Goal: Task Accomplishment & Management: Complete application form

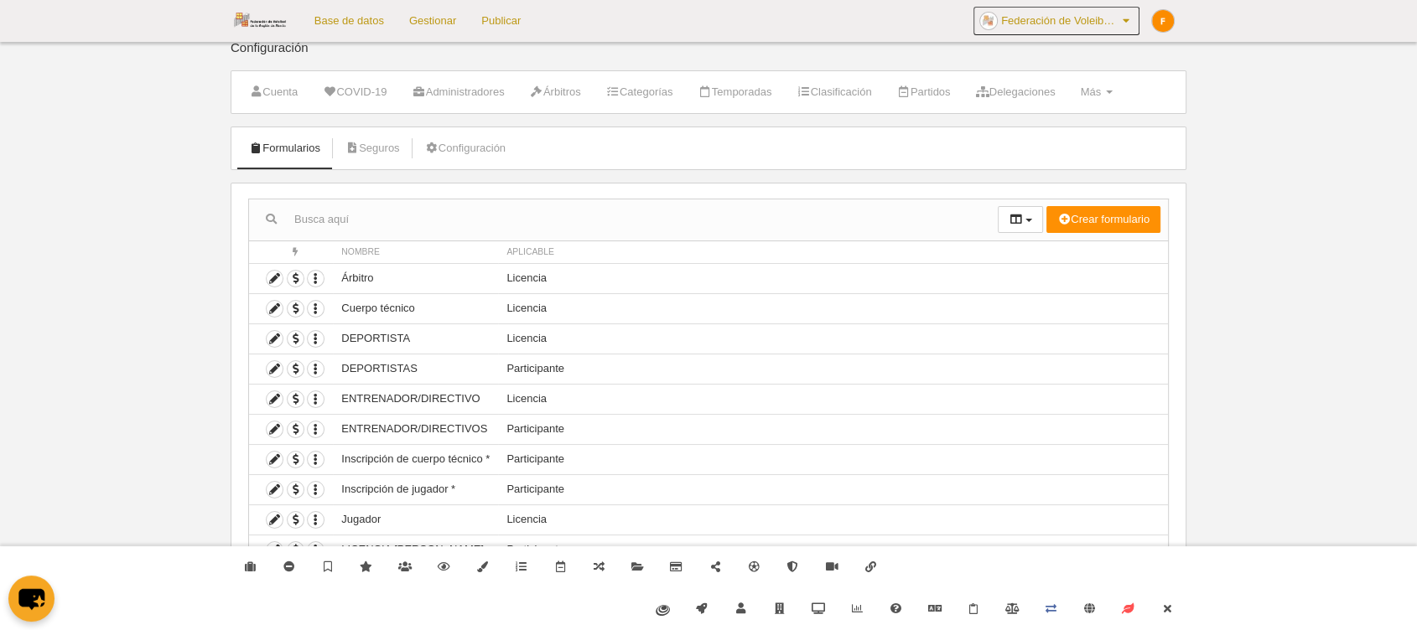
scroll to position [36, 0]
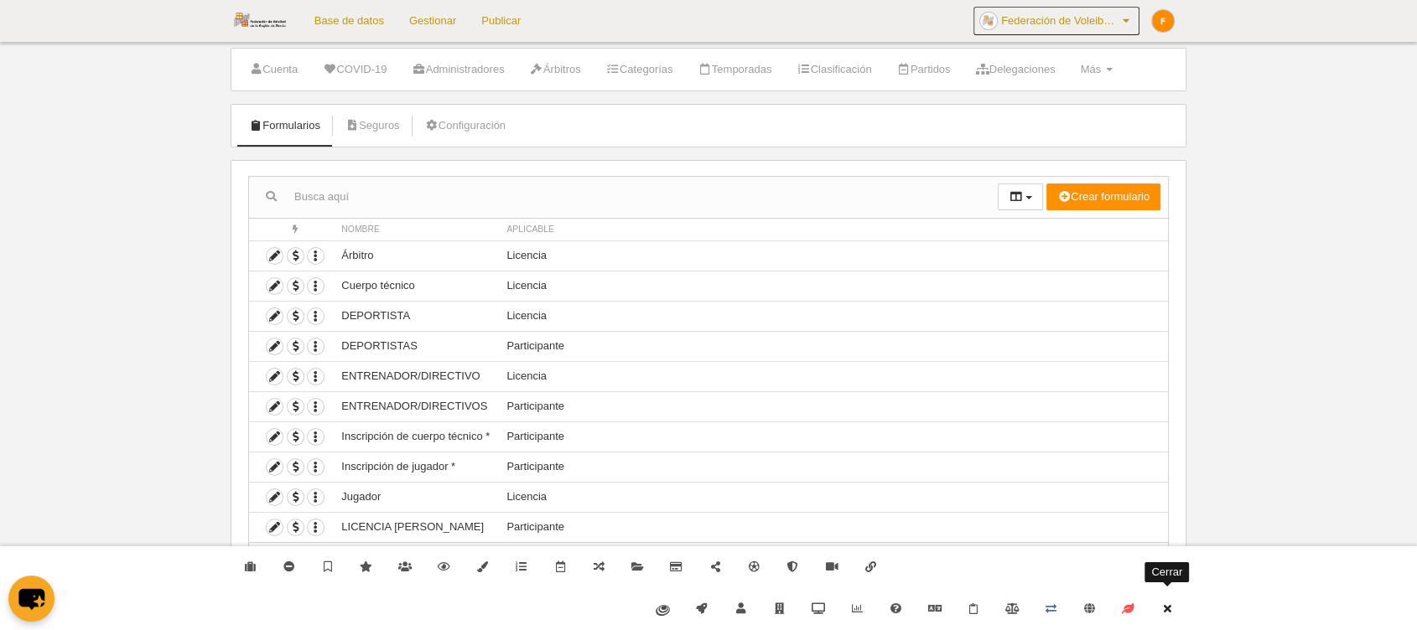
click at [1167, 601] on link "Cerrar" at bounding box center [1167, 610] width 39 height 42
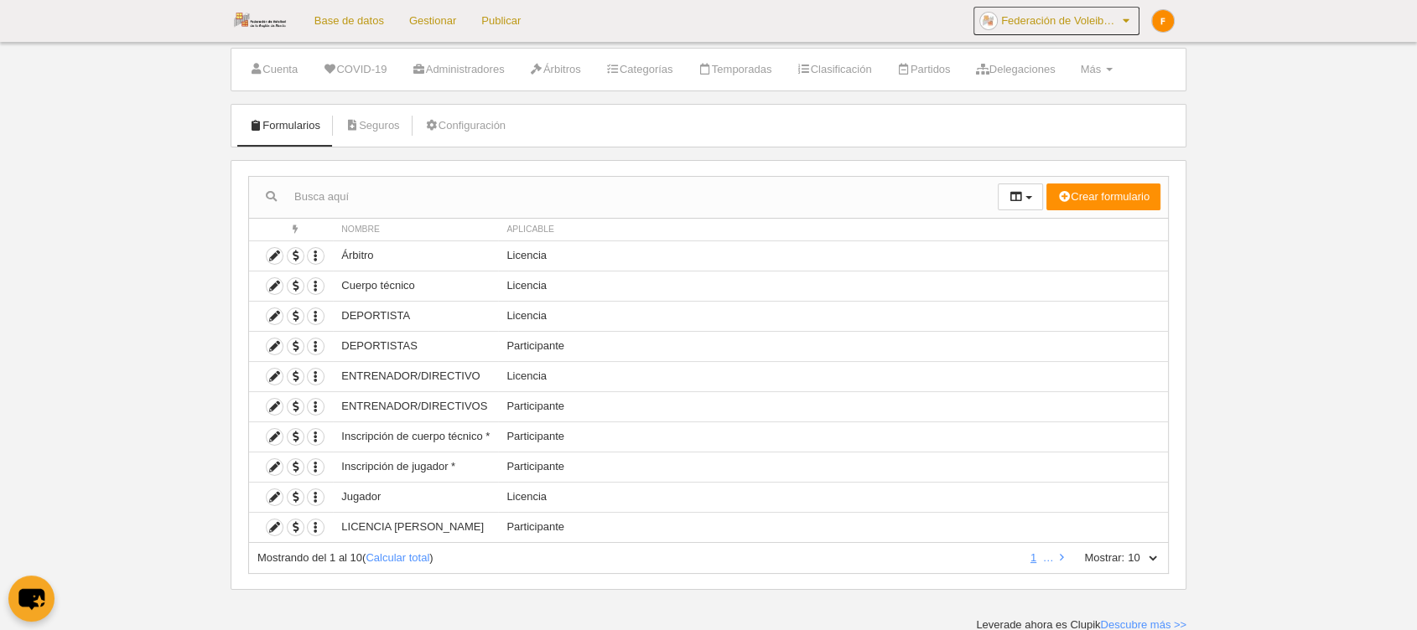
click at [1146, 558] on select "10 25 50 100 500" at bounding box center [1141, 558] width 35 height 15
select select "500"
click at [1124, 551] on select "10 25 50 100 500" at bounding box center [1141, 558] width 35 height 15
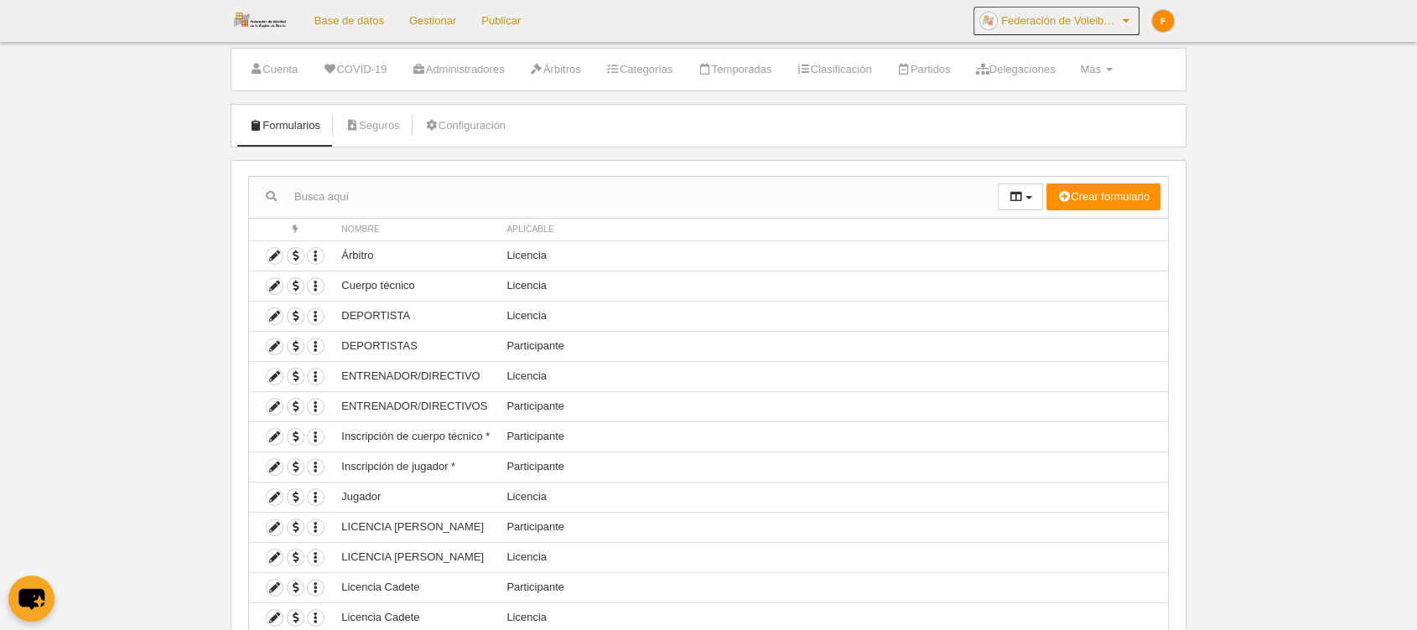
scroll to position [366, 0]
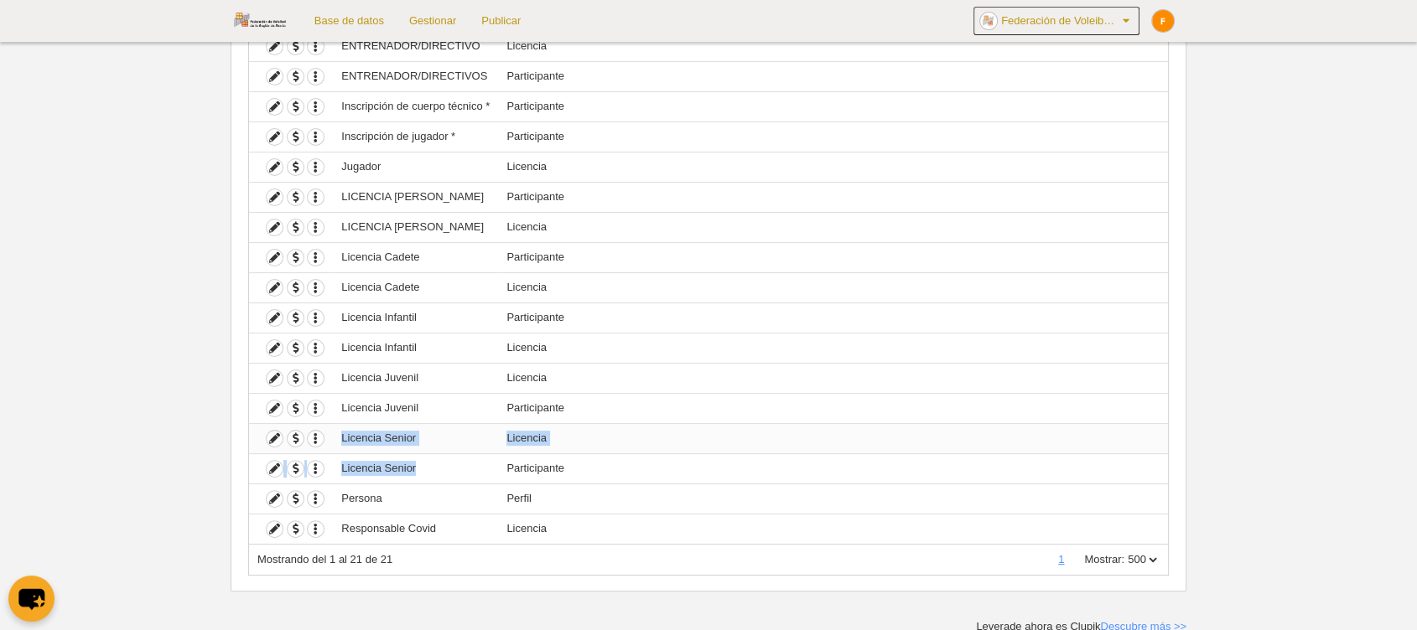
drag, startPoint x: 417, startPoint y: 465, endPoint x: 337, endPoint y: 432, distance: 86.4
click at [337, 432] on tbody "Duplicar formulario Borrar formulario Árbitro Licencia Duplicar formulario Borr…" at bounding box center [708, 227] width 919 height 634
drag, startPoint x: 389, startPoint y: 498, endPoint x: 343, endPoint y: 496, distance: 46.1
click at [343, 496] on td "Persona" at bounding box center [415, 499] width 165 height 30
drag, startPoint x: 531, startPoint y: 435, endPoint x: 453, endPoint y: 438, distance: 78.8
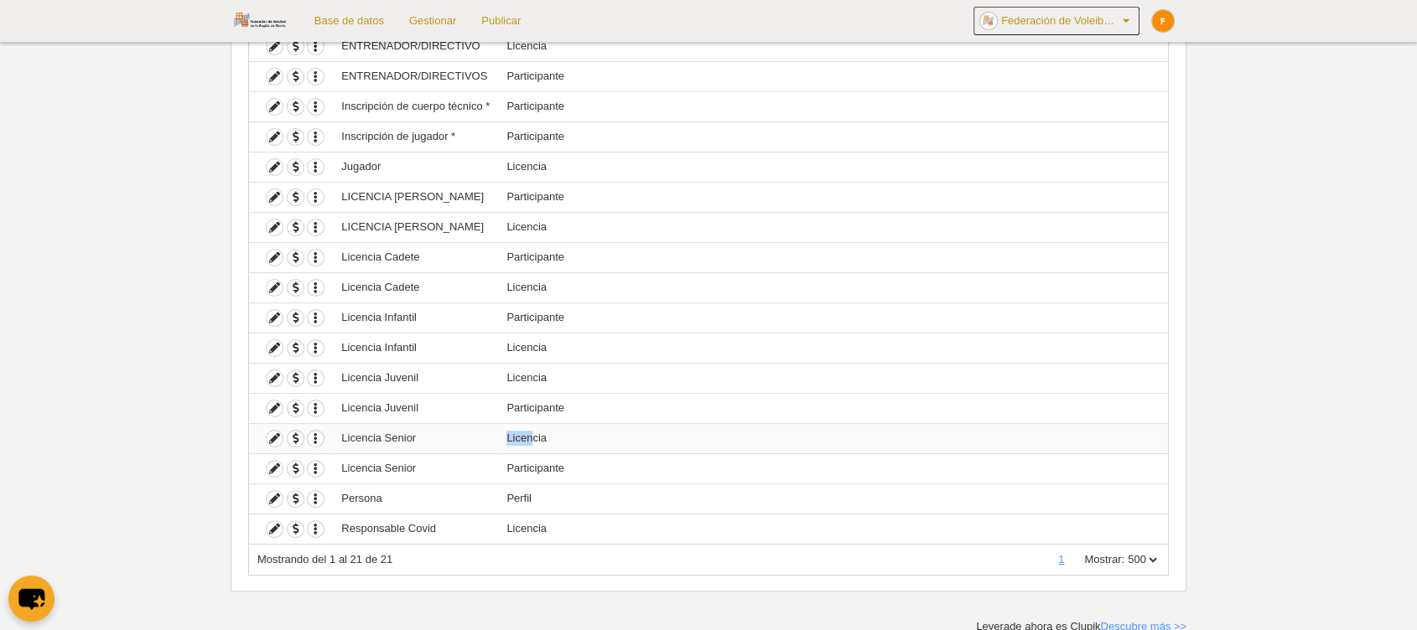
click at [453, 438] on tr "Duplicar formulario Borrar formulario Licencia Senior Licencia" at bounding box center [708, 438] width 919 height 30
drag, startPoint x: 571, startPoint y: 469, endPoint x: 340, endPoint y: 471, distance: 231.4
click at [340, 471] on tr "Duplicar formulario Borrar formulario Licencia Senior Participante" at bounding box center [708, 469] width 919 height 30
drag, startPoint x: 551, startPoint y: 440, endPoint x: 330, endPoint y: 438, distance: 220.5
click at [330, 438] on tr "Duplicar formulario Borrar formulario Licencia Senior Licencia" at bounding box center [708, 438] width 919 height 30
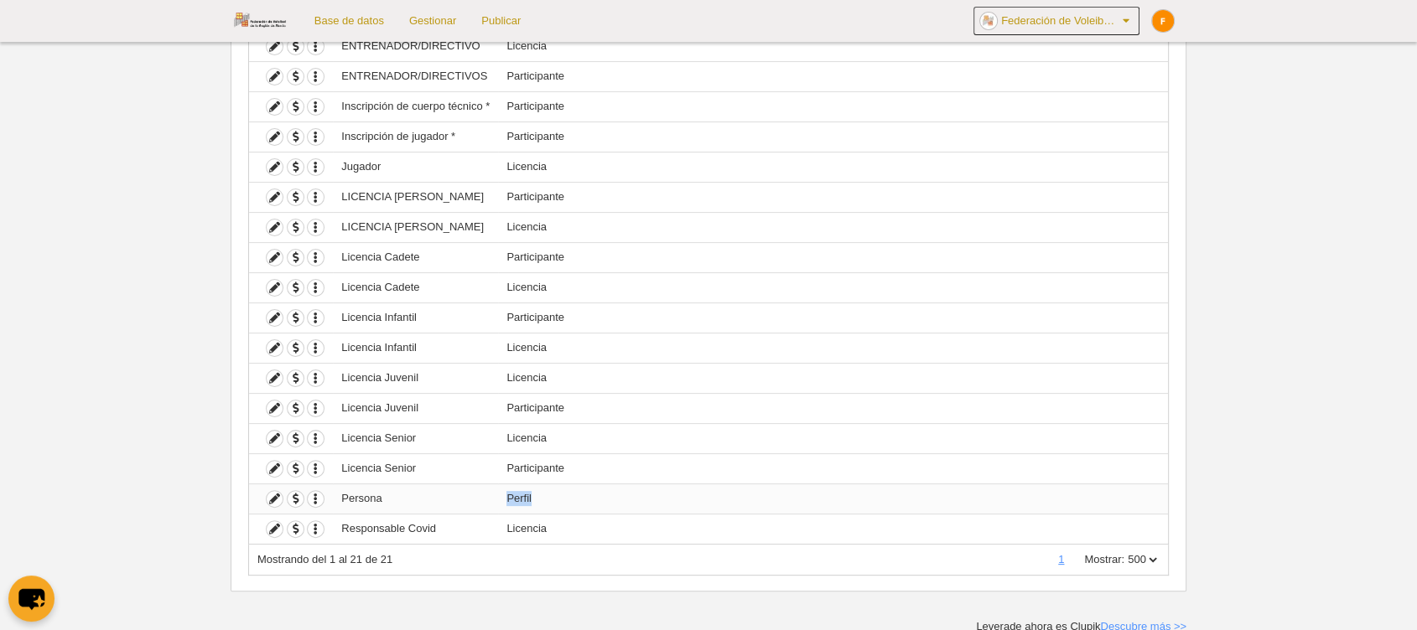
drag, startPoint x: 530, startPoint y: 494, endPoint x: 496, endPoint y: 491, distance: 33.6
click at [496, 491] on tr "Duplicar formulario Borrar formulario Persona Perfil" at bounding box center [708, 499] width 919 height 30
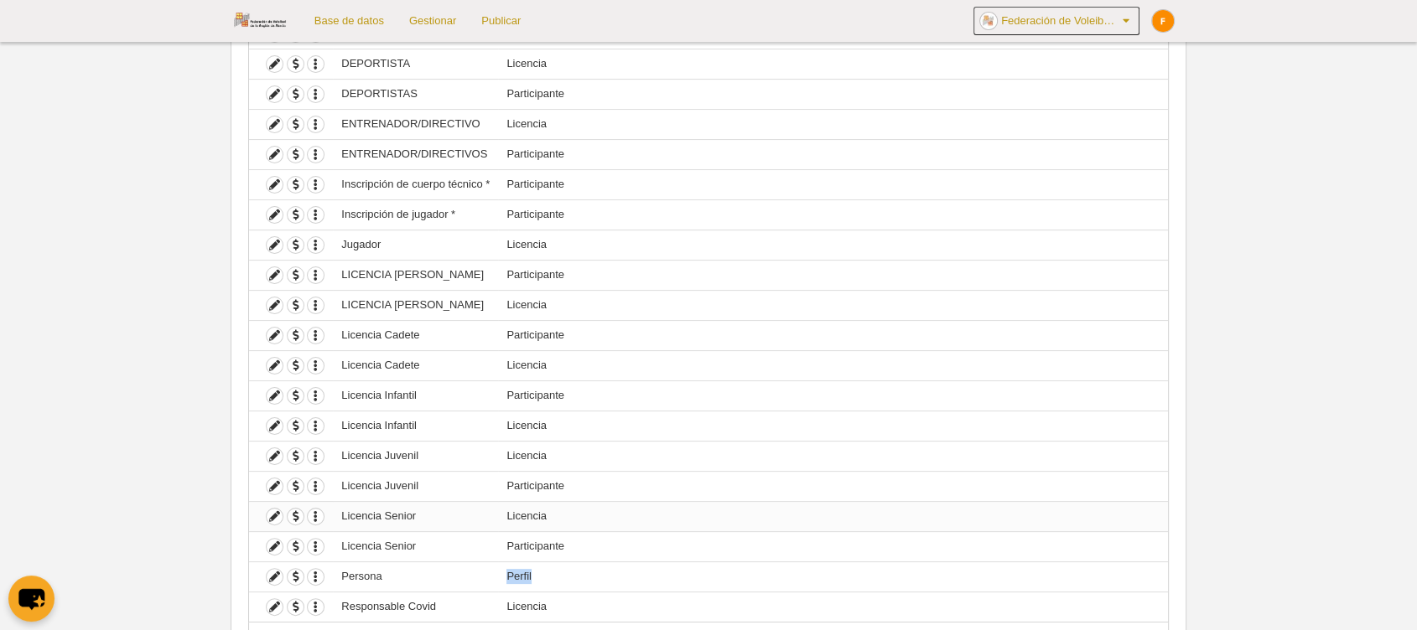
scroll to position [273, 0]
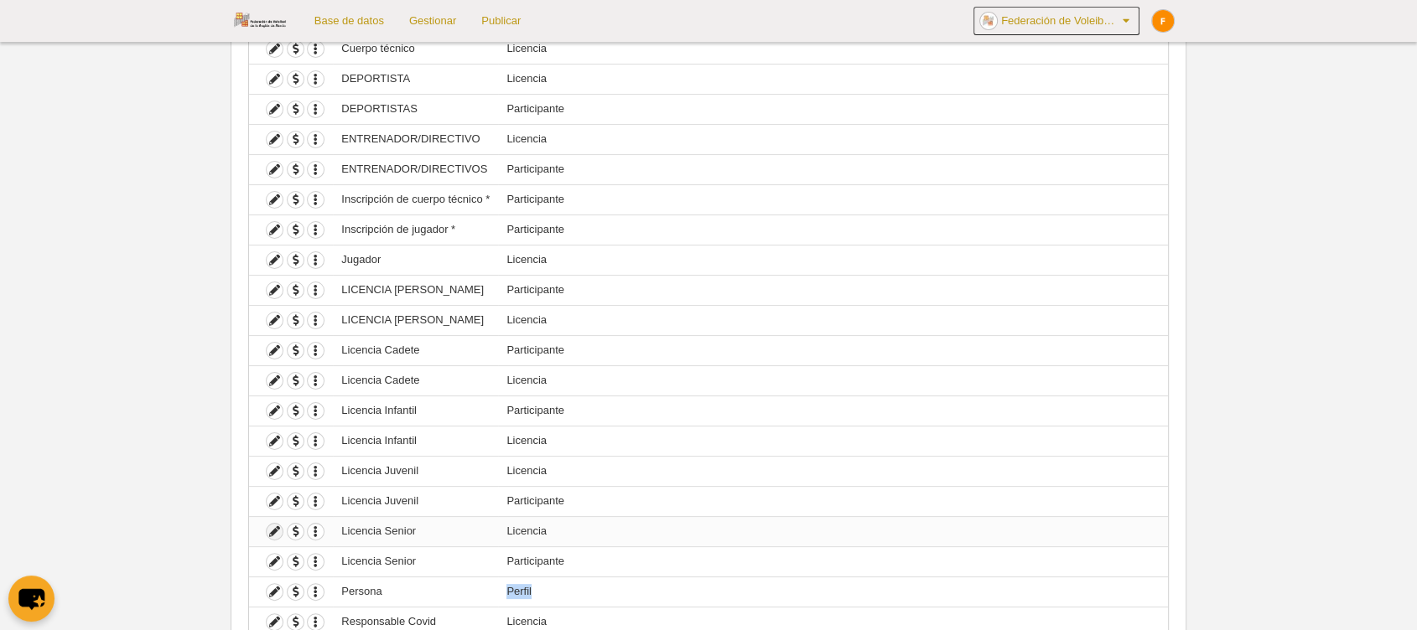
click at [268, 531] on icon at bounding box center [275, 532] width 16 height 16
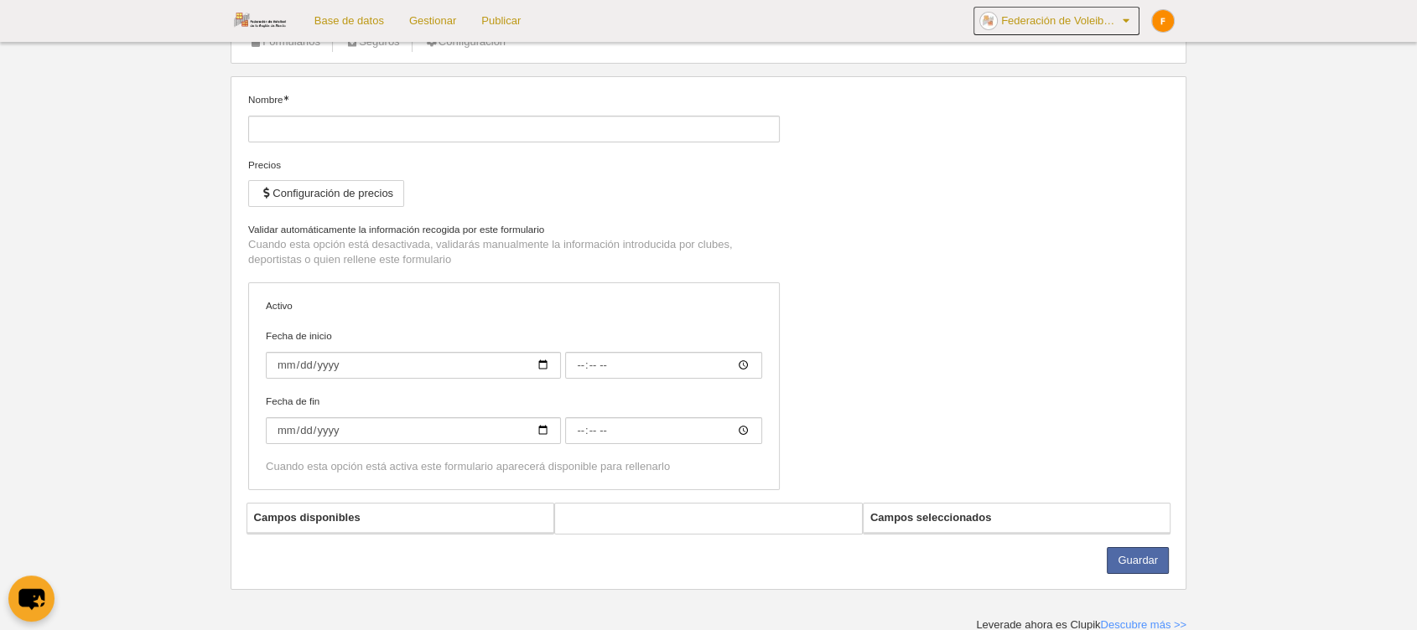
type input "Licencia Senior"
checkbox input "true"
select select "selected"
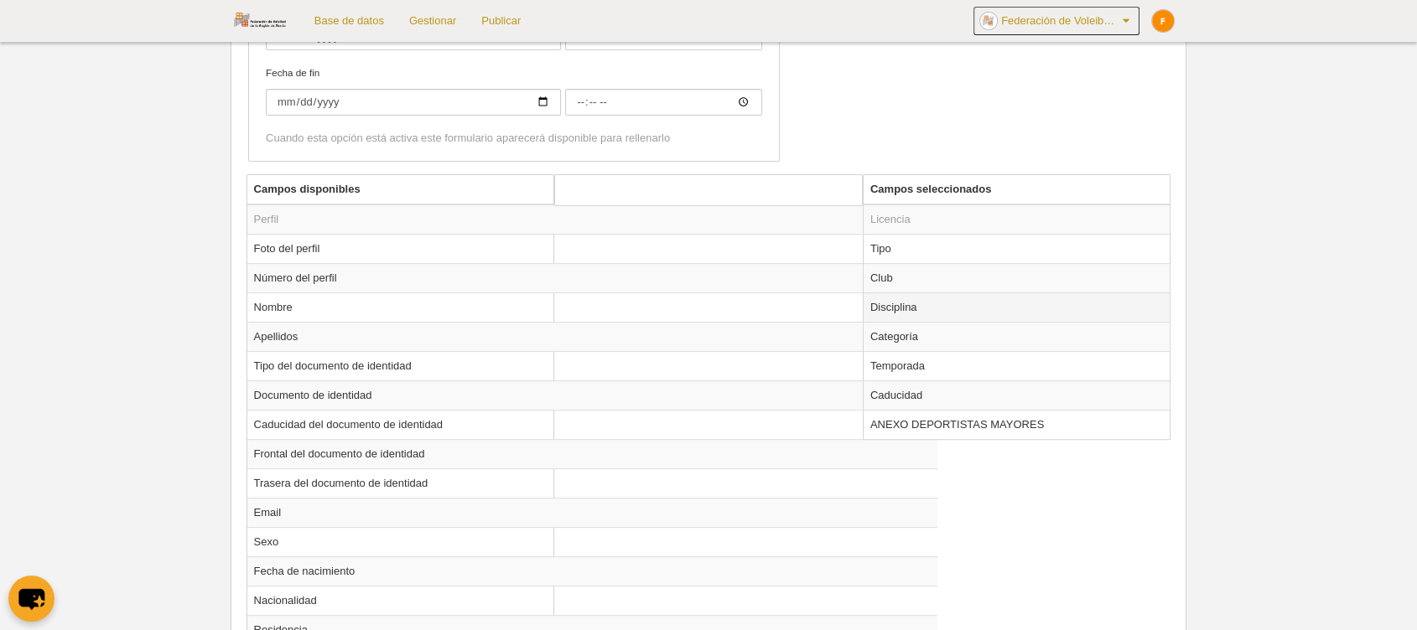
scroll to position [520, 0]
click at [941, 251] on td "Tipo" at bounding box center [1016, 250] width 307 height 29
radio input "true"
select select "player"
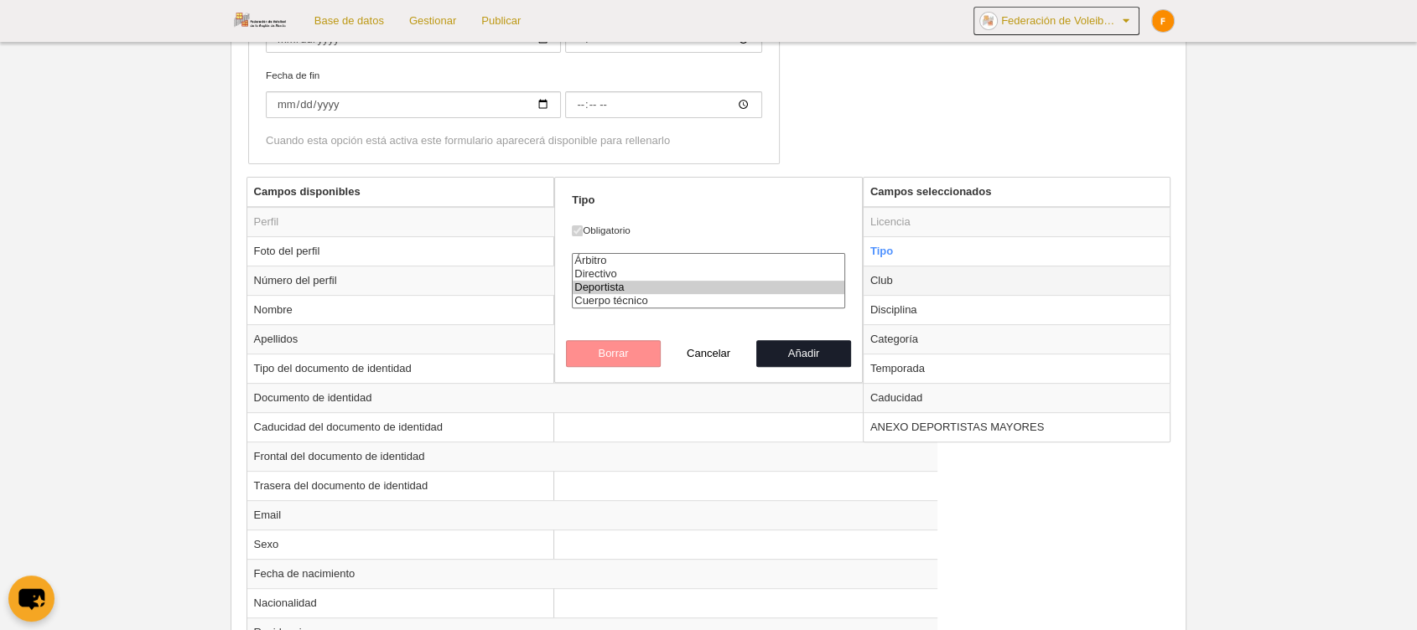
click at [935, 270] on td "Club" at bounding box center [1016, 280] width 307 height 29
radio input "false"
radio input "true"
select select
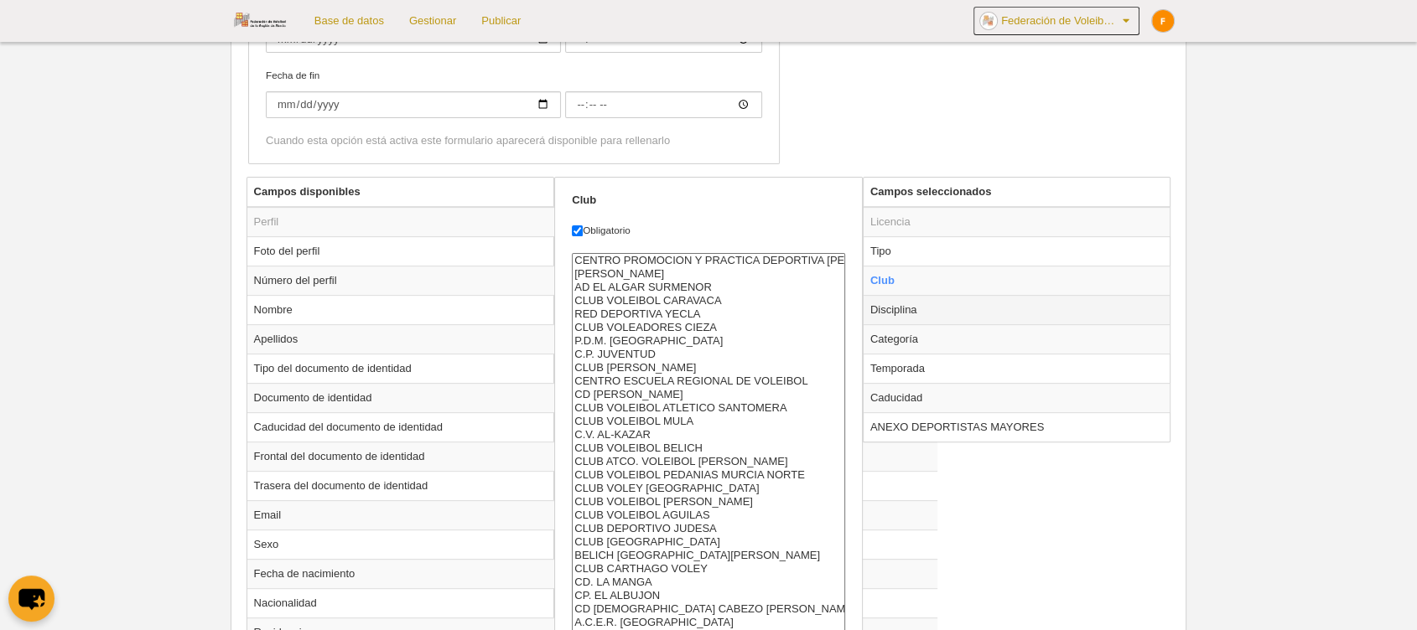
click at [939, 307] on td "Disciplina" at bounding box center [1016, 309] width 307 height 29
radio input "false"
radio input "true"
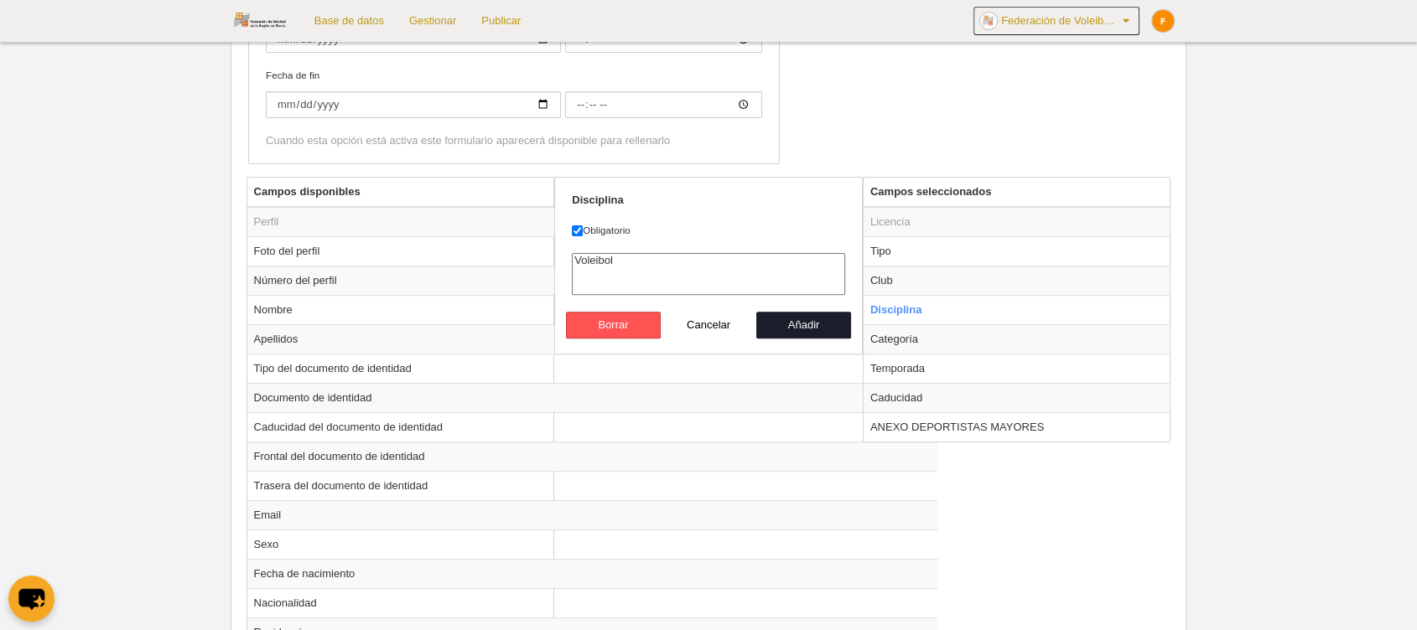
select select "11"
click at [679, 257] on option "Voleibol" at bounding box center [709, 260] width 272 height 13
click at [799, 320] on button "Añadir" at bounding box center [804, 325] width 96 height 27
radio input "false"
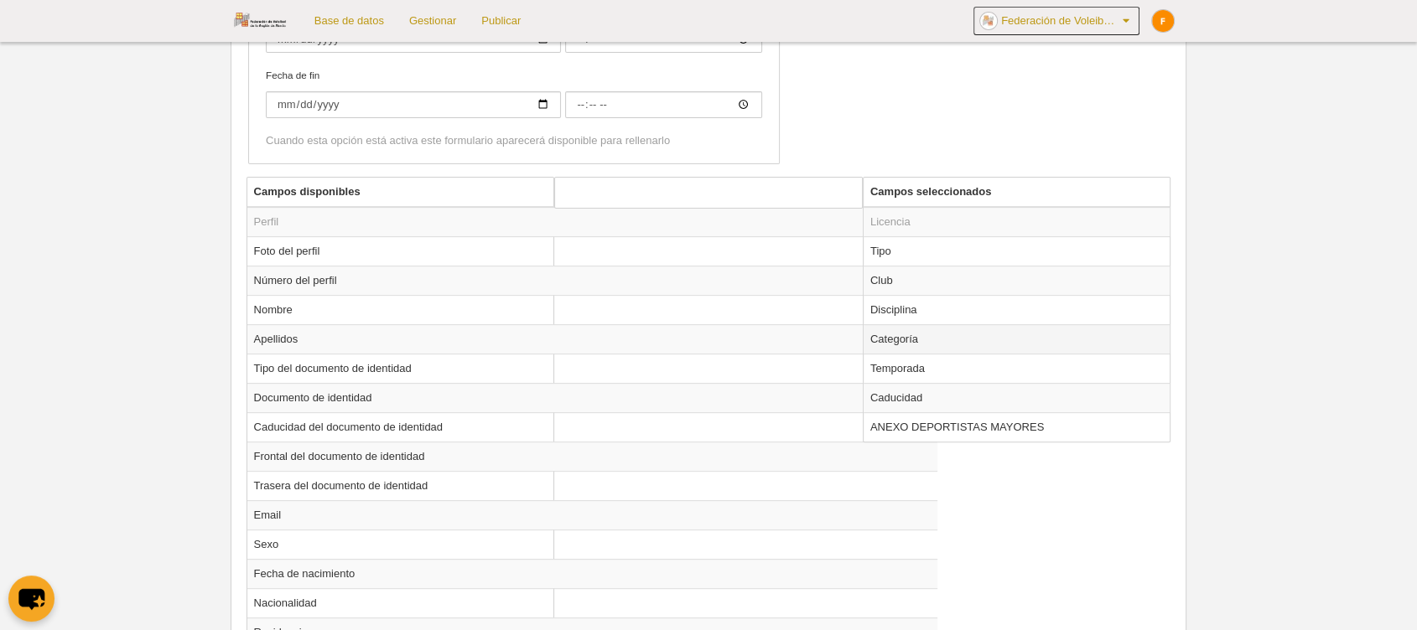
click at [954, 337] on td "Categoría" at bounding box center [1016, 338] width 307 height 29
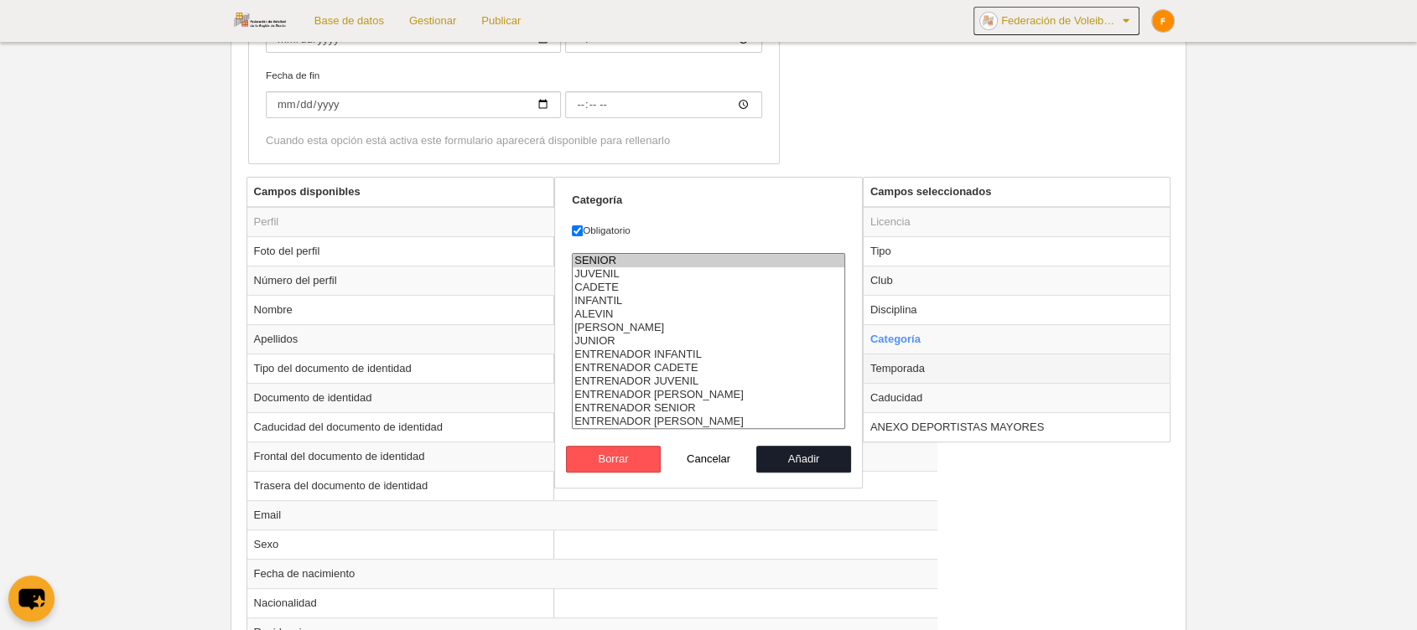
click at [914, 369] on td "Temporada" at bounding box center [1016, 368] width 307 height 29
radio input "false"
radio input "true"
select select "3483"
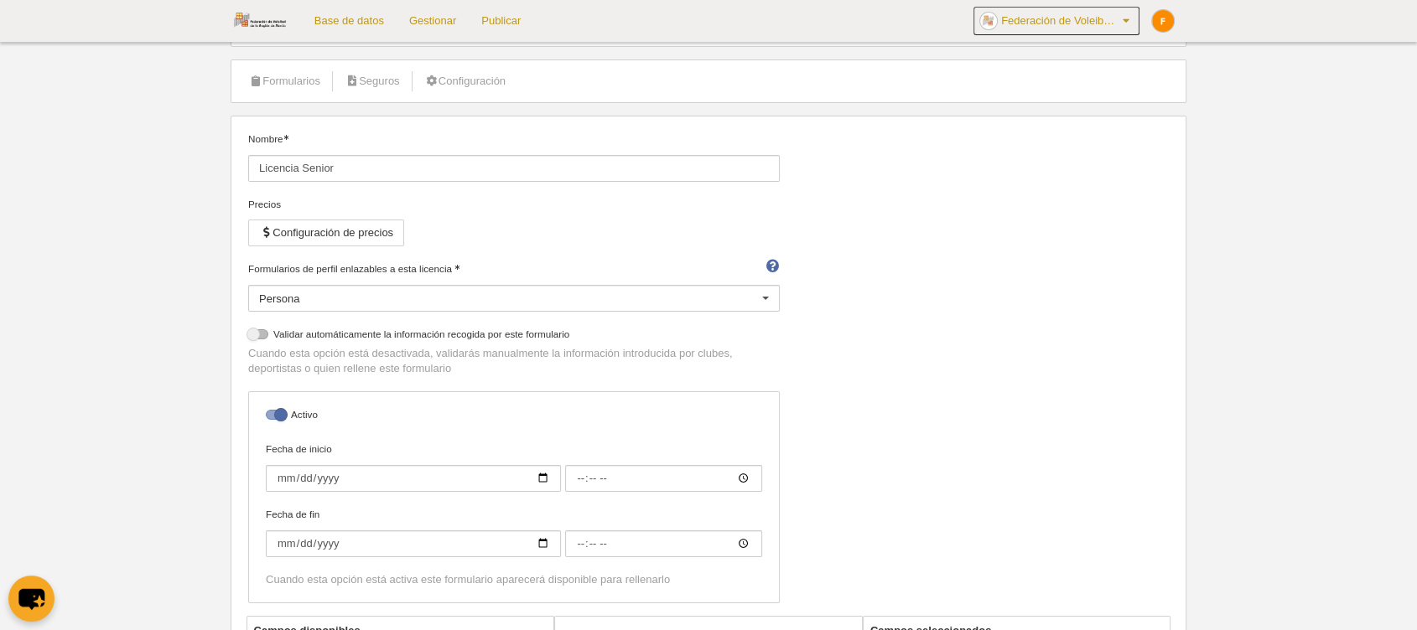
scroll to position [54, 0]
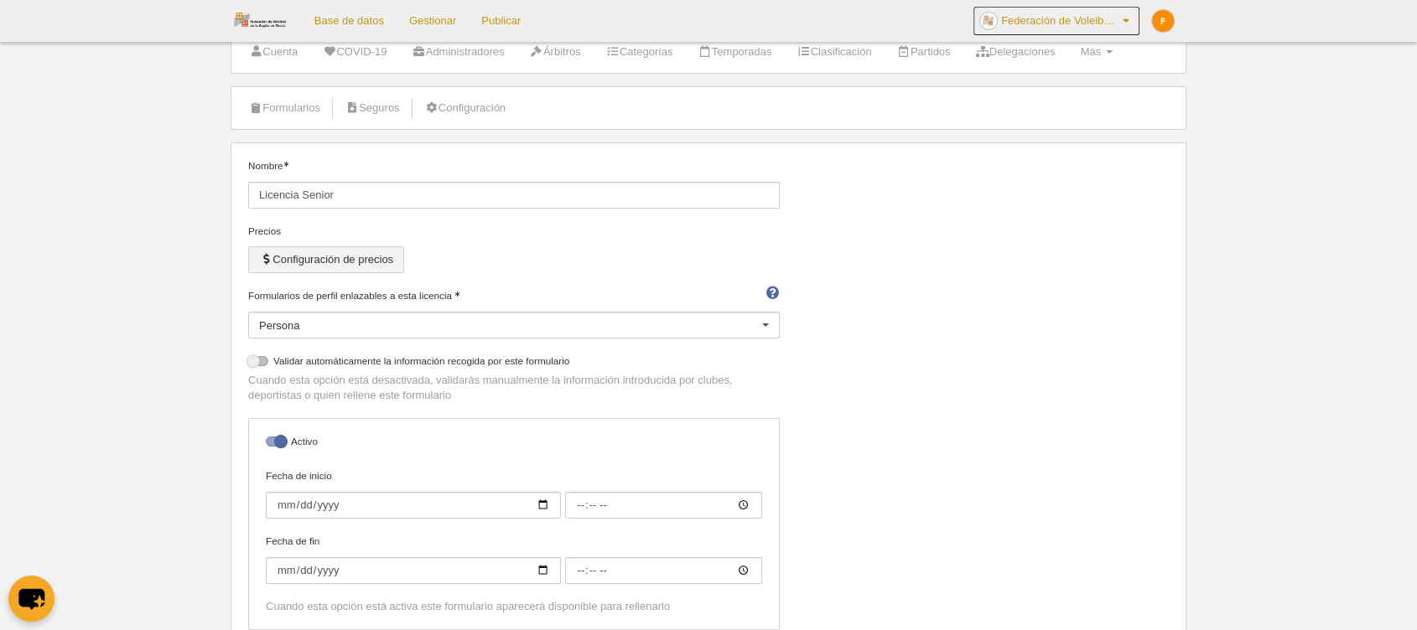
click at [284, 256] on button "Configuración de precios" at bounding box center [326, 259] width 156 height 27
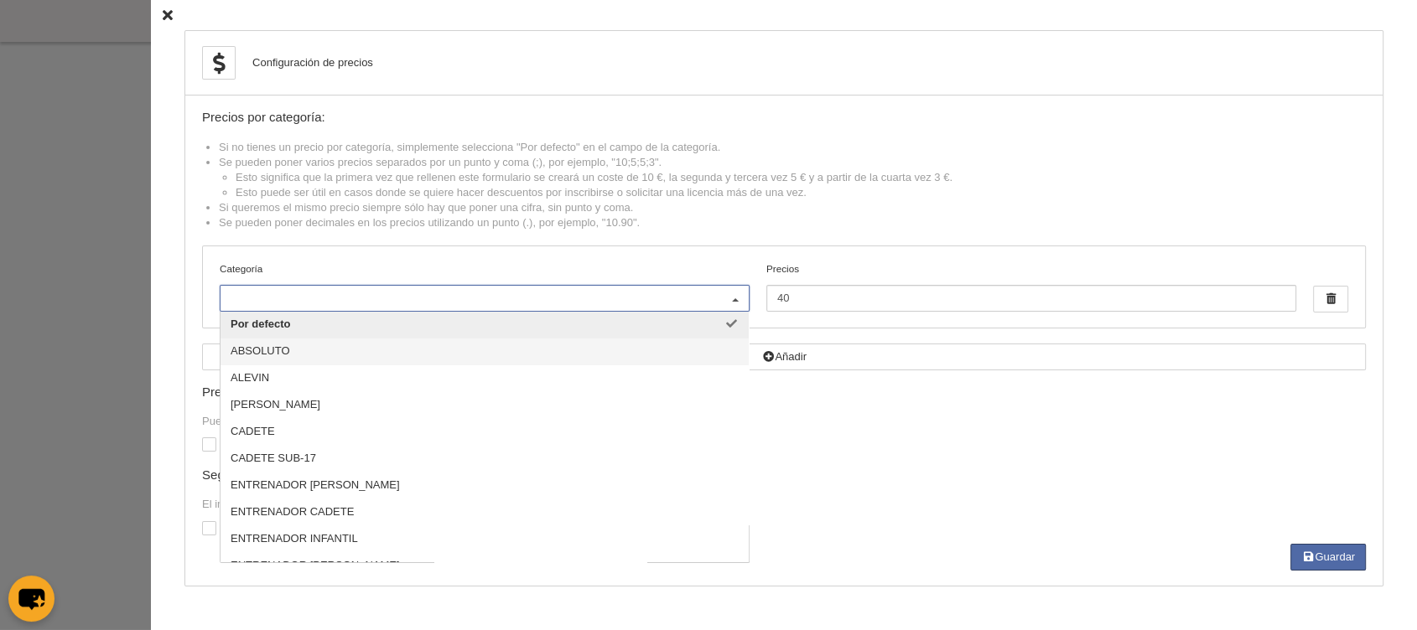
click at [303, 350] on span "ABSOLUTO" at bounding box center [484, 352] width 528 height 27
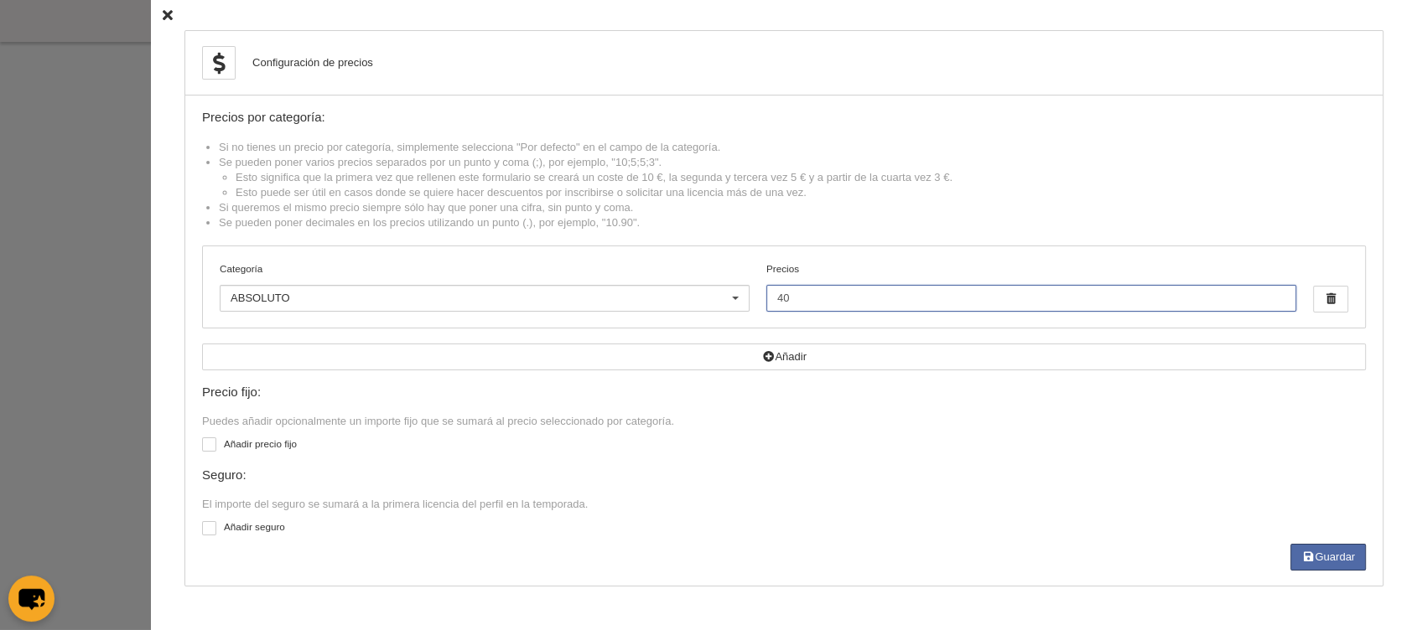
click at [854, 304] on input "40" at bounding box center [1031, 298] width 530 height 27
click at [854, 303] on input "40" at bounding box center [1031, 298] width 530 height 27
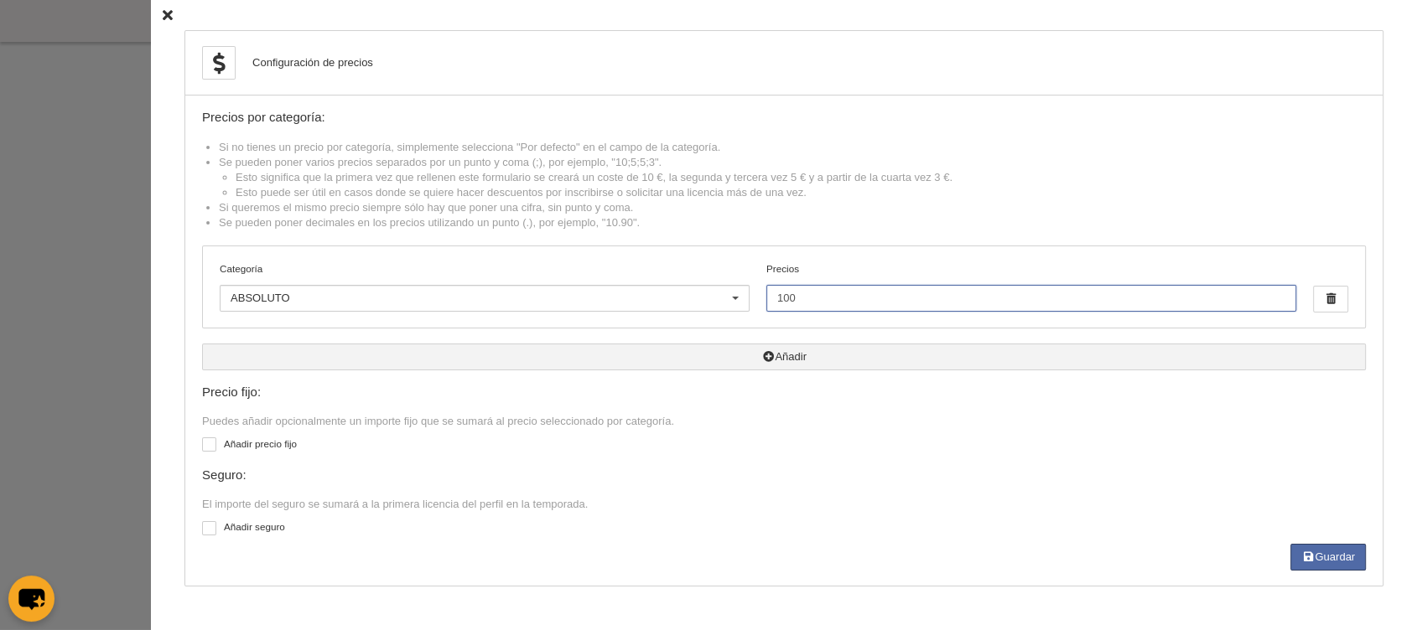
type input "100"
click at [751, 360] on button "Añadir" at bounding box center [784, 357] width 1164 height 27
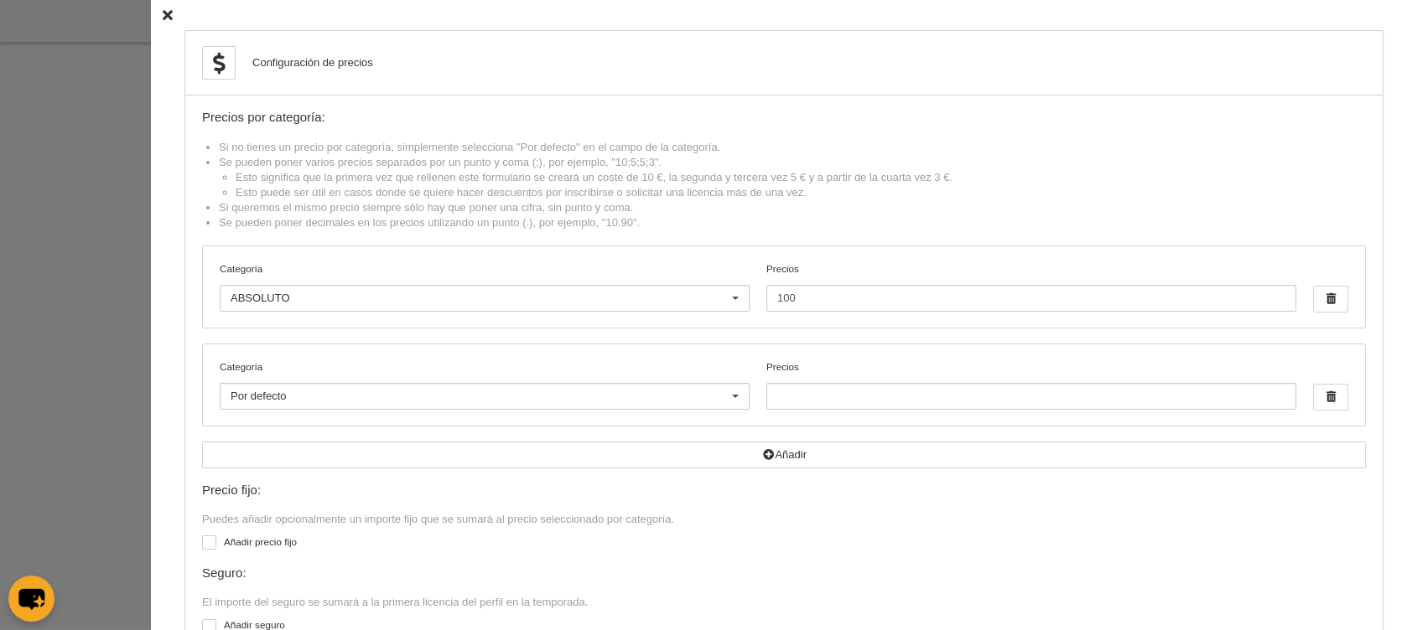
click at [400, 386] on div "Por defecto" at bounding box center [485, 396] width 530 height 27
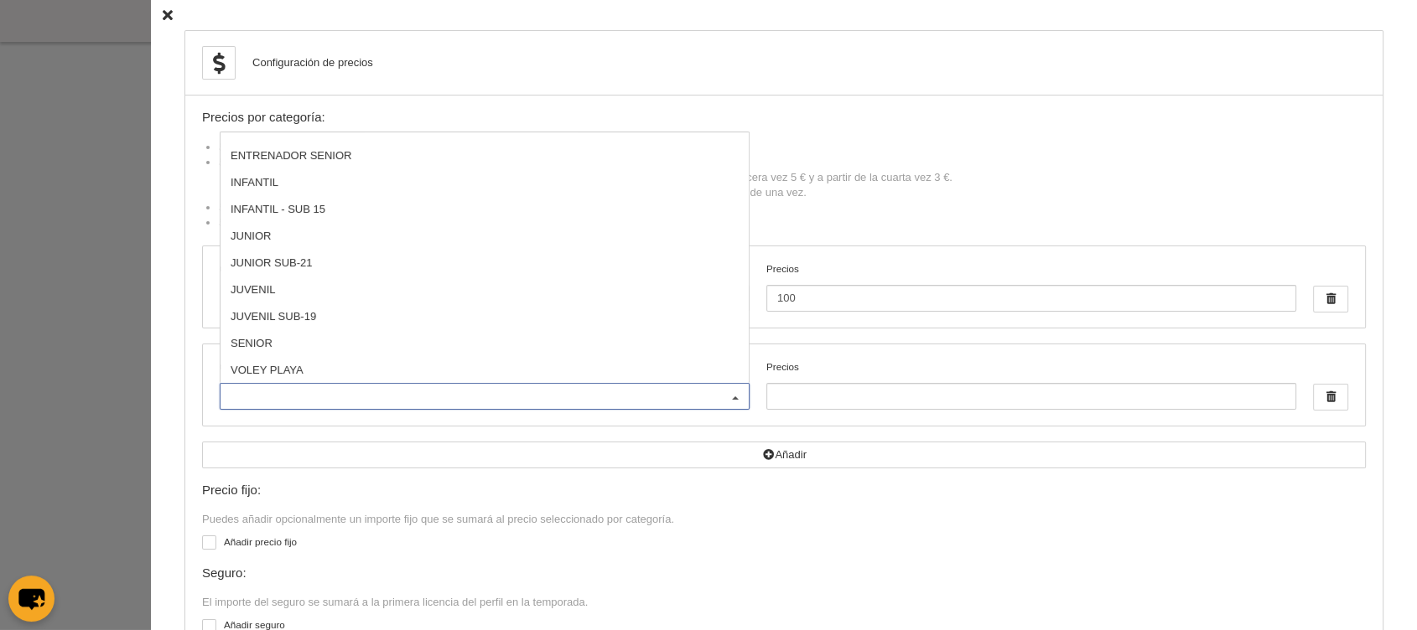
scroll to position [285, 0]
click at [281, 293] on span "JUVENIL" at bounding box center [484, 290] width 528 height 27
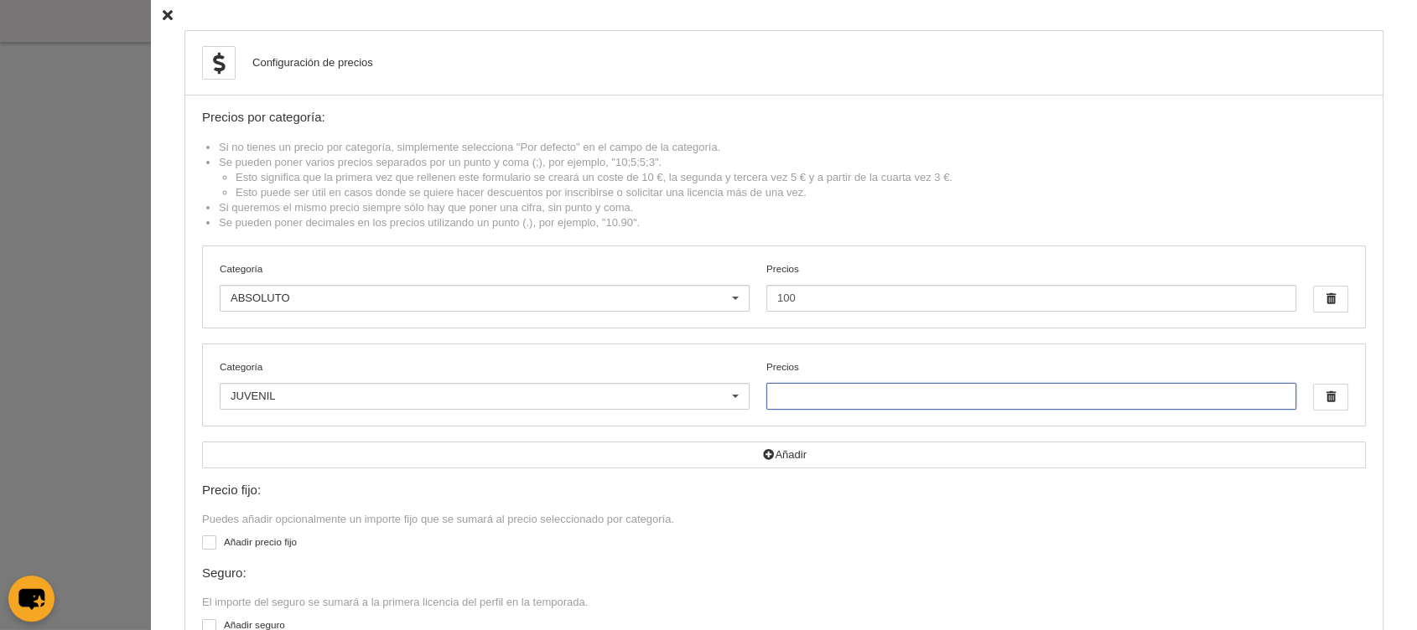
click at [920, 396] on input "Precios" at bounding box center [1031, 396] width 530 height 27
type input "90"
click at [253, 537] on label "Añadir precio fijo" at bounding box center [784, 544] width 1164 height 19
click at [236, 537] on label "Añadir precio fijo" at bounding box center [784, 544] width 1164 height 19
click at [214, 540] on input "checkbox" at bounding box center [208, 545] width 11 height 11
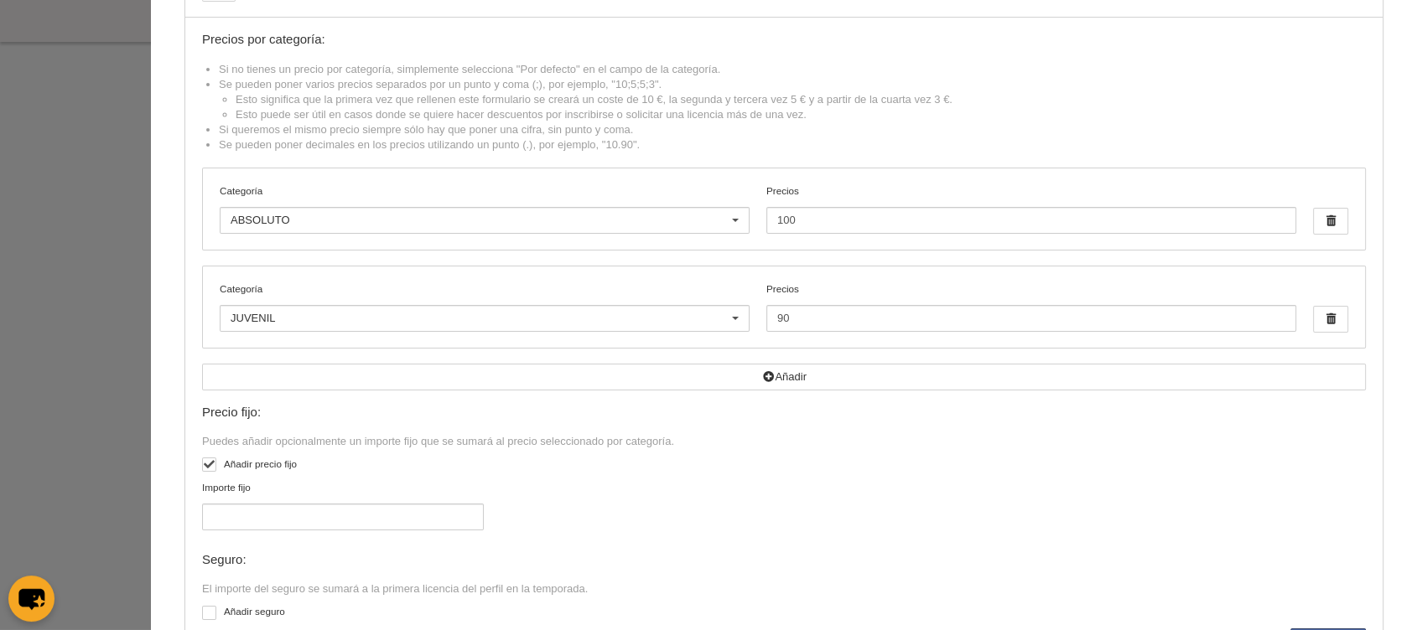
scroll to position [93, 0]
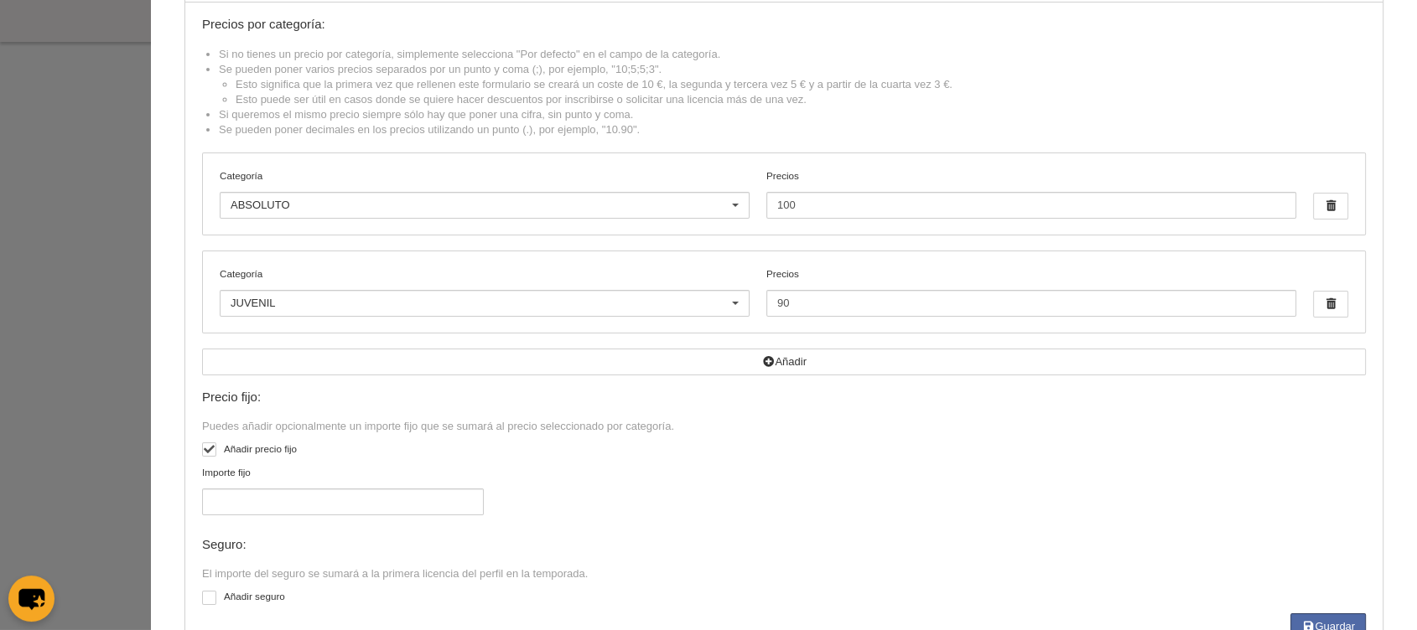
click at [202, 448] on div at bounding box center [209, 450] width 14 height 14
click at [203, 448] on input "checkbox" at bounding box center [208, 452] width 11 height 11
checkbox input "false"
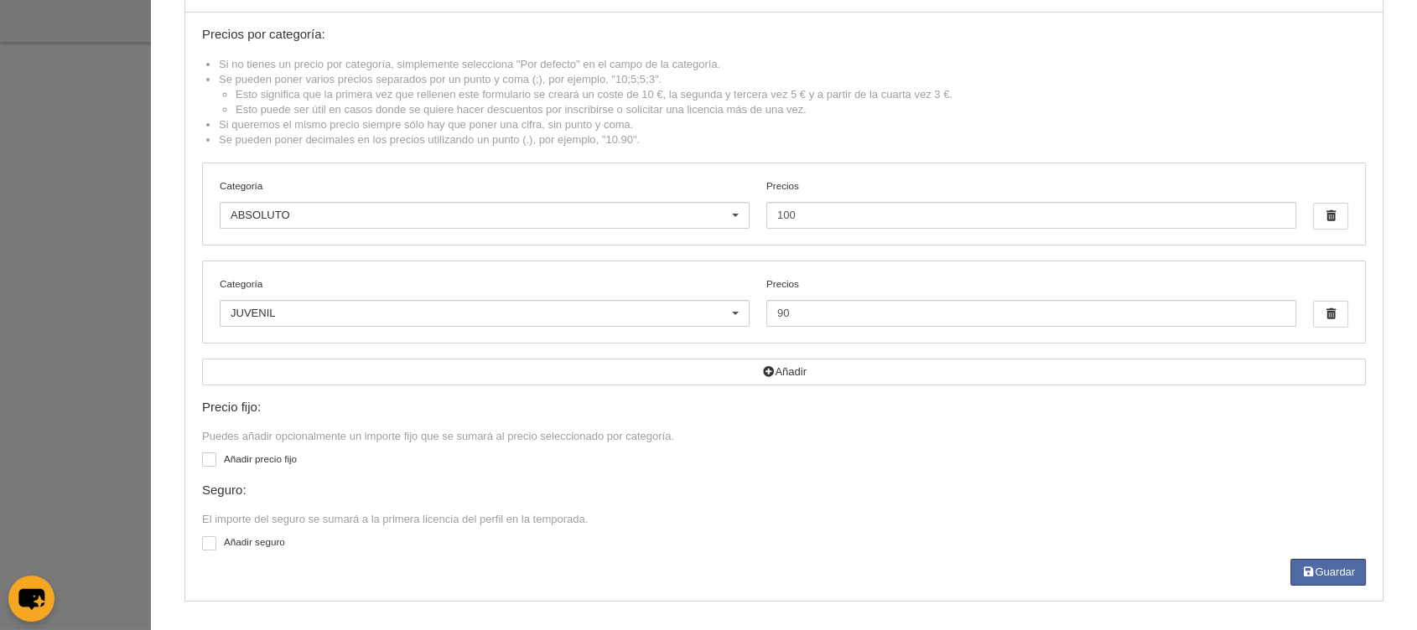
scroll to position [0, 0]
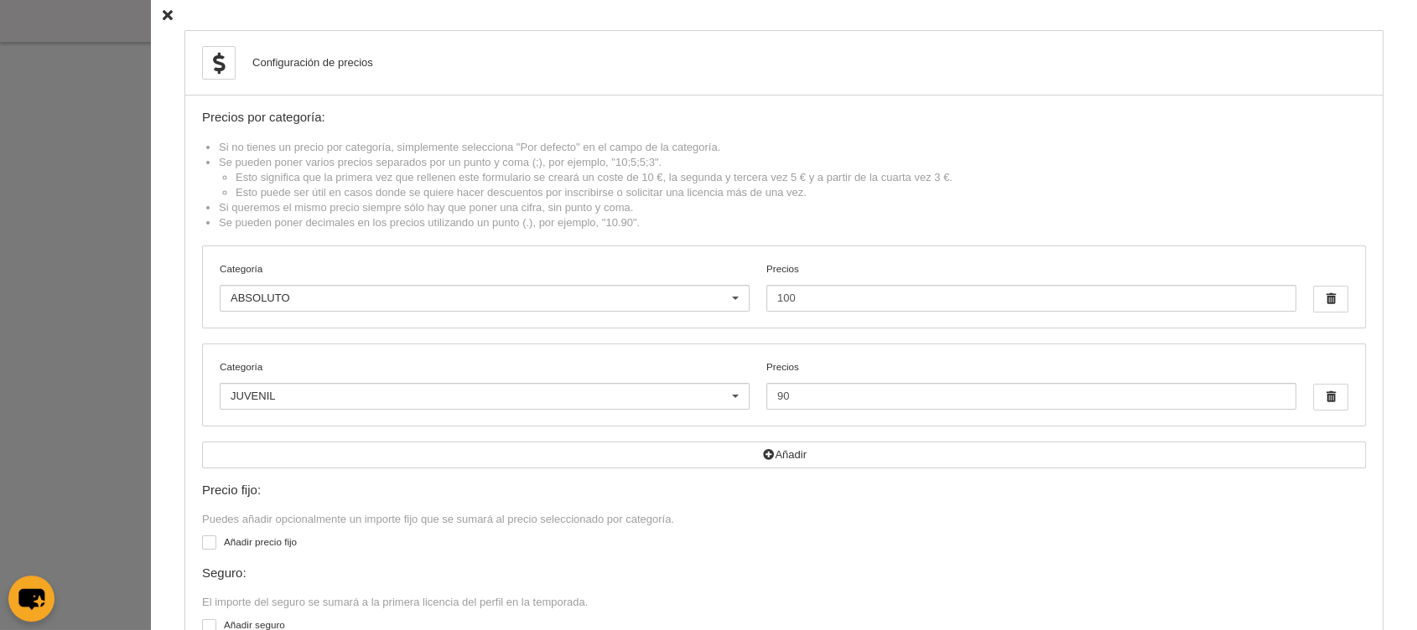
click at [163, 16] on icon at bounding box center [168, 15] width 10 height 11
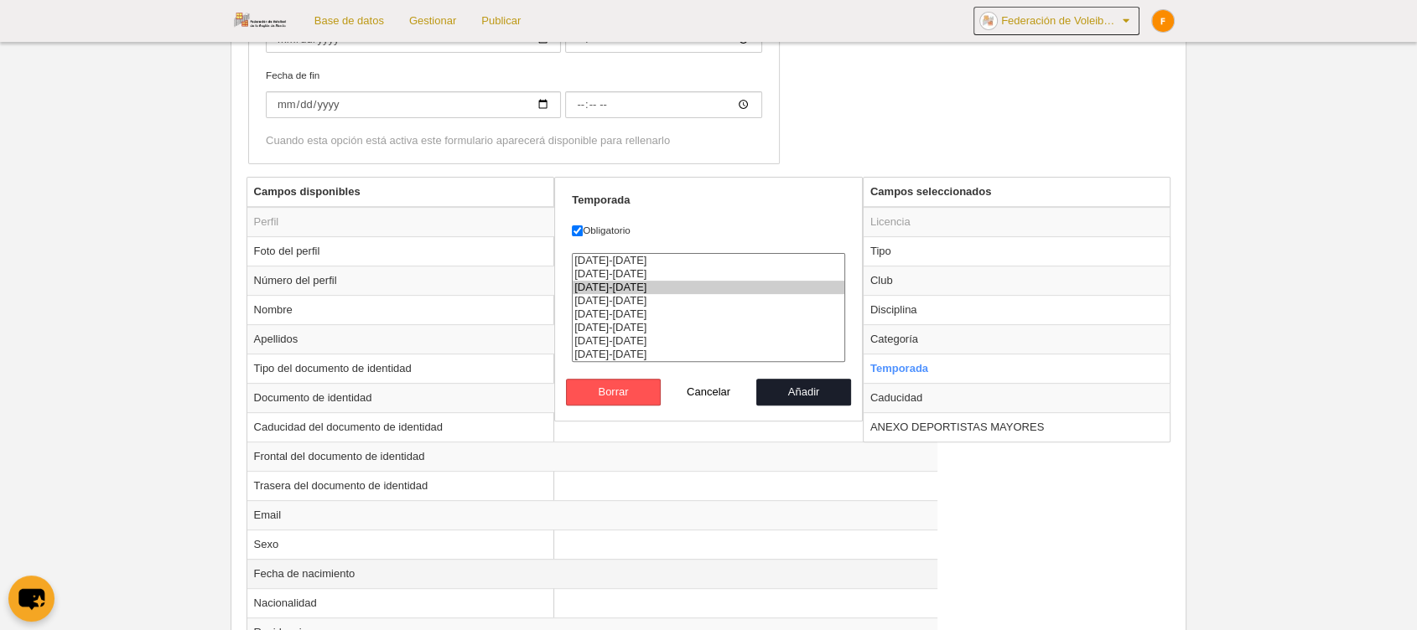
scroll to position [520, 0]
click at [905, 336] on td "Categoría" at bounding box center [1016, 338] width 307 height 29
radio input "true"
select select "3712"
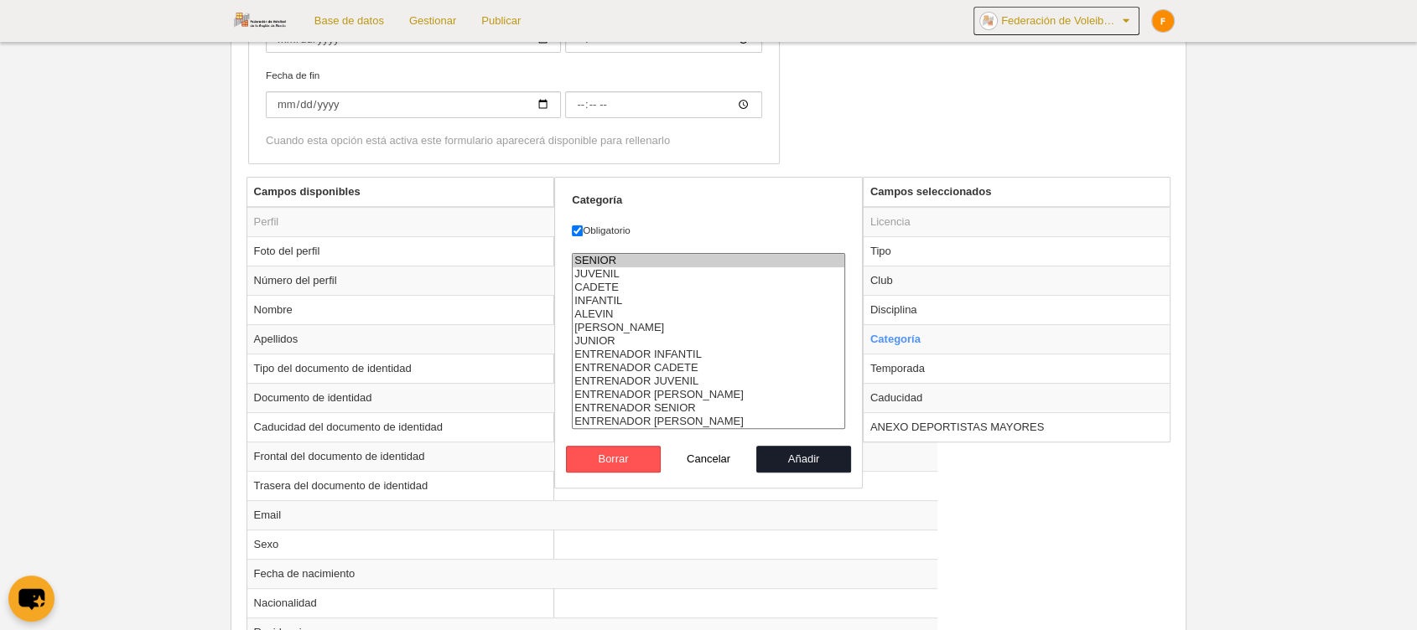
click at [628, 261] on option "SENIOR" at bounding box center [709, 260] width 272 height 13
select select
click at [620, 260] on option "SENIOR" at bounding box center [709, 260] width 272 height 13
click at [693, 226] on label "Obligatorio" at bounding box center [708, 230] width 273 height 15
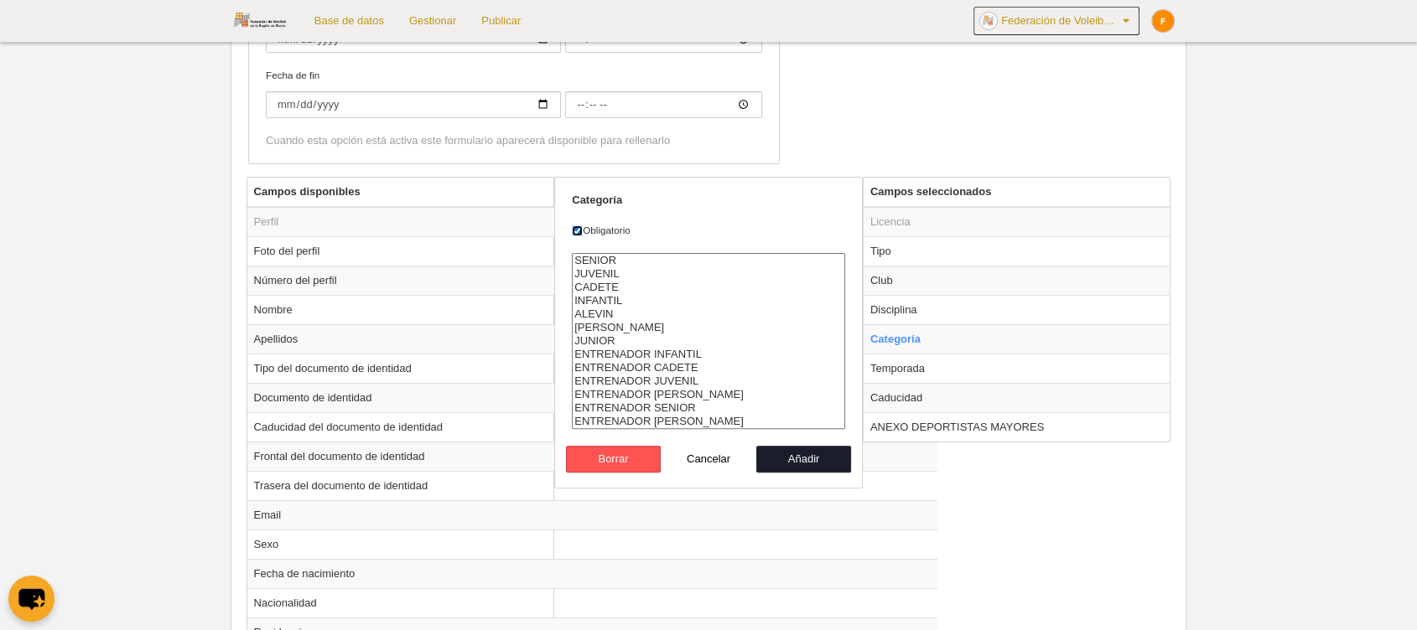
click at [583, 226] on input "Obligatorio" at bounding box center [577, 231] width 11 height 11
click at [583, 226] on label "Obligatorio" at bounding box center [708, 230] width 273 height 15
click at [583, 226] on input "Obligatorio" at bounding box center [577, 231] width 11 height 11
checkbox input "true"
click at [822, 459] on button "Añadir" at bounding box center [804, 459] width 96 height 27
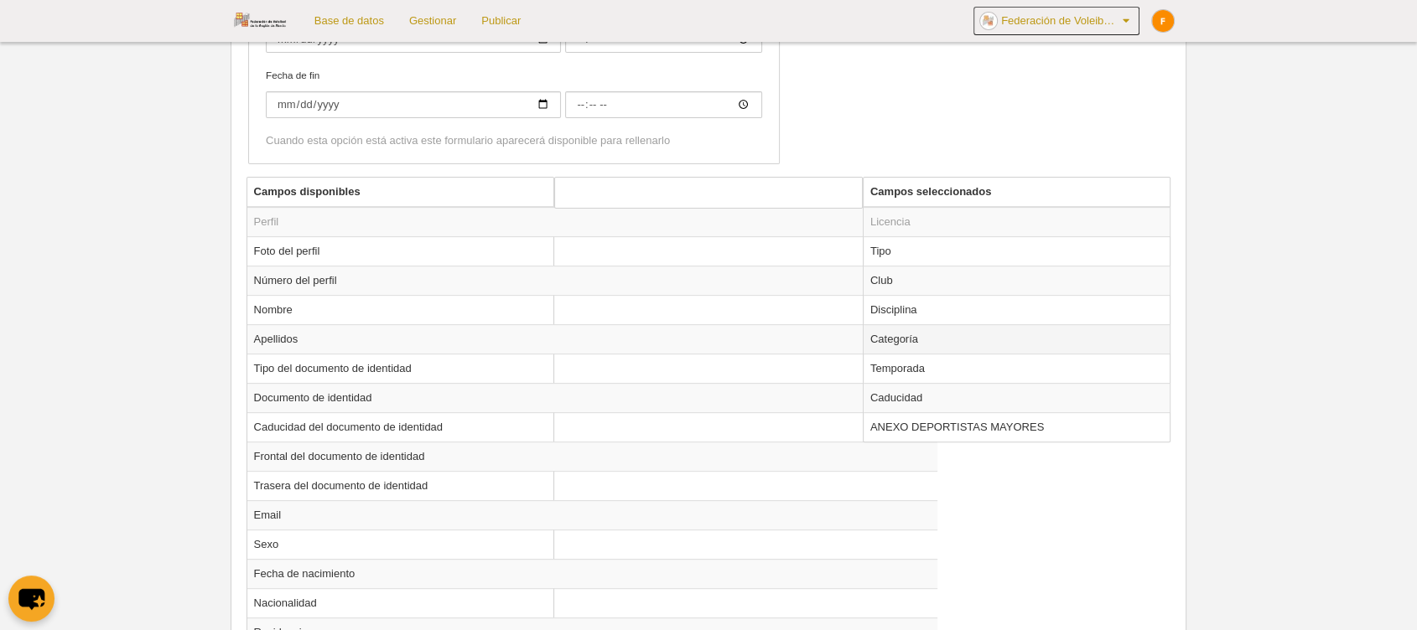
click at [908, 337] on td "Categoría" at bounding box center [1016, 338] width 307 height 29
radio input "true"
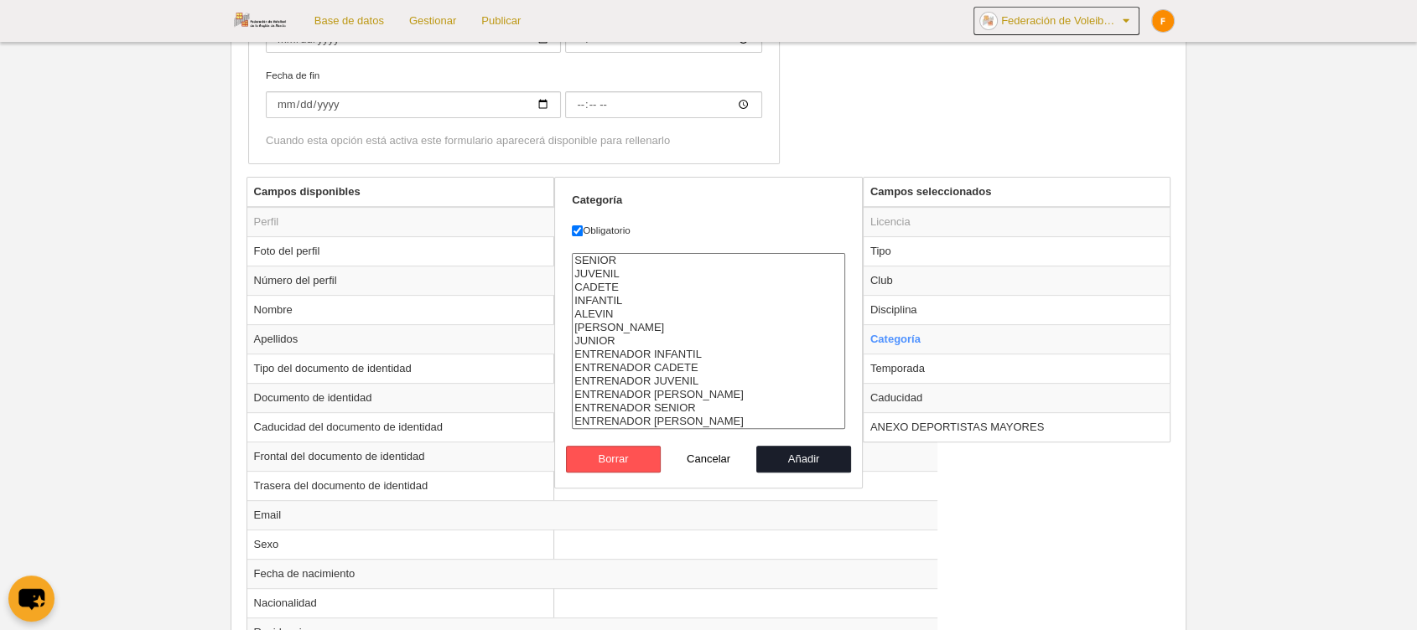
select select "12220"
click at [686, 417] on option "ENTRENADOR [PERSON_NAME]" at bounding box center [709, 421] width 272 height 13
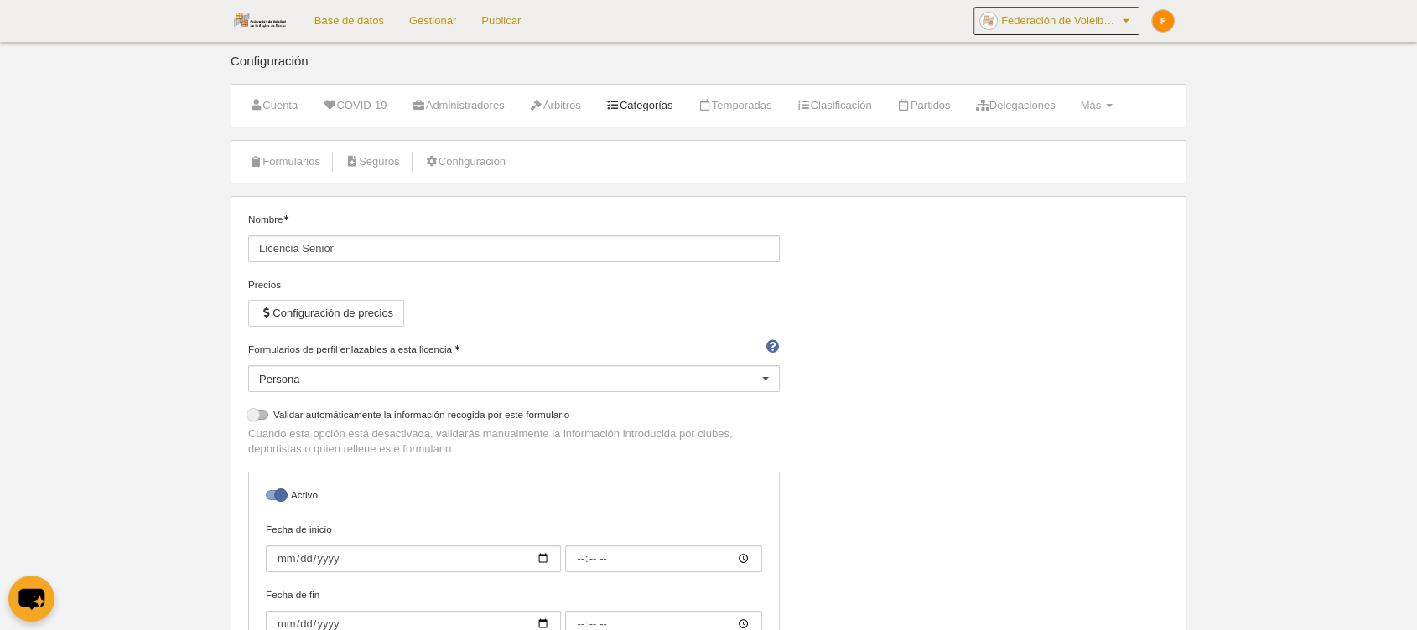
click at [640, 106] on link "Categorías" at bounding box center [640, 105] width 86 height 25
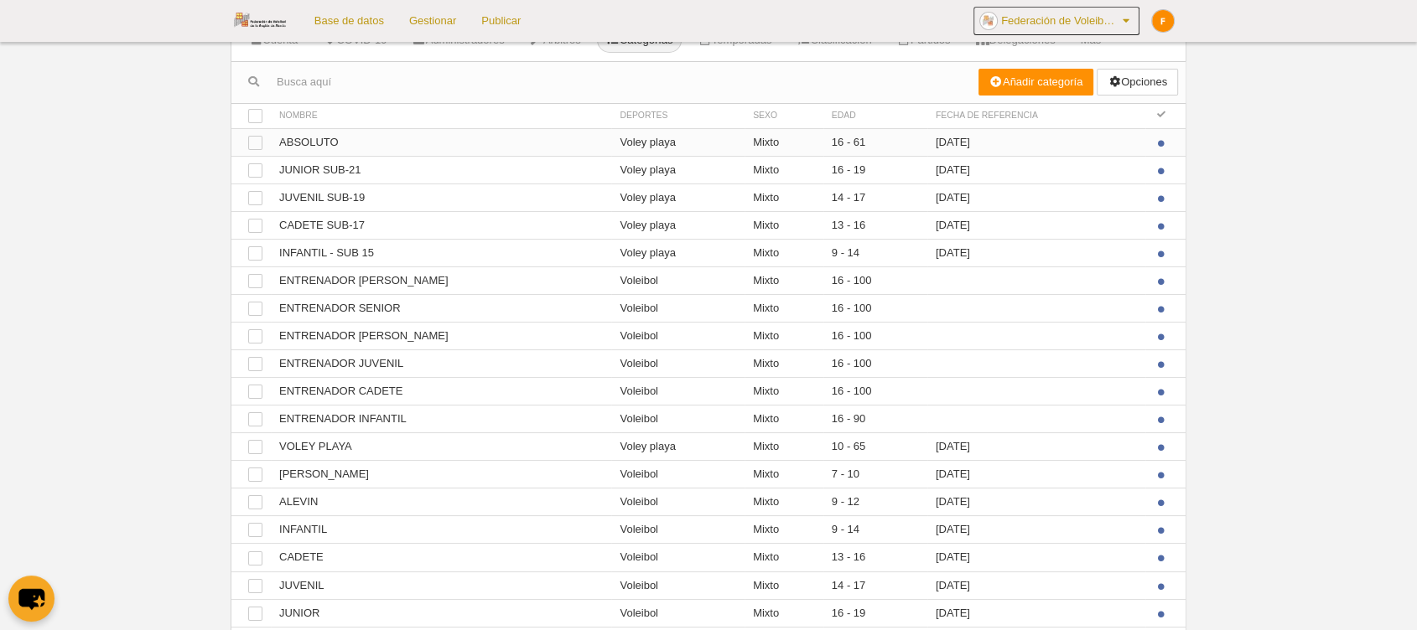
scroll to position [93, 0]
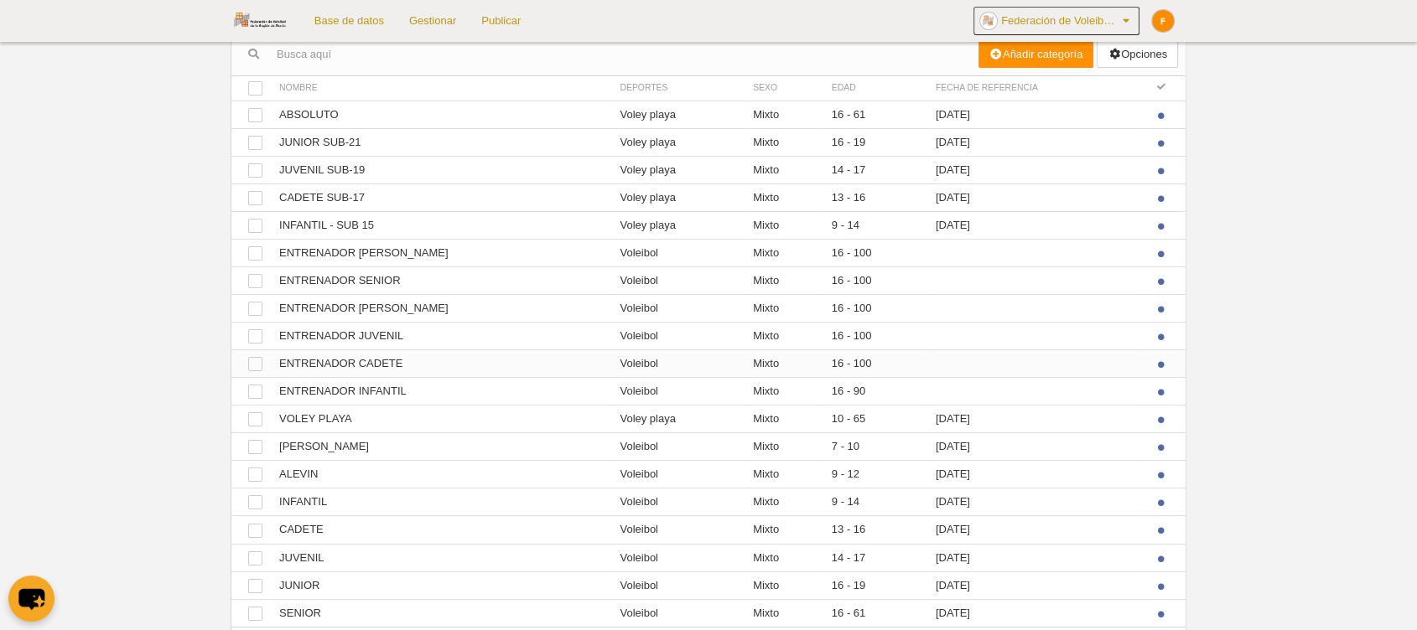
click at [405, 367] on td "Ver ENTRENADOR CADETE" at bounding box center [441, 364] width 340 height 28
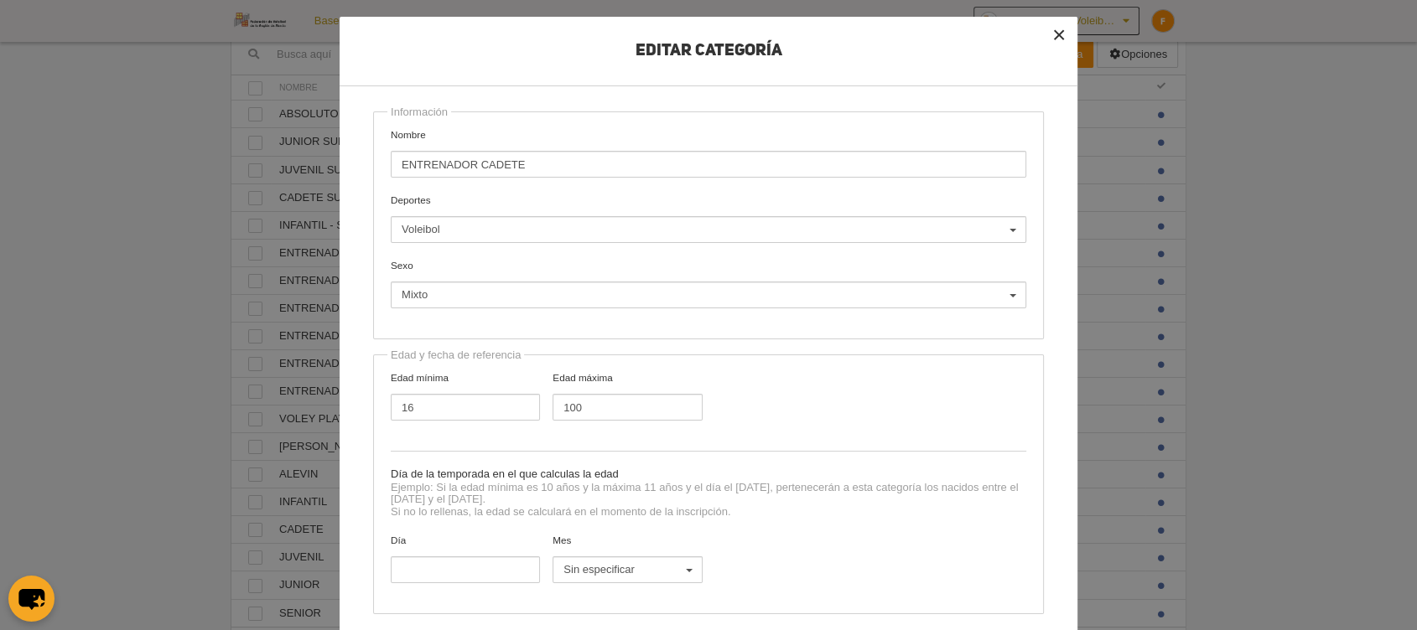
click at [1044, 39] on button "×" at bounding box center [1058, 35] width 37 height 37
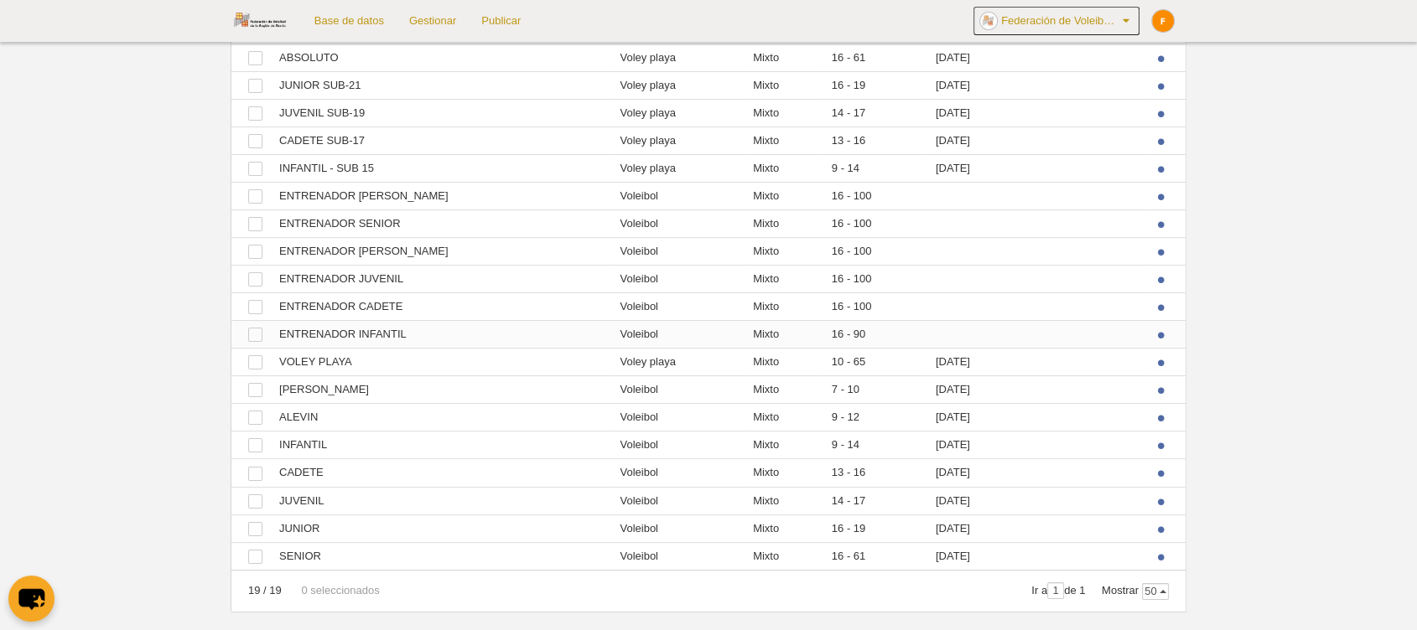
scroll to position [179, 0]
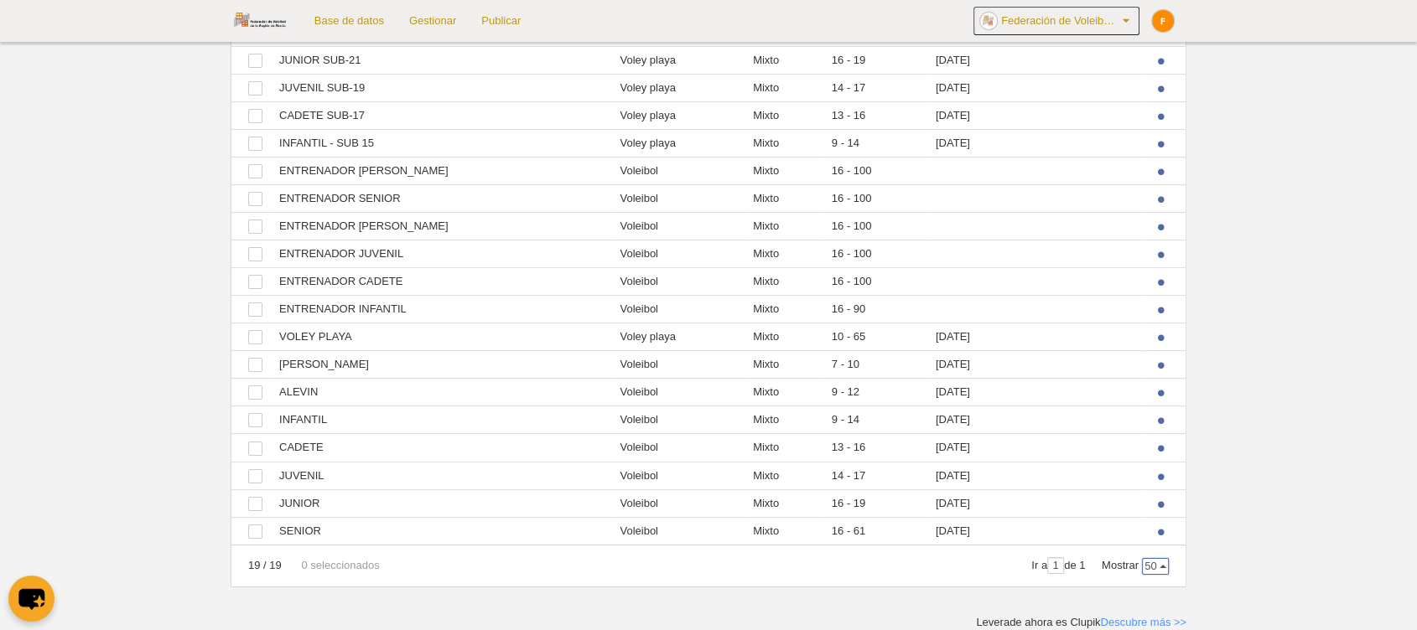
click at [1158, 568] on span "50" at bounding box center [1155, 566] width 25 height 15
click at [1160, 516] on span "100" at bounding box center [1168, 512] width 18 height 15
click at [315, 334] on td "Ver VOLEY PLAYA" at bounding box center [441, 338] width 340 height 28
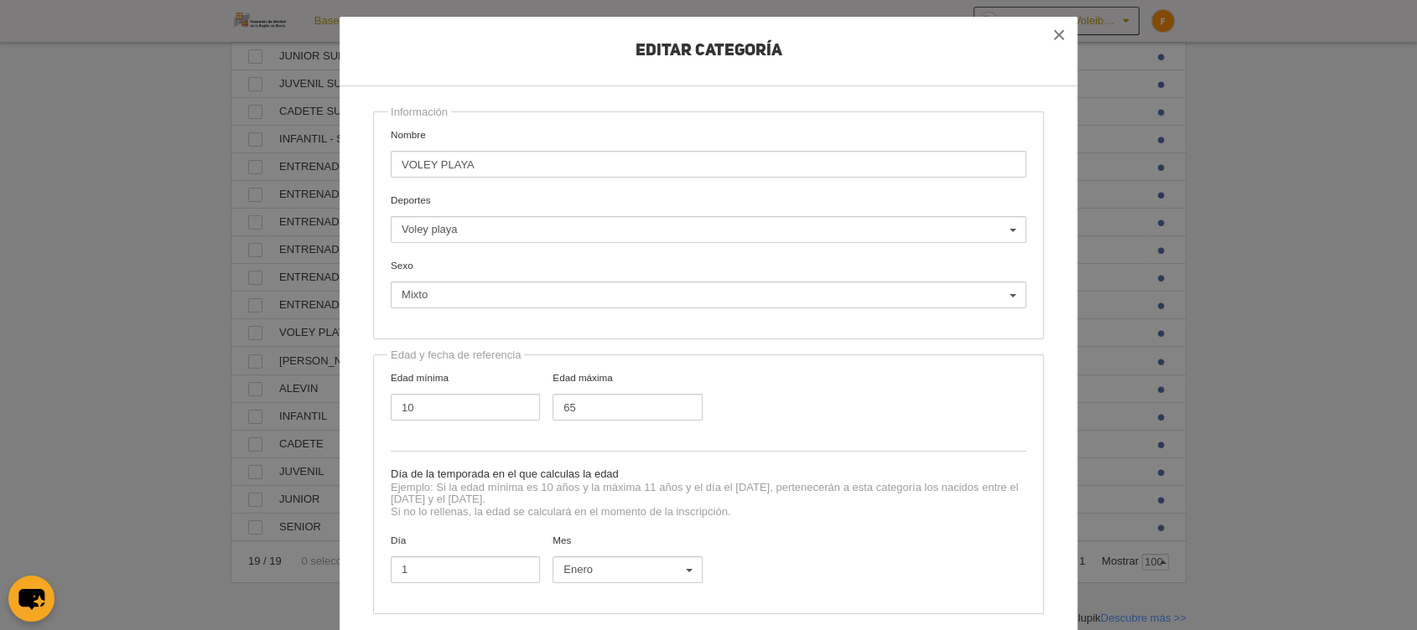
click at [469, 170] on input "VOLEY PLAYA" at bounding box center [708, 164] width 635 height 27
click at [469, 169] on input "VOLEY PLAYA" at bounding box center [708, 164] width 635 height 27
type input "Senior VP"
click at [432, 233] on span "Voley playa" at bounding box center [704, 229] width 605 height 15
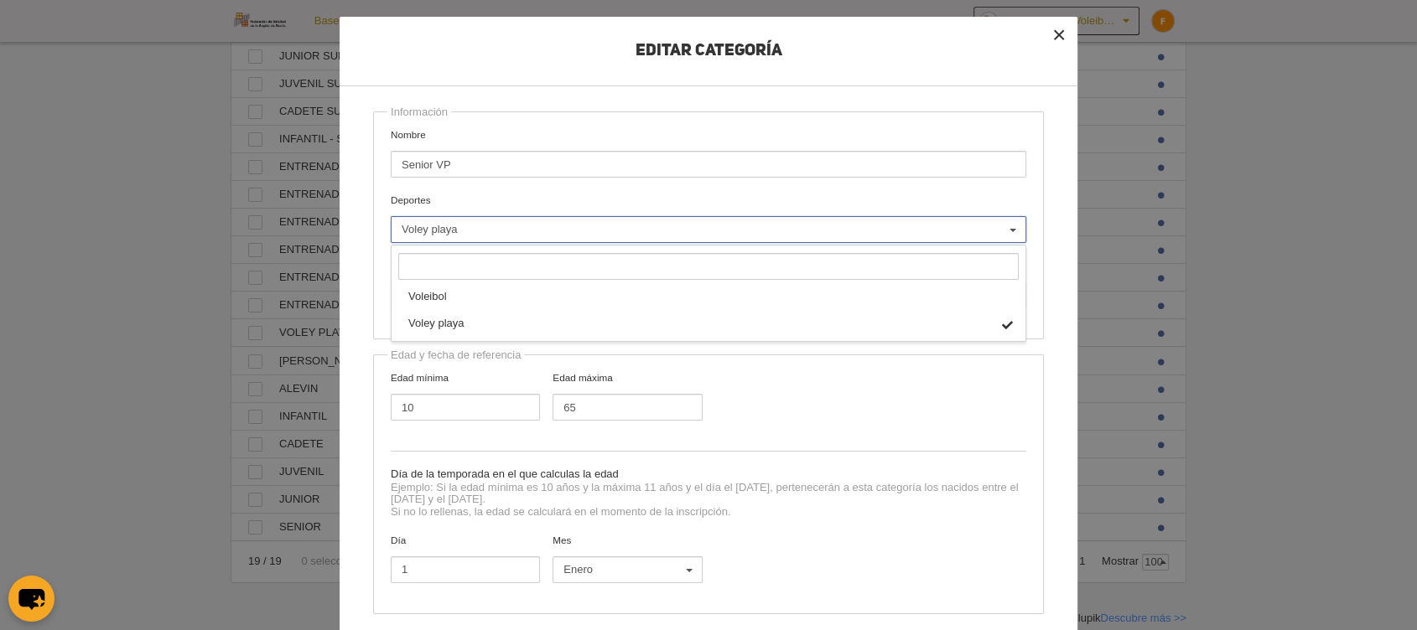
click at [1055, 29] on button "×" at bounding box center [1058, 35] width 37 height 37
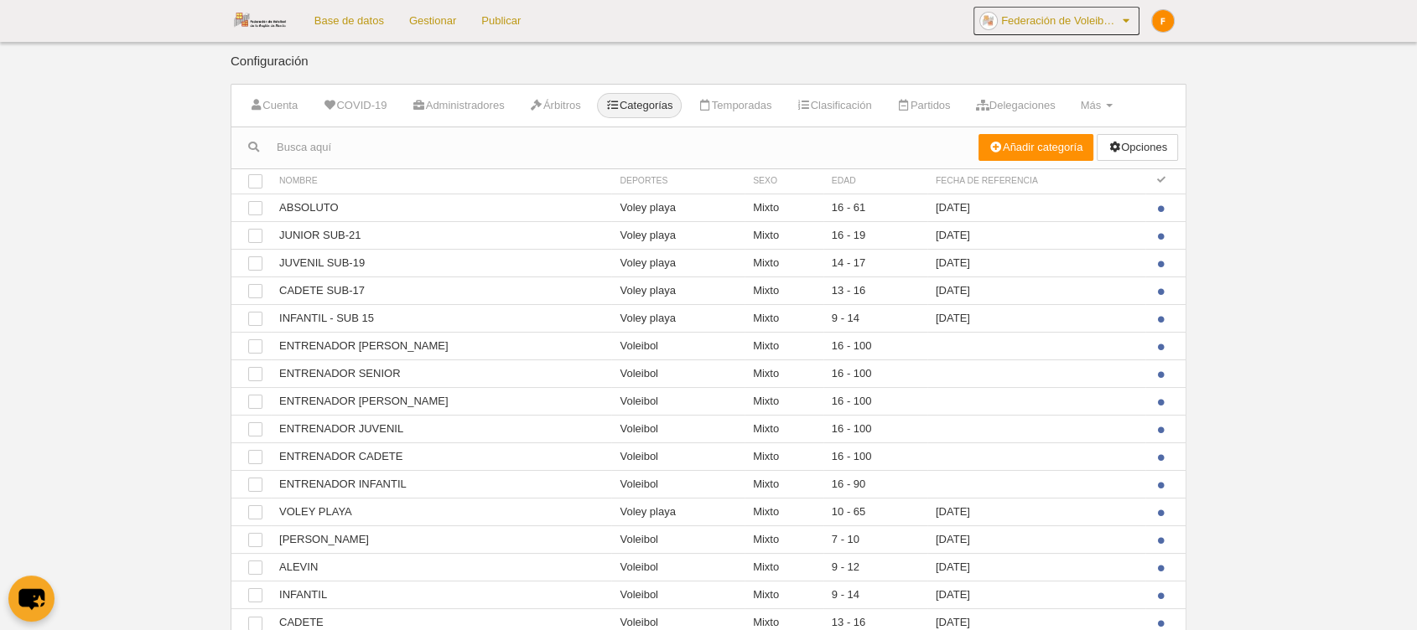
scroll to position [178, 0]
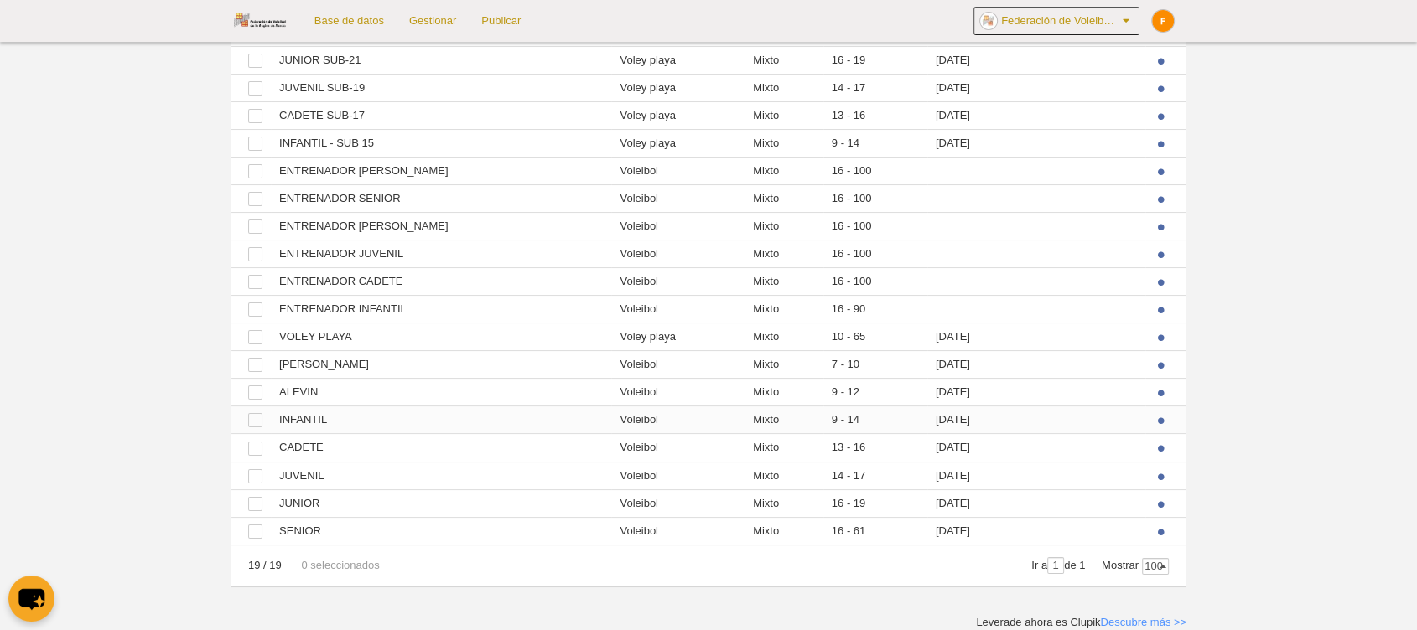
click at [936, 423] on td "1 Enero" at bounding box center [1036, 421] width 218 height 28
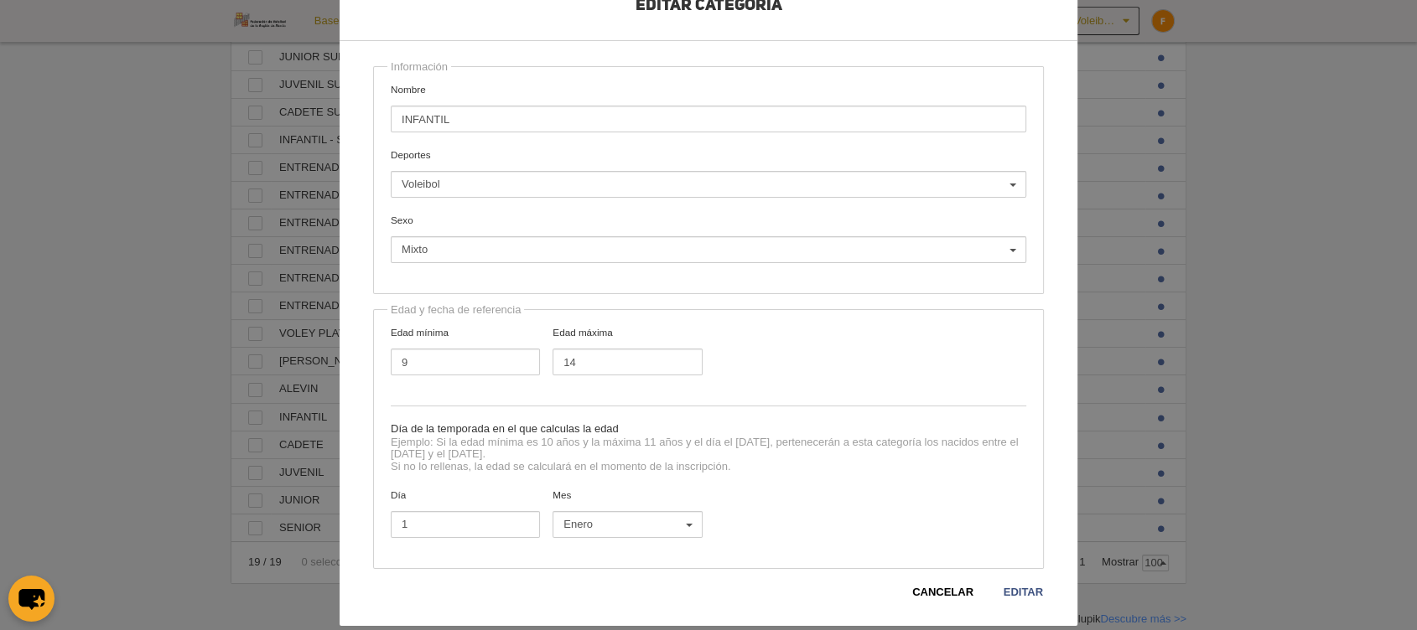
scroll to position [73, 0]
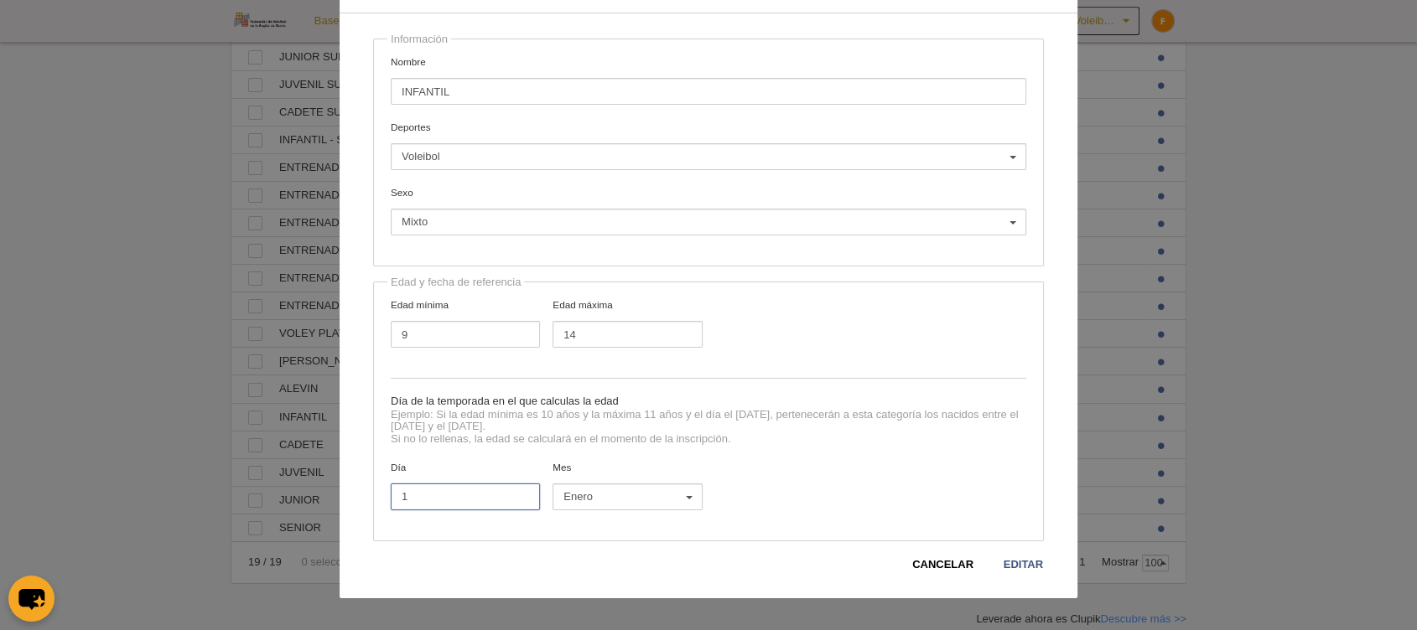
drag, startPoint x: 415, startPoint y: 501, endPoint x: 374, endPoint y: 500, distance: 41.1
click at [374, 500] on div "Edad y fecha de referencia Edad mínima 9 Edad máxima 14 Día de la temporada en …" at bounding box center [708, 412] width 671 height 260
type input "31"
click at [640, 503] on span "Enero" at bounding box center [622, 497] width 119 height 15
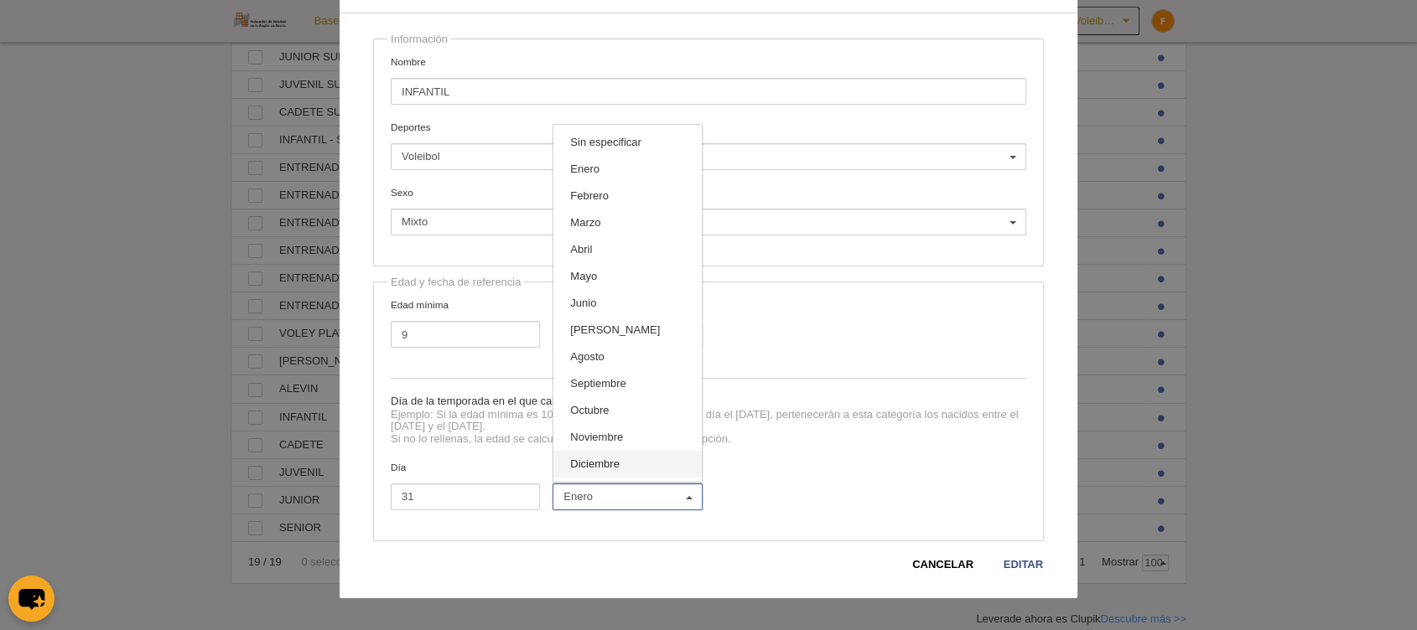
click at [631, 469] on link "Diciembre" at bounding box center [627, 464] width 148 height 27
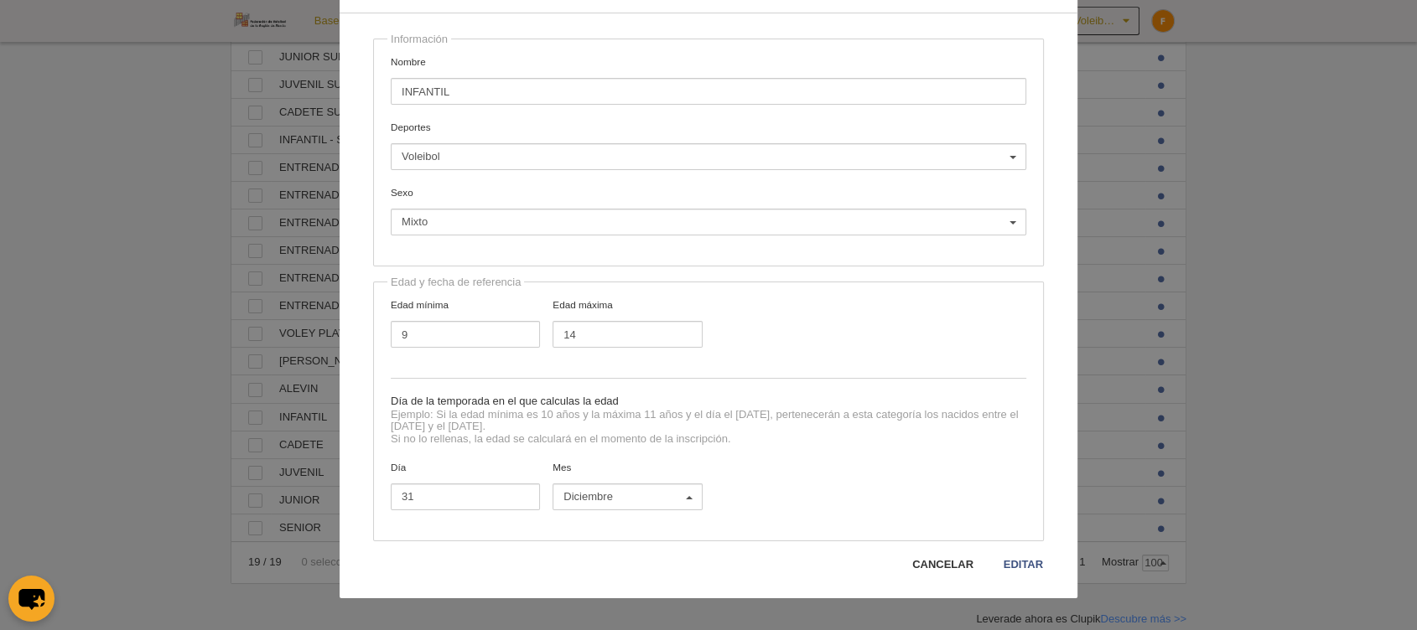
click at [945, 558] on link "Cancelar" at bounding box center [942, 565] width 63 height 17
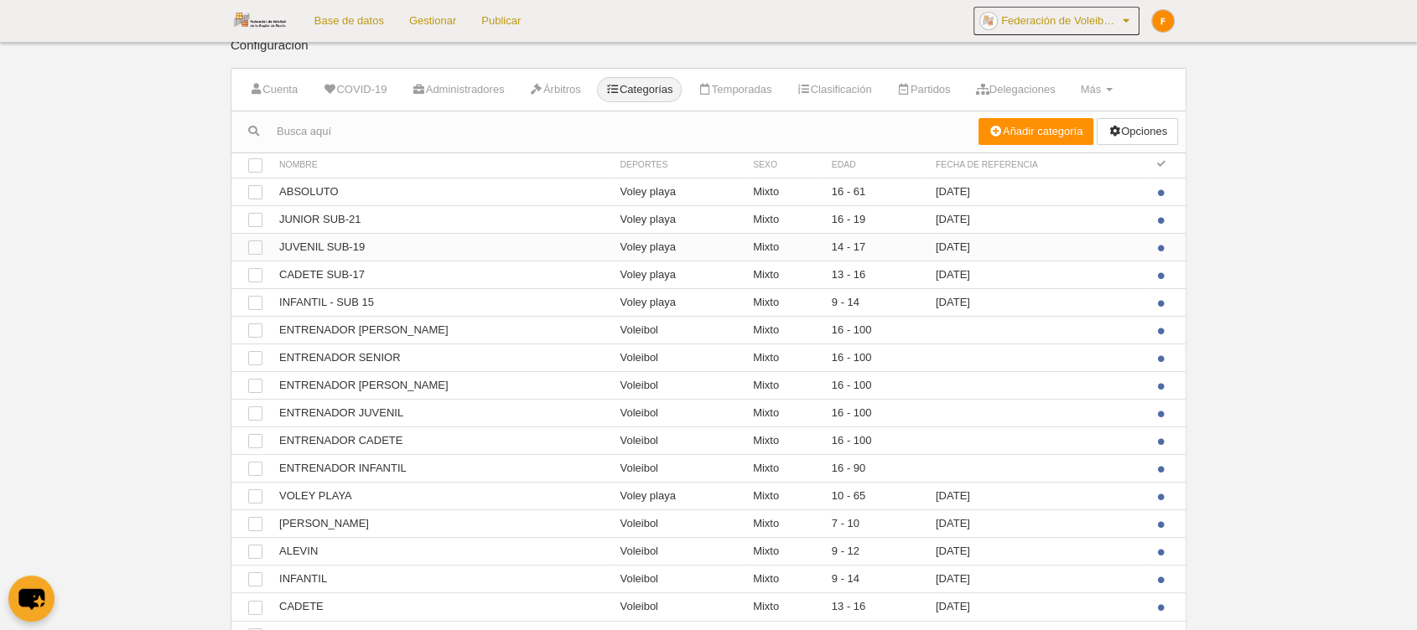
scroll to position [0, 0]
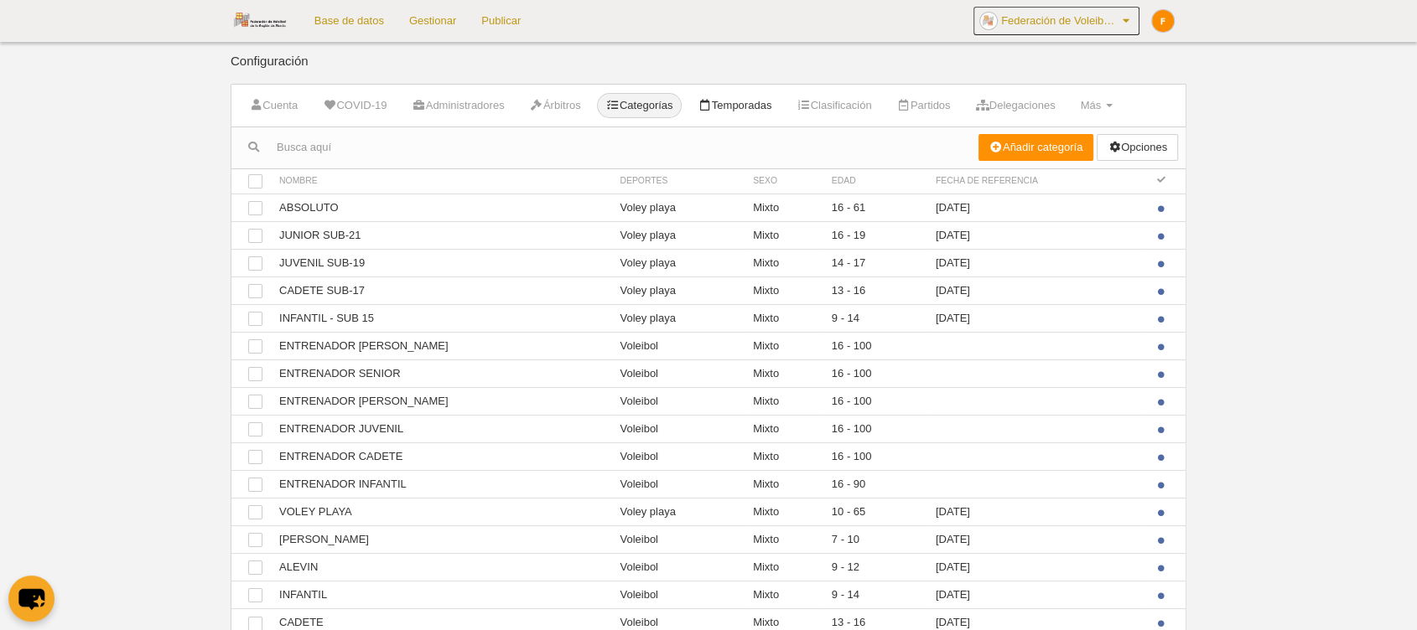
click at [742, 98] on link "Temporadas" at bounding box center [734, 105] width 92 height 25
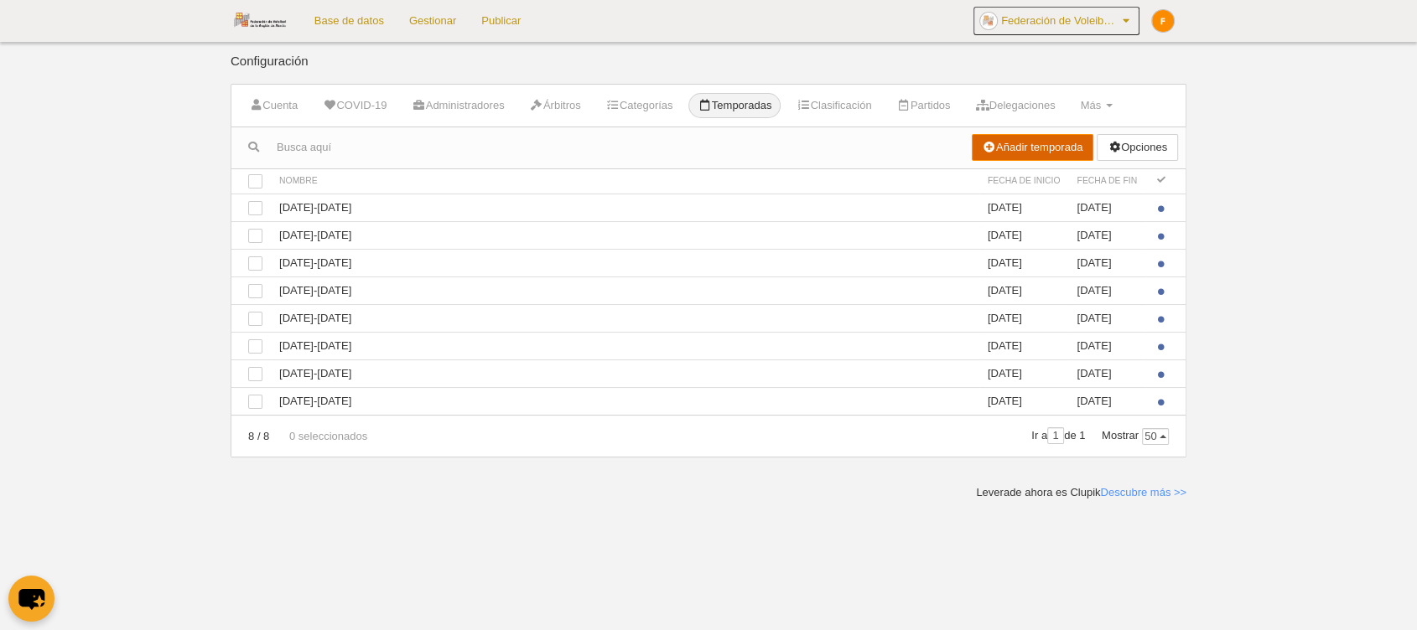
click at [1029, 153] on link "Añadir temporada" at bounding box center [1033, 147] width 122 height 27
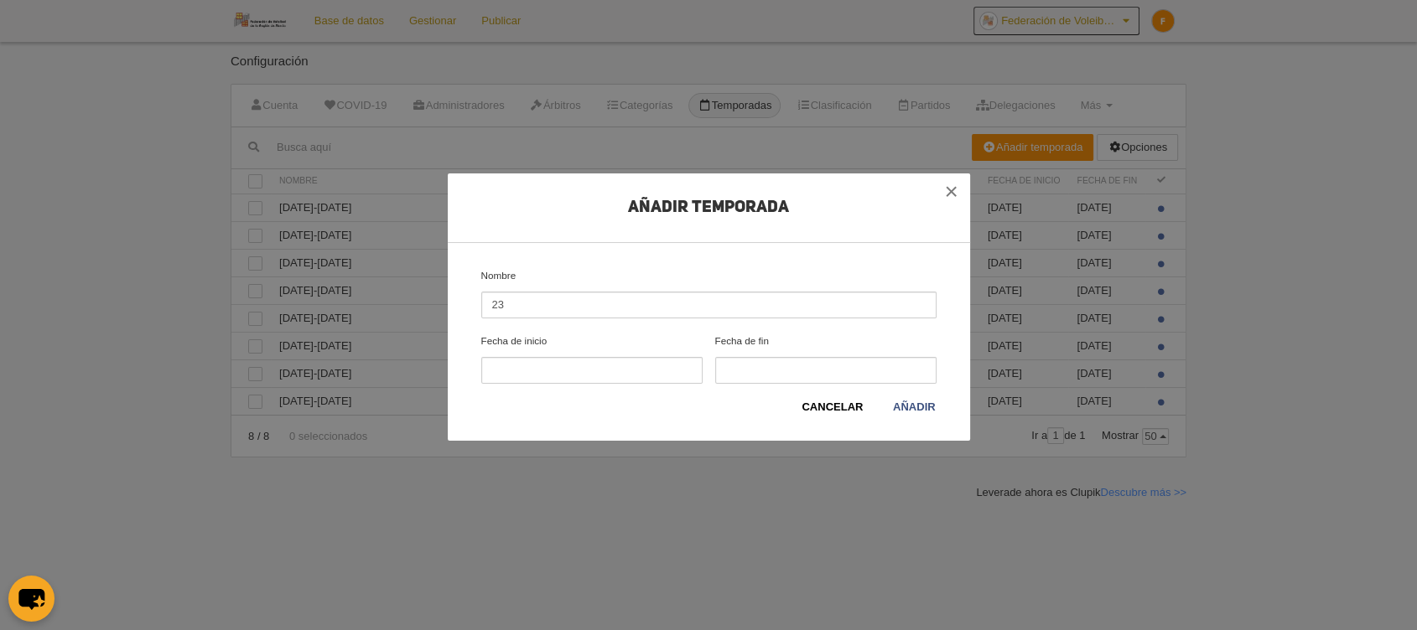
type input "2"
type input "2025/2026"
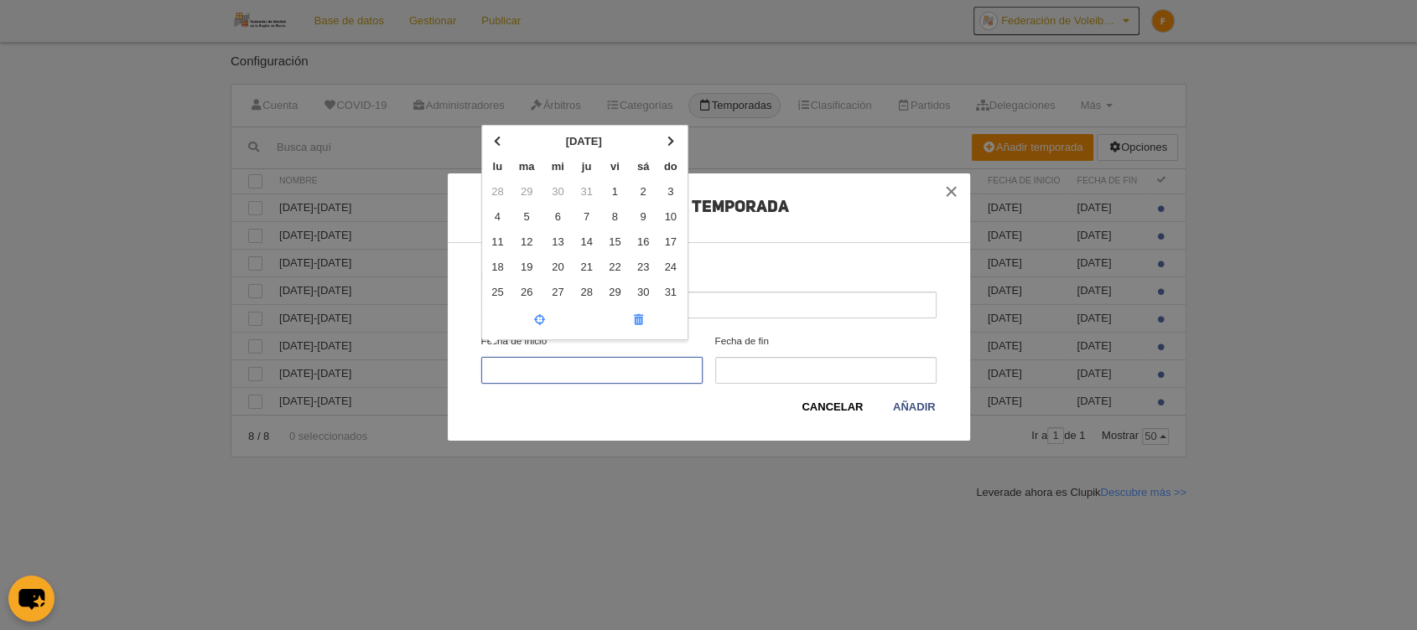
click at [542, 381] on input "Fecha de inicio agosto 2025 lu ma mi ju vi sá do 28 29 30 31 1 2 3 4 5 6 7 8 9 …" at bounding box center [591, 370] width 221 height 27
click at [673, 146] on span at bounding box center [670, 141] width 7 height 11
click at [495, 193] on td "1" at bounding box center [497, 191] width 25 height 25
type input "[DATE]"
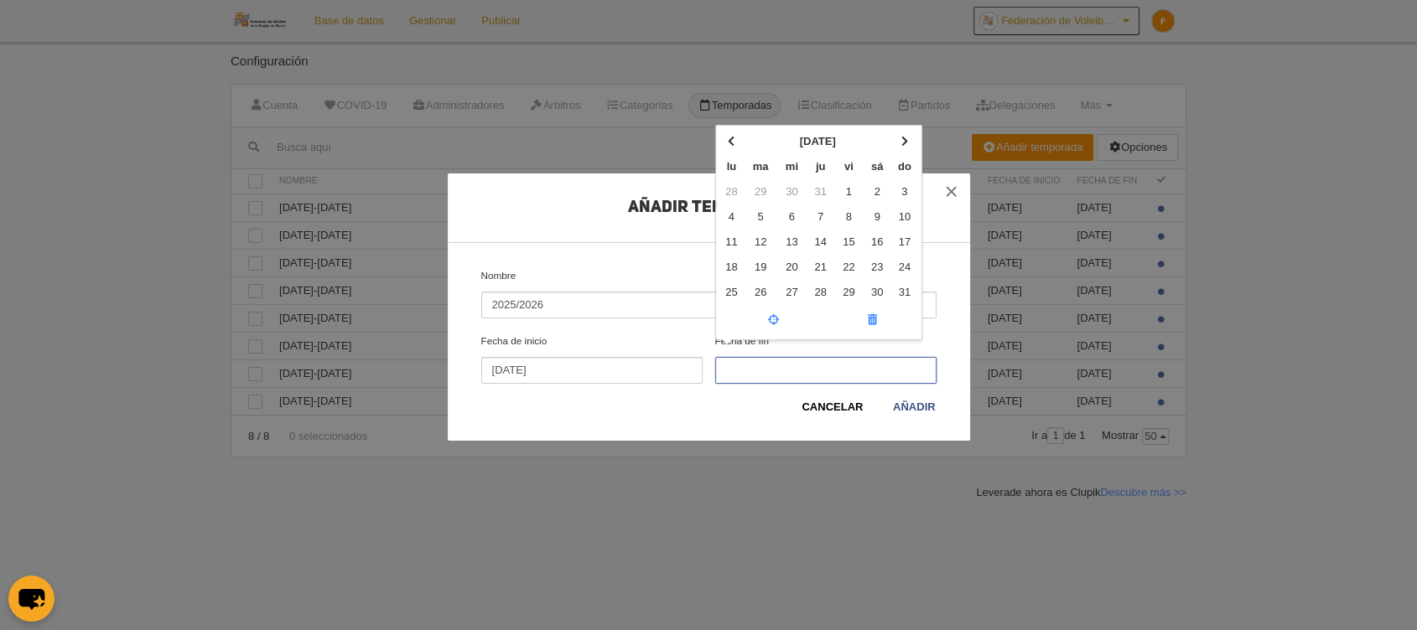
click at [835, 367] on input "Fecha de fin agosto 2025 lu ma mi ju vi sá do 28 29 30 31 1 2 3 4 5 6 7 8 9 10 …" at bounding box center [825, 370] width 221 height 27
click at [905, 145] on span at bounding box center [904, 141] width 7 height 11
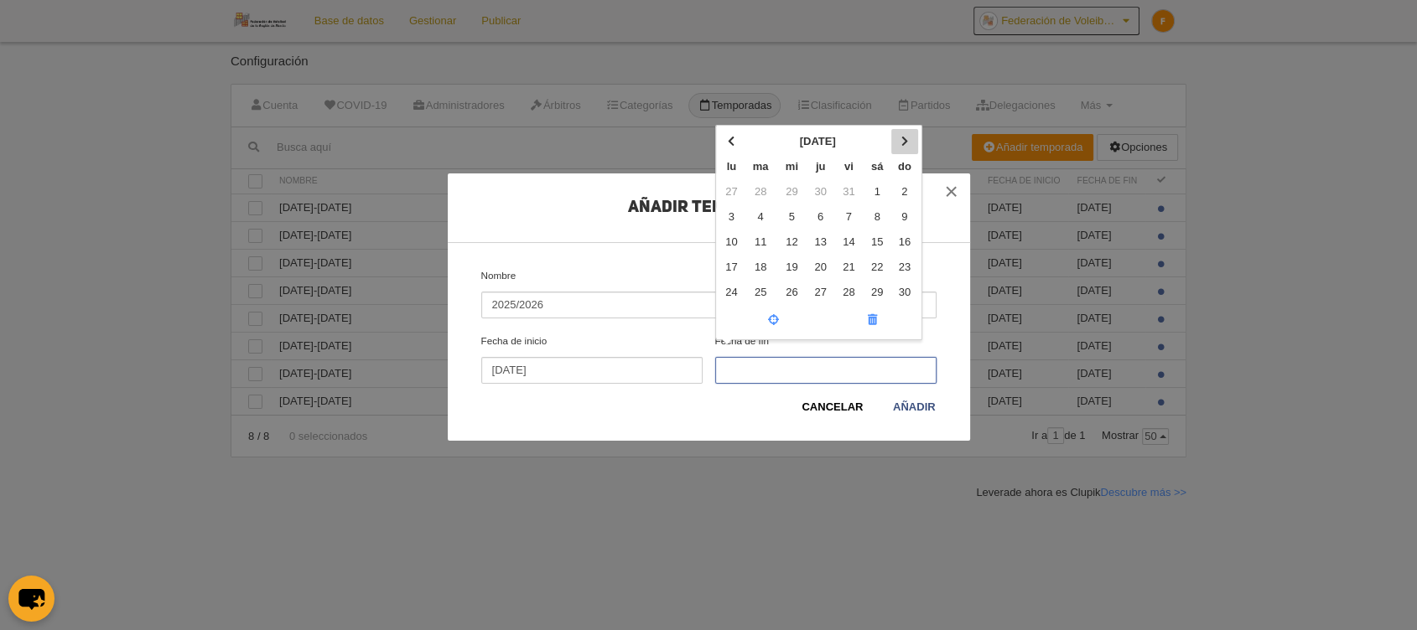
click at [905, 145] on span at bounding box center [904, 141] width 7 height 11
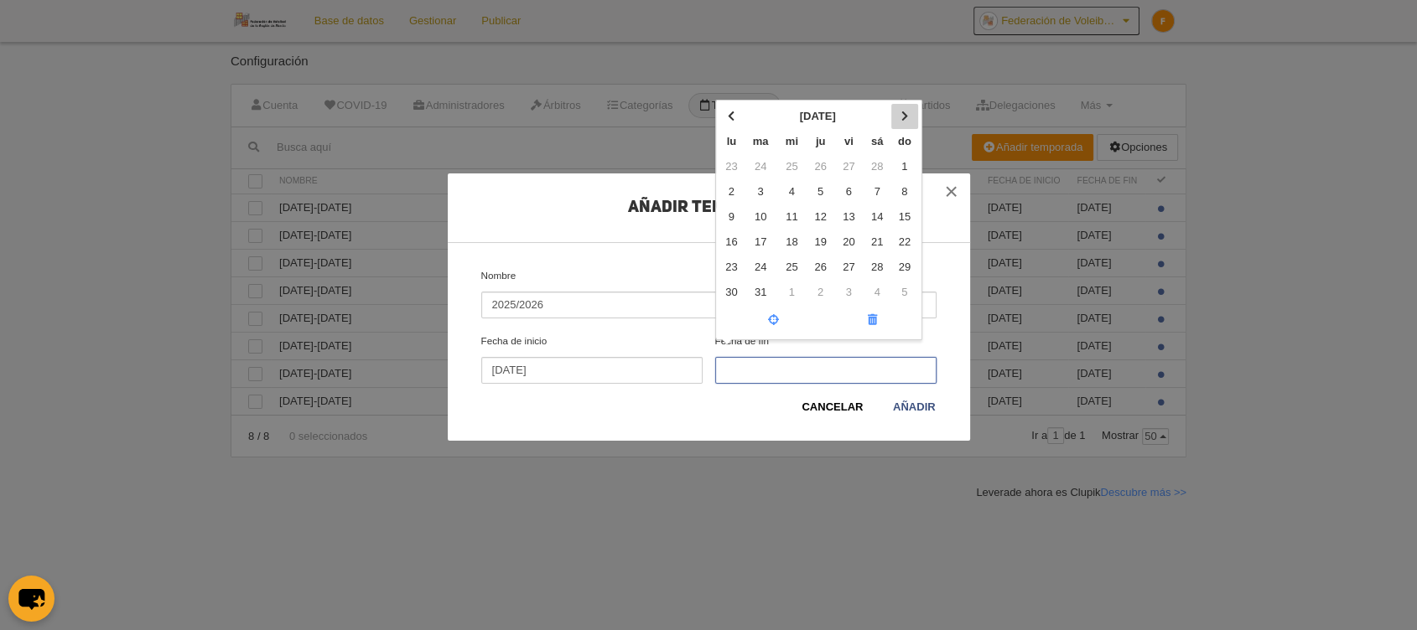
click at [905, 145] on th "do" at bounding box center [904, 141] width 26 height 25
click at [905, 357] on input "Fecha de fin marzo 2026 lu ma mi ju vi sá do 23 24 25 26 27 28 1 2 3 4 5 6 7 8 …" at bounding box center [825, 370] width 221 height 27
click at [905, 145] on th "do" at bounding box center [904, 141] width 26 height 25
click at [905, 357] on input "Fecha de fin marzo 2026 lu ma mi ju vi sá do 23 24 25 26 27 28 1 2 3 4 5 6 7 8 …" at bounding box center [825, 370] width 221 height 27
click at [904, 126] on th at bounding box center [904, 116] width 26 height 25
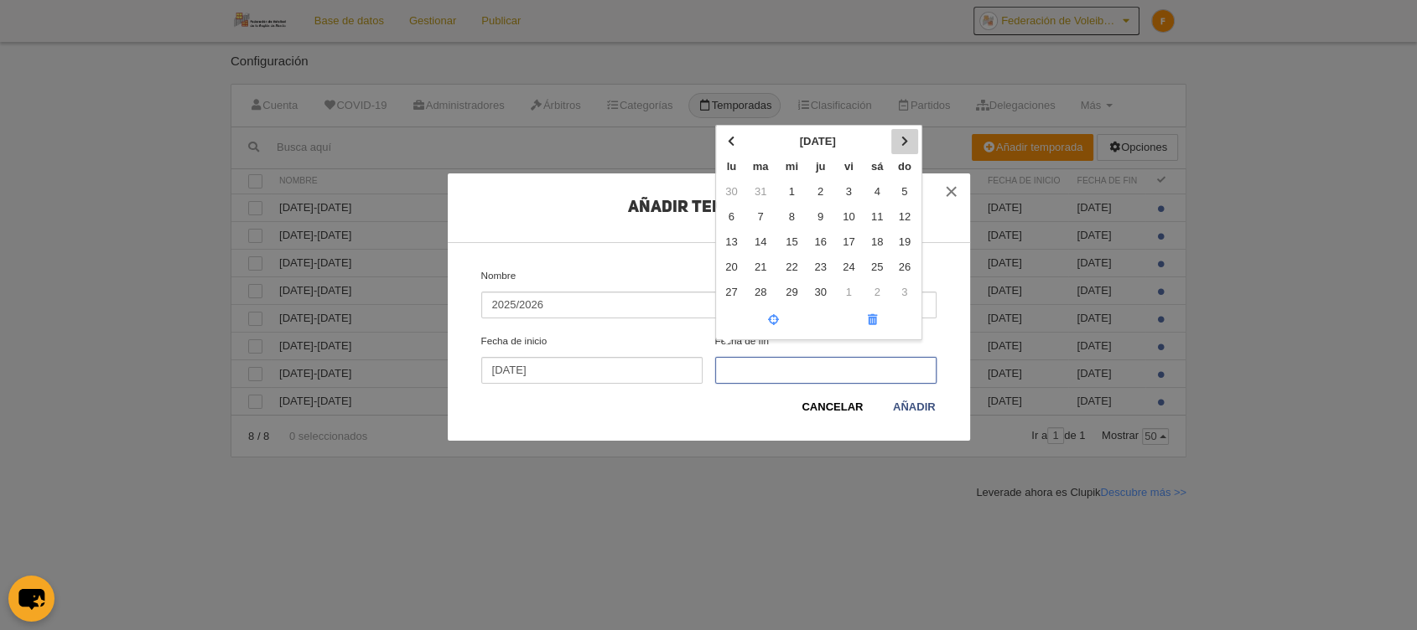
click at [904, 126] on div "abril 2026 lu ma mi ju vi sá do 30 31 1 2 3 4 5 6 7 8 9 10 11 12 13 14 15 16 17…" at bounding box center [818, 232] width 207 height 215
click at [904, 357] on input "Fecha de fin abril 2026 lu ma mi ju vi sá do 30 31 1 2 3 4 5 6 7 8 9 10 11 12 1…" at bounding box center [825, 370] width 221 height 27
click at [901, 139] on span at bounding box center [904, 141] width 7 height 11
click at [902, 149] on th at bounding box center [904, 141] width 26 height 25
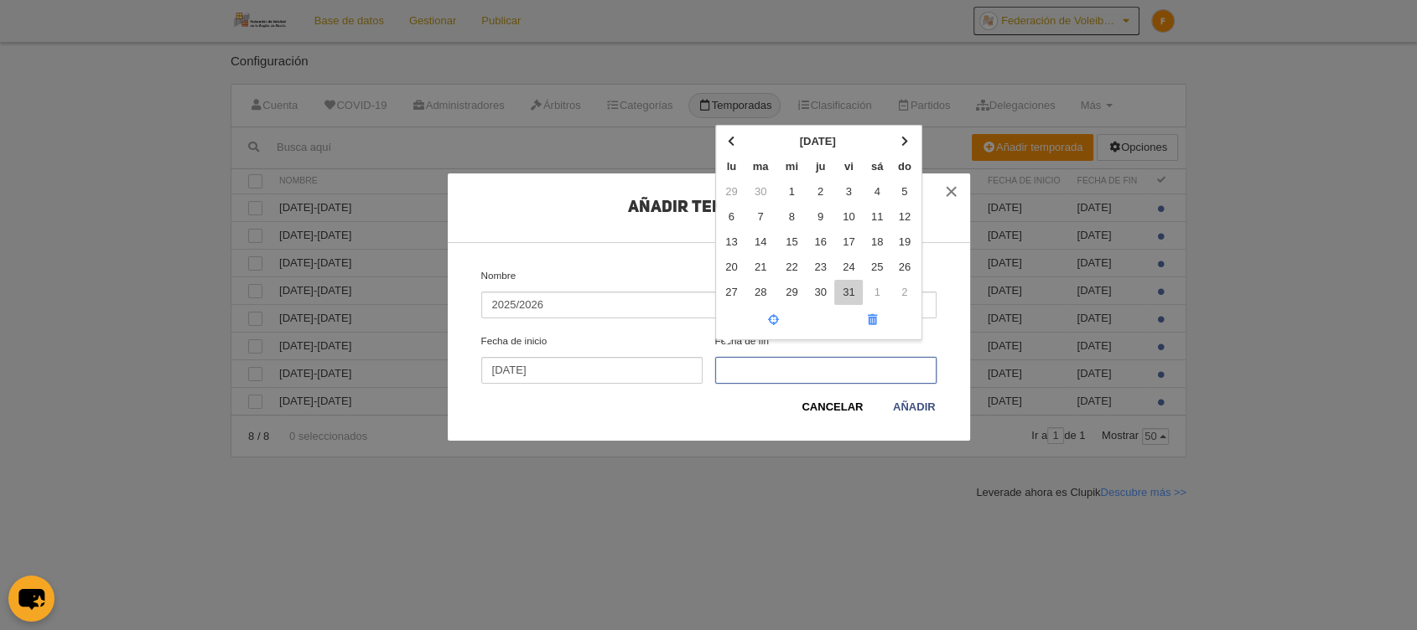
click at [840, 293] on td "31" at bounding box center [848, 292] width 29 height 25
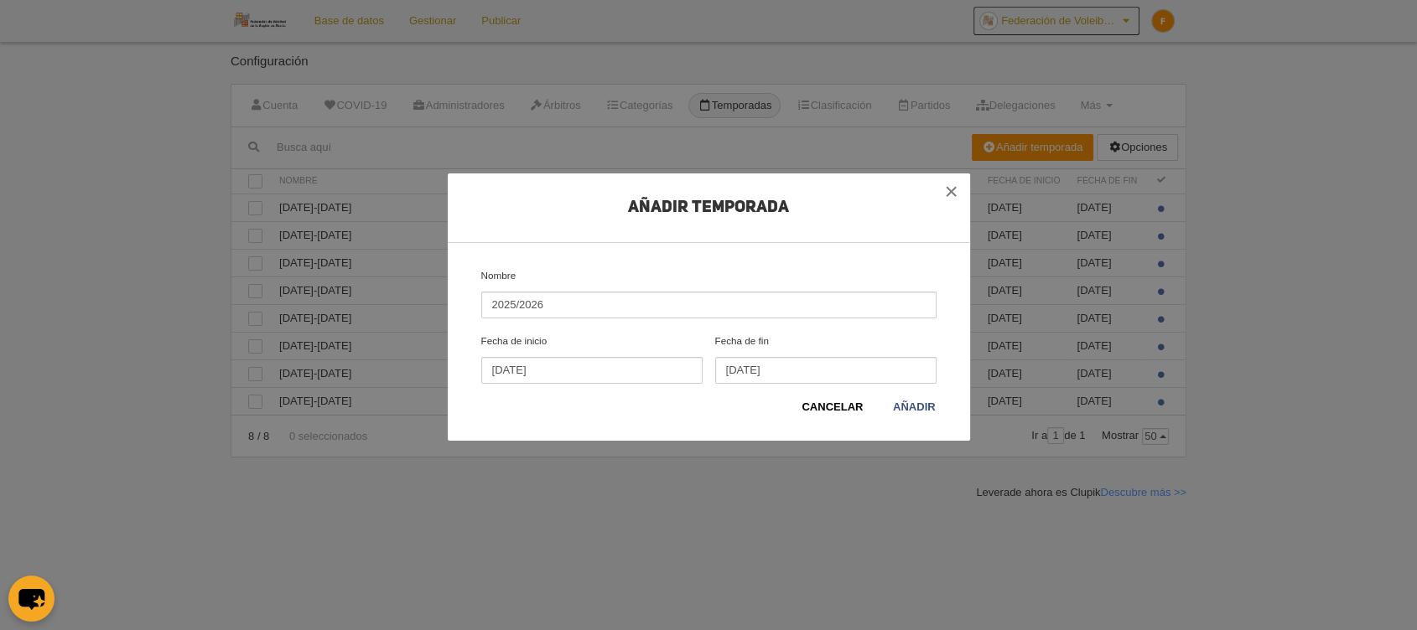
click at [925, 329] on div "Nombre 2025/2026 Fecha de inicio 01/09/2025 Fecha de fin 31/07/2026" at bounding box center [708, 333] width 468 height 131
click at [799, 366] on input "31/07/2026" at bounding box center [825, 370] width 221 height 27
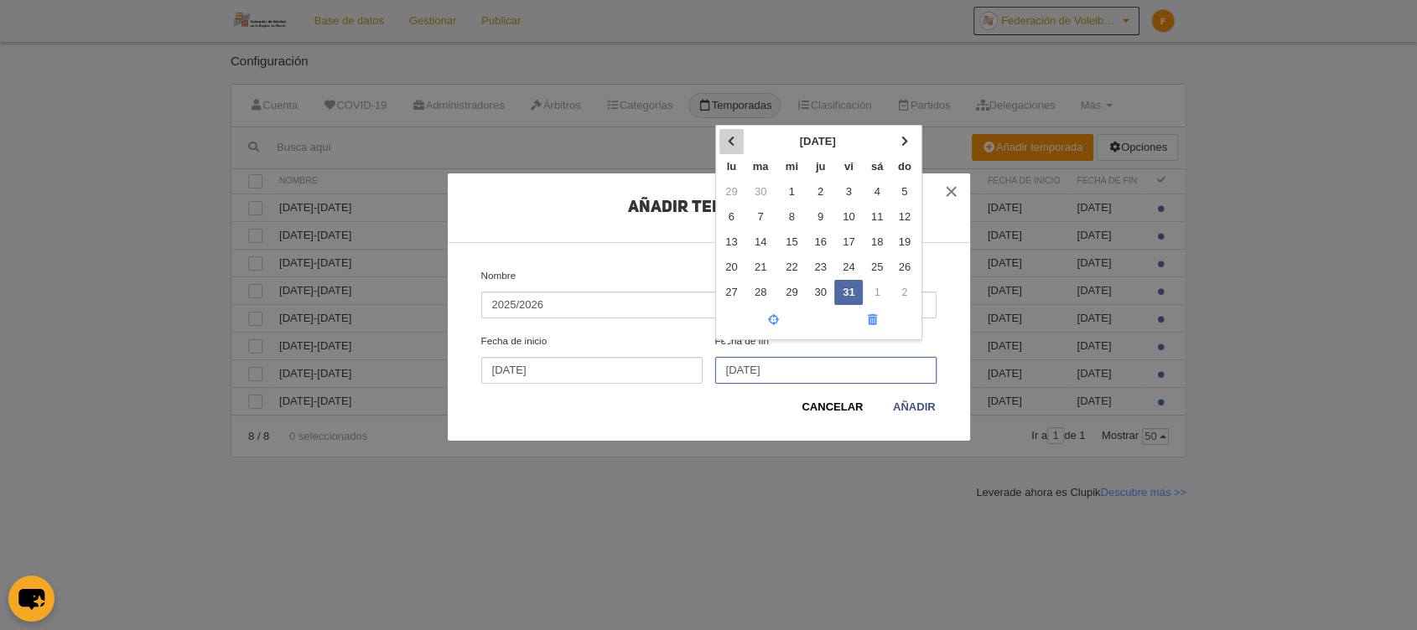
click at [730, 137] on span at bounding box center [731, 141] width 7 height 11
click at [765, 290] on td "30" at bounding box center [761, 292] width 34 height 25
type input "[DATE]"
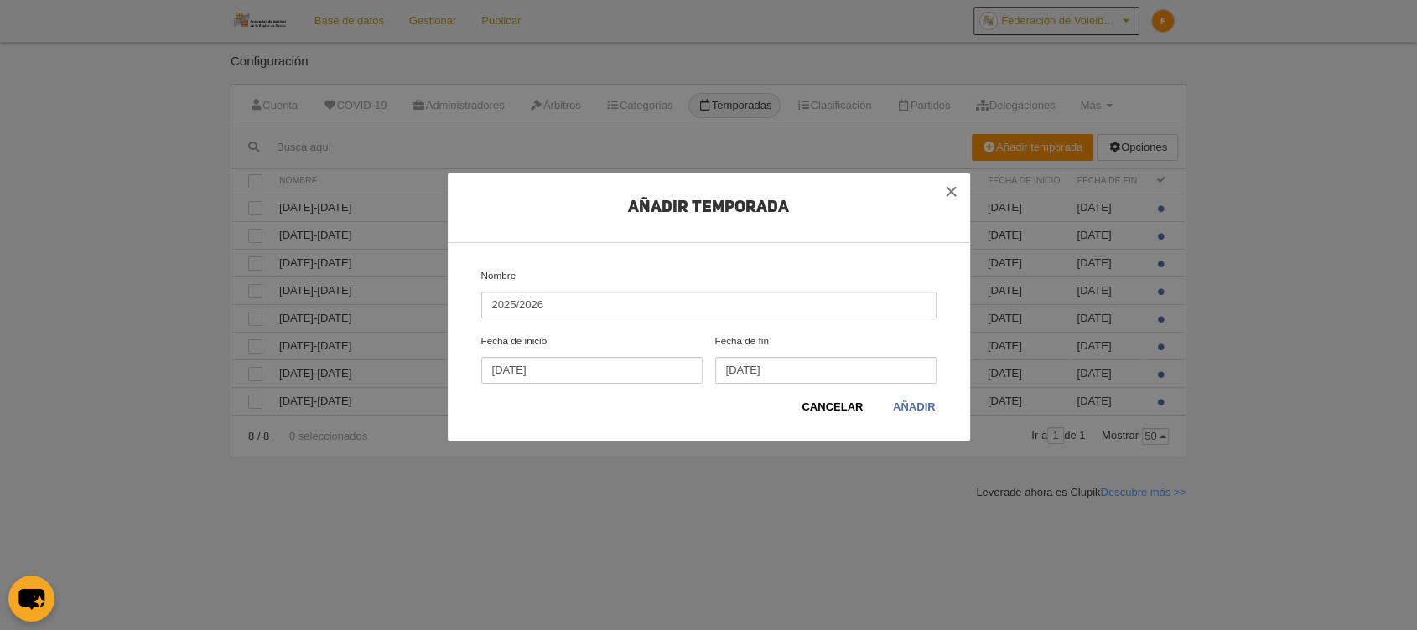
click at [906, 407] on link "Añadir" at bounding box center [914, 407] width 44 height 17
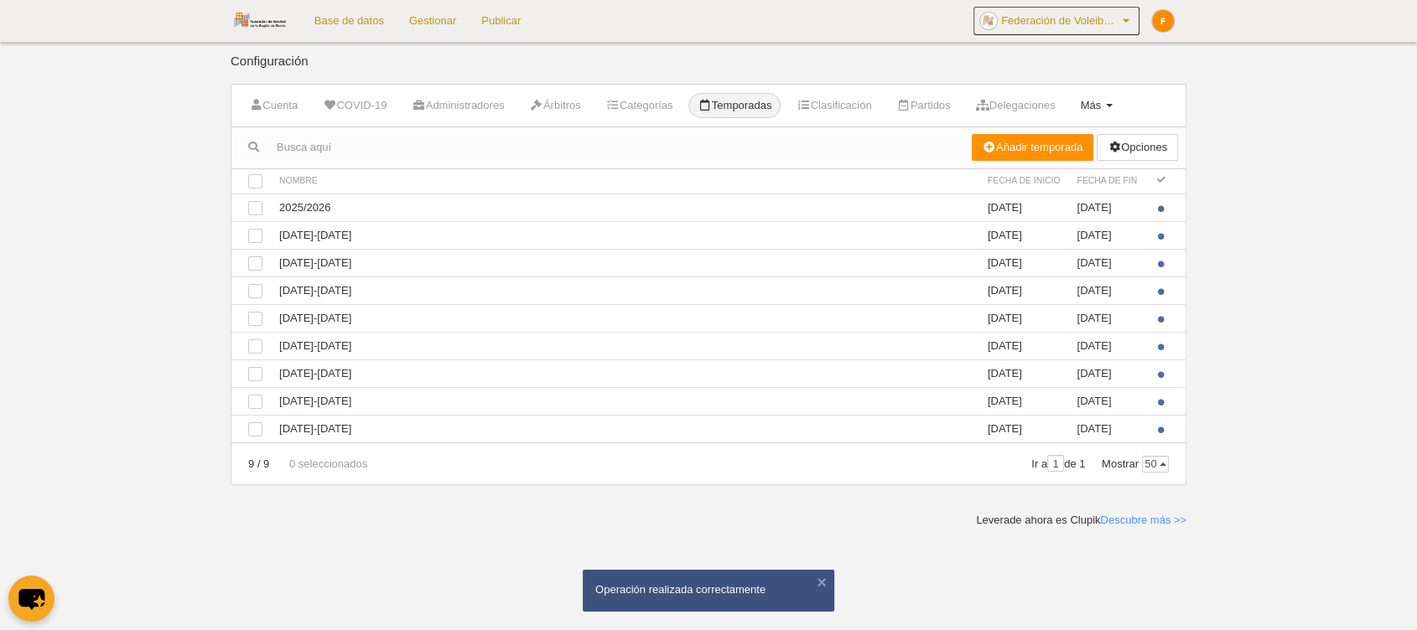
click at [1101, 109] on span "Más" at bounding box center [1090, 105] width 21 height 13
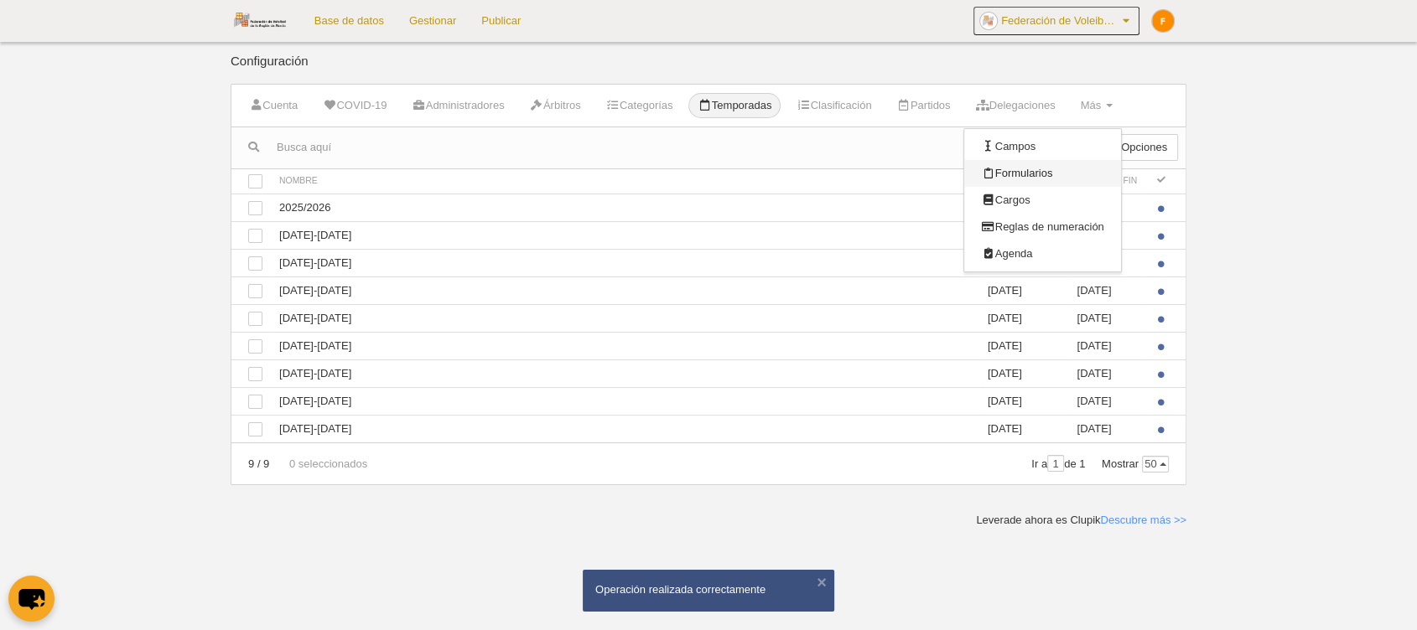
click at [1058, 173] on link "Formularios" at bounding box center [1042, 173] width 156 height 27
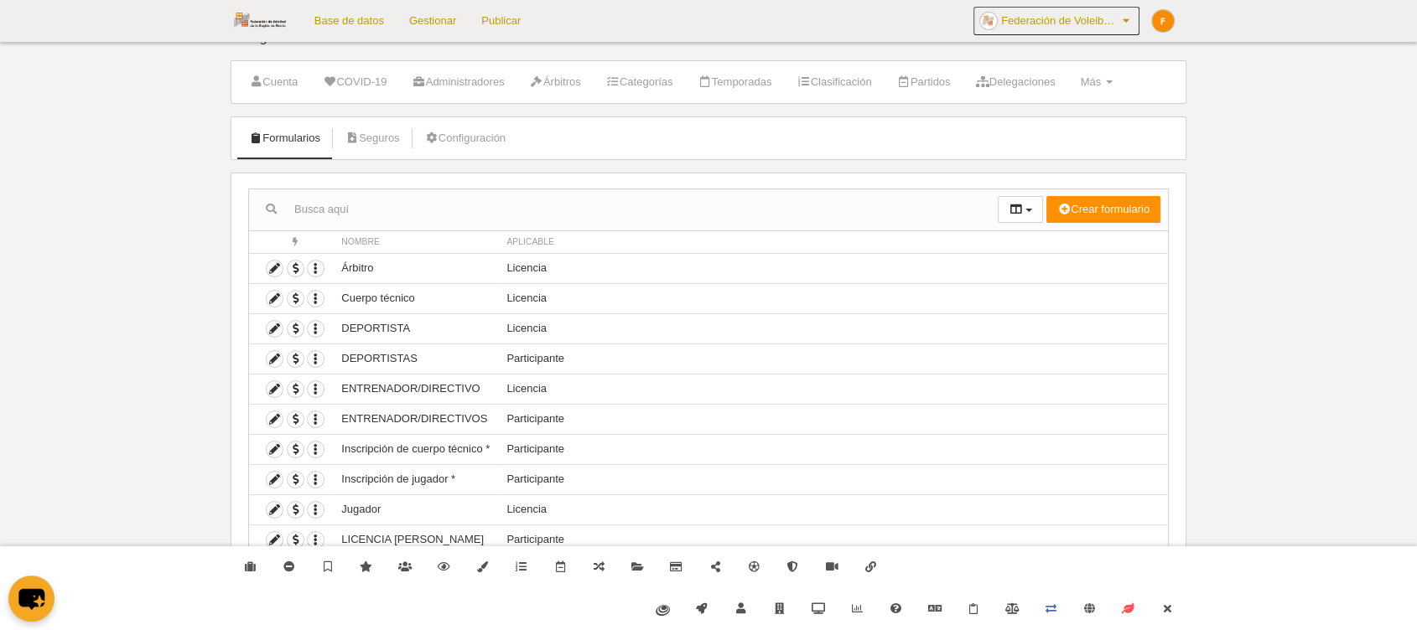
scroll to position [36, 0]
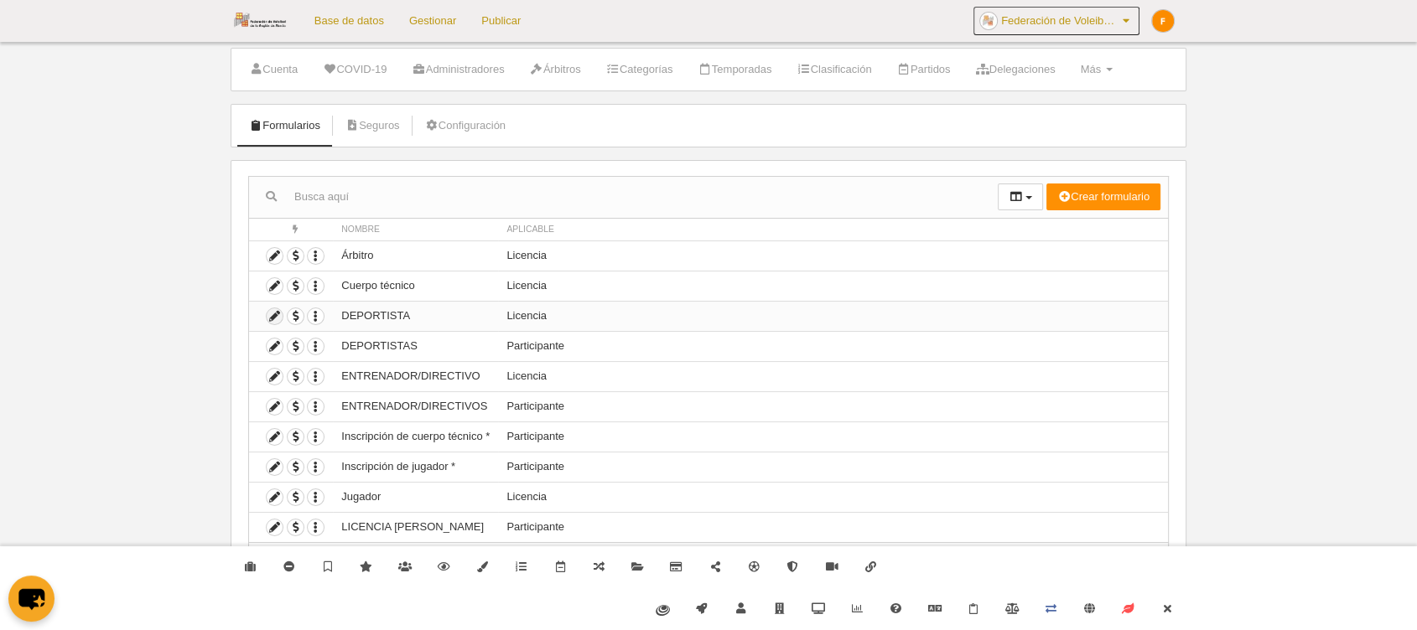
click at [277, 315] on icon at bounding box center [275, 317] width 16 height 16
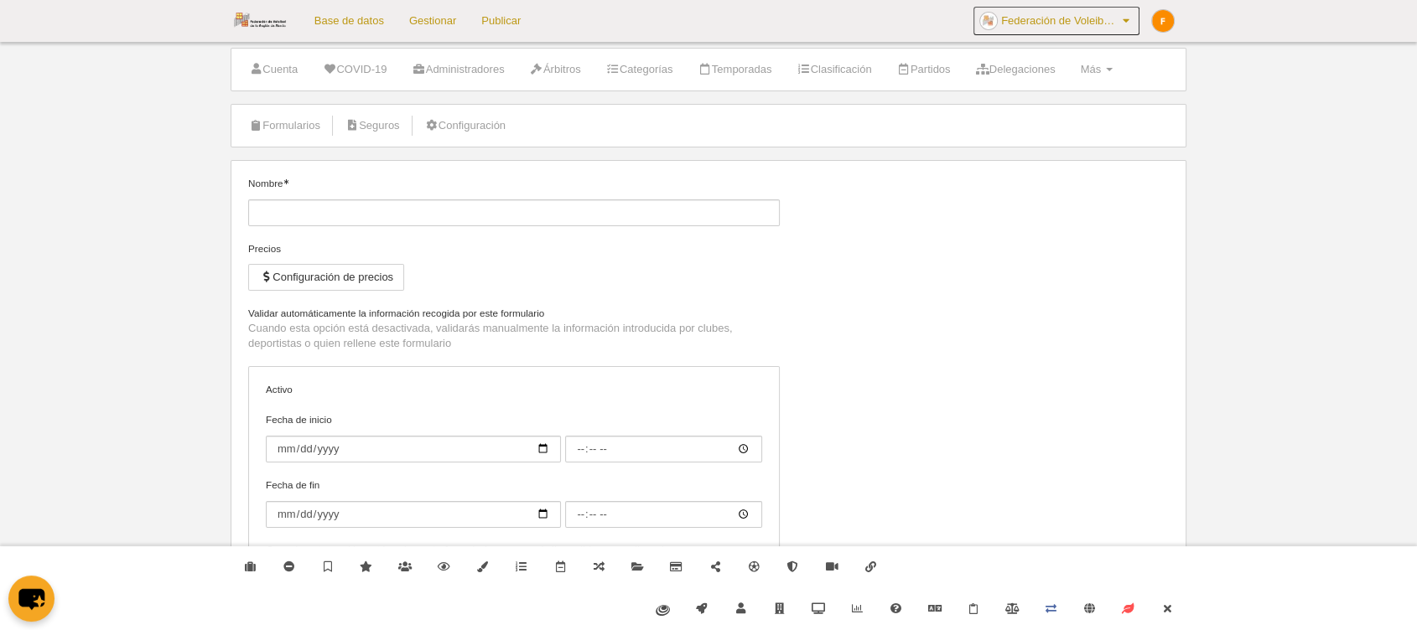
type input "DEPORTISTA"
checkbox input "true"
type input "[DATE]"
type input "00:00"
type input "[DATE]"
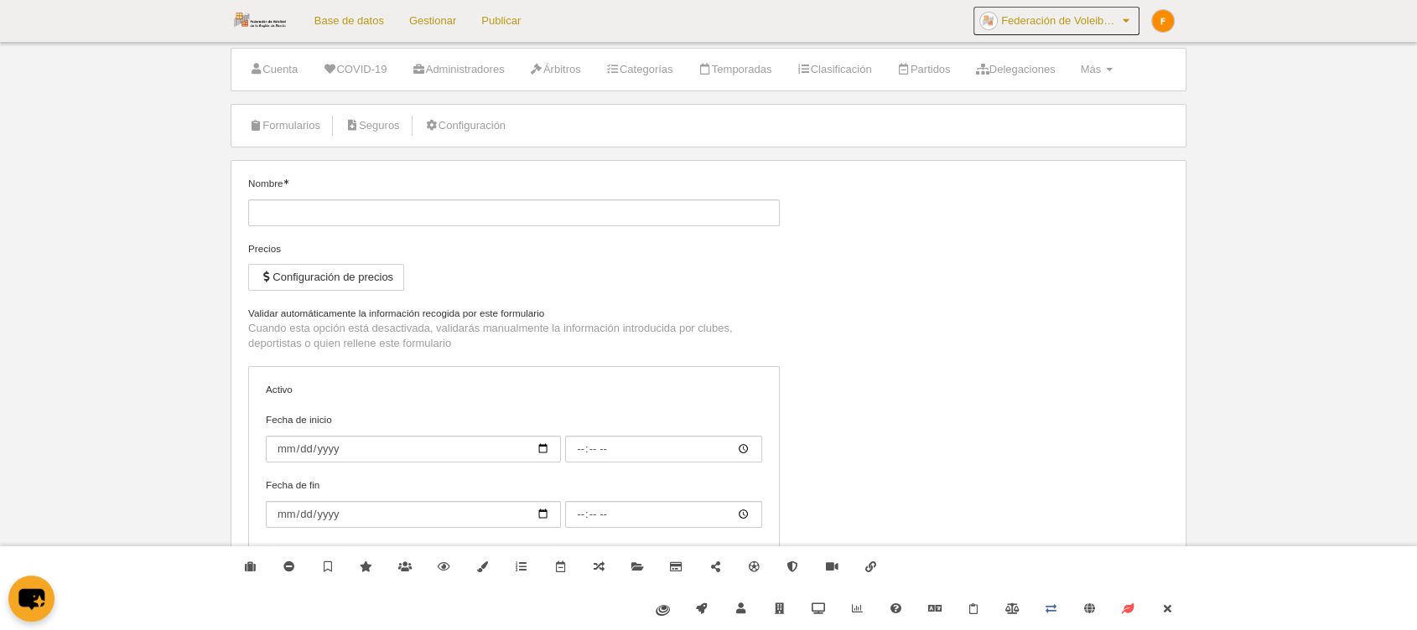
type input "02:00"
select select "selected"
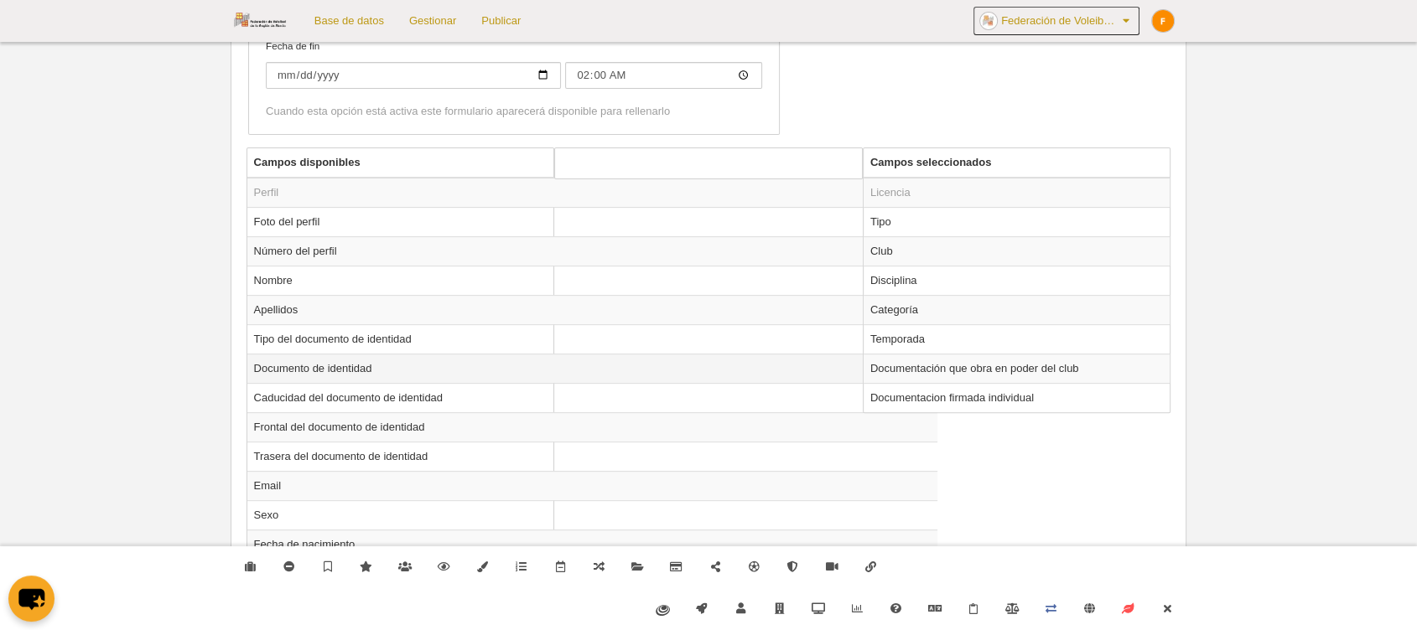
scroll to position [594, 0]
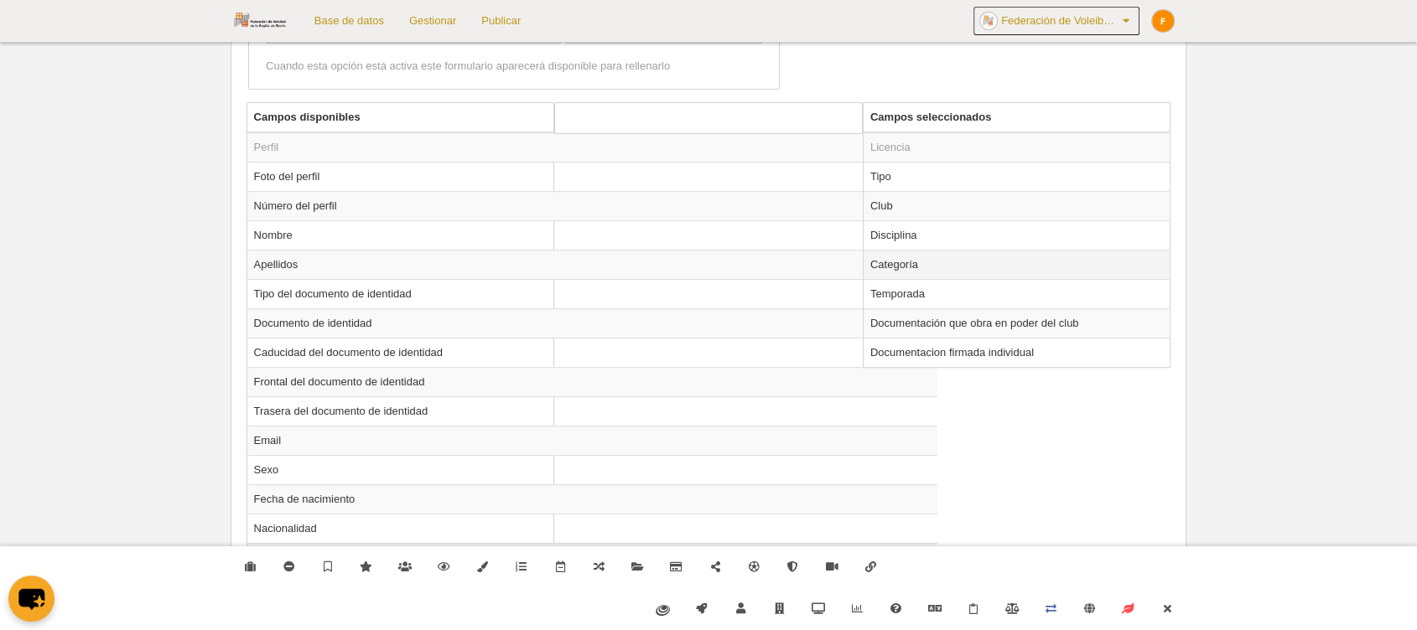
click at [912, 261] on td "Categoría" at bounding box center [1016, 264] width 307 height 29
radio input "true"
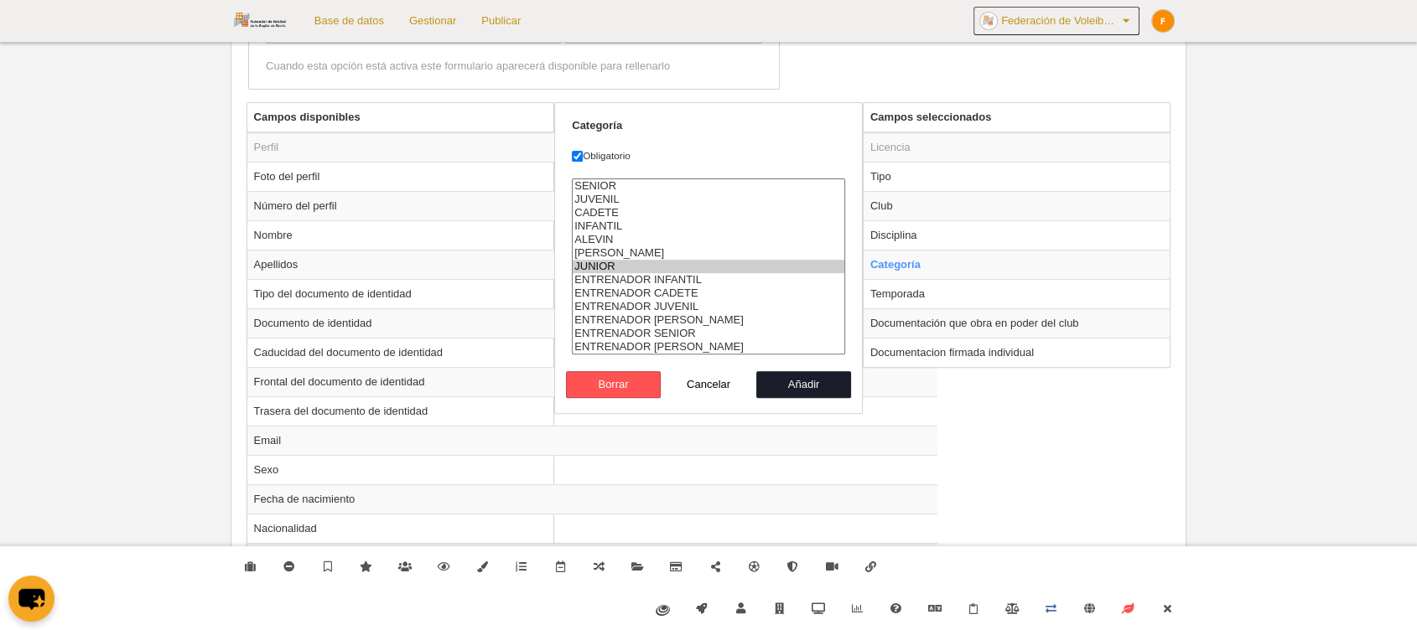
click at [600, 260] on option "JUNIOR" at bounding box center [709, 266] width 272 height 13
click at [598, 246] on option "[PERSON_NAME]" at bounding box center [709, 252] width 272 height 13
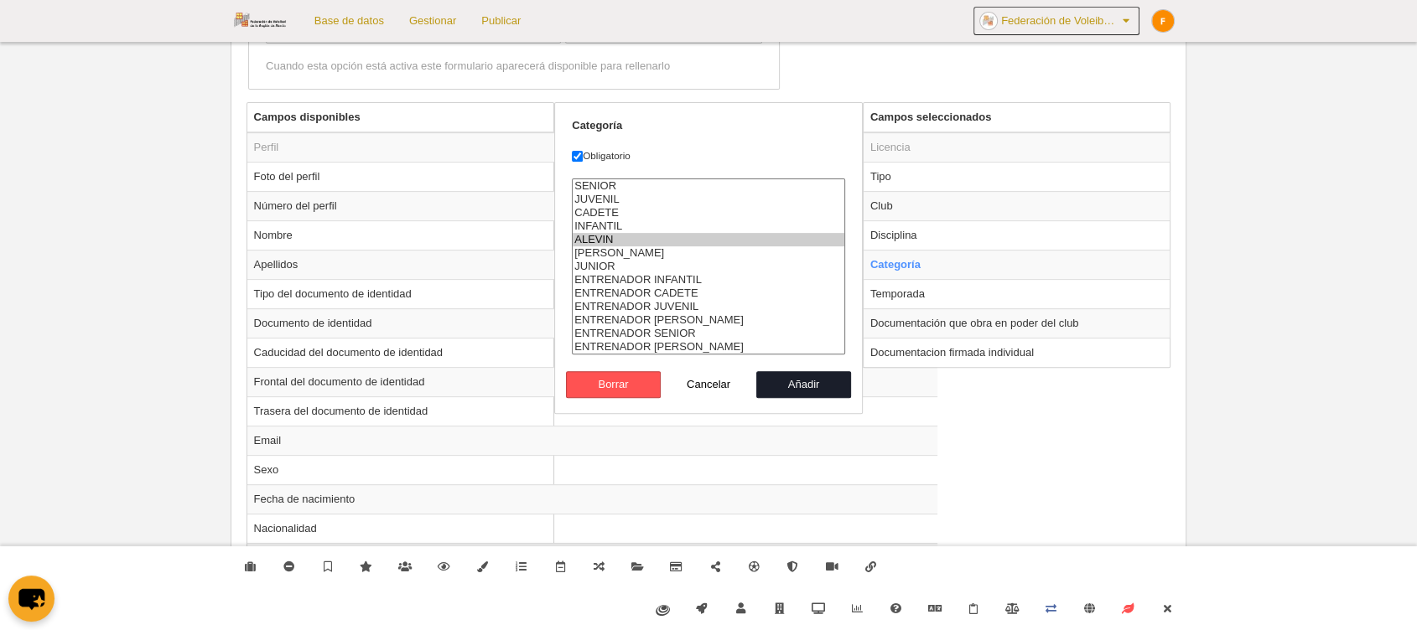
click at [595, 233] on option "ALEVIN" at bounding box center [709, 239] width 272 height 13
click at [594, 220] on option "INFANTIL" at bounding box center [709, 226] width 272 height 13
click at [594, 207] on option "CADETE" at bounding box center [709, 212] width 272 height 13
click at [594, 193] on option "JUVENIL" at bounding box center [709, 199] width 272 height 13
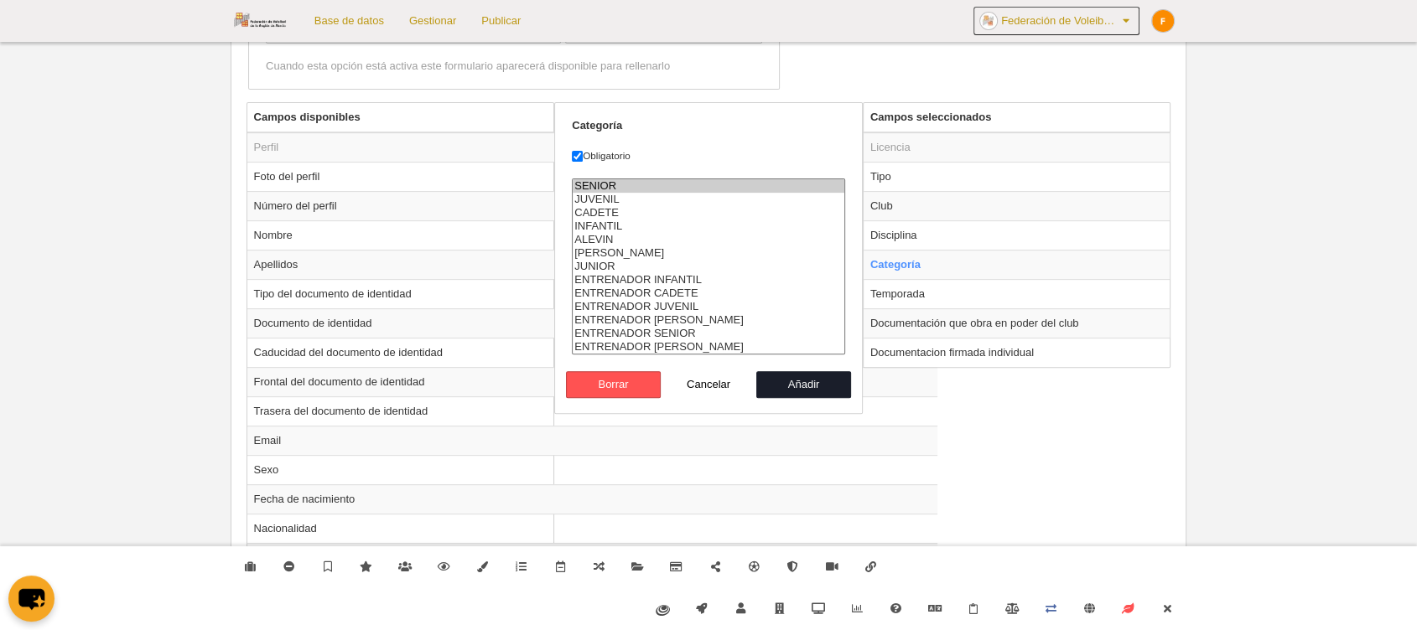
select select "3712"
click at [595, 180] on option "SENIOR" at bounding box center [709, 185] width 272 height 13
click at [780, 378] on button "Añadir" at bounding box center [804, 384] width 96 height 27
radio input "false"
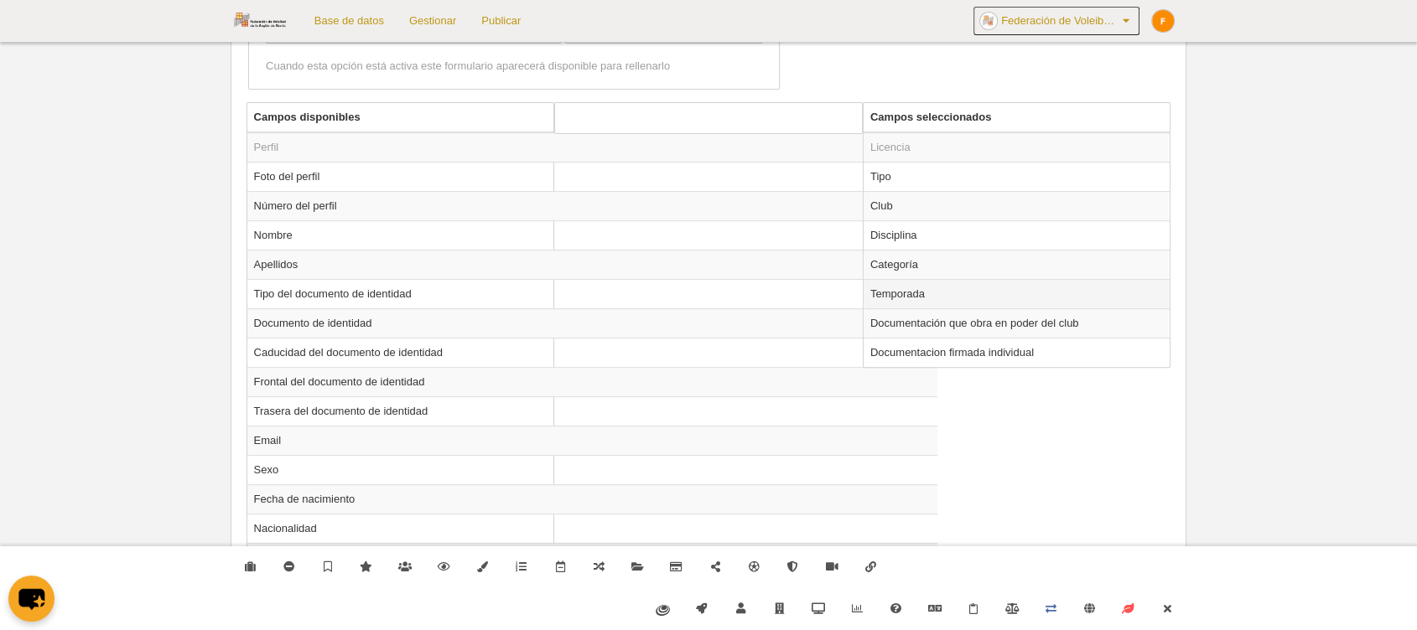
click at [890, 297] on td "Temporada" at bounding box center [1016, 293] width 307 height 29
radio input "true"
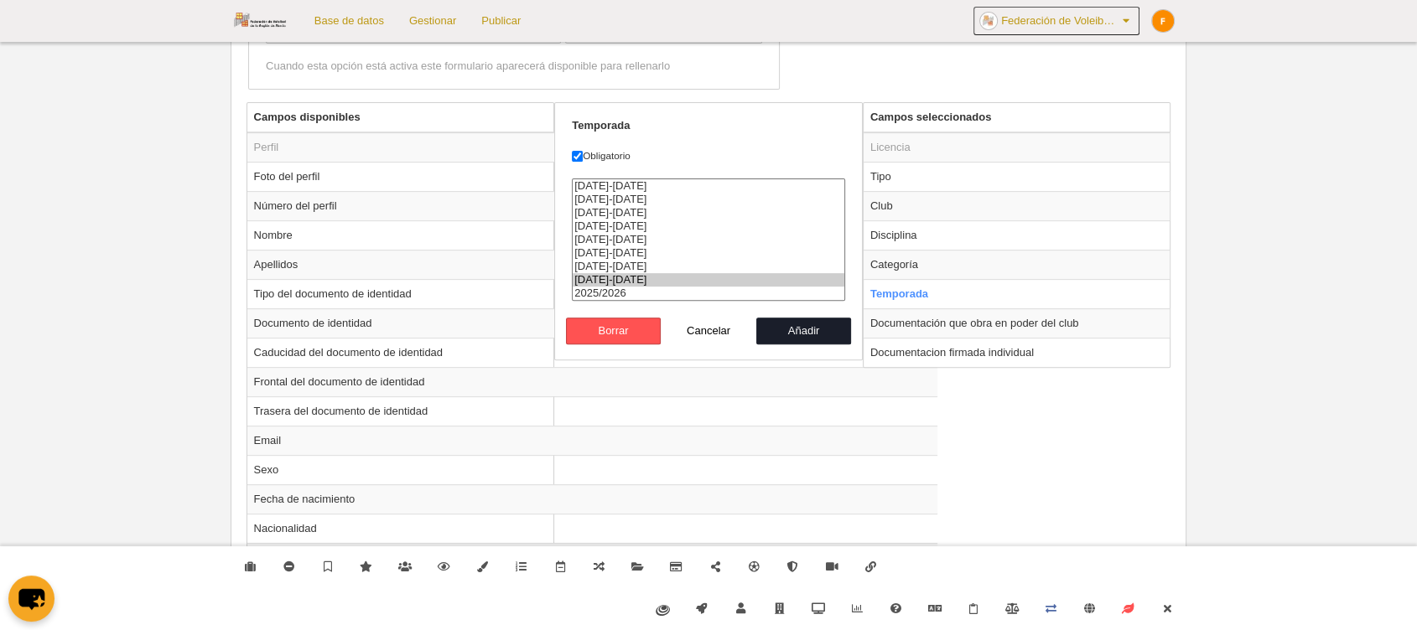
select select "8581"
click at [615, 287] on option "2025/2026" at bounding box center [709, 293] width 272 height 13
click at [786, 325] on button "Añadir" at bounding box center [804, 331] width 96 height 27
radio input "false"
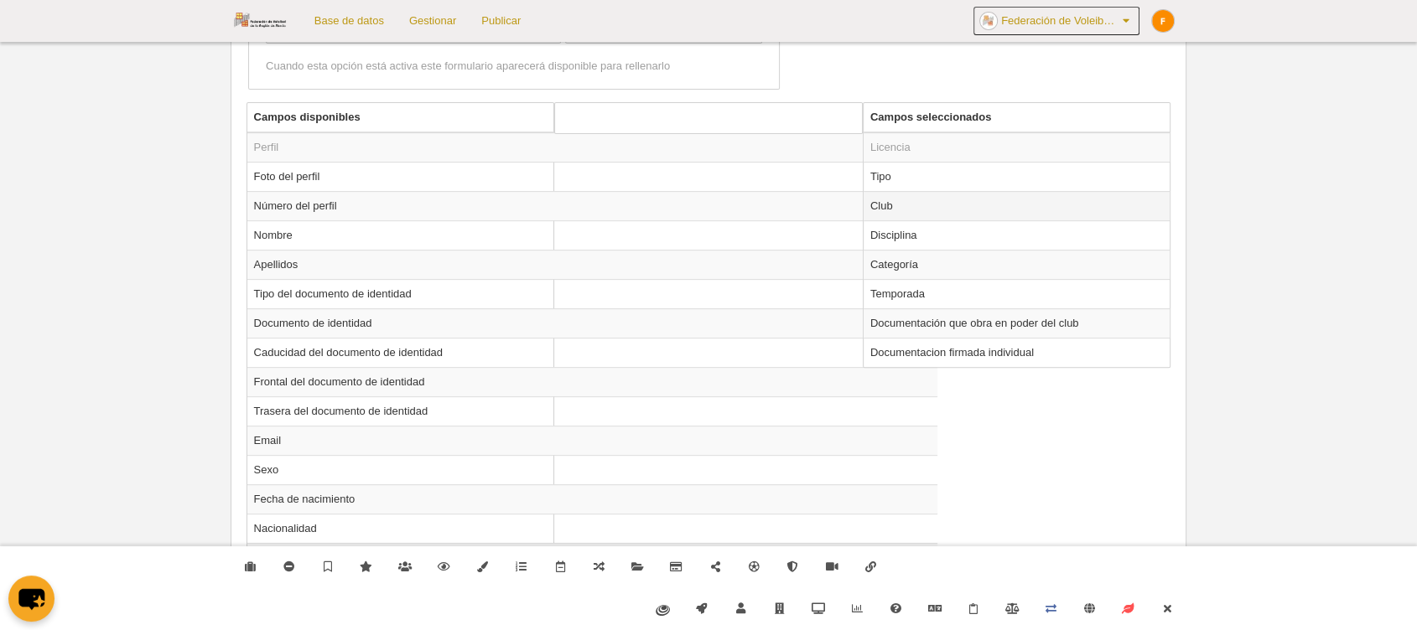
click at [897, 198] on td "Club" at bounding box center [1016, 205] width 307 height 29
radio input "true"
select select
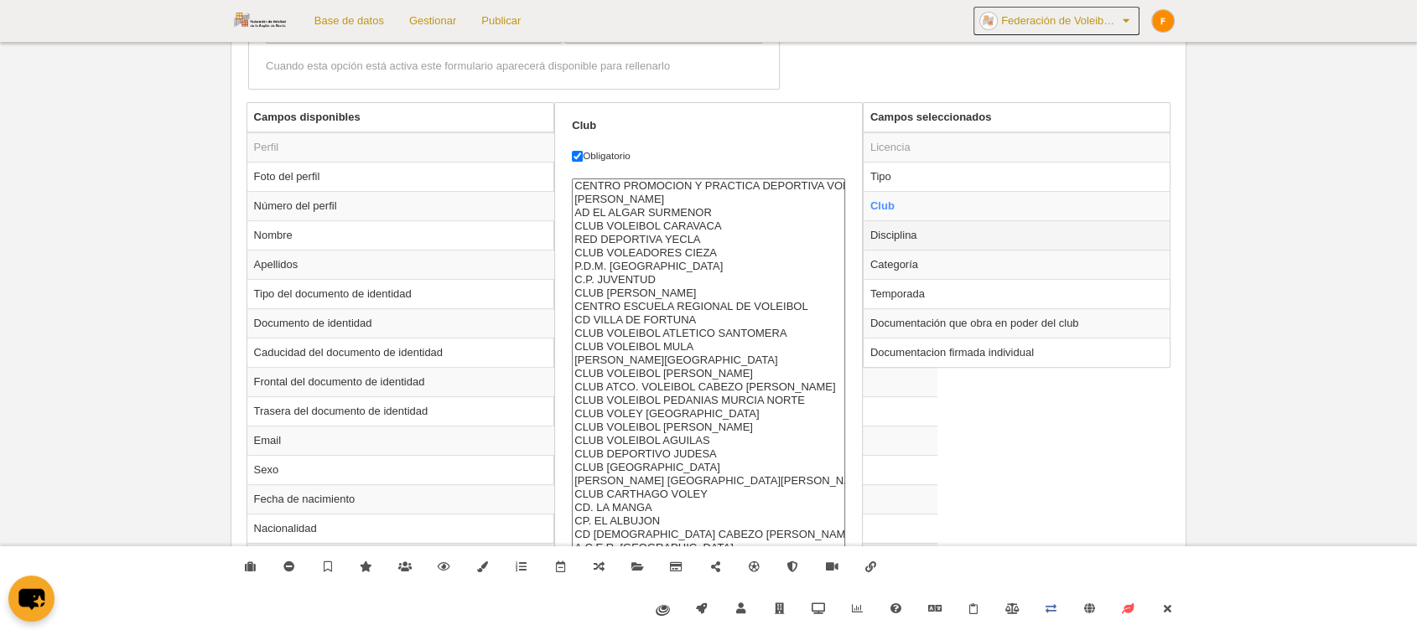
click at [895, 238] on td "Disciplina" at bounding box center [1016, 234] width 307 height 29
radio input "false"
radio input "true"
checkbox input "false"
select select "11"
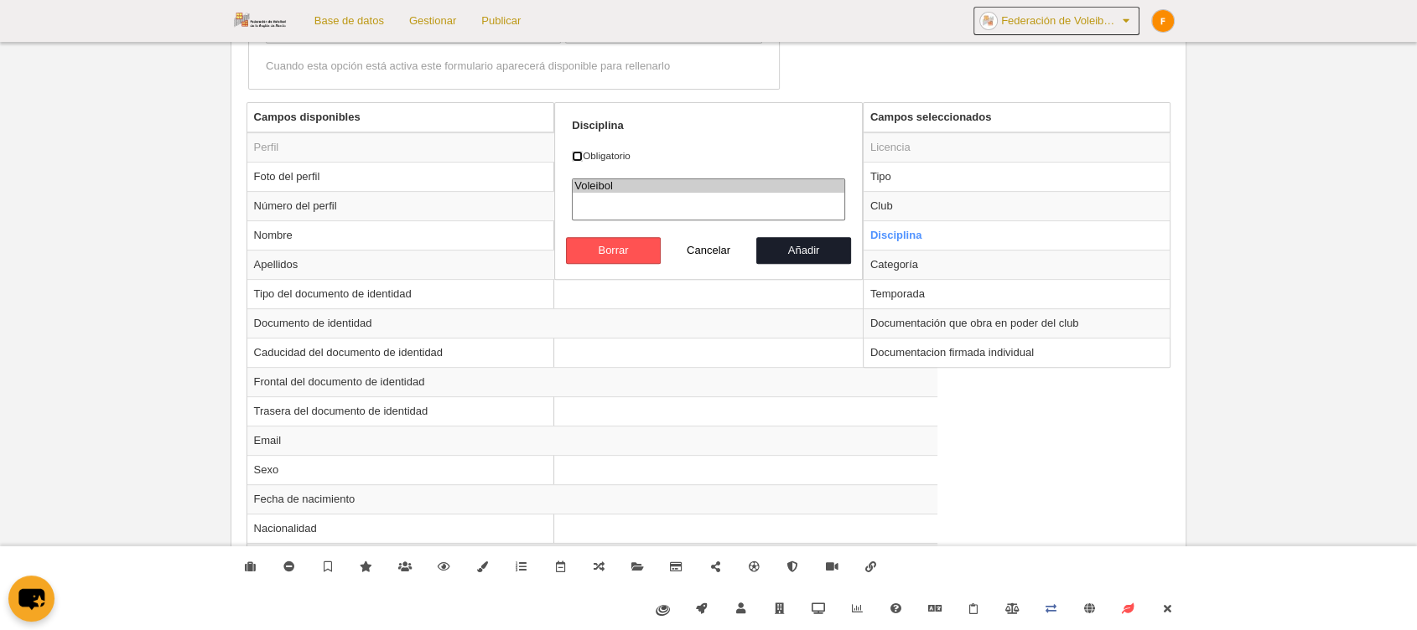
click at [575, 153] on input "Obligatorio" at bounding box center [577, 156] width 11 height 11
checkbox input "true"
click at [802, 241] on button "Añadir" at bounding box center [804, 250] width 96 height 27
radio input "false"
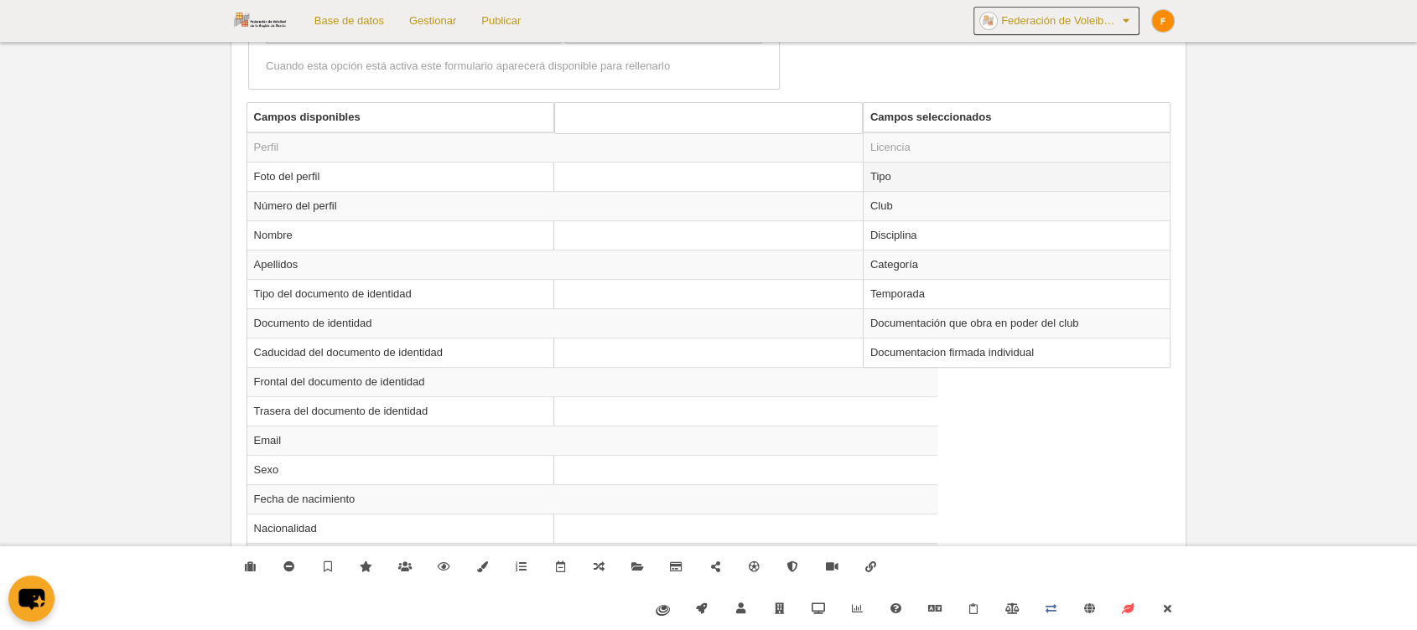
click at [887, 173] on td "Tipo" at bounding box center [1016, 176] width 307 height 29
radio input "true"
select select "player"
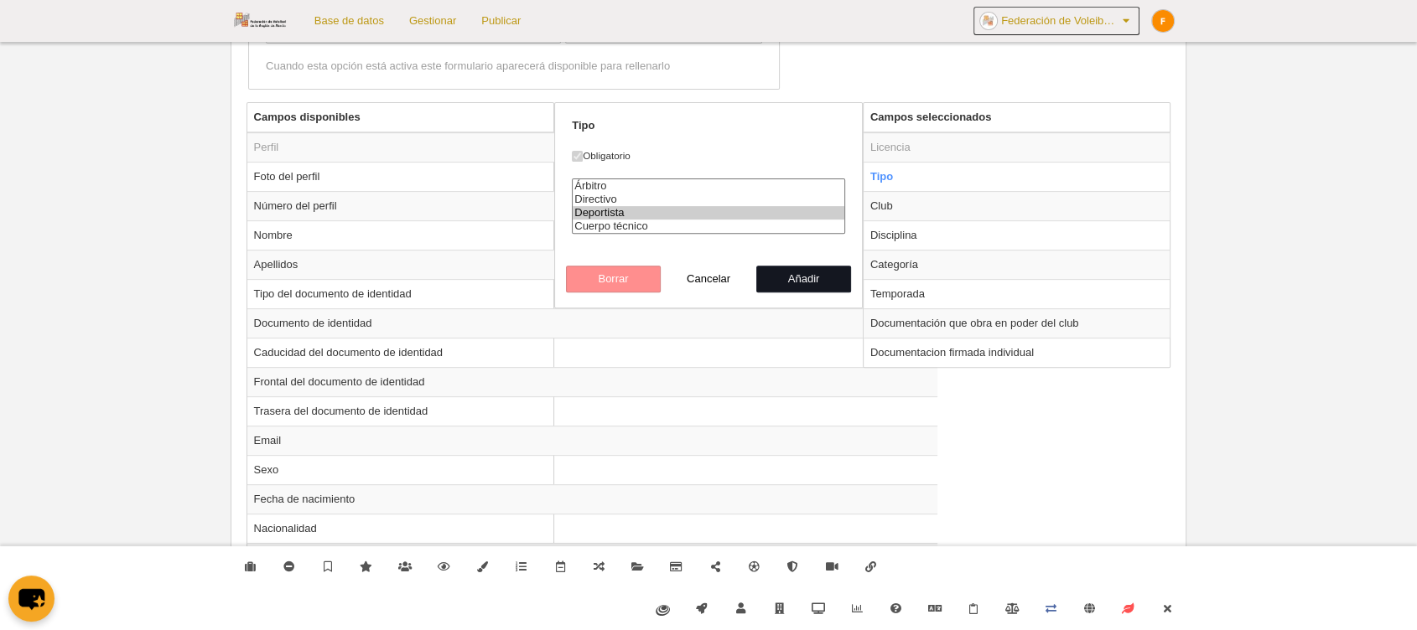
click at [825, 272] on button "Añadir" at bounding box center [804, 279] width 96 height 27
radio input "false"
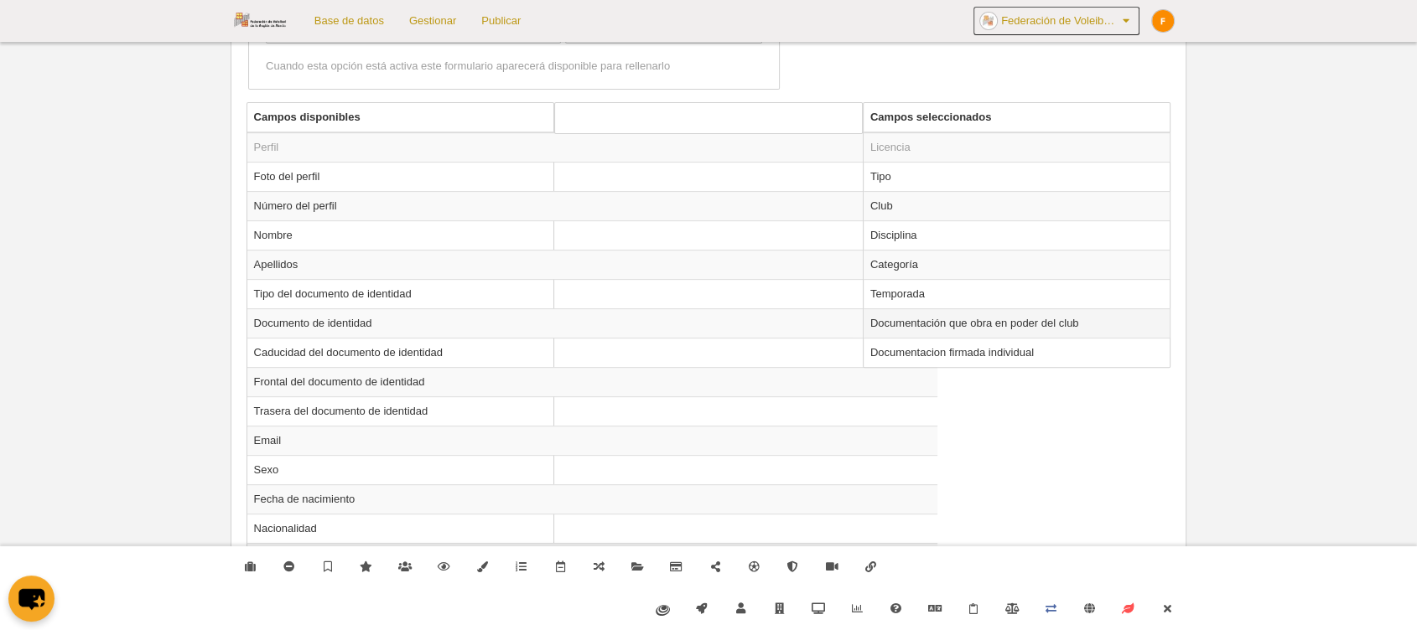
click at [920, 319] on td "Documentación que obra en poder del club" at bounding box center [1016, 323] width 307 height 29
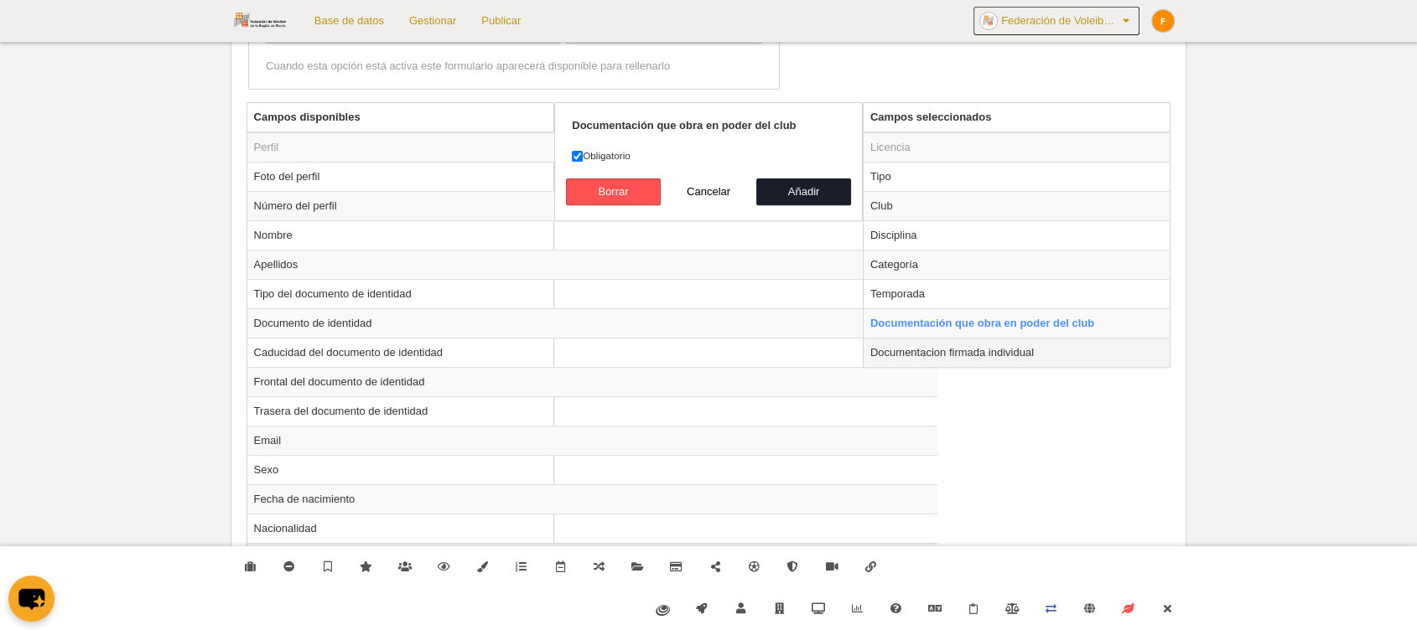
click at [941, 357] on td "Documentacion firmada individual" at bounding box center [1016, 352] width 307 height 29
radio input "false"
radio input "true"
checkbox input "false"
click at [785, 181] on button "Añadir" at bounding box center [804, 192] width 96 height 27
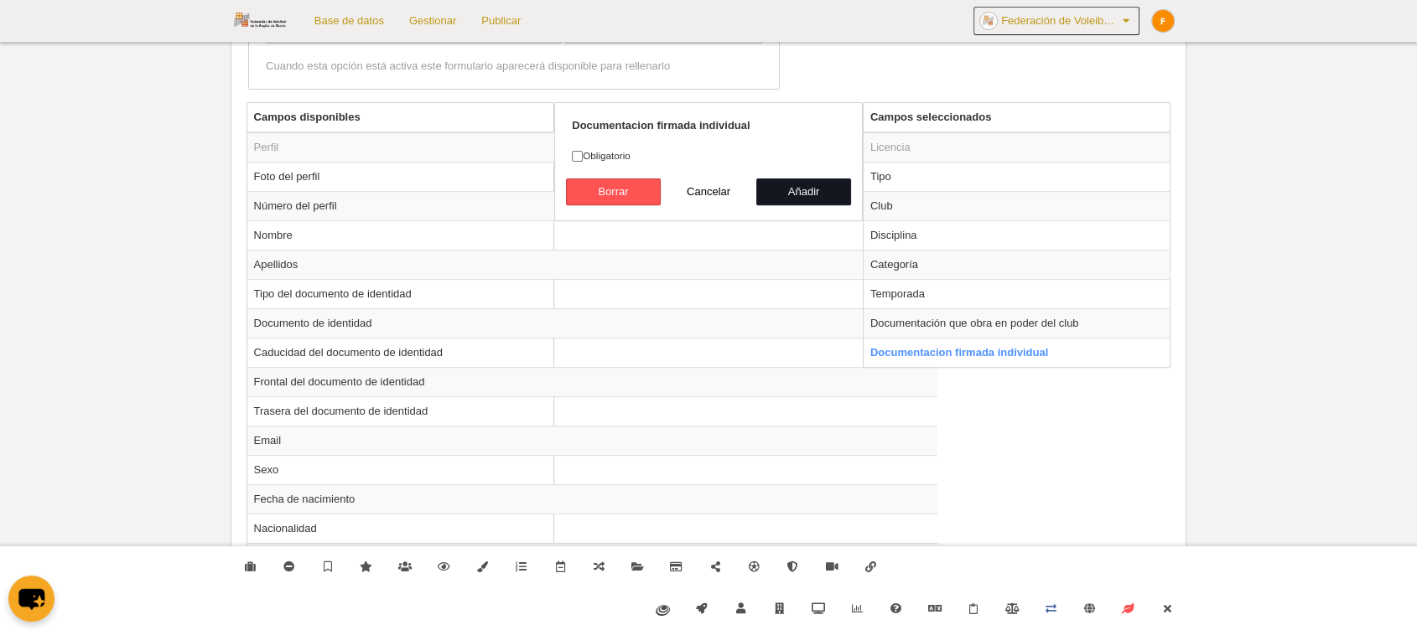
radio input "false"
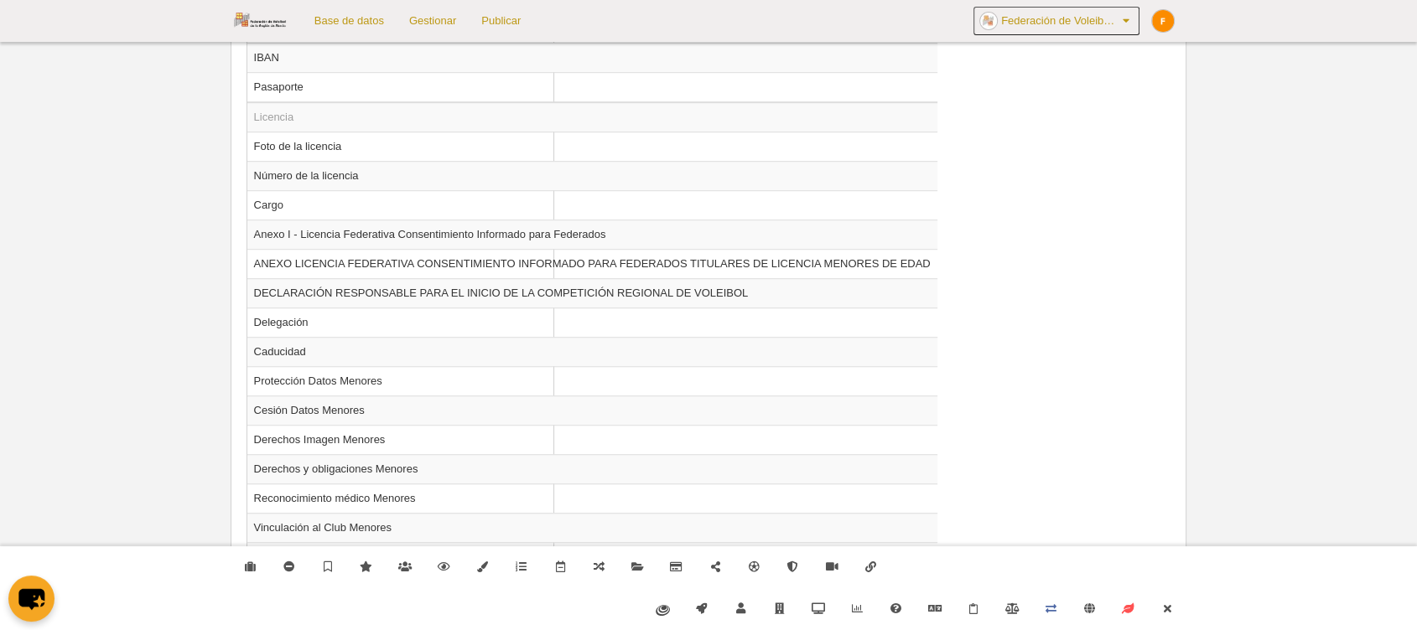
scroll to position [1480, 0]
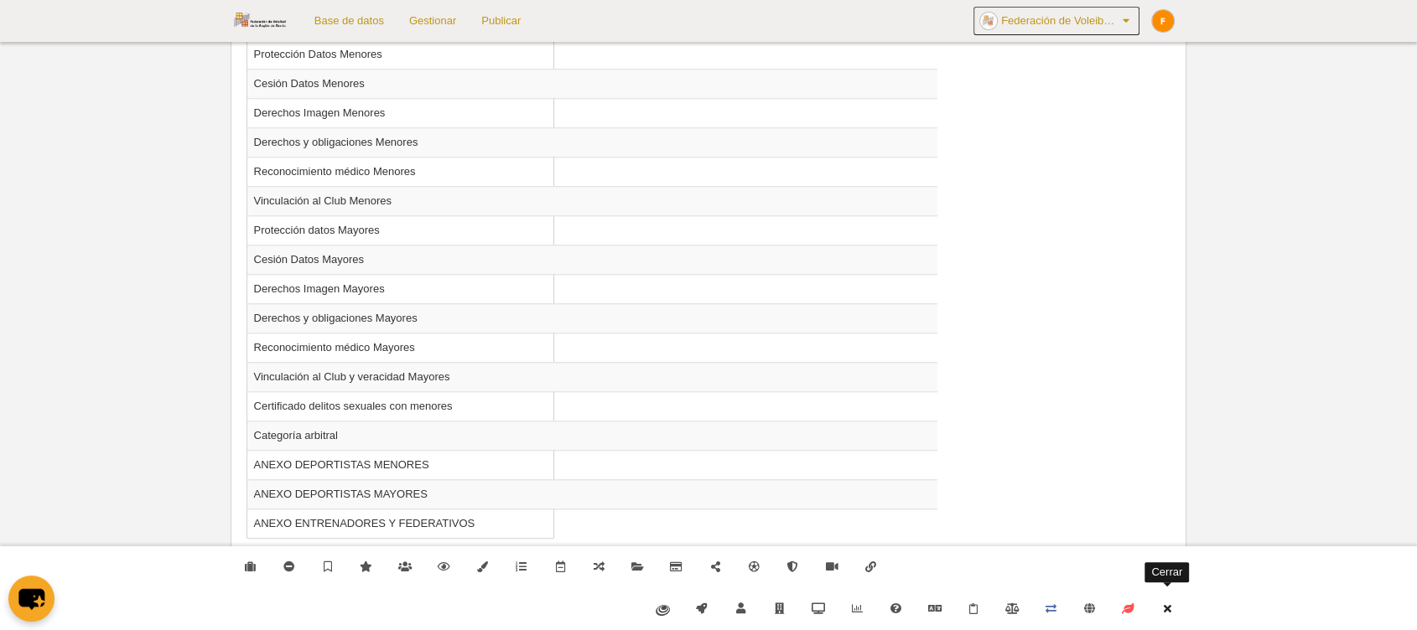
click at [1163, 609] on icon at bounding box center [1166, 609] width 13 height 11
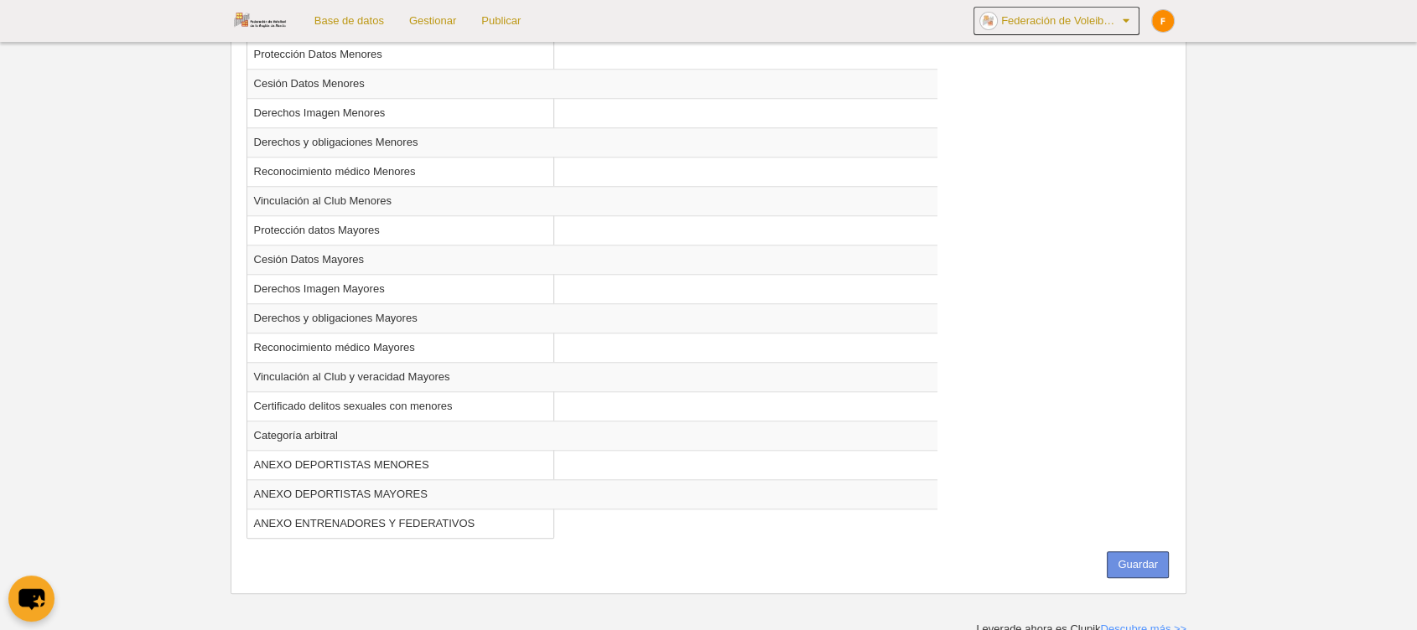
click at [1149, 565] on button "Guardar" at bounding box center [1138, 565] width 62 height 27
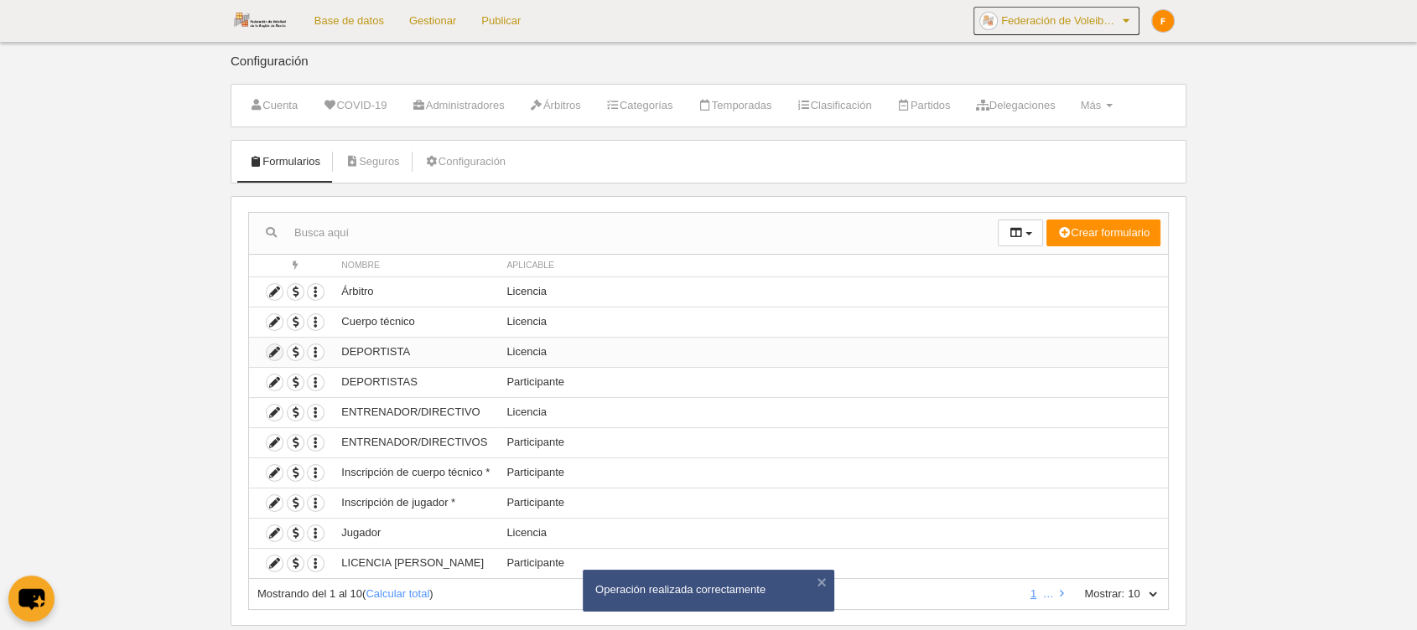
click at [272, 355] on icon at bounding box center [275, 353] width 16 height 16
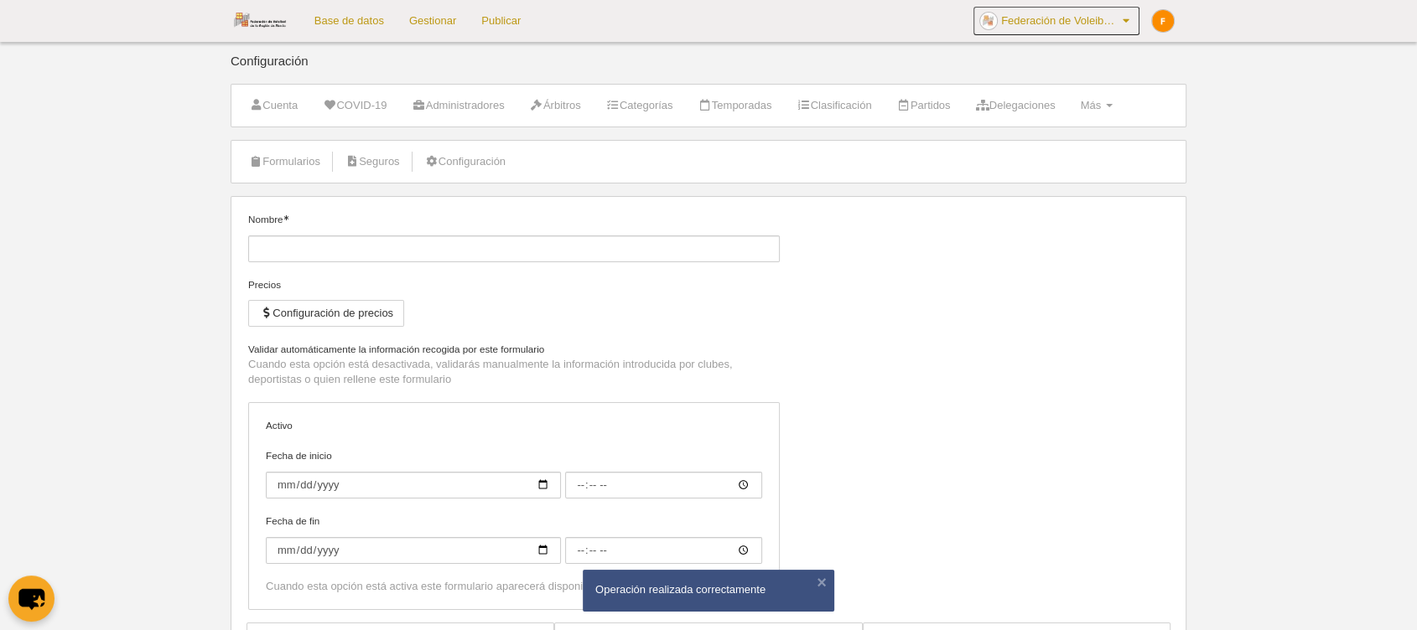
type input "DEPORTISTA"
checkbox input "true"
type input "[DATE]"
type input "00:00"
type input "[DATE]"
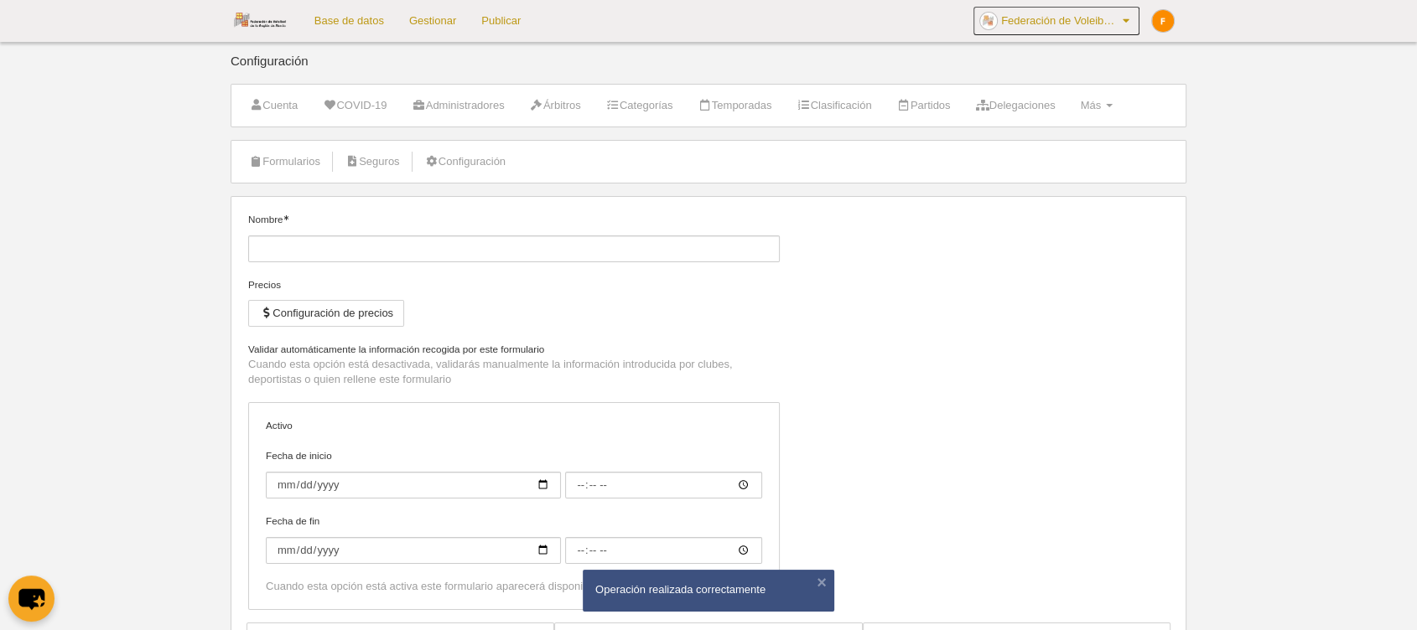
type input "02:00"
select select "selected"
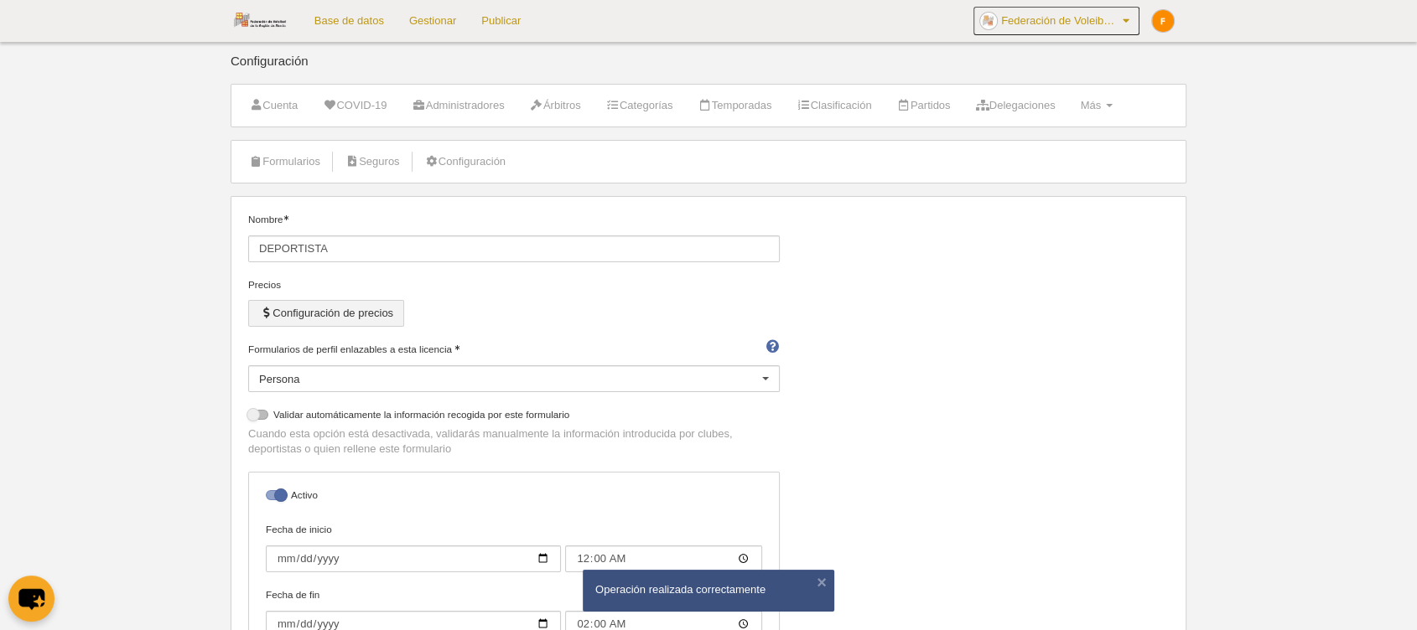
click at [316, 323] on button "Configuración de precios" at bounding box center [326, 313] width 156 height 27
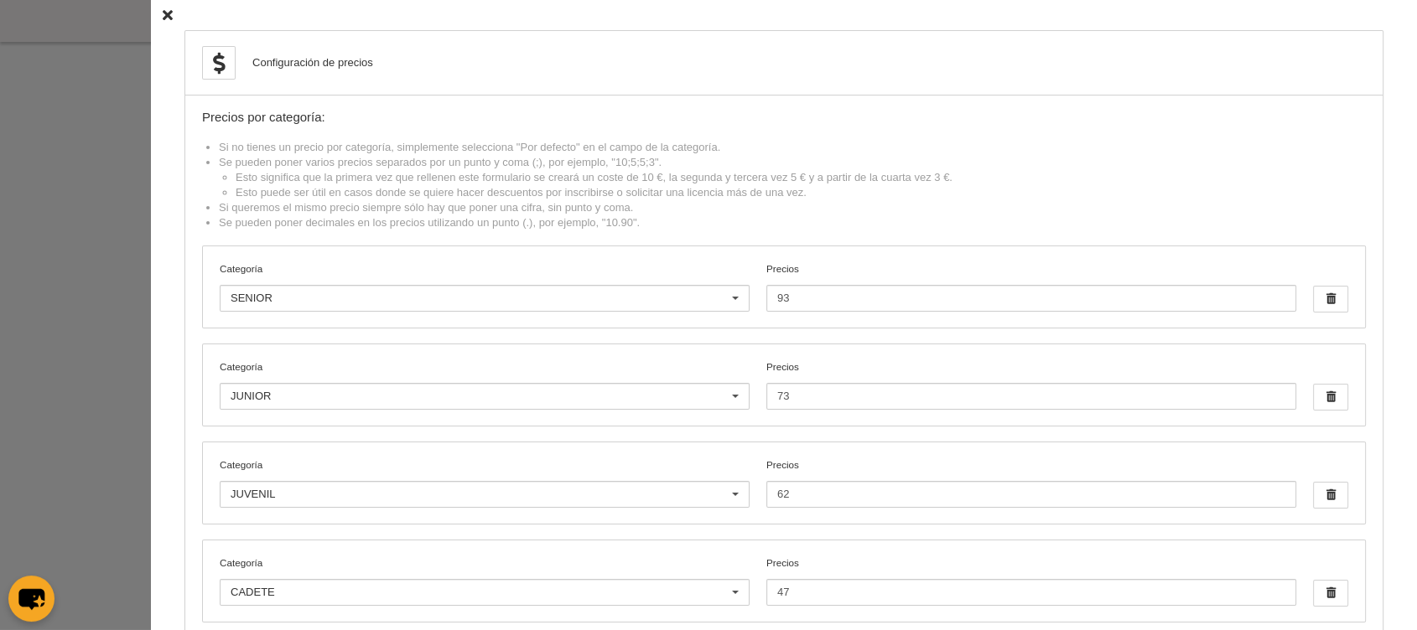
click at [163, 13] on icon at bounding box center [168, 15] width 10 height 11
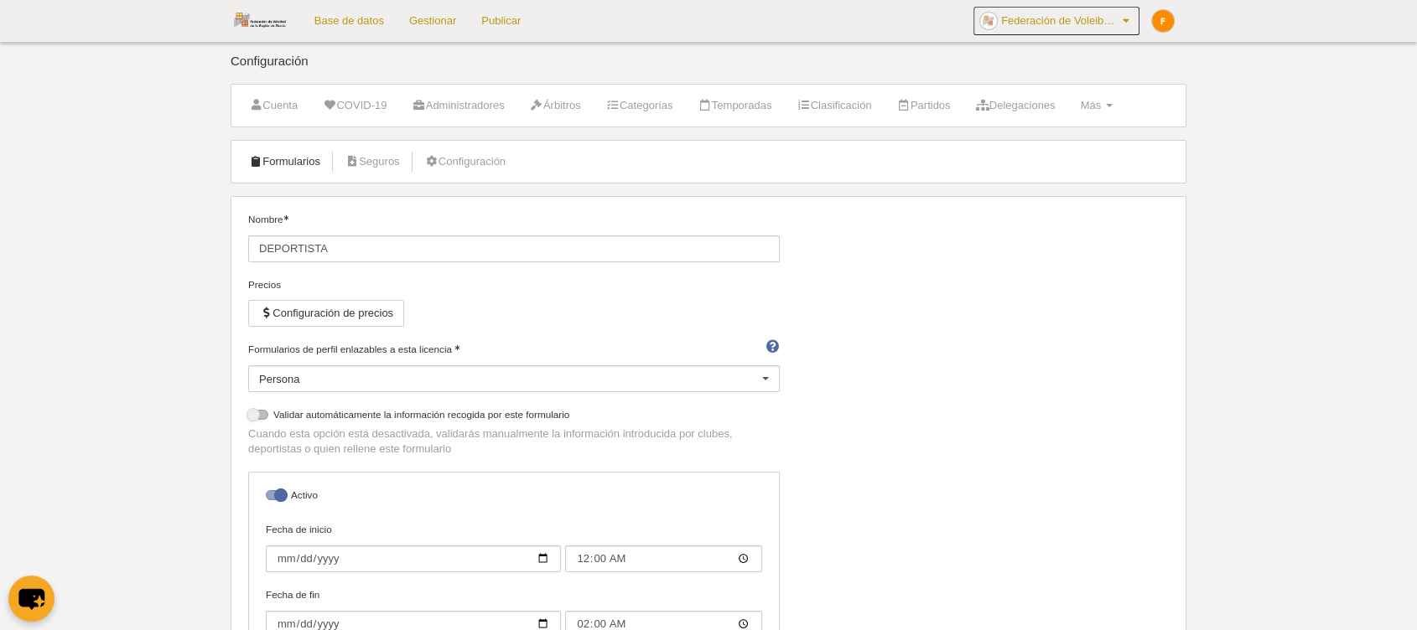
click at [267, 153] on link "Formularios" at bounding box center [285, 161] width 90 height 25
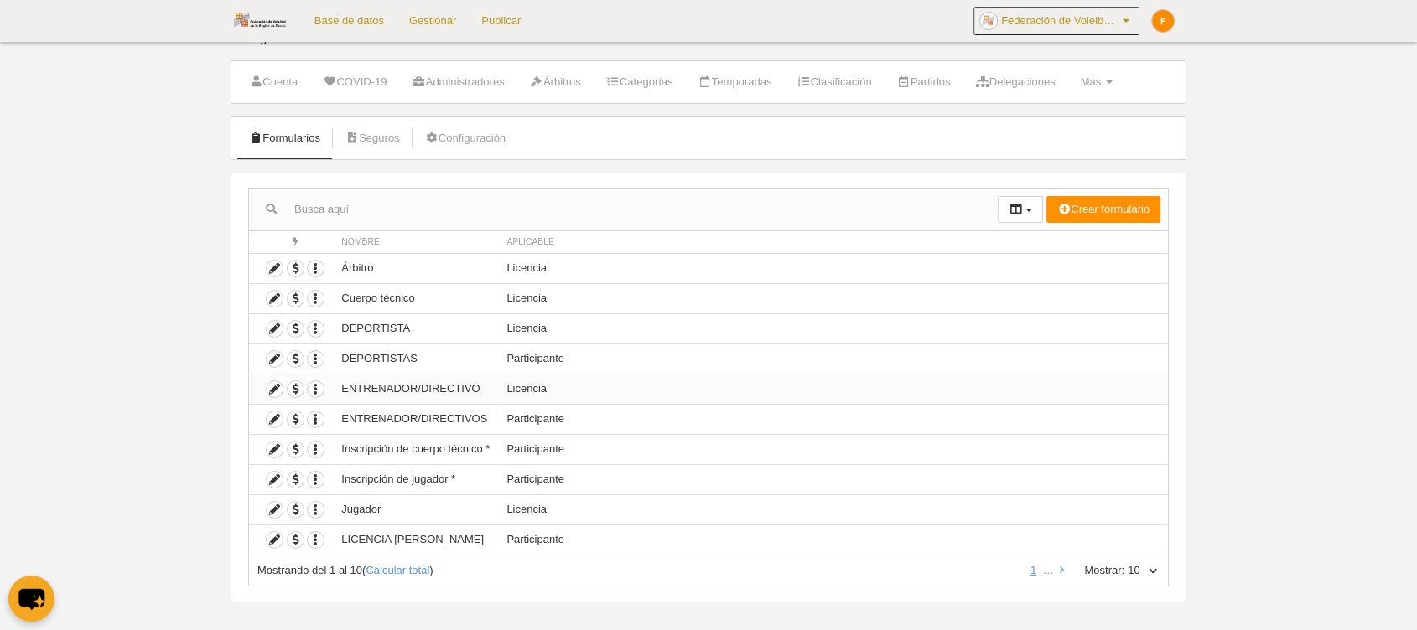
scroll to position [36, 0]
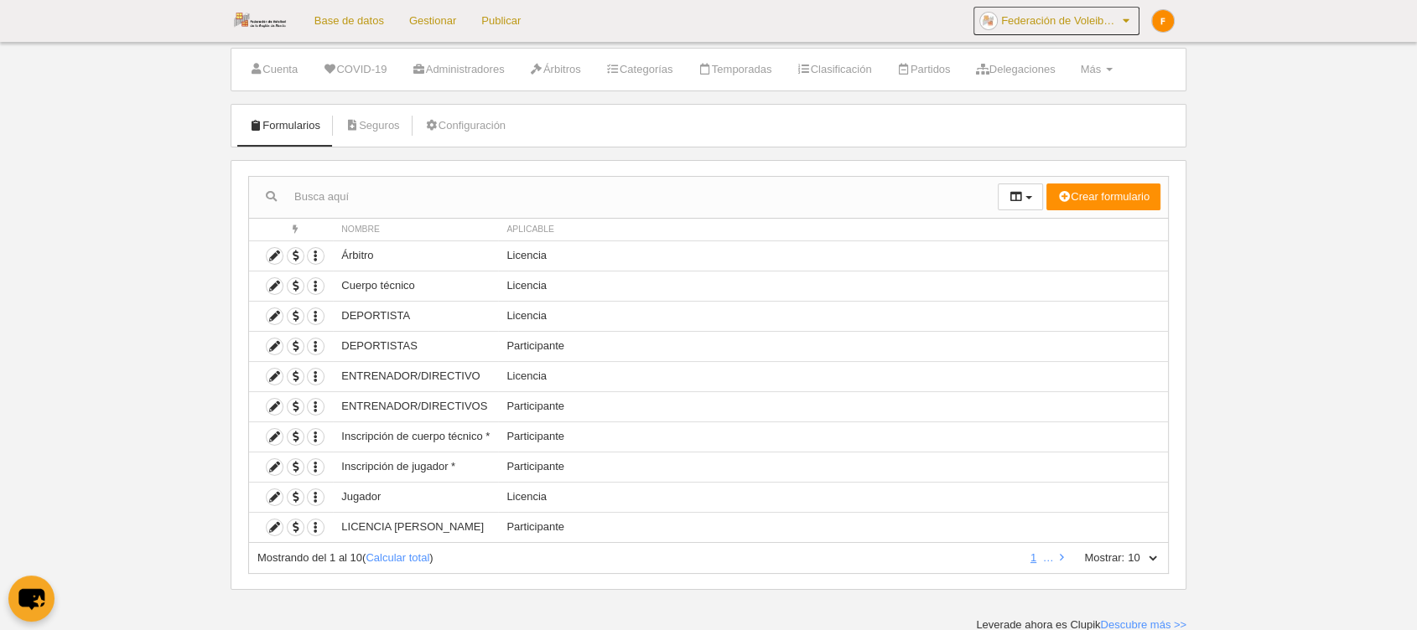
click at [1149, 562] on select "10 25 50 100 500" at bounding box center [1141, 558] width 35 height 15
select select "500"
click at [1124, 551] on select "10 25 50 100 500" at bounding box center [1141, 558] width 35 height 15
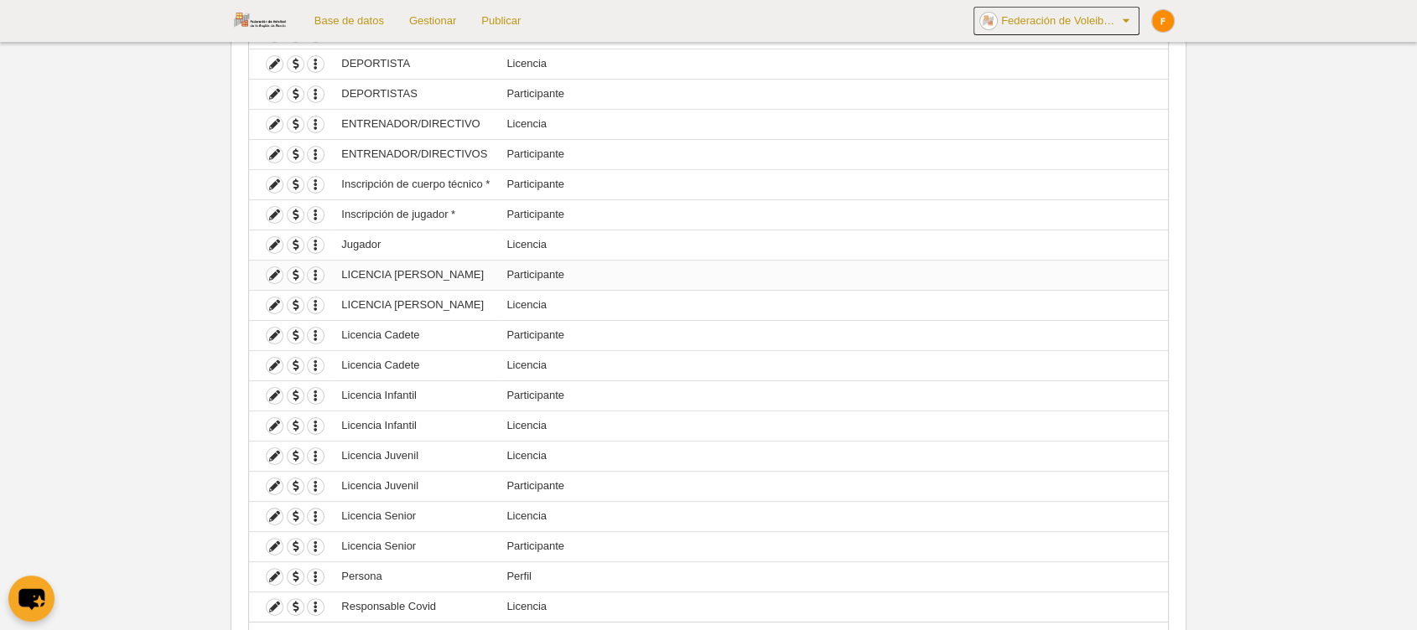
scroll to position [315, 0]
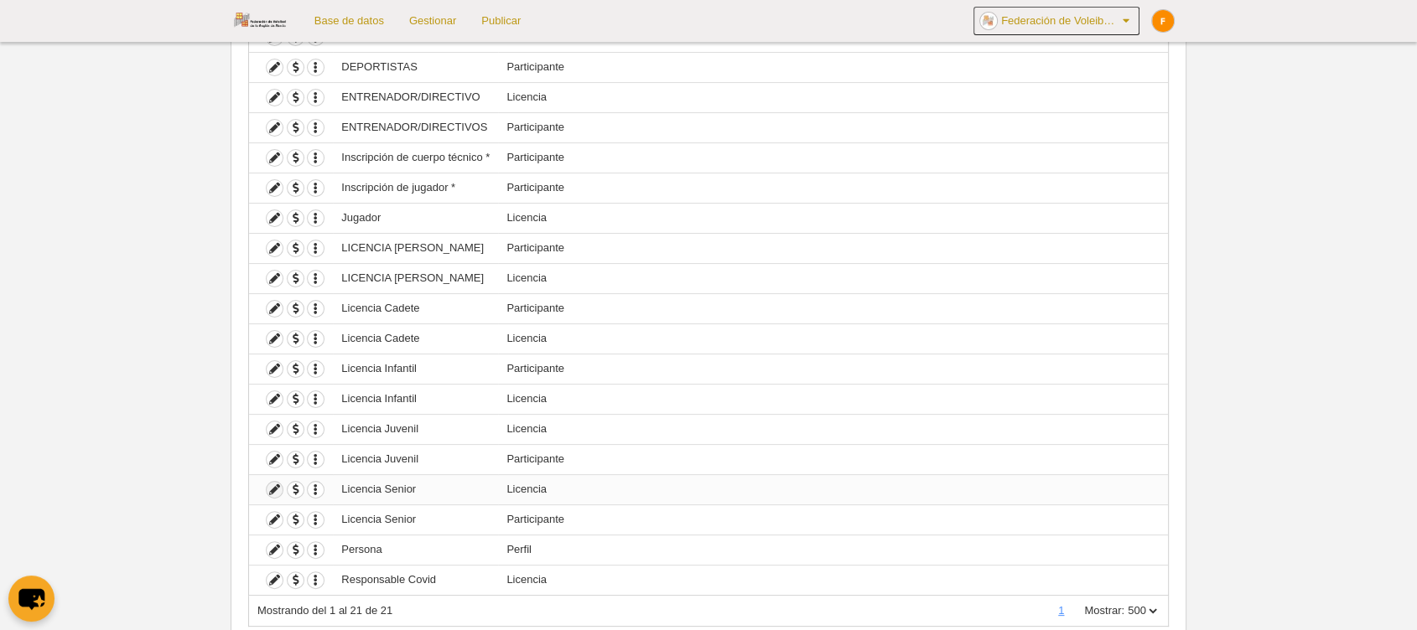
click at [272, 488] on icon at bounding box center [275, 490] width 16 height 16
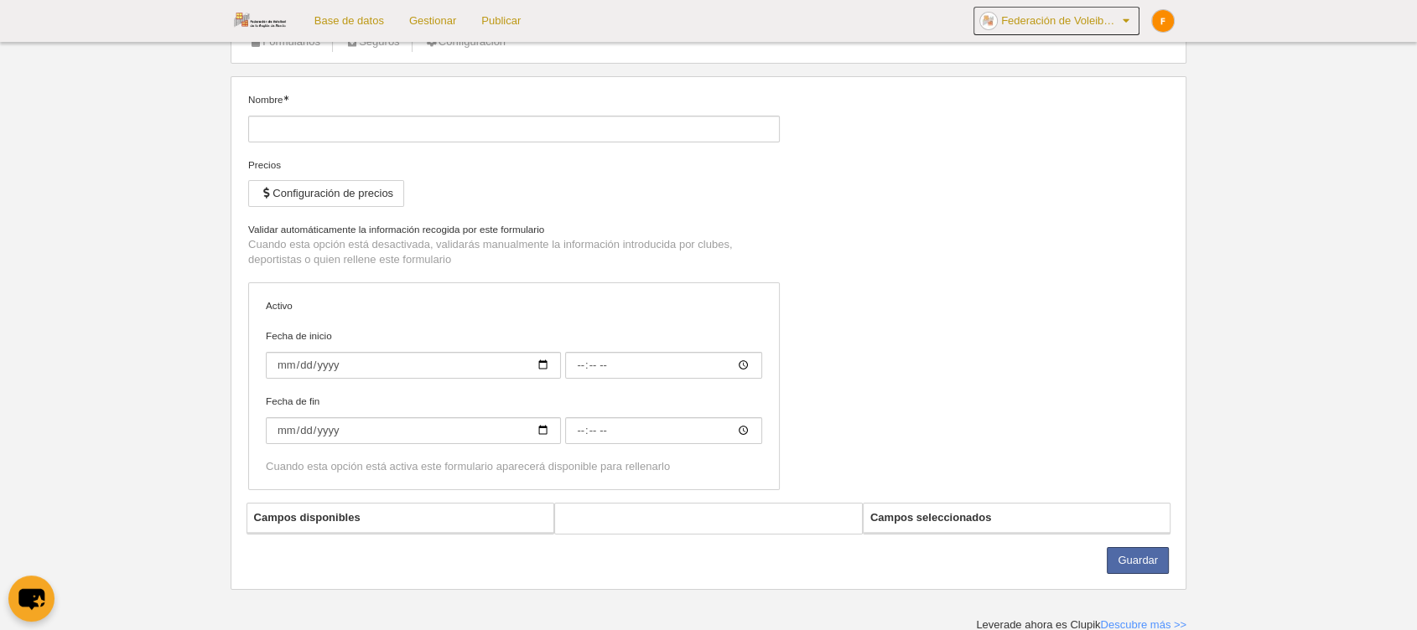
type input "Licencia Senior"
checkbox input "true"
select select "selected"
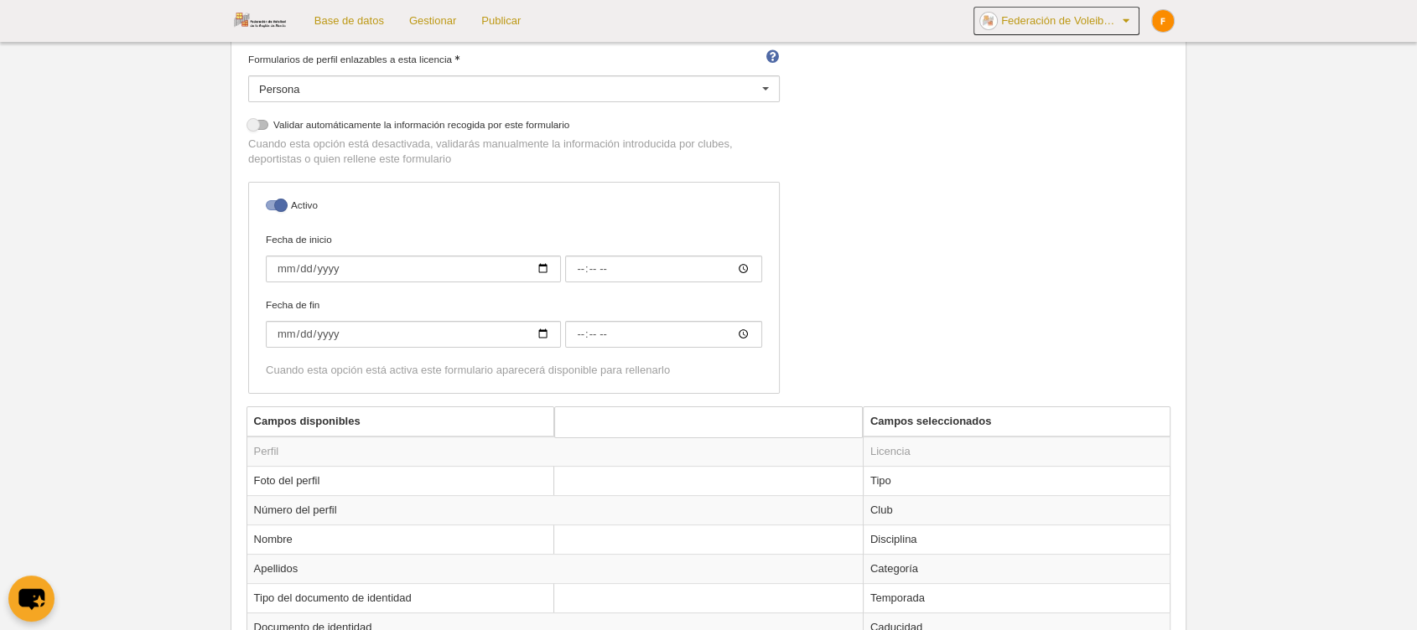
scroll to position [282, 0]
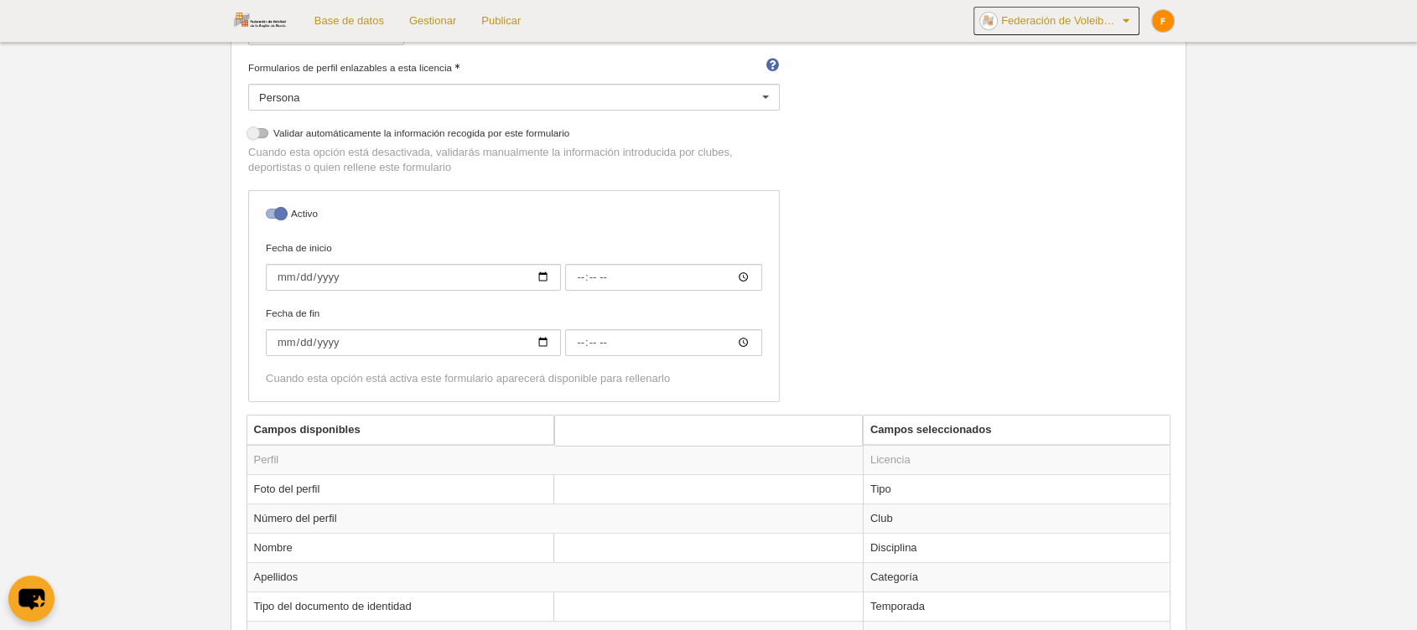
click at [281, 217] on div at bounding box center [276, 214] width 20 height 10
click at [277, 217] on input "checkbox" at bounding box center [272, 218] width 11 height 11
checkbox input "false"
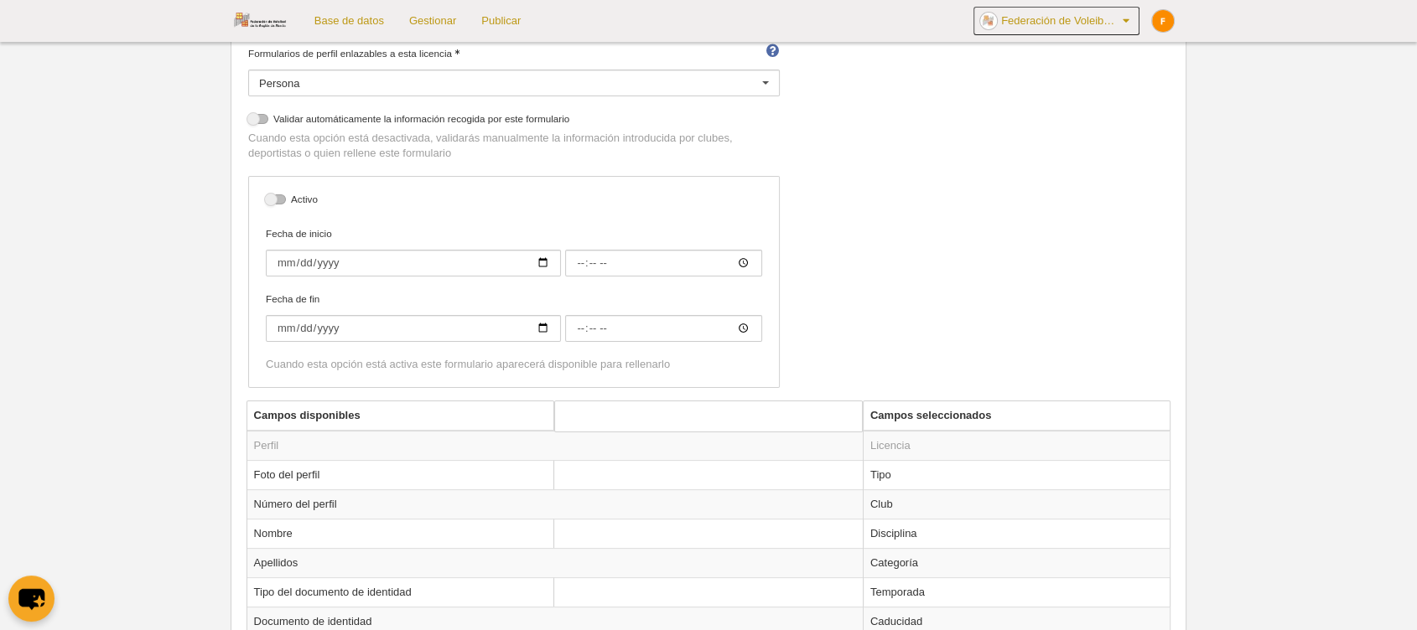
scroll to position [0, 0]
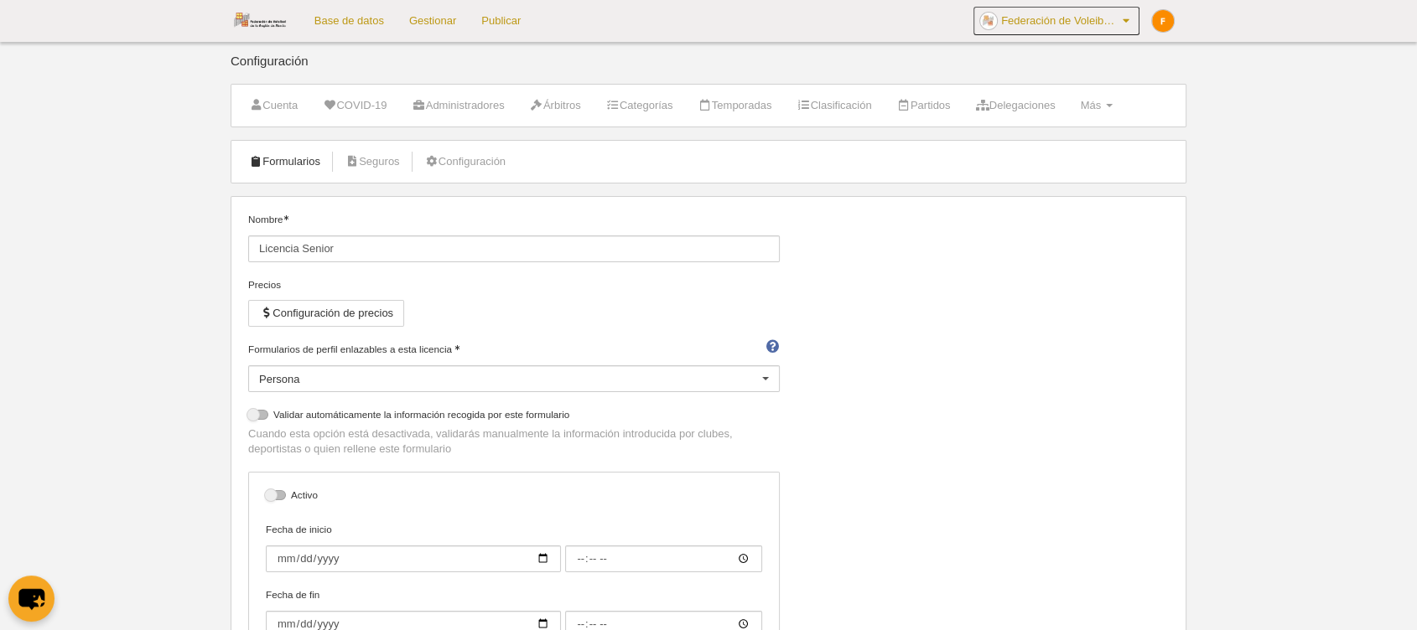
click at [273, 172] on link "Formularios" at bounding box center [285, 161] width 90 height 25
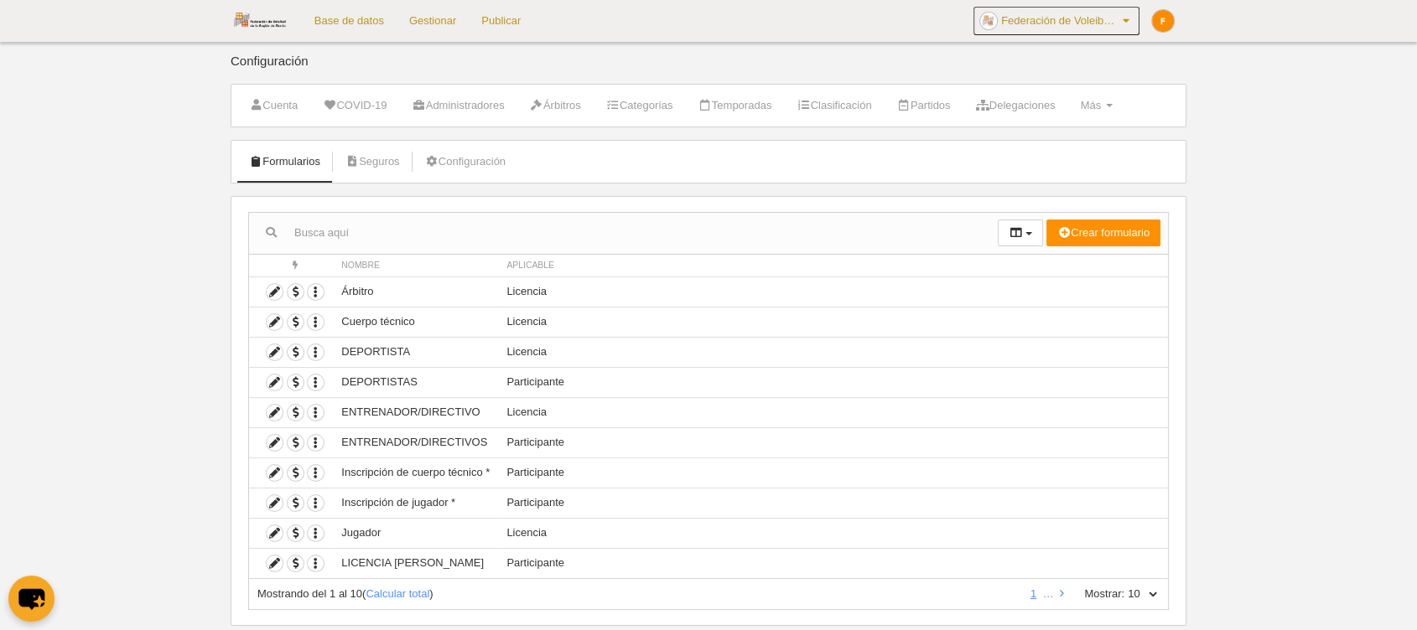
click at [1149, 593] on select "10 25 50 100 500" at bounding box center [1141, 594] width 35 height 15
select select "100"
click at [1124, 587] on select "10 25 50 100 500" at bounding box center [1141, 594] width 35 height 15
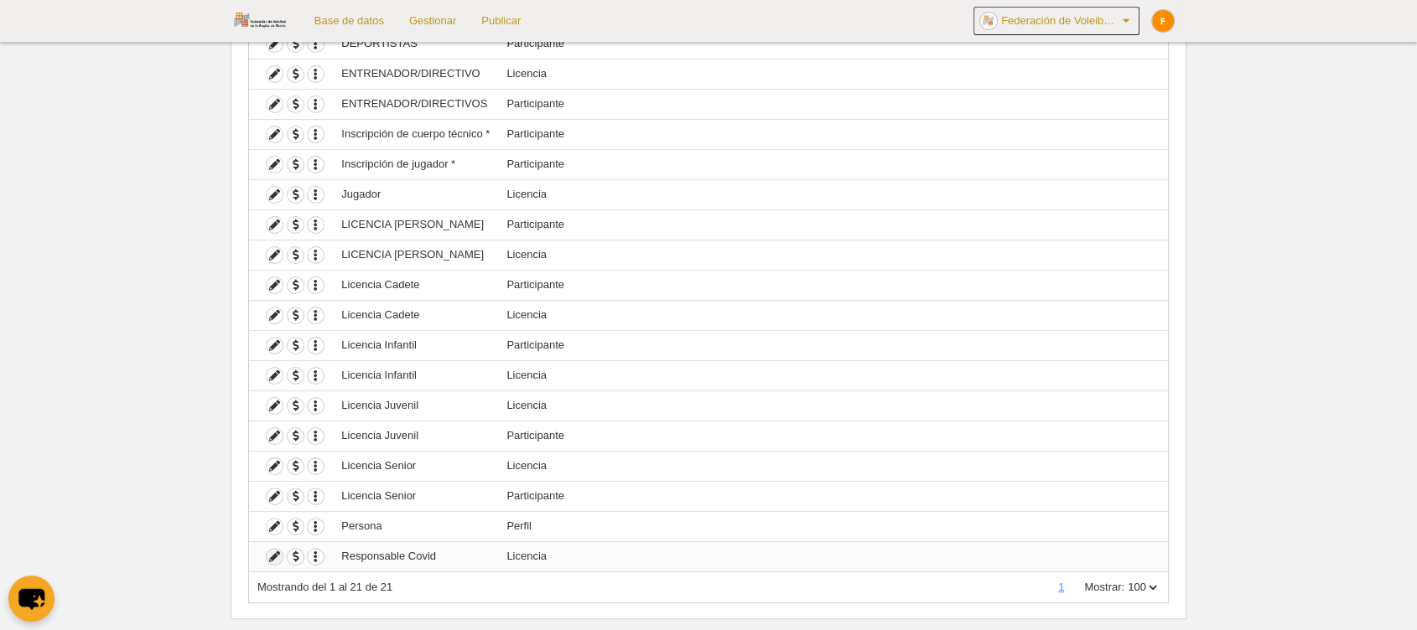
scroll to position [366, 0]
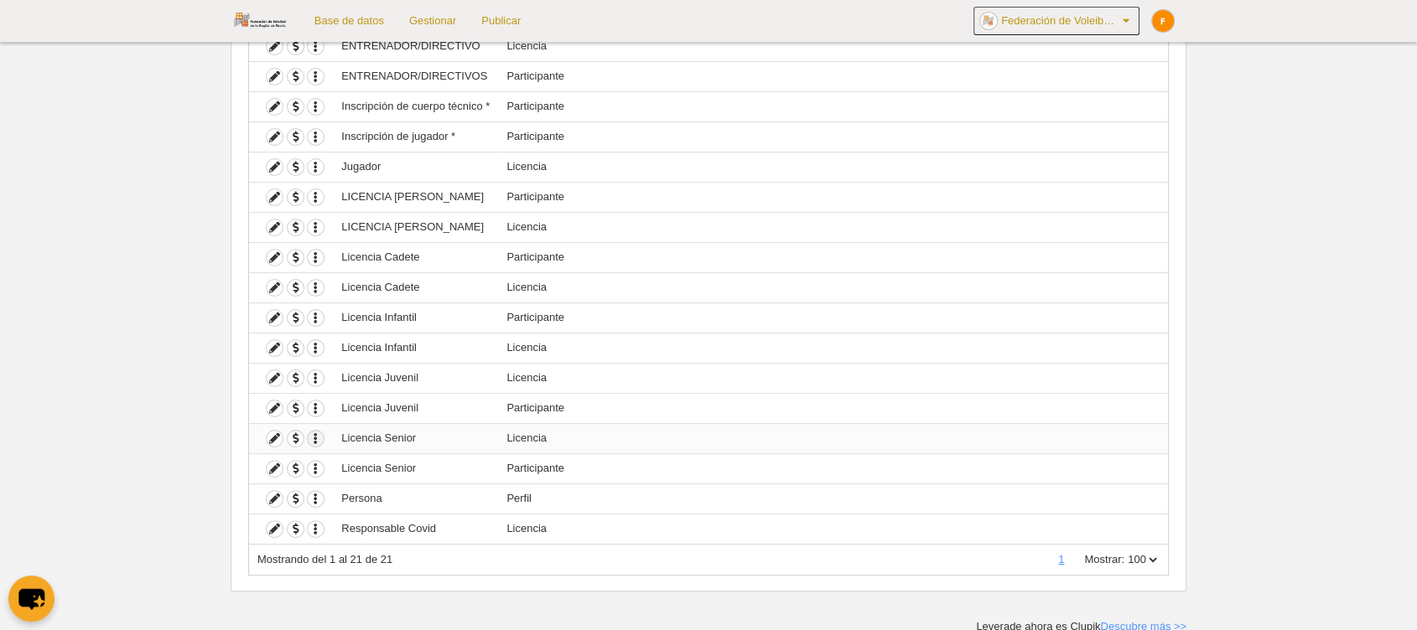
click at [322, 438] on icon "button" at bounding box center [316, 439] width 16 height 16
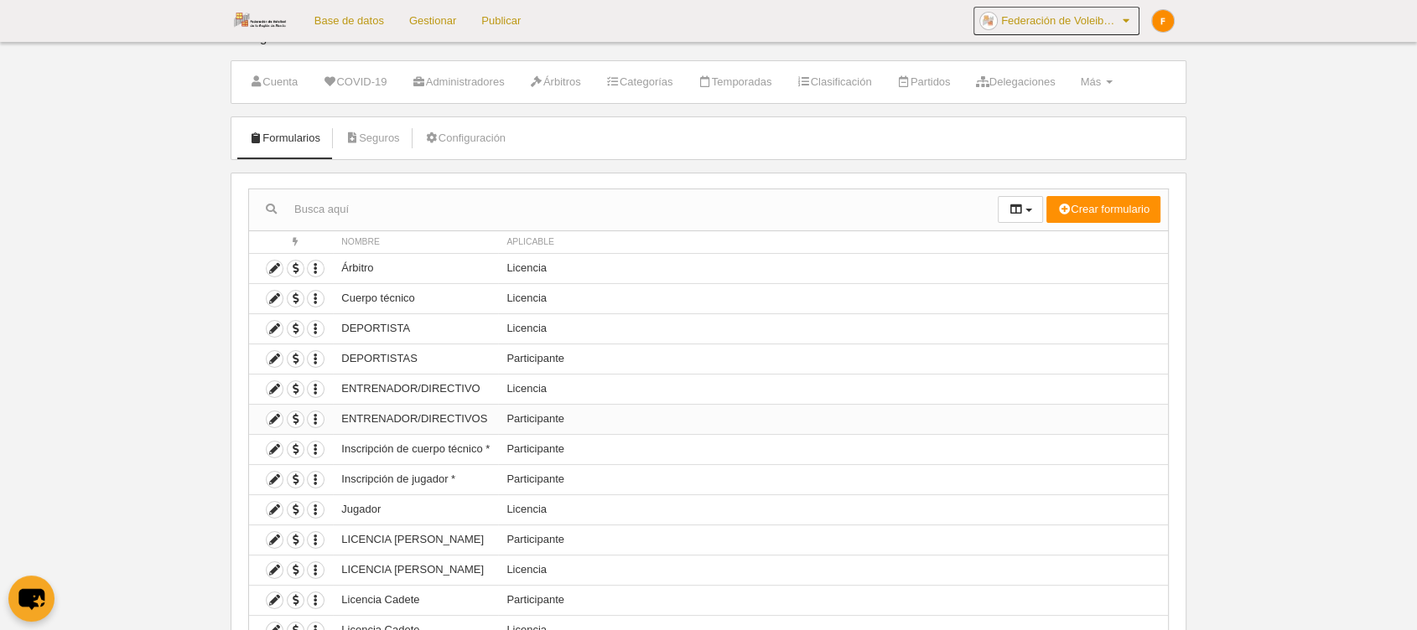
scroll to position [0, 0]
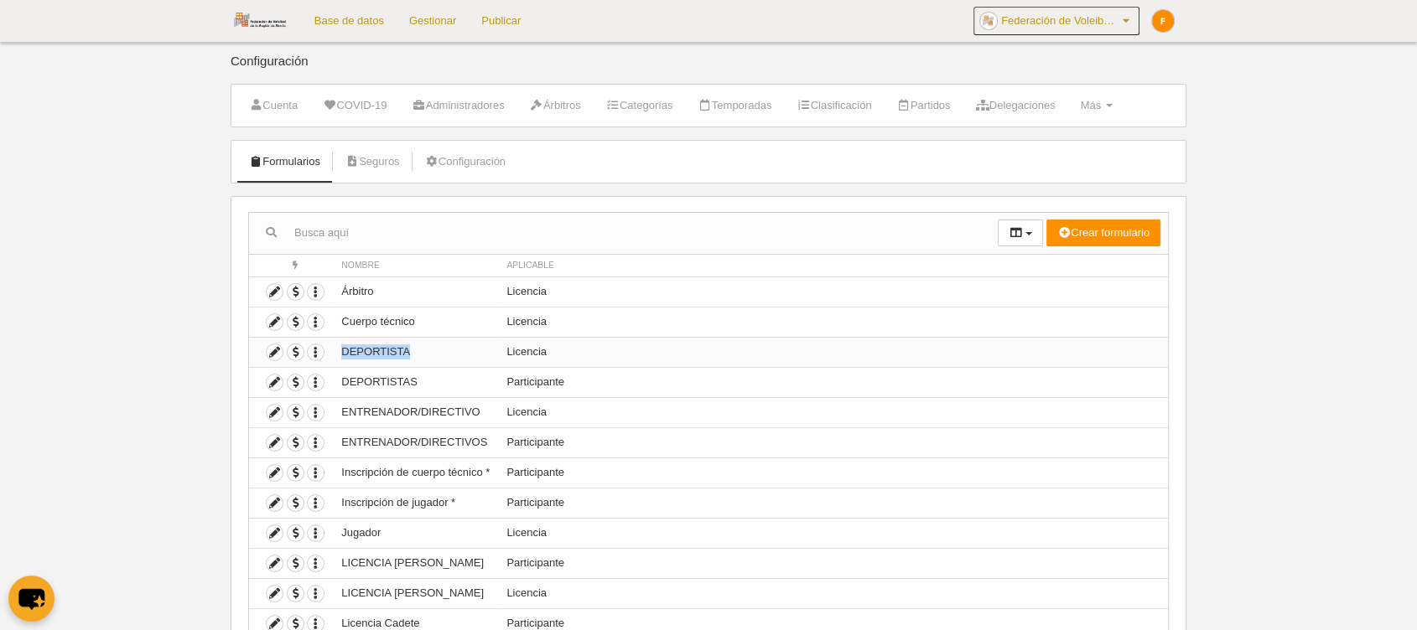
drag, startPoint x: 411, startPoint y: 350, endPoint x: 329, endPoint y: 354, distance: 82.2
click at [329, 354] on tr "Duplicar formulario [PERSON_NAME] formulario DEPORTISTA Licencia" at bounding box center [708, 352] width 919 height 30
click at [359, 290] on td "Árbitro" at bounding box center [415, 292] width 165 height 30
click at [366, 315] on td "Cuerpo técnico" at bounding box center [415, 322] width 165 height 30
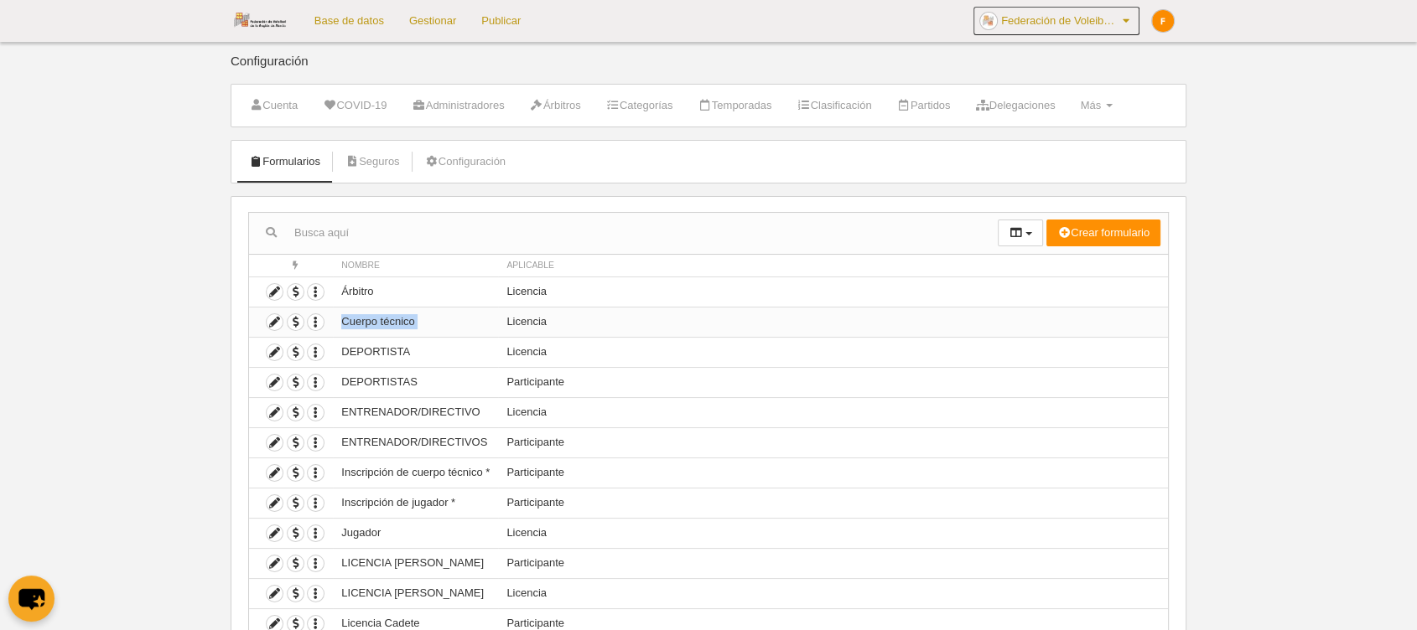
click at [366, 315] on td "Cuerpo técnico" at bounding box center [415, 322] width 165 height 30
click at [376, 343] on td "DEPORTISTA" at bounding box center [415, 352] width 165 height 30
click at [271, 291] on icon at bounding box center [275, 292] width 16 height 16
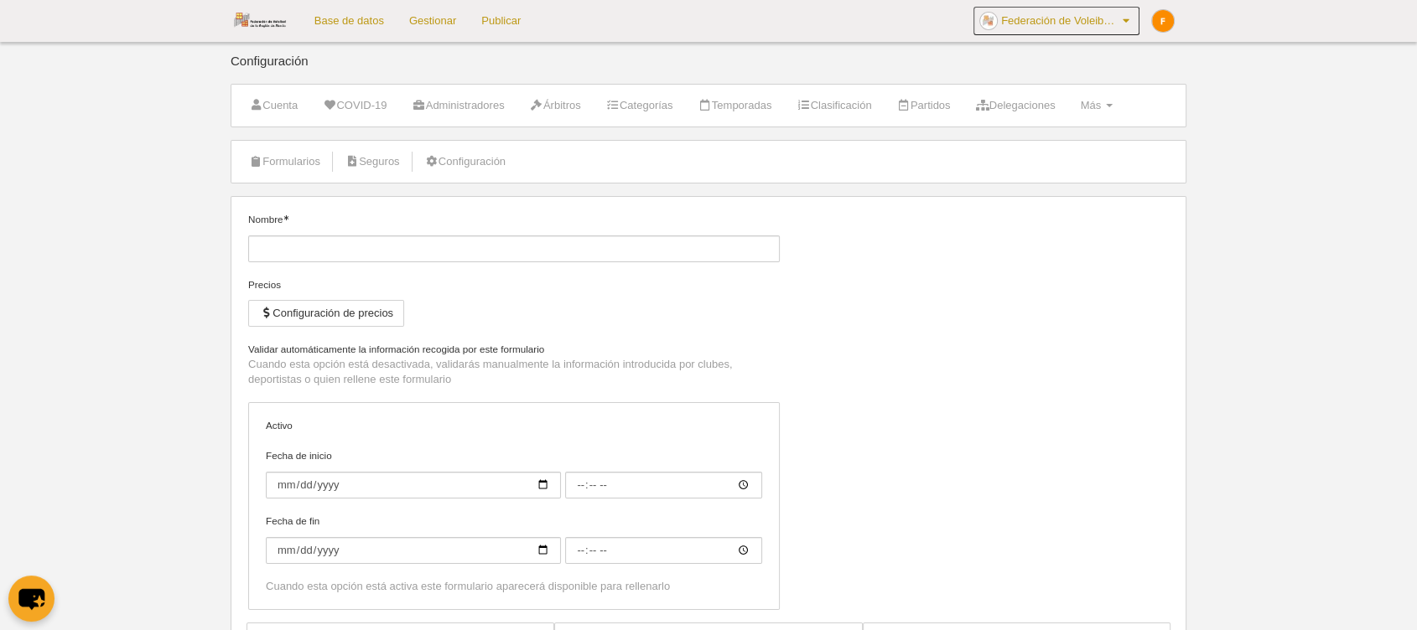
type input "Árbitro"
checkbox input "true"
type input "[DATE]"
type input "00:00"
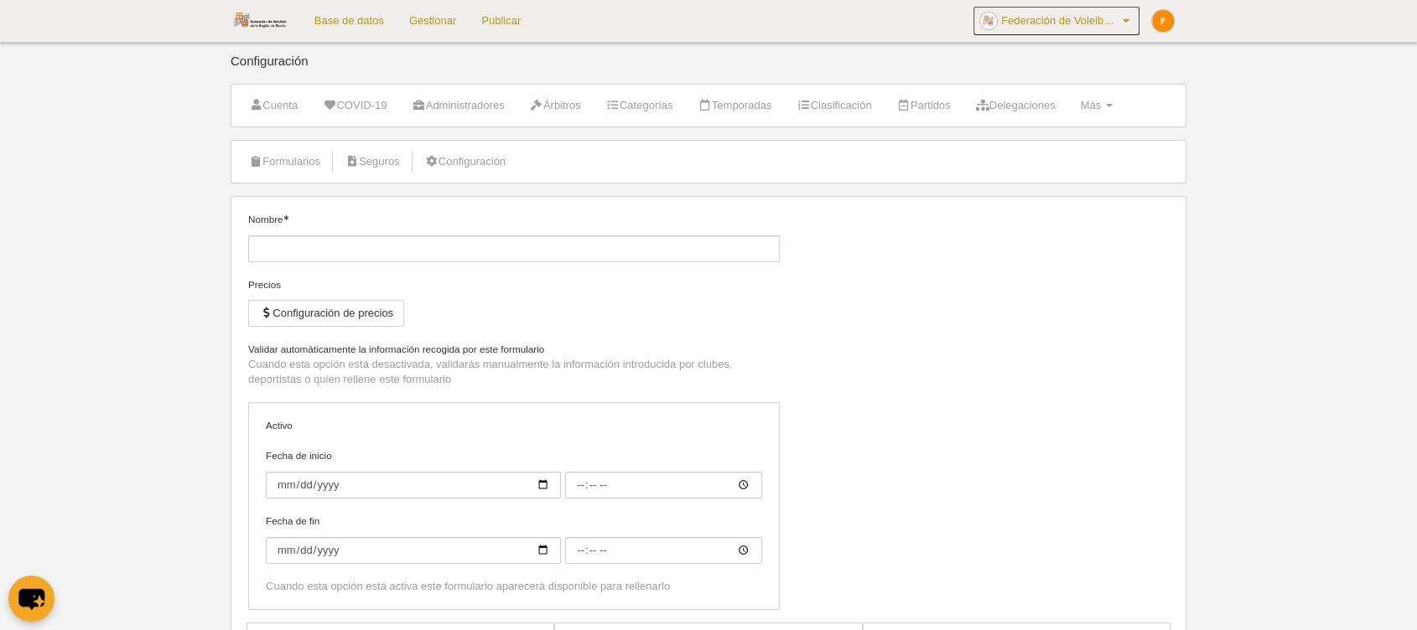
type input "[DATE]"
type input "00:00"
select select "selected"
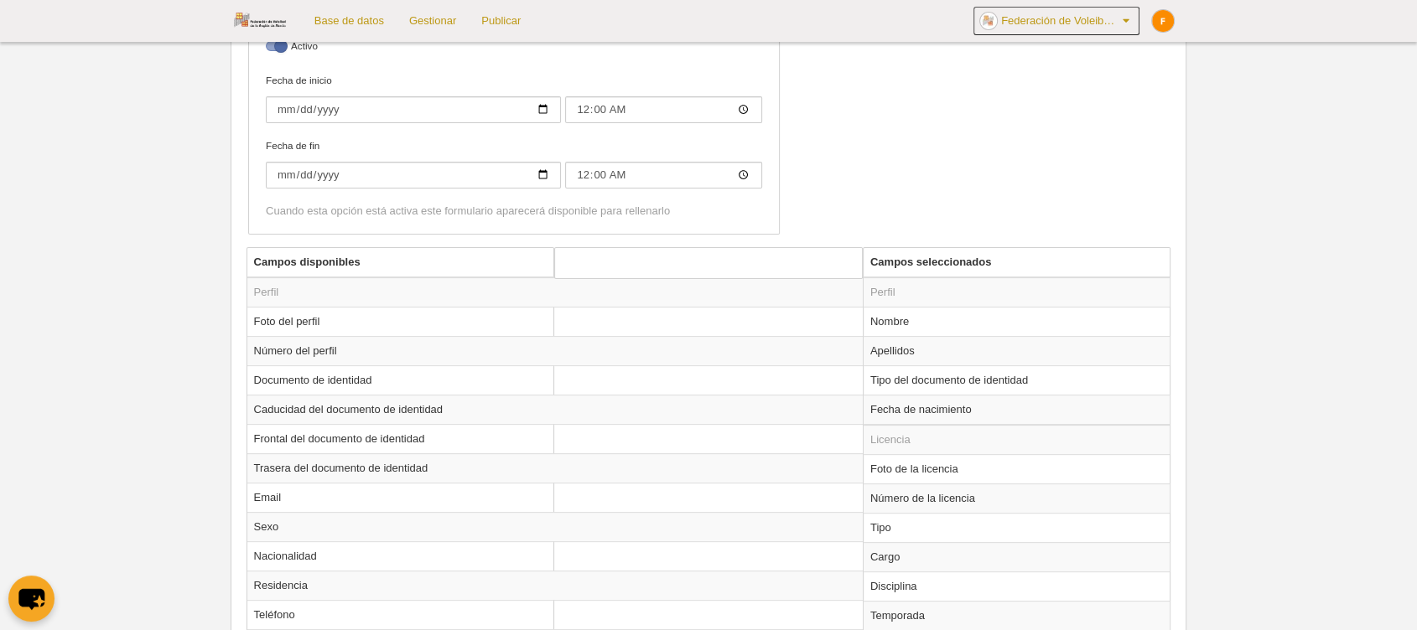
scroll to position [465, 0]
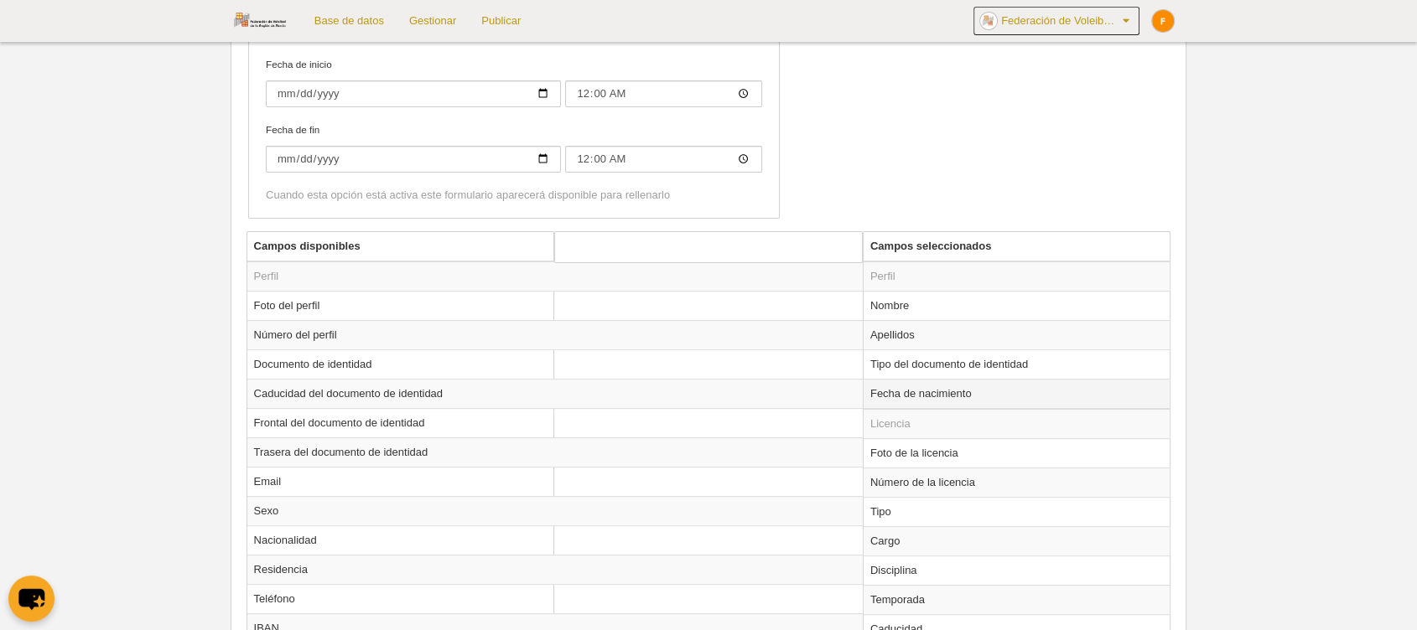
click at [972, 382] on td "Fecha de nacimiento" at bounding box center [1016, 394] width 307 height 30
radio input "true"
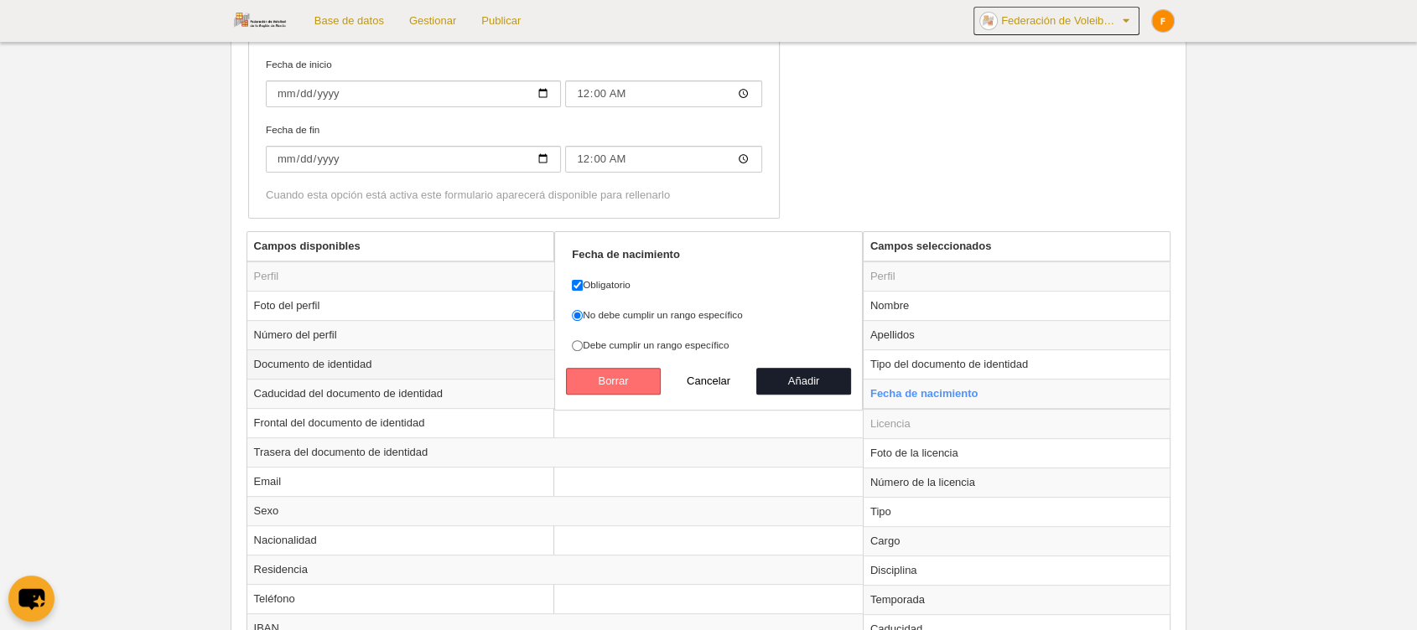
click at [623, 372] on button "Borrar" at bounding box center [614, 381] width 96 height 27
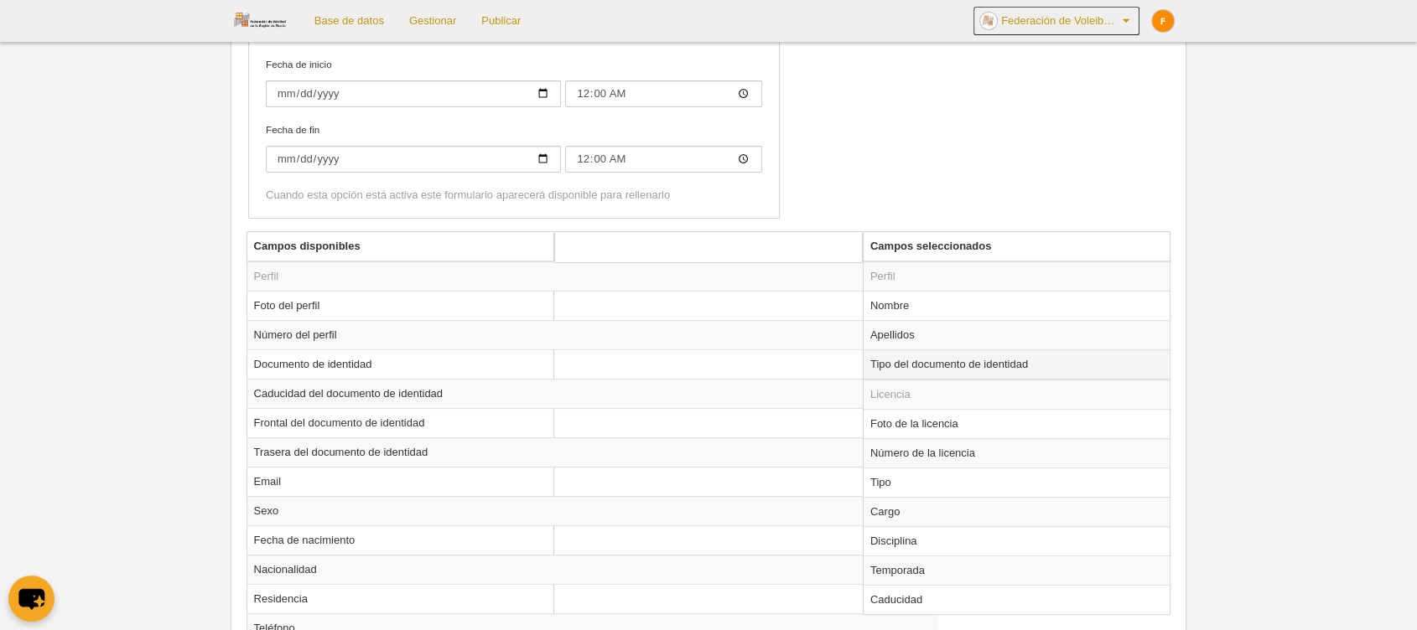
click at [940, 356] on td "Tipo del documento de identidad" at bounding box center [1016, 365] width 307 height 30
radio input "true"
select select
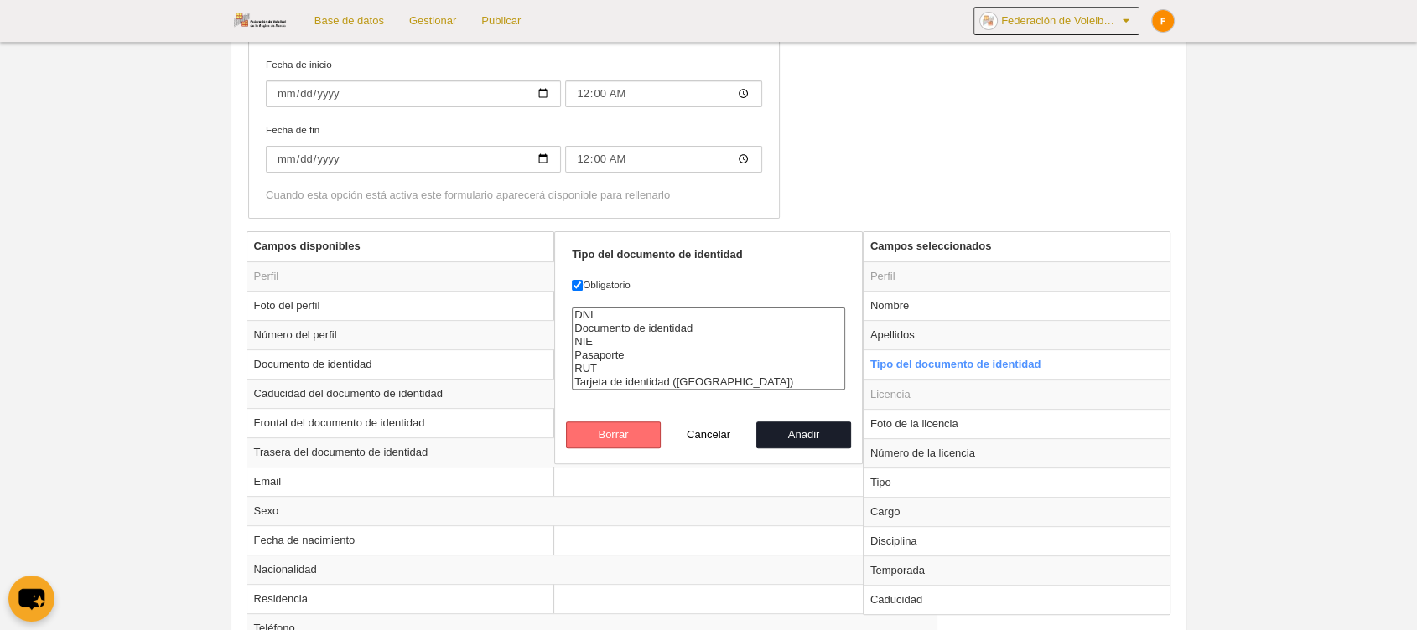
click at [603, 423] on button "Borrar" at bounding box center [614, 435] width 96 height 27
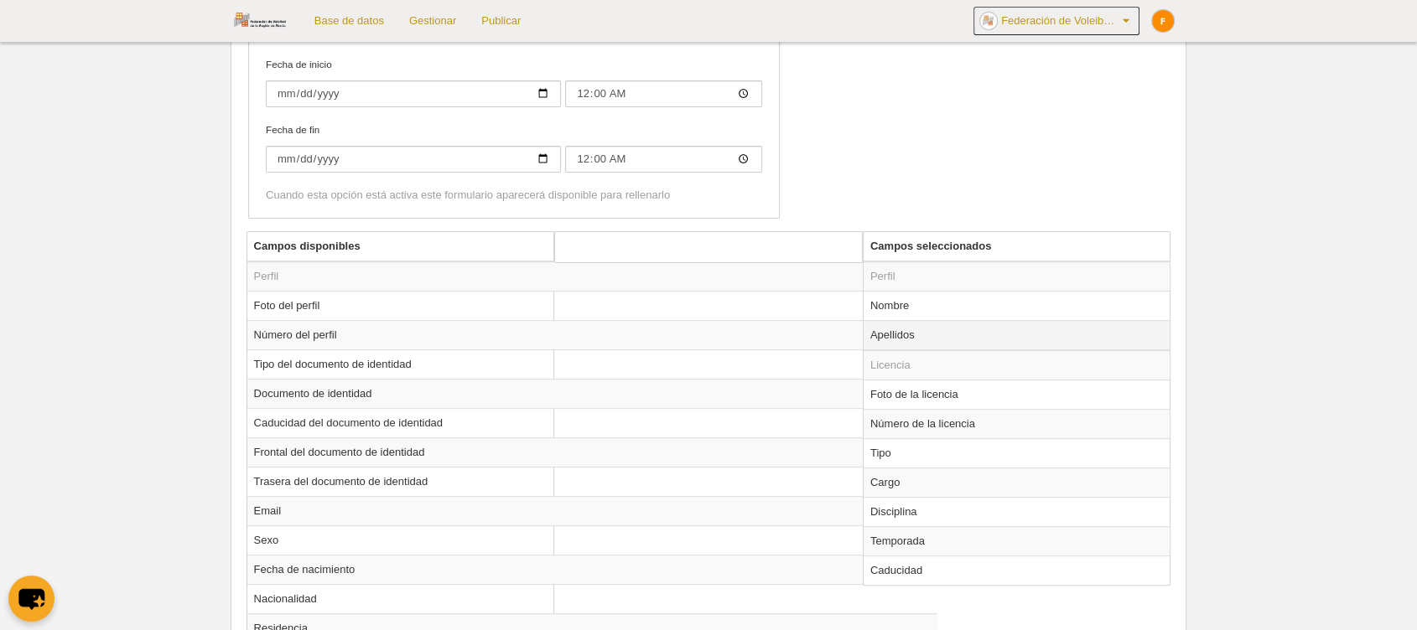
click at [925, 335] on td "Apellidos" at bounding box center [1016, 335] width 307 height 30
radio input "true"
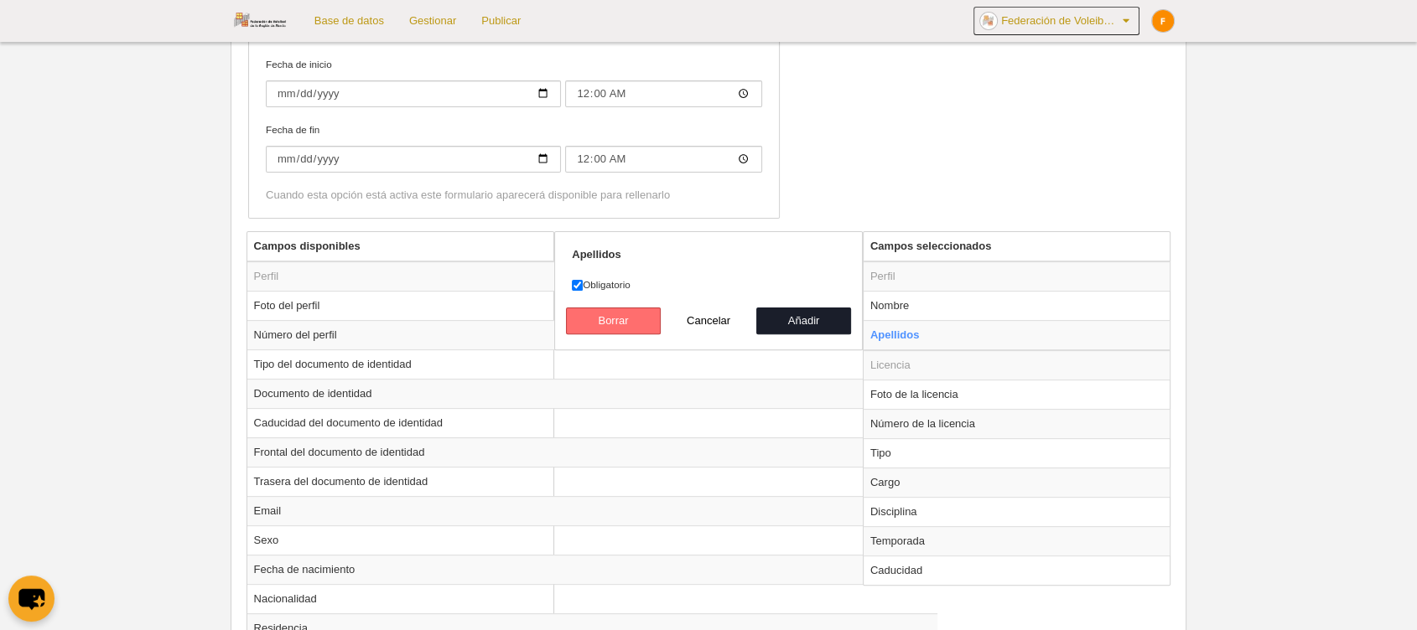
click at [614, 314] on button "Borrar" at bounding box center [614, 321] width 96 height 27
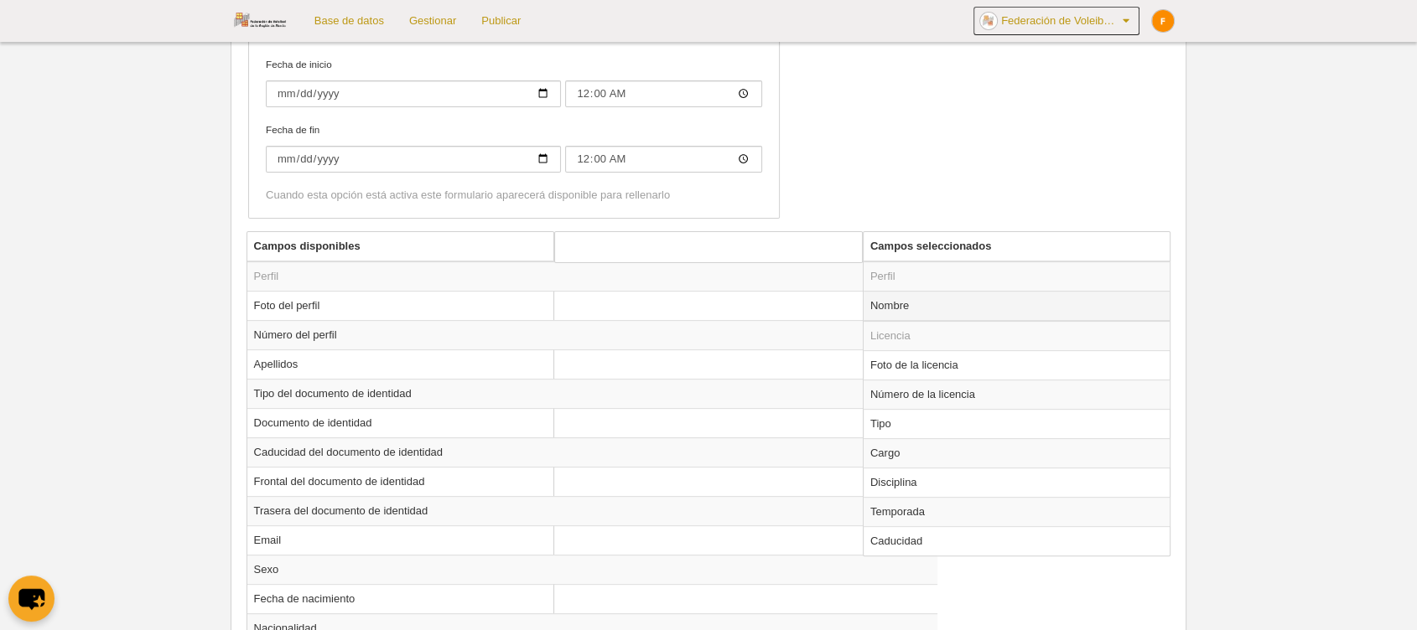
click at [875, 311] on td "Nombre" at bounding box center [1016, 306] width 307 height 30
radio input "true"
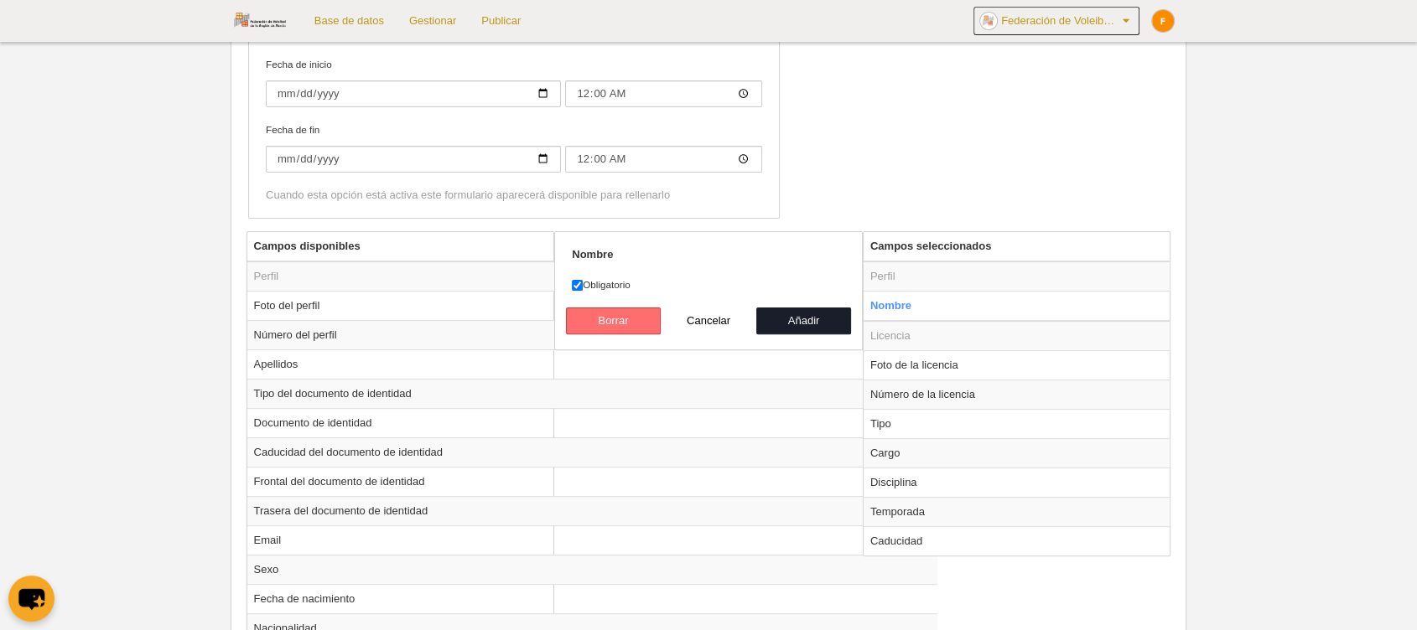
click at [610, 318] on button "Borrar" at bounding box center [614, 321] width 96 height 27
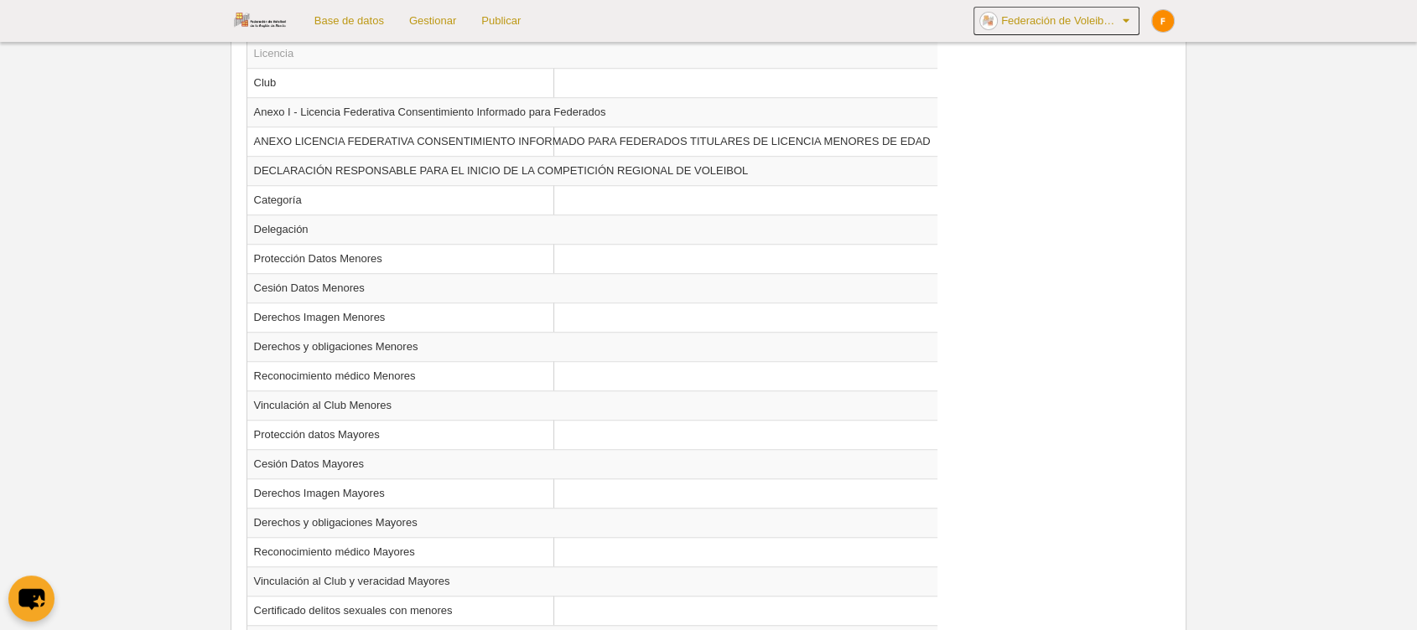
scroll to position [1480, 0]
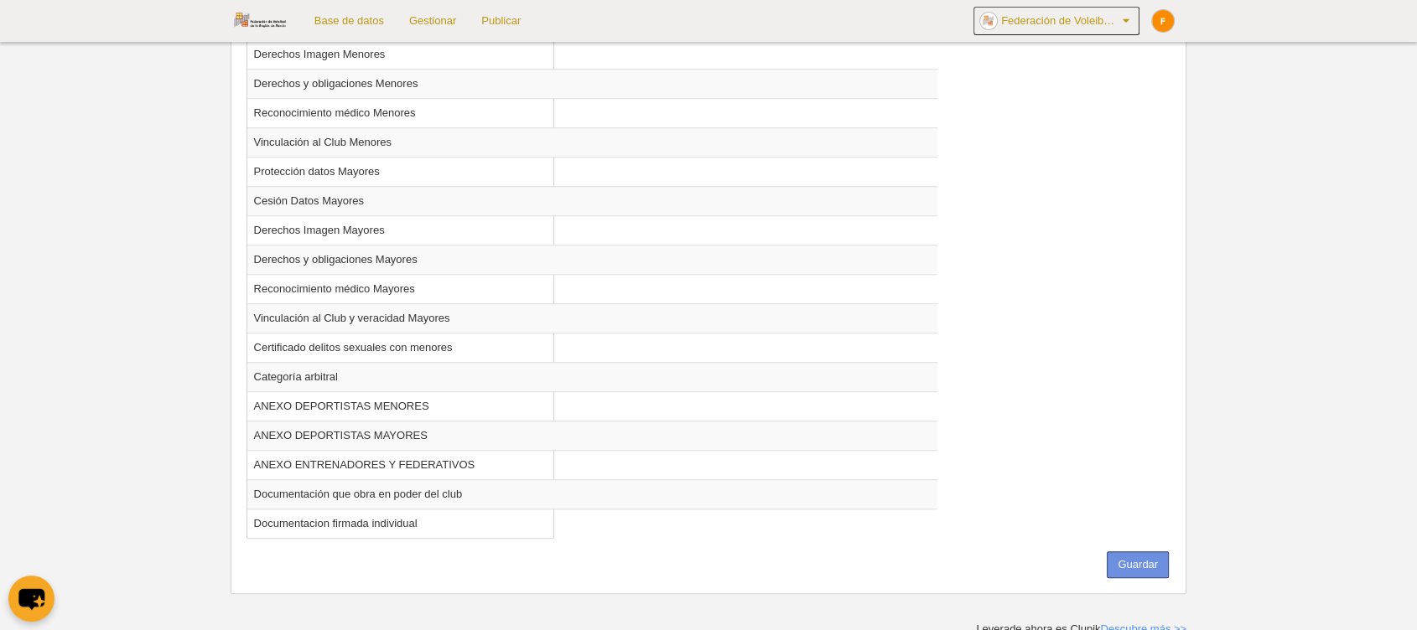
click at [1158, 564] on button "Guardar" at bounding box center [1138, 565] width 62 height 27
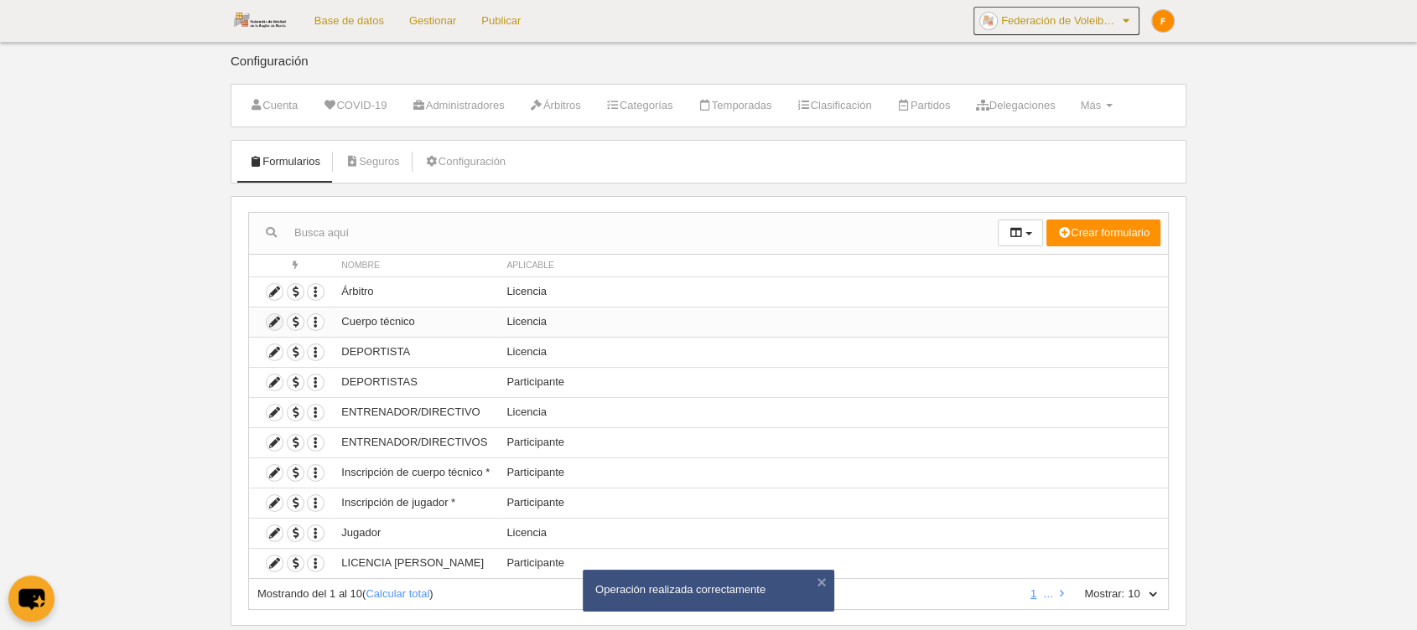
click at [274, 322] on icon at bounding box center [275, 322] width 16 height 16
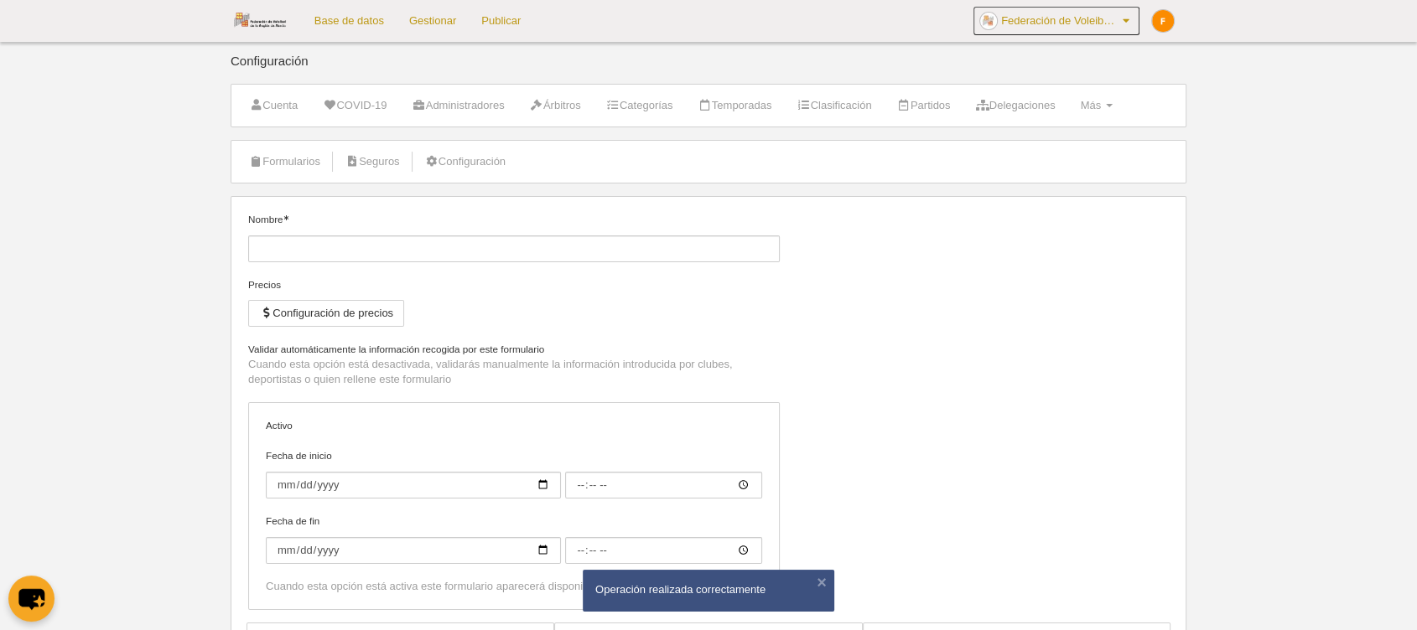
type input "Cuerpo técnico"
checkbox input "true"
type input "[DATE]"
type input "02:00"
type input "[DATE]"
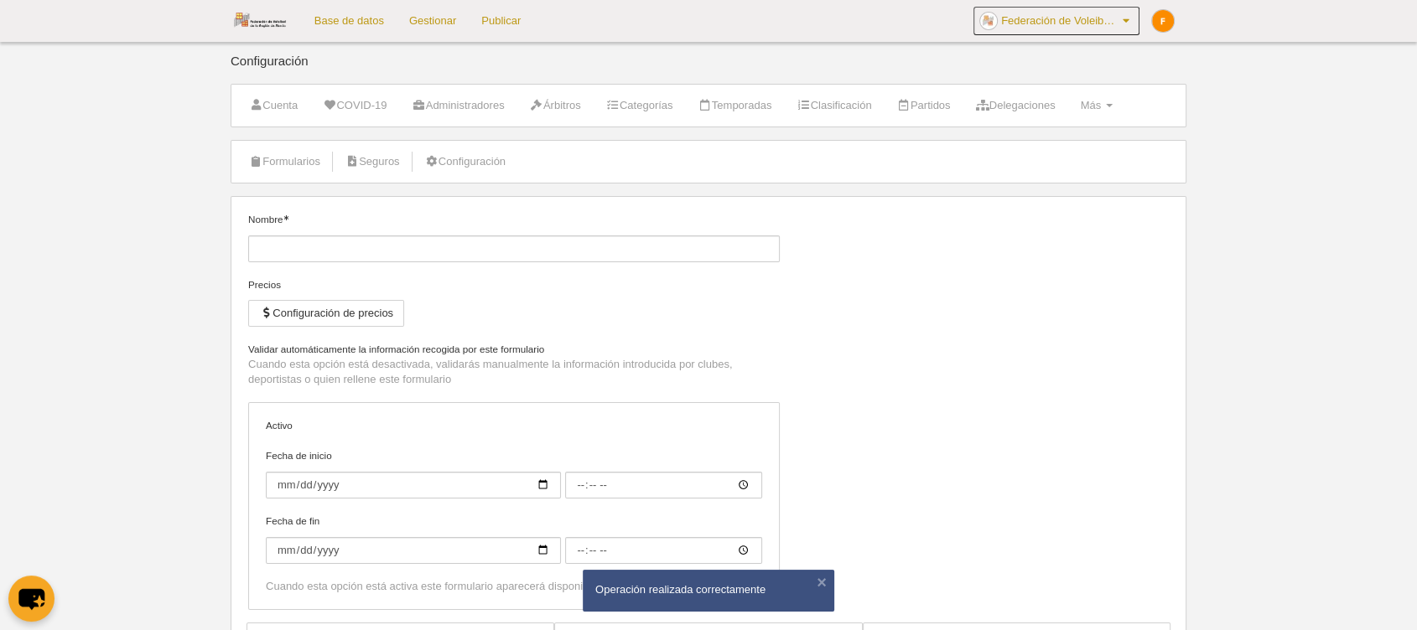
type input "02:00"
select select "selected"
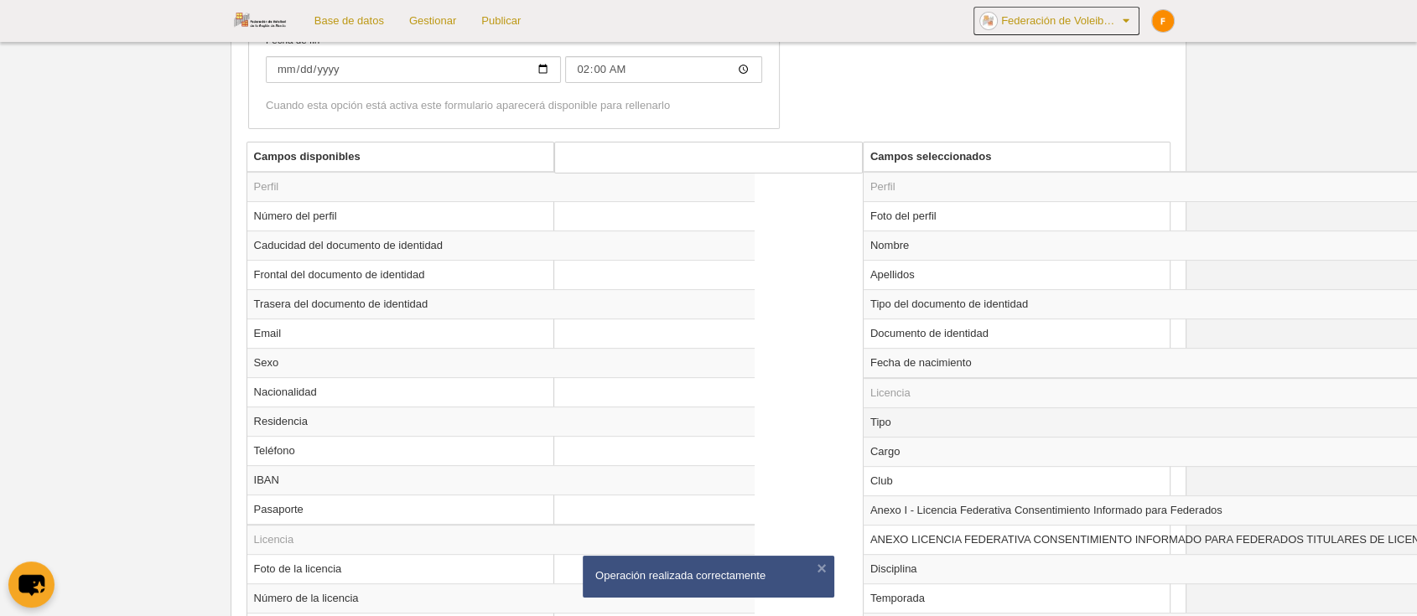
scroll to position [558, 0]
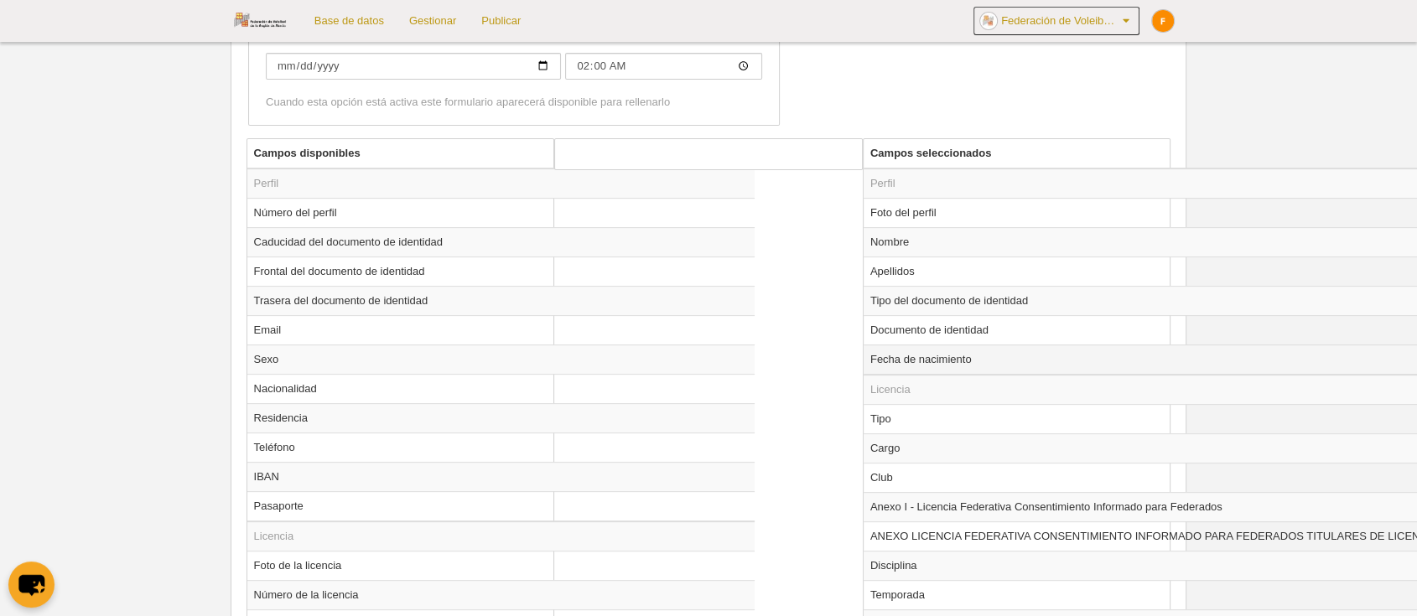
click at [920, 359] on td "Fecha de nacimiento" at bounding box center [1208, 360] width 690 height 30
radio input "true"
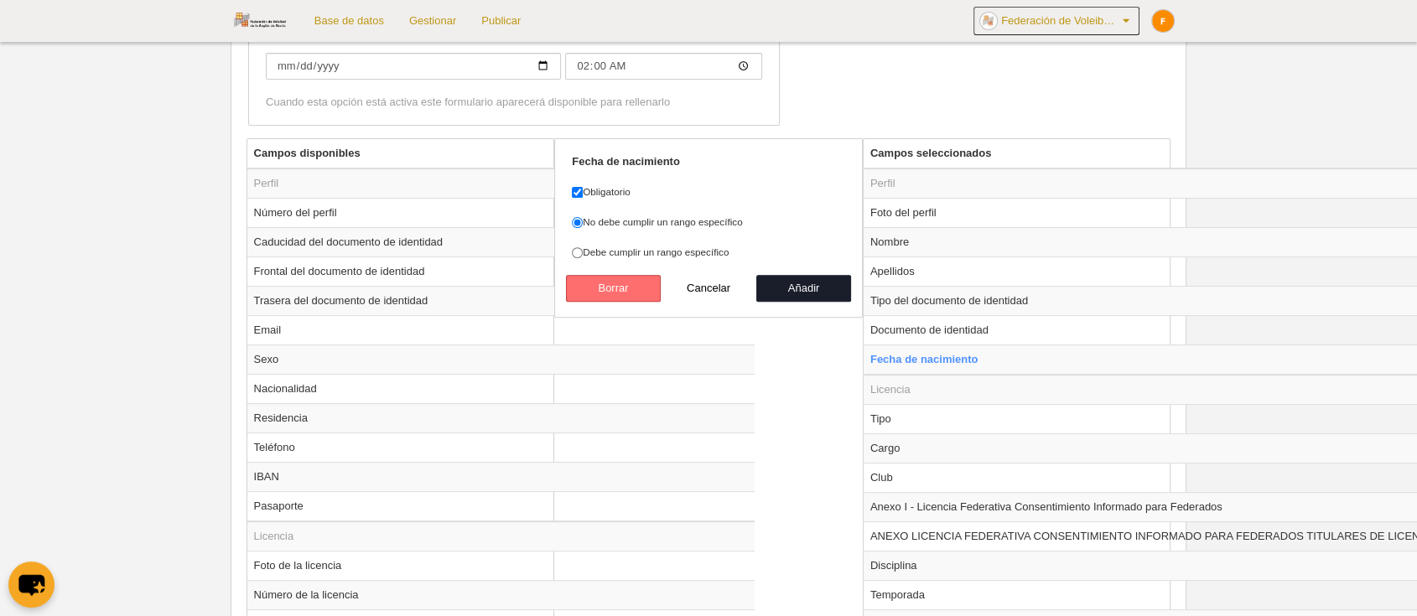
click at [626, 276] on button "Borrar" at bounding box center [614, 288] width 96 height 27
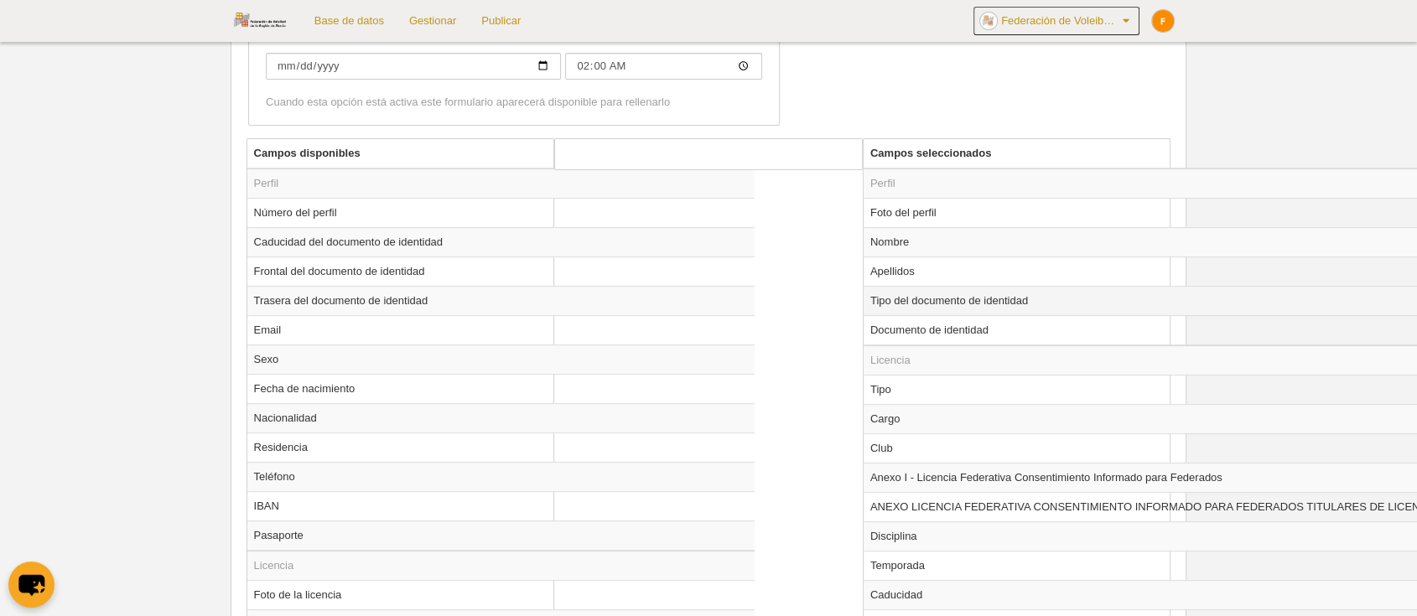
click at [946, 302] on td "Tipo del documento de identidad" at bounding box center [1208, 300] width 690 height 29
radio input "true"
select select
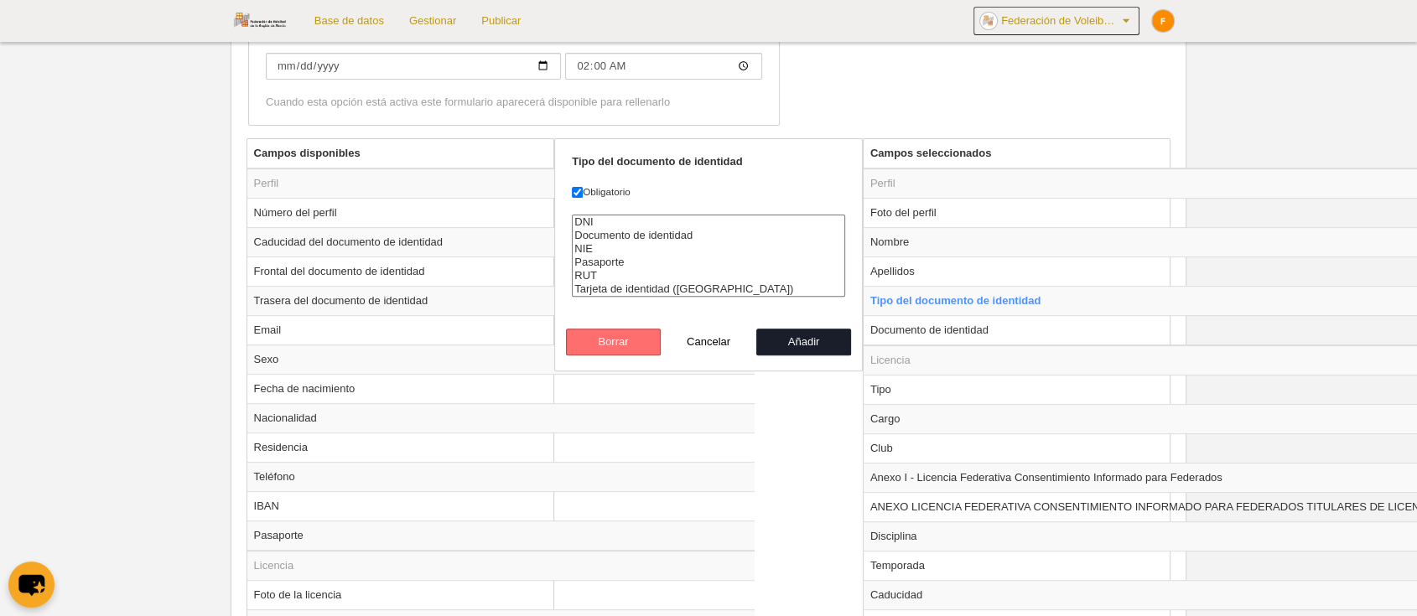
click at [589, 337] on button "Borrar" at bounding box center [614, 342] width 96 height 27
radio input "false"
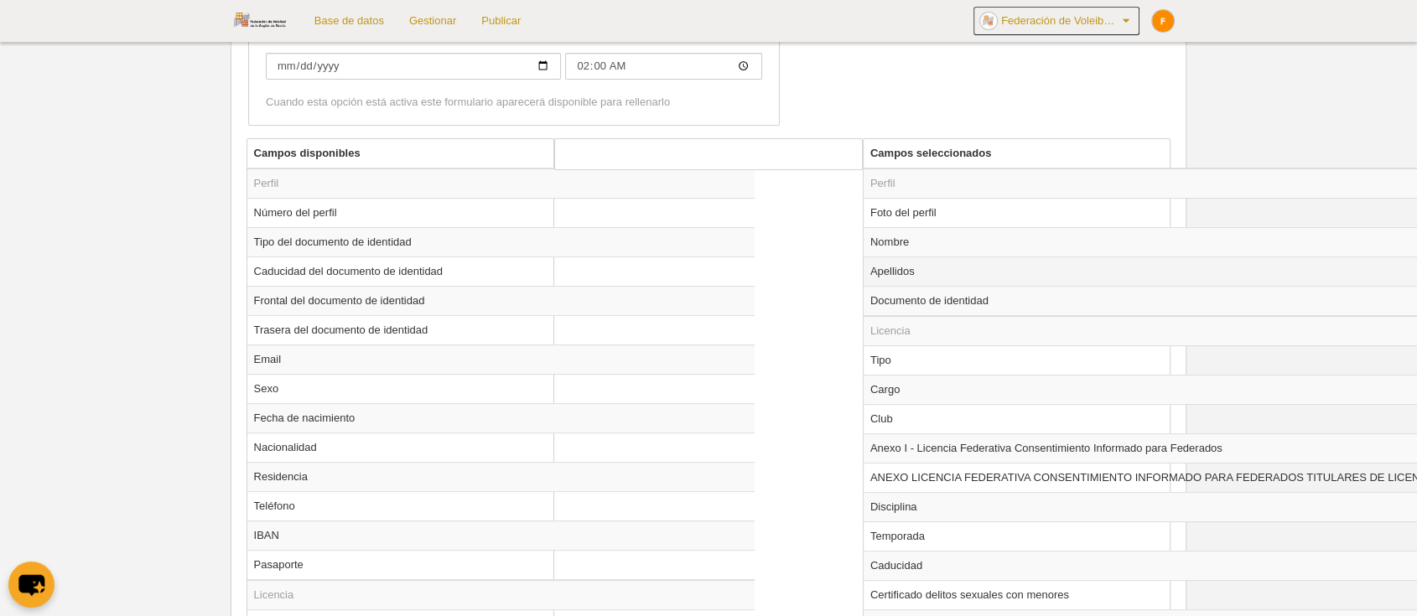
click at [880, 275] on td "Apellidos" at bounding box center [1208, 271] width 690 height 29
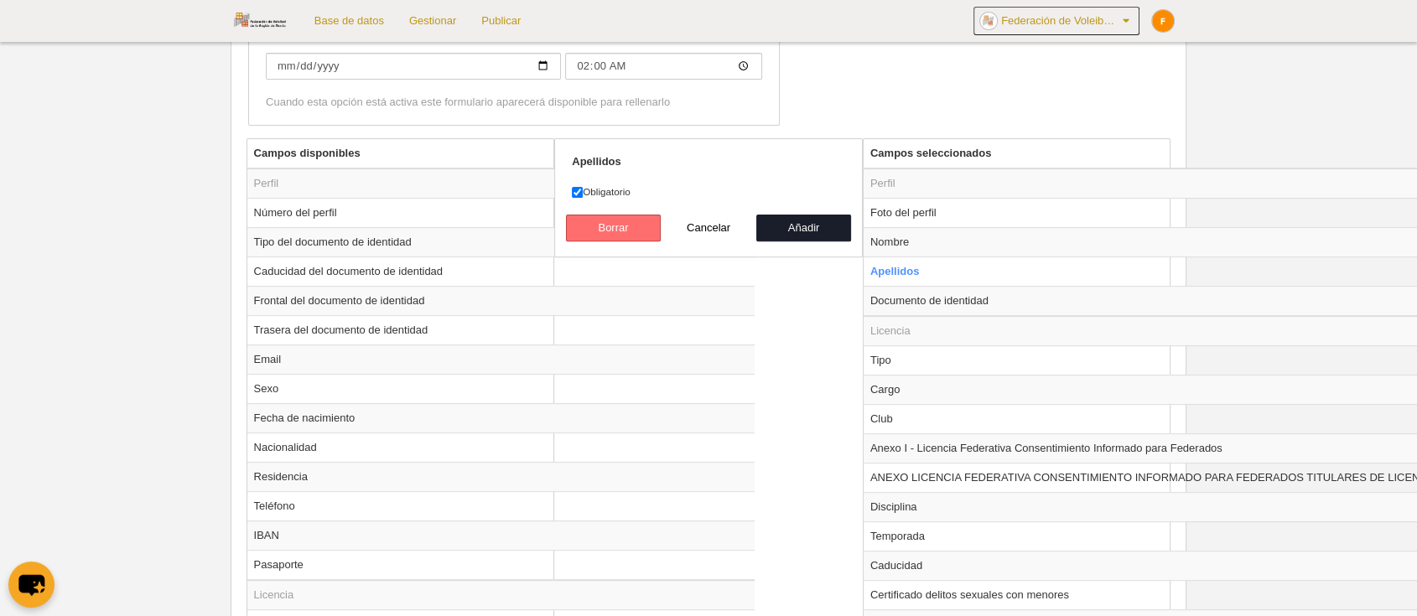
click at [606, 226] on button "Borrar" at bounding box center [614, 228] width 96 height 27
radio input "false"
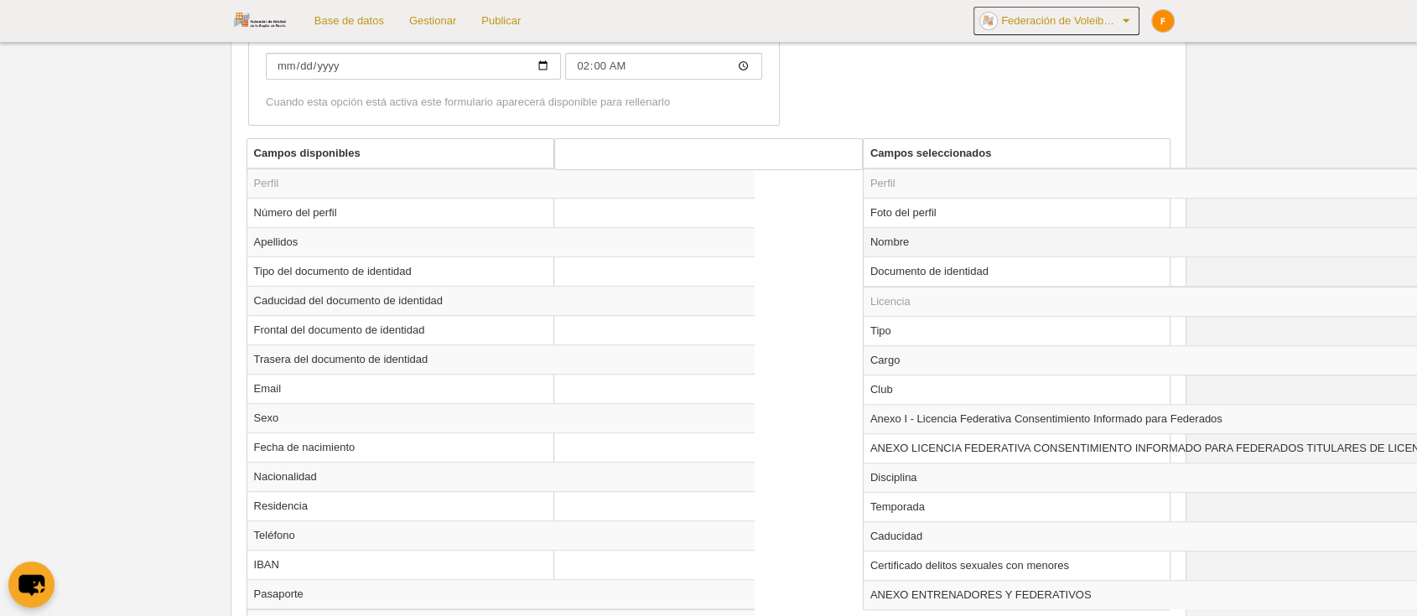
click at [912, 250] on td "Nombre" at bounding box center [1208, 241] width 690 height 29
click at [629, 229] on button "Borrar" at bounding box center [614, 228] width 96 height 27
radio input "false"
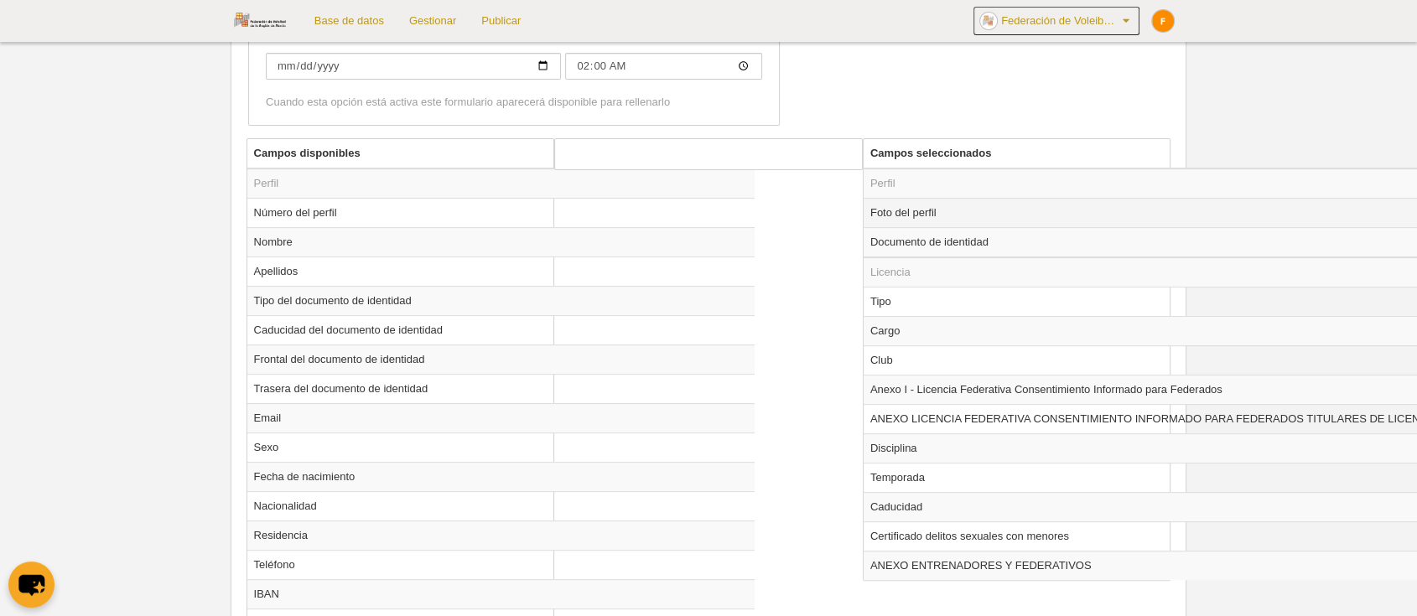
click at [895, 219] on td "Foto del perfil" at bounding box center [1208, 212] width 690 height 29
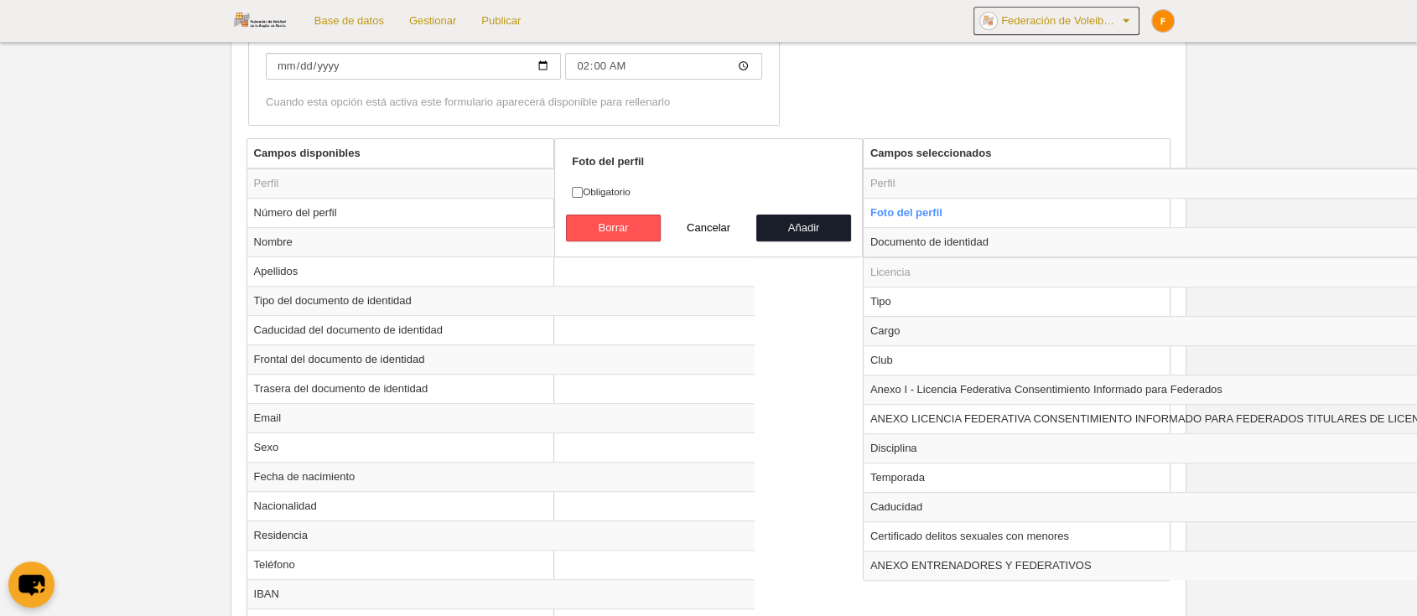
click at [609, 243] on div "Foto del perfil Obligatorio [GEOGRAPHIC_DATA] Cancelar Añadir" at bounding box center [708, 197] width 309 height 119
click at [611, 234] on button "Borrar" at bounding box center [614, 228] width 96 height 27
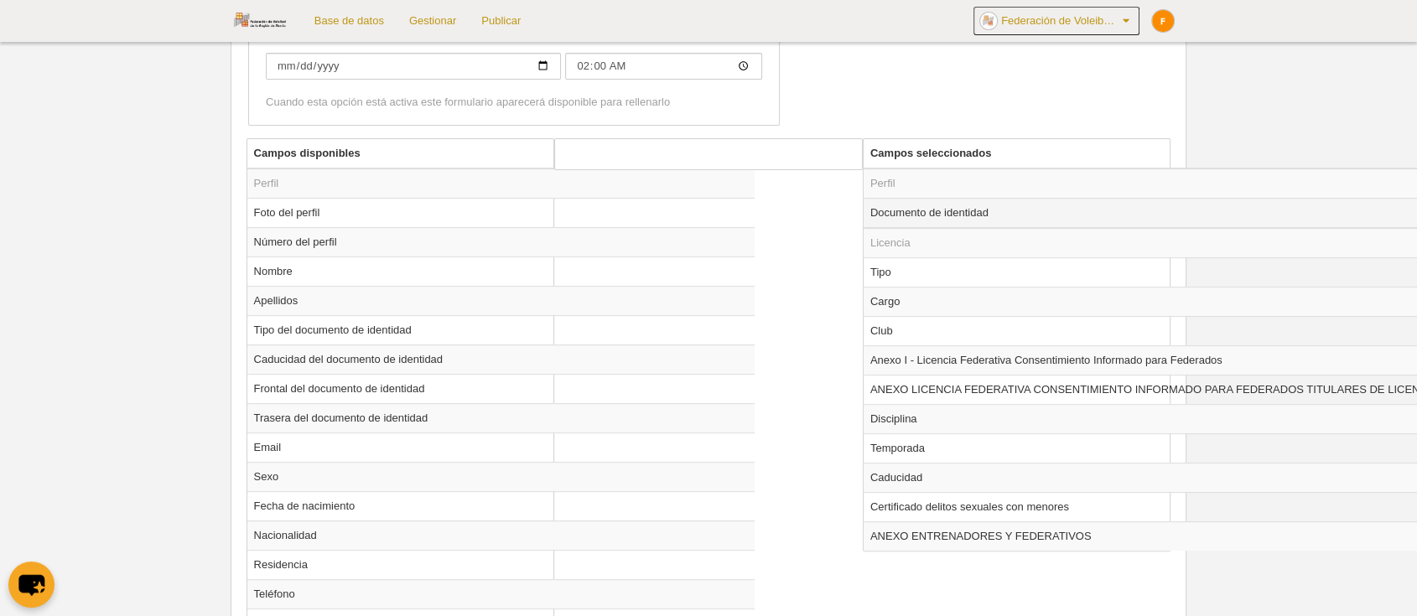
click at [908, 212] on td "Documento de identidad" at bounding box center [1208, 213] width 690 height 30
radio input "true"
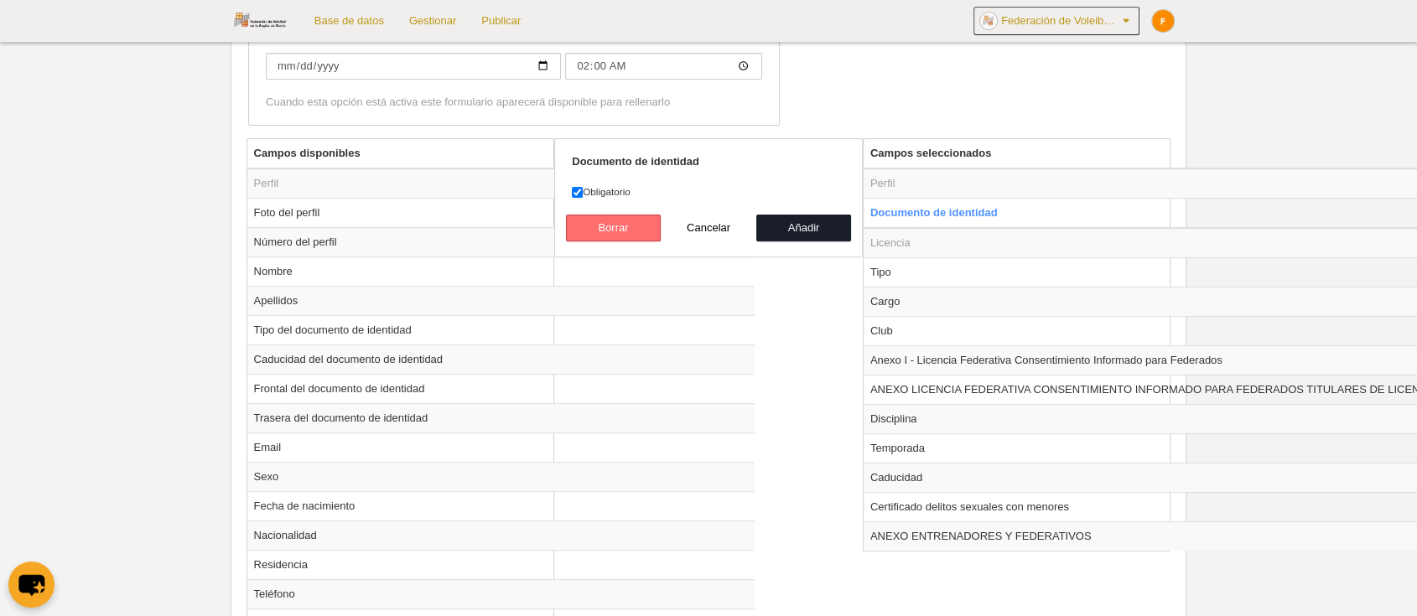
click at [585, 230] on button "Borrar" at bounding box center [614, 228] width 96 height 27
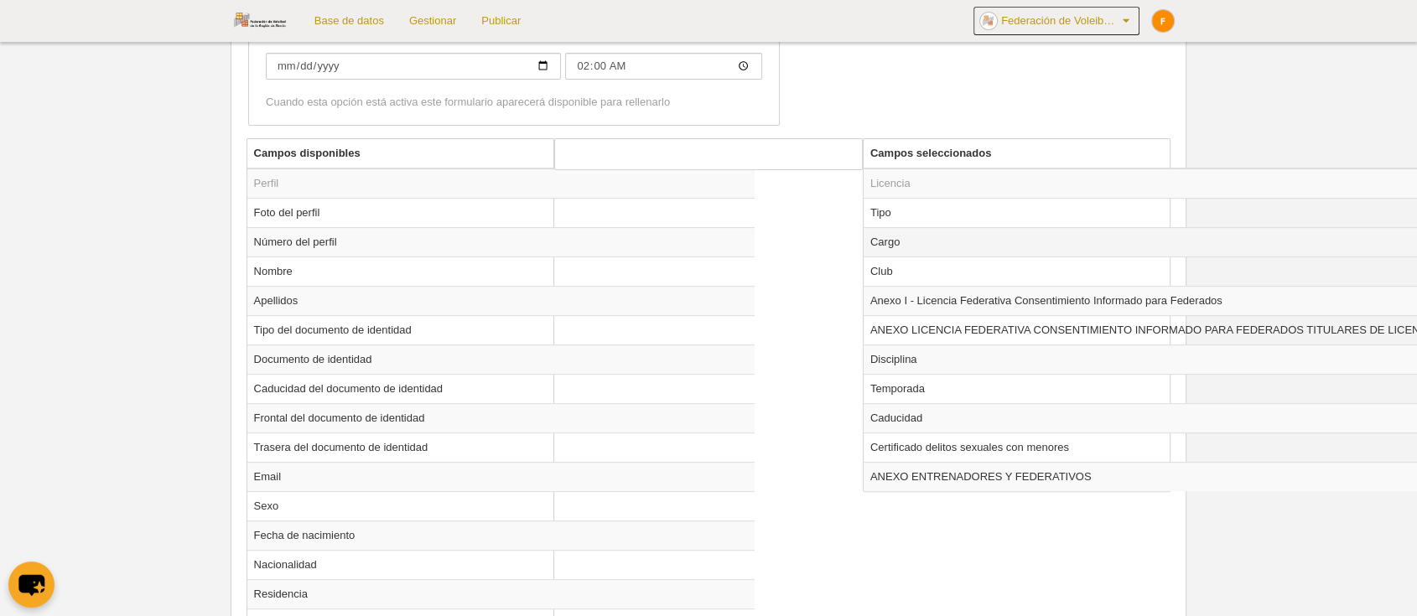
click at [932, 236] on td "Cargo" at bounding box center [1208, 241] width 690 height 29
radio input "true"
select select
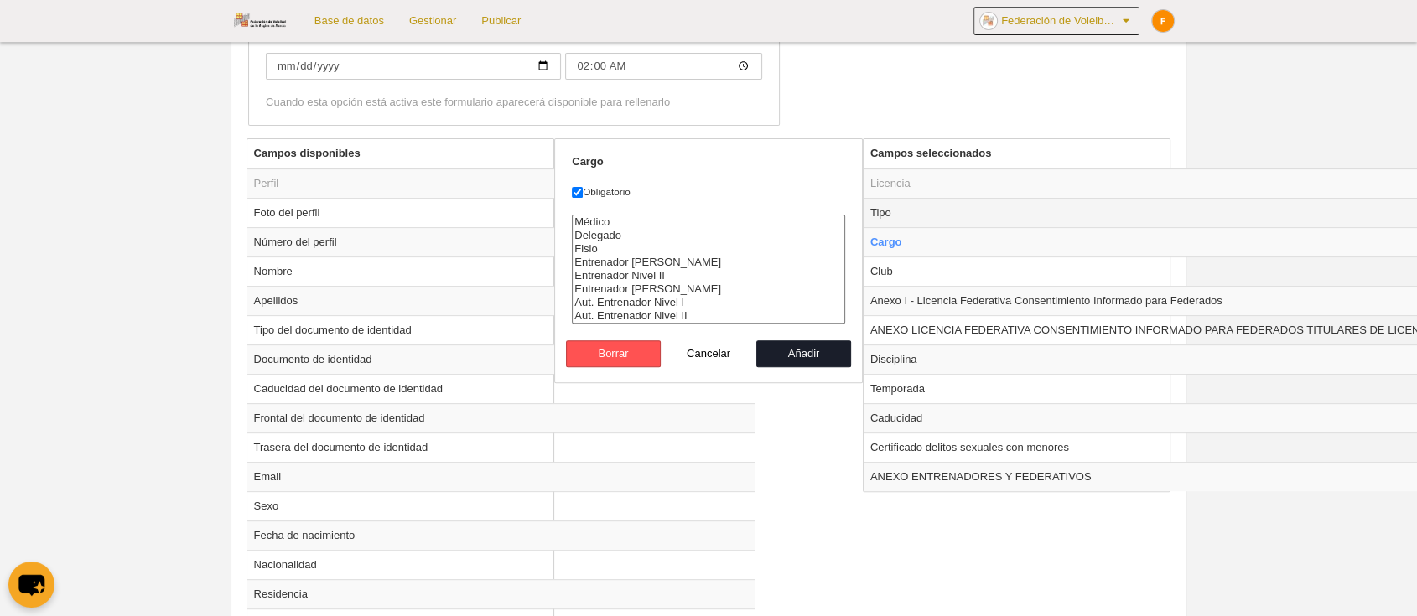
click at [900, 216] on td "Tipo" at bounding box center [1208, 212] width 690 height 29
radio input "true"
select select "staff"
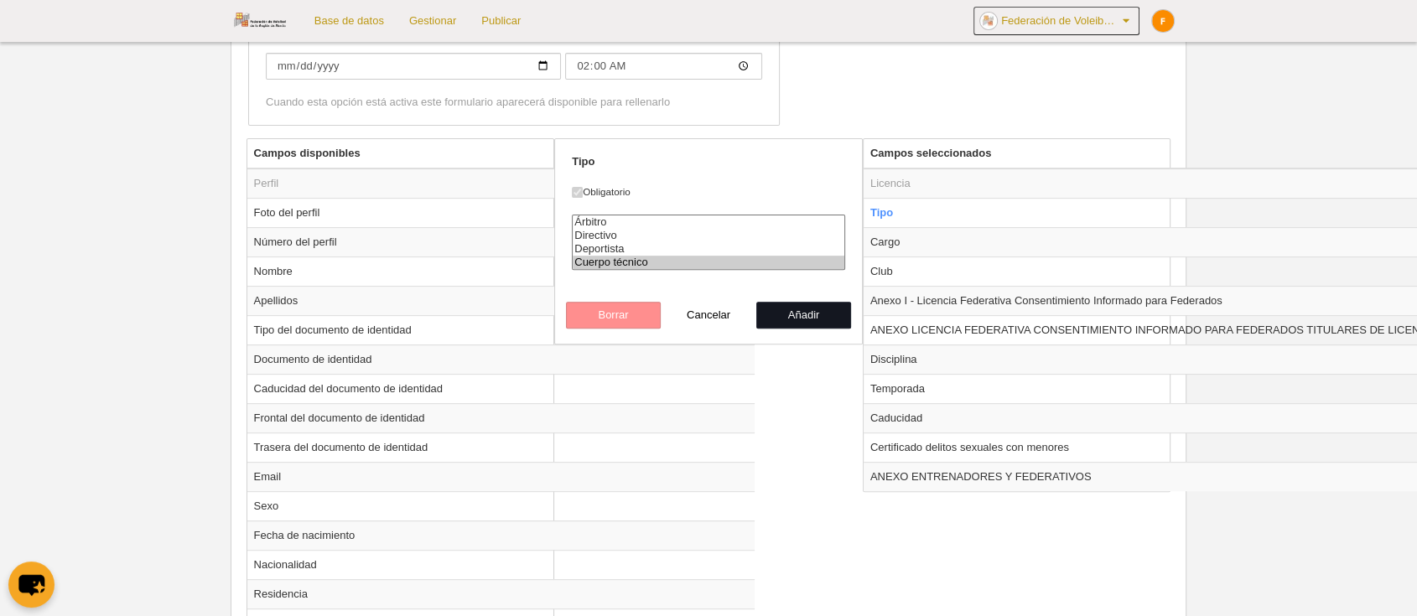
click at [774, 309] on button "Añadir" at bounding box center [804, 315] width 96 height 27
radio input "false"
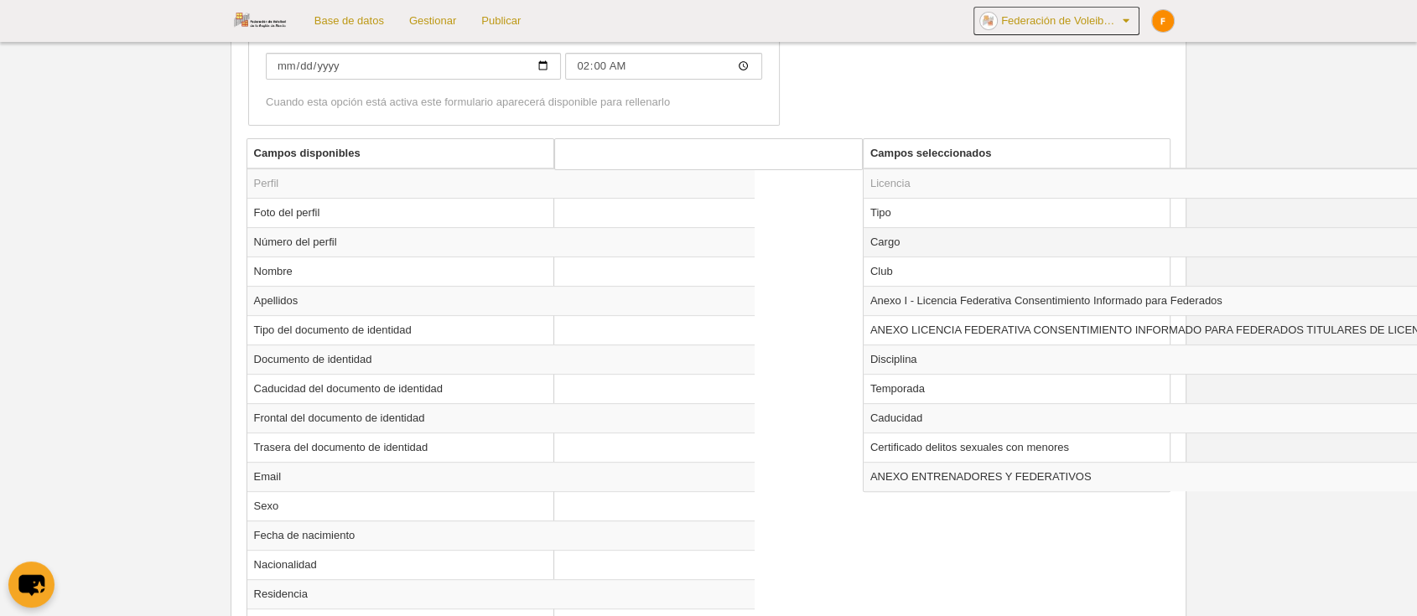
click at [887, 240] on td "Cargo" at bounding box center [1208, 241] width 690 height 29
radio input "true"
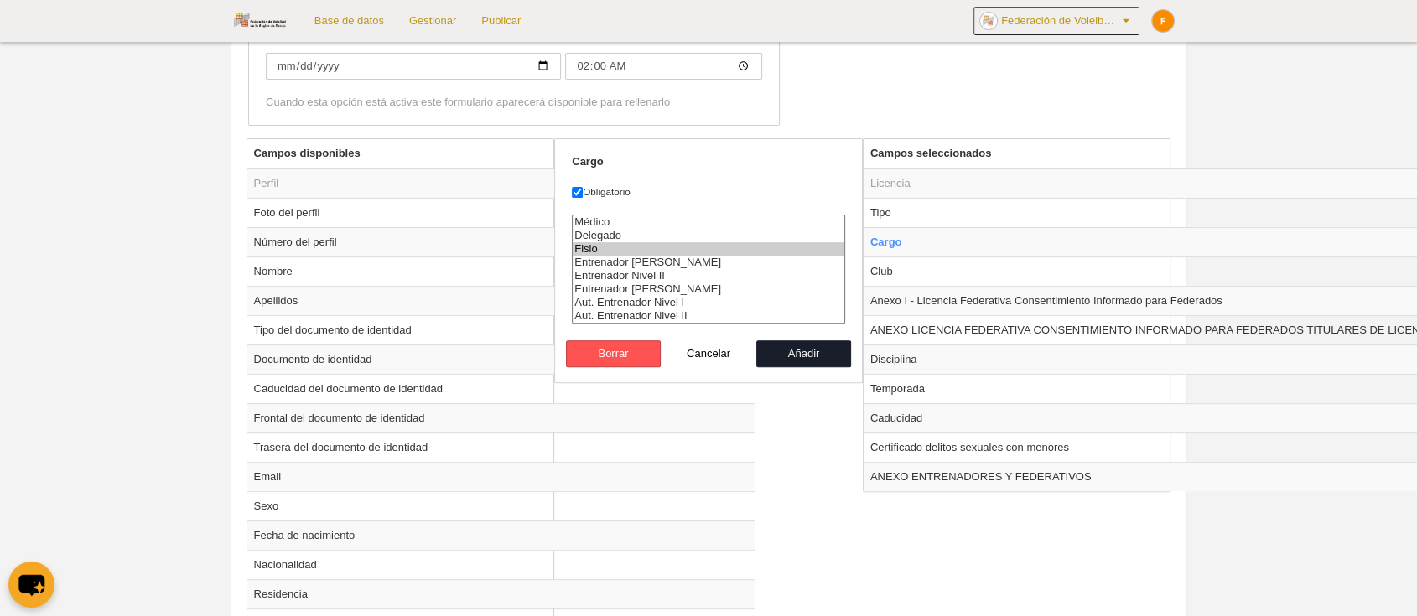
click at [624, 243] on option "Fisio" at bounding box center [709, 248] width 272 height 13
click at [624, 260] on option "Entrenador [PERSON_NAME]" at bounding box center [709, 262] width 272 height 13
click at [611, 231] on option "Delegado" at bounding box center [709, 235] width 272 height 13
select select "1043"
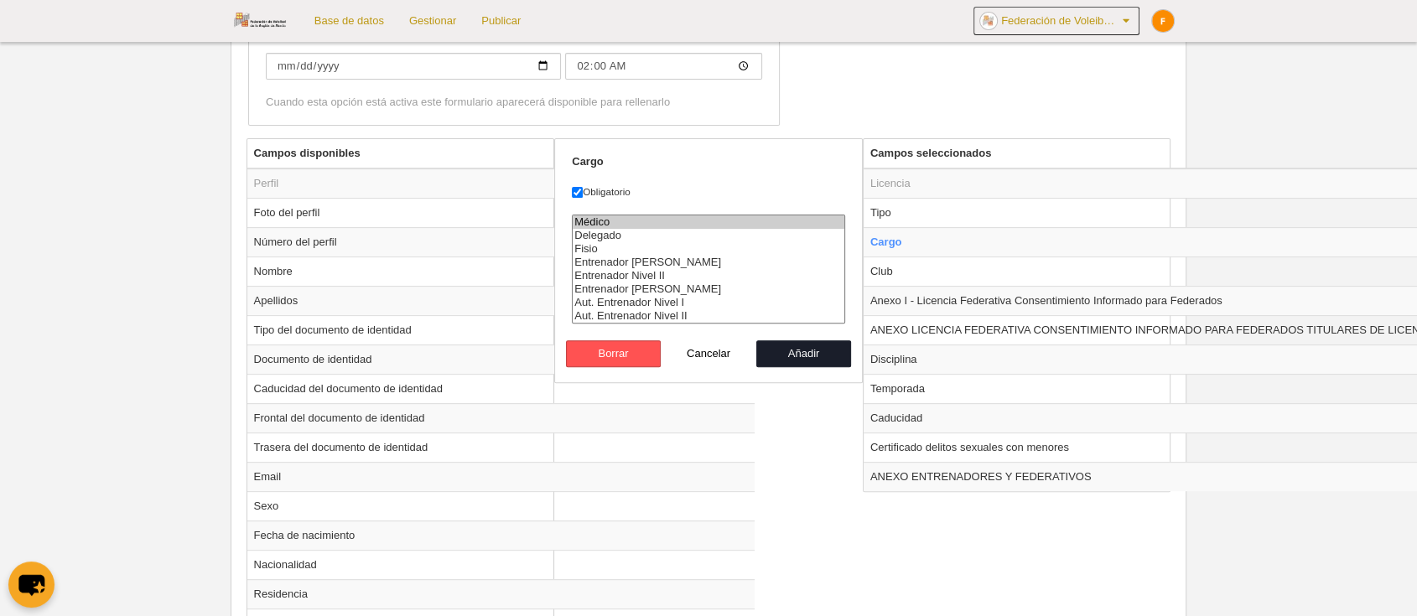
click at [608, 217] on option "Médico" at bounding box center [709, 221] width 272 height 13
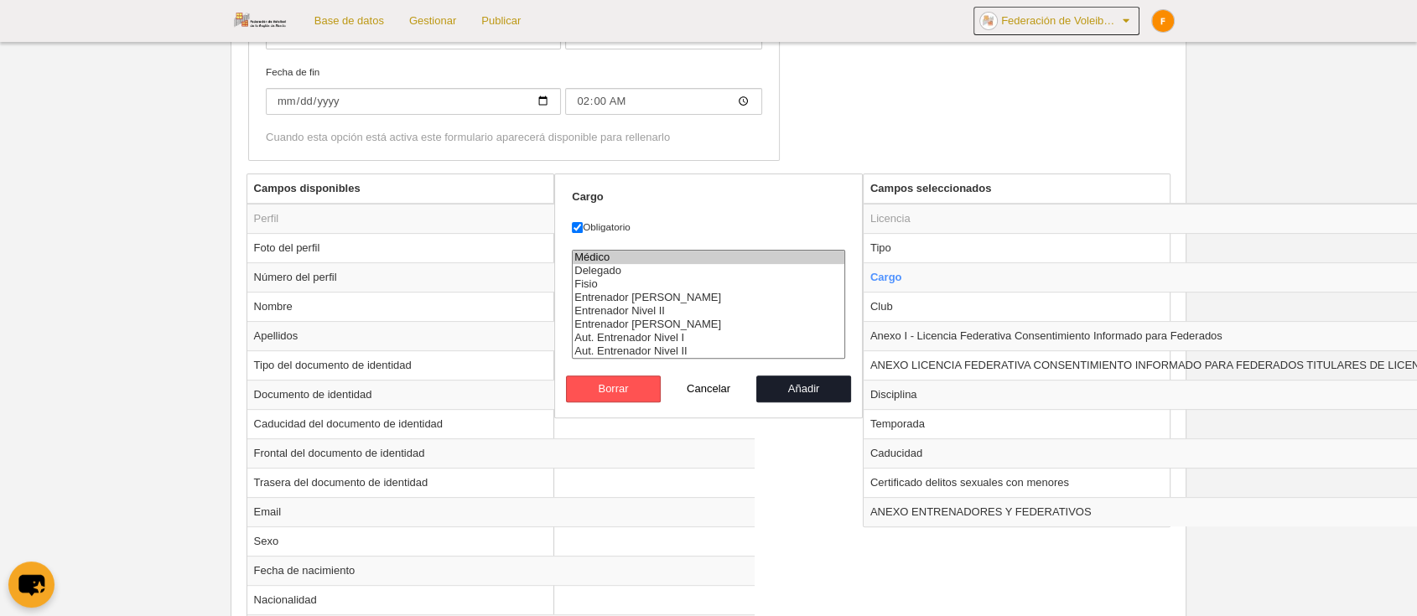
scroll to position [465, 0]
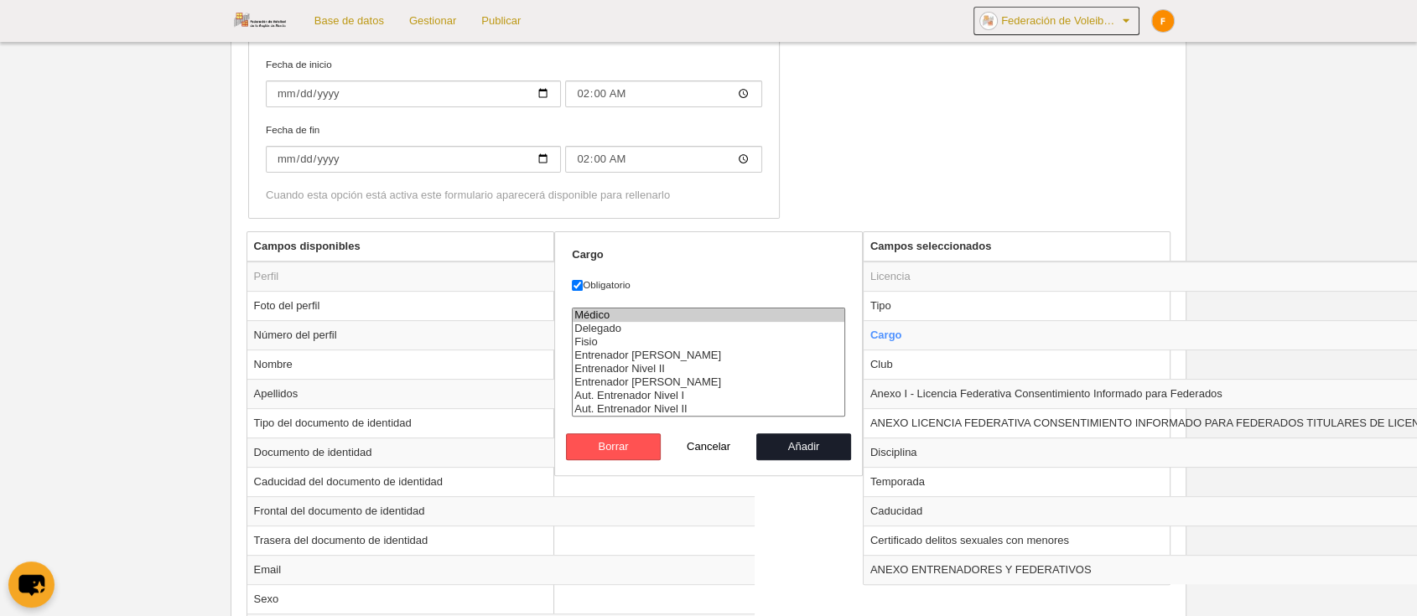
select select
click at [597, 309] on option "Médico" at bounding box center [709, 315] width 272 height 13
click at [789, 439] on button "Añadir" at bounding box center [804, 446] width 96 height 27
radio input "false"
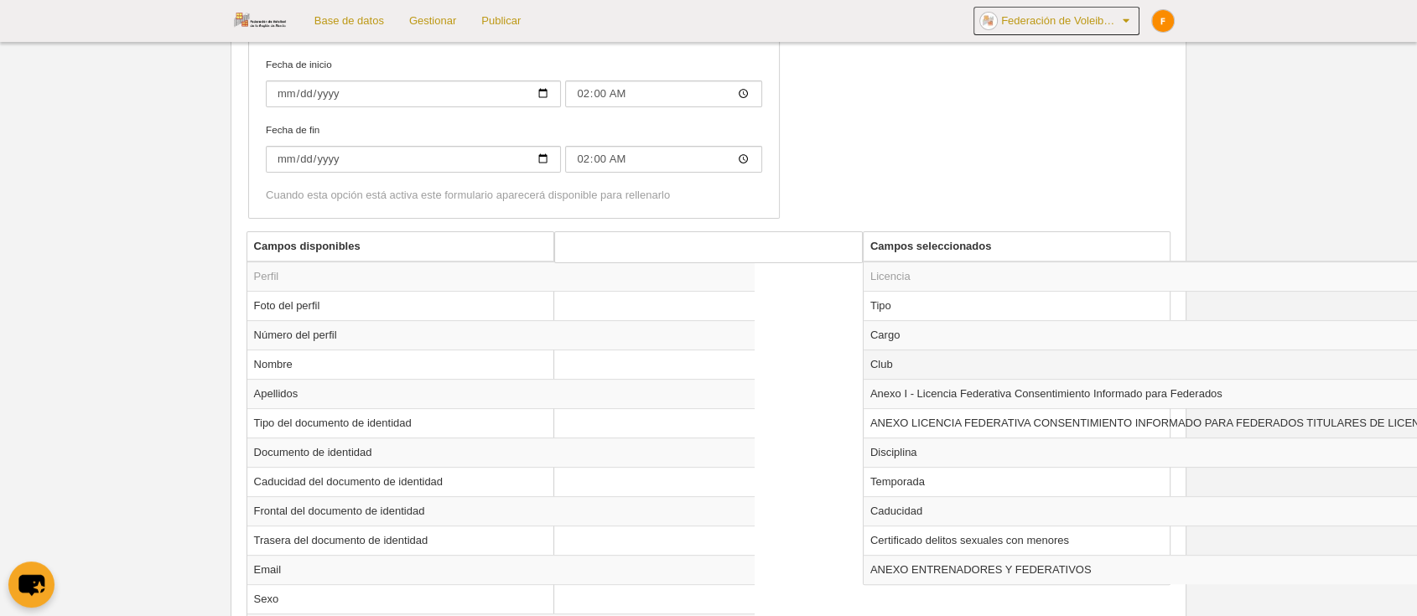
click at [912, 367] on td "Club" at bounding box center [1208, 364] width 690 height 29
radio input "true"
select select
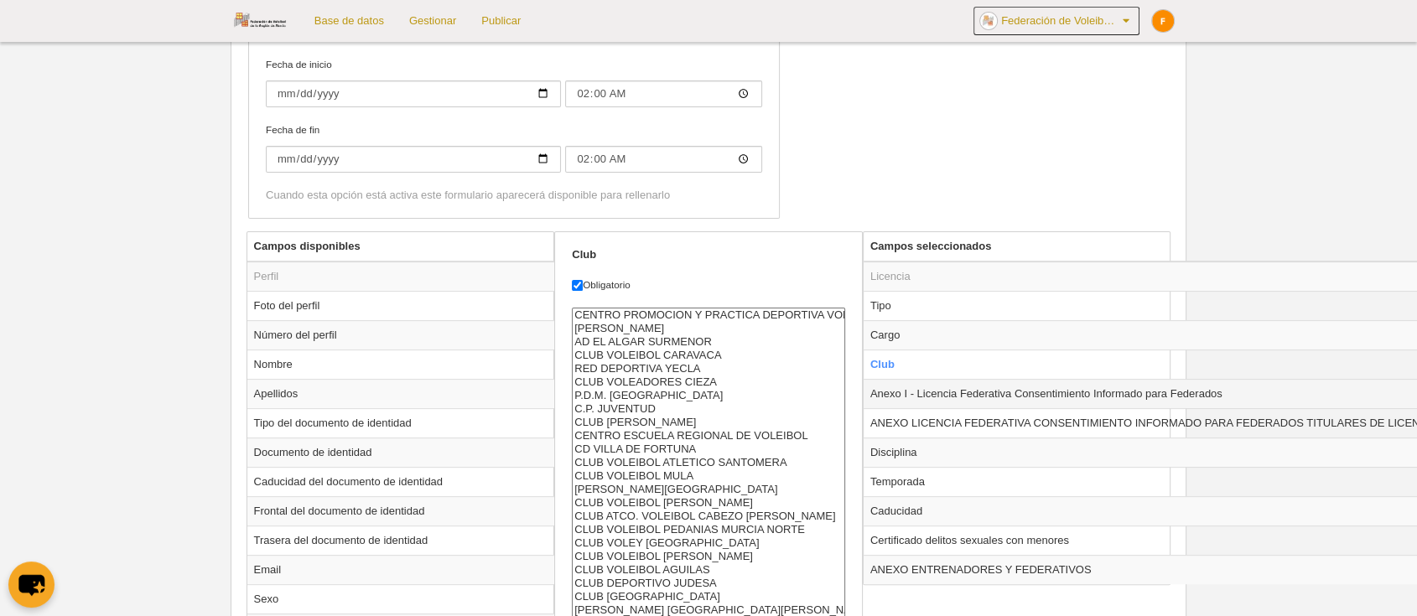
click at [941, 386] on td "Anexo I - Licencia Federativa Consentimiento Informado para Federados" at bounding box center [1208, 393] width 690 height 29
radio input "false"
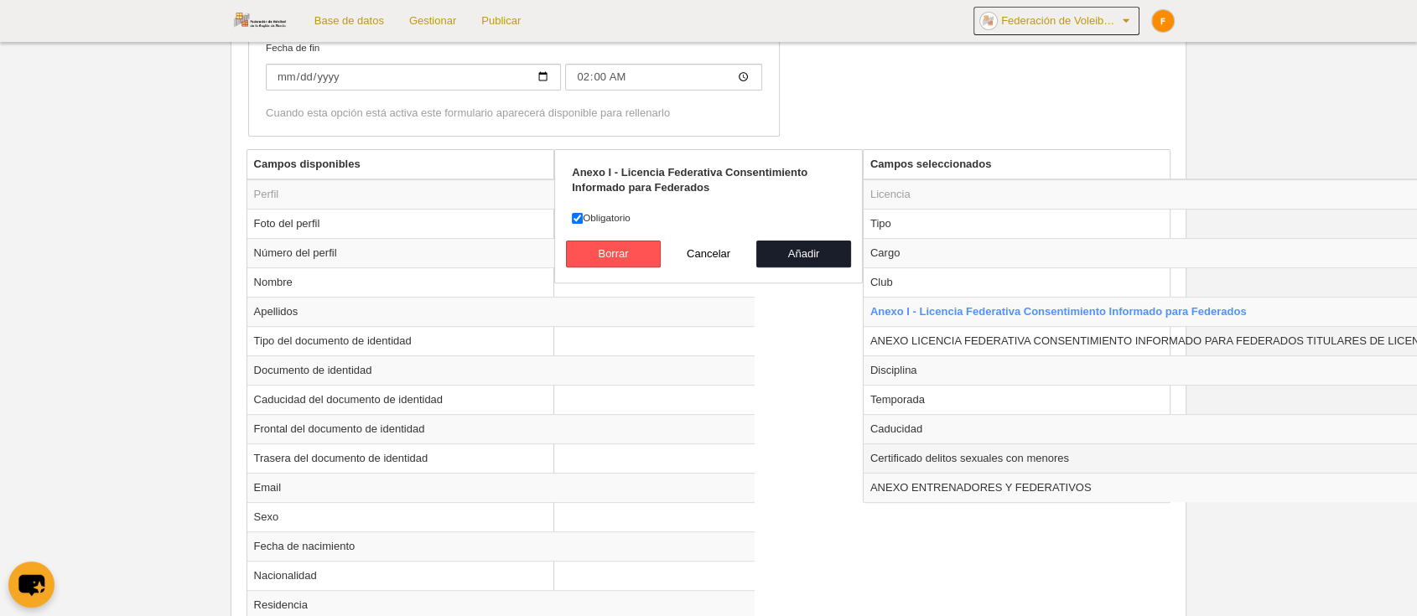
scroll to position [558, 0]
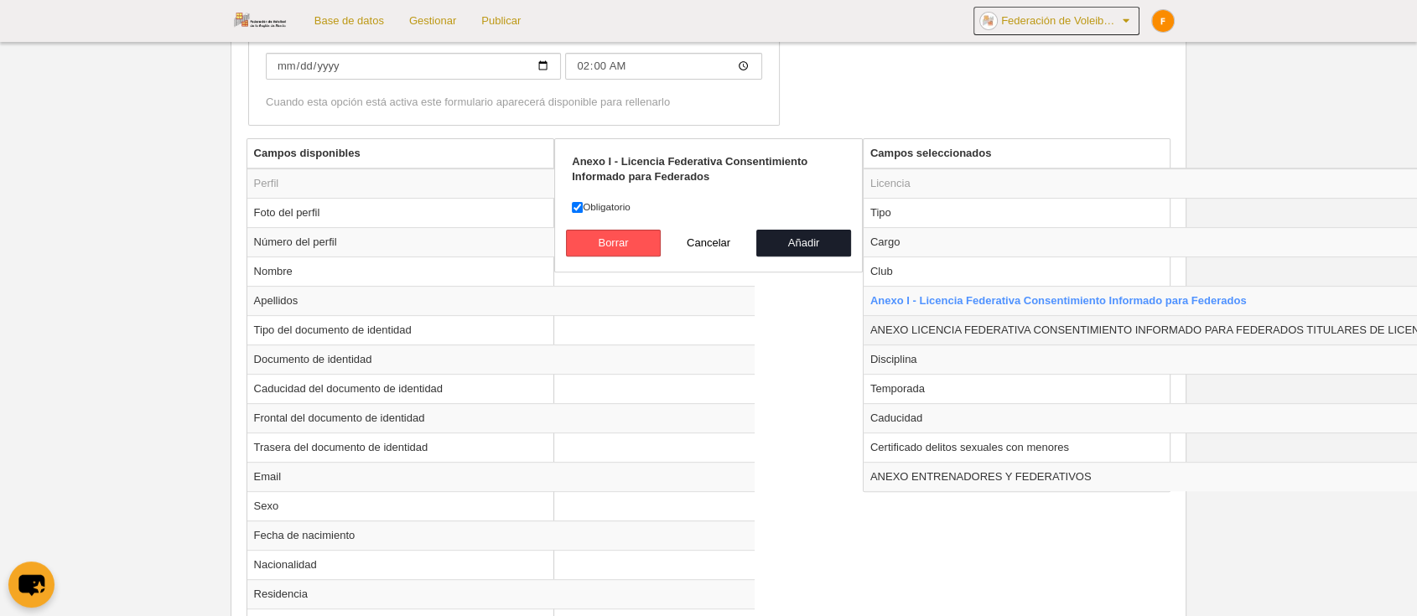
click at [933, 324] on td "ANEXO LICENCIA FEDERATIVA CONSENTIMIENTO INFORMADO PARA FEDERADOS TITULARES DE …" at bounding box center [1208, 329] width 690 height 29
radio input "false"
radio input "true"
checkbox input "false"
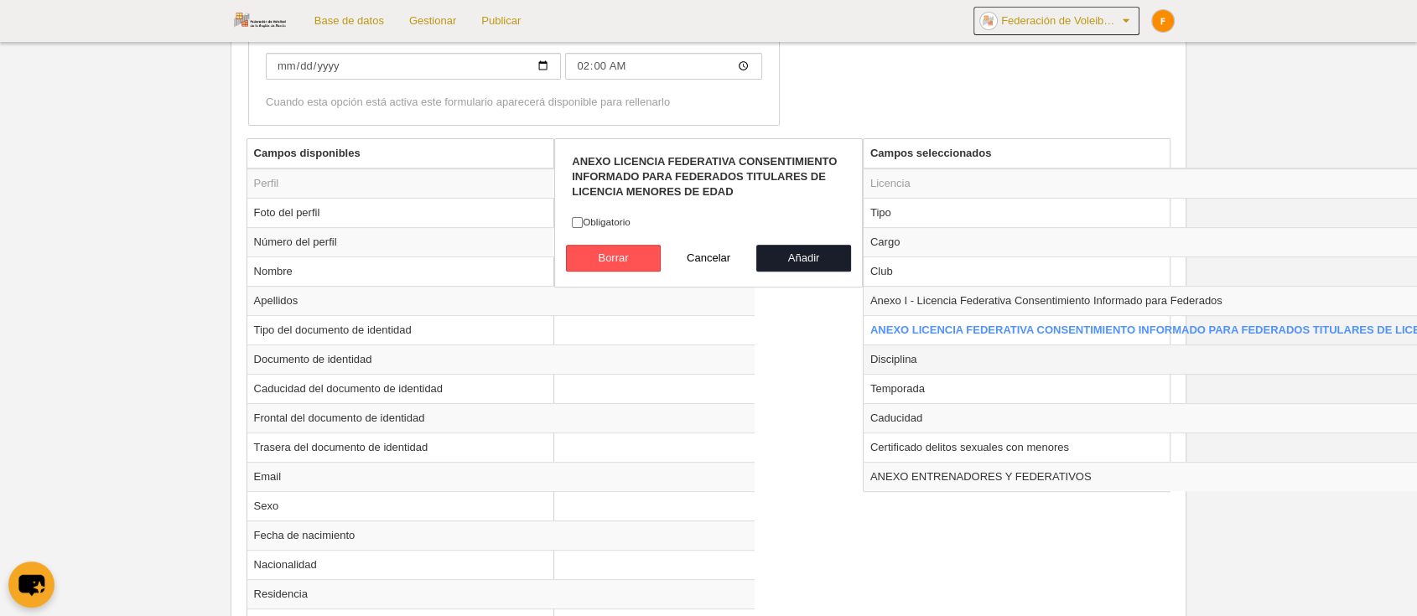
click at [917, 357] on td "Disciplina" at bounding box center [1212, 359] width 699 height 29
radio input "false"
radio input "true"
checkbox input "true"
select select
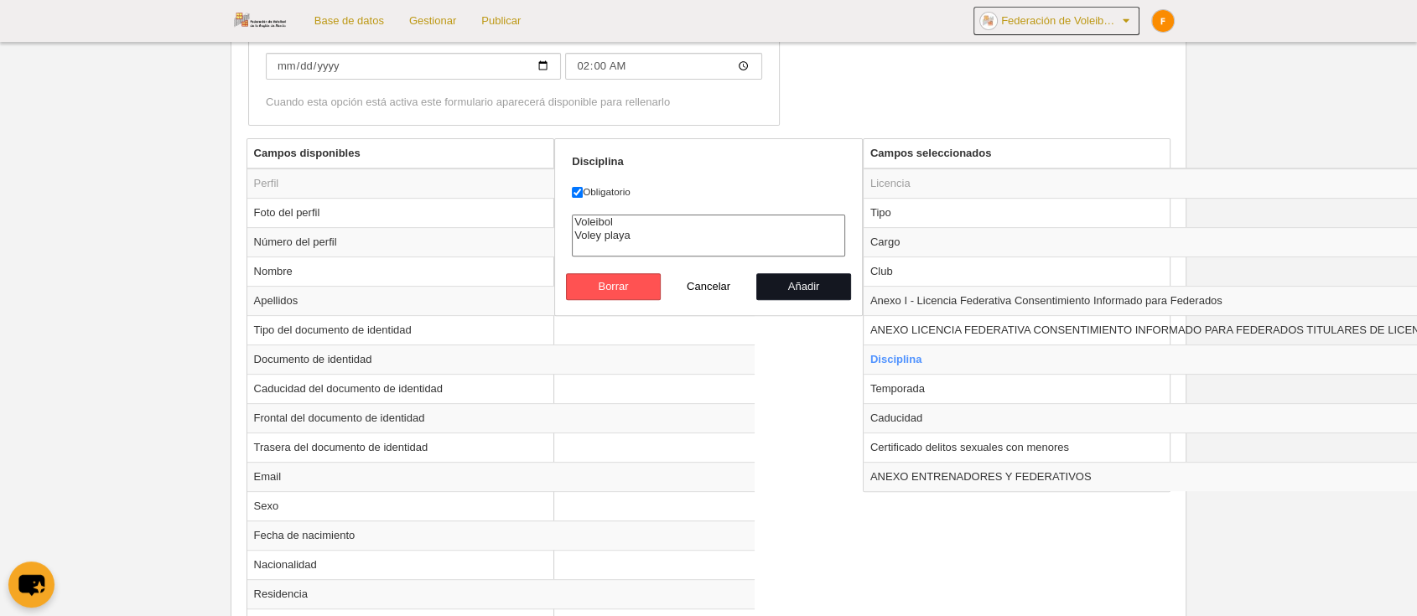
click at [812, 287] on button "Añadir" at bounding box center [804, 286] width 96 height 27
radio input "false"
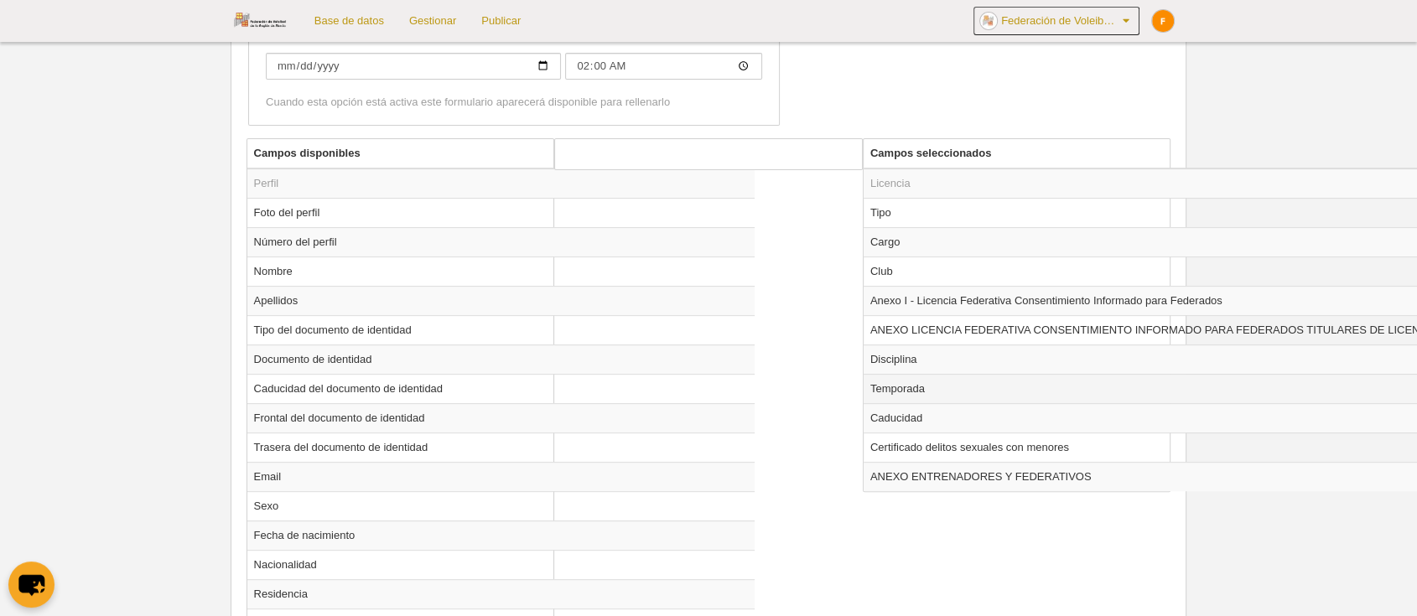
click at [919, 391] on td "Temporada" at bounding box center [1208, 388] width 690 height 29
radio input "true"
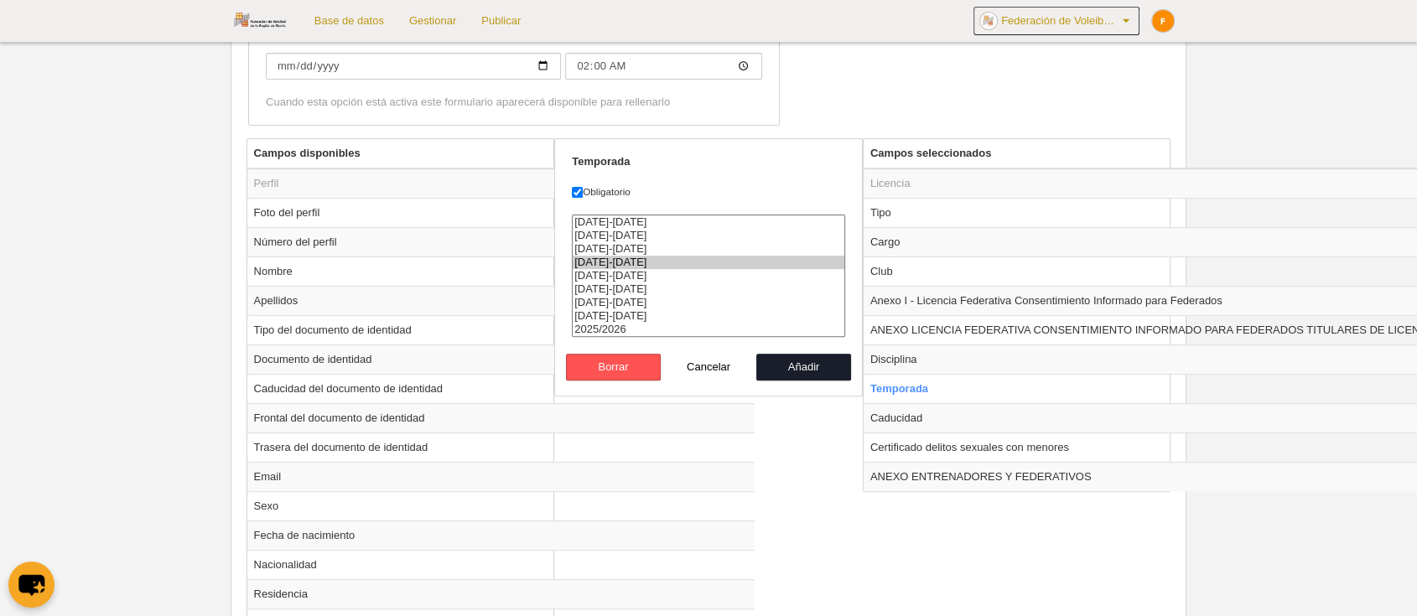
select select "8581"
click at [641, 324] on option "2025/2026" at bounding box center [709, 329] width 272 height 13
click at [786, 371] on button "Añadir" at bounding box center [804, 367] width 96 height 27
radio input "false"
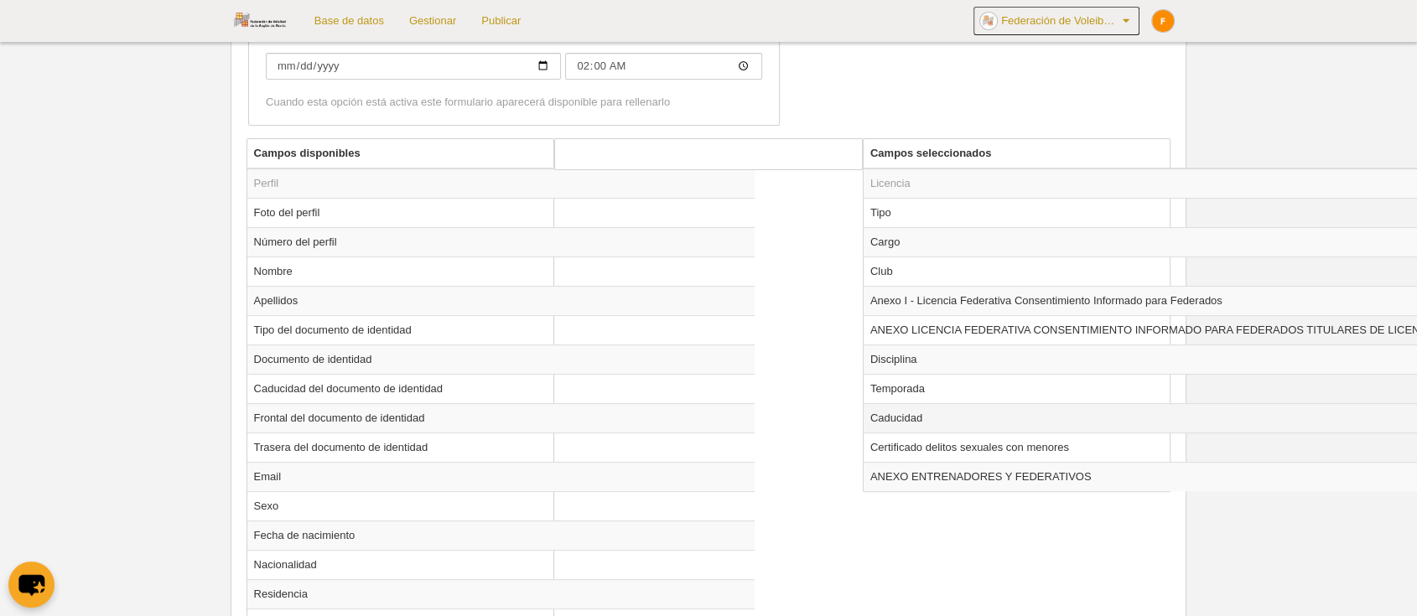
click at [952, 428] on td "Caducidad" at bounding box center [1208, 417] width 690 height 29
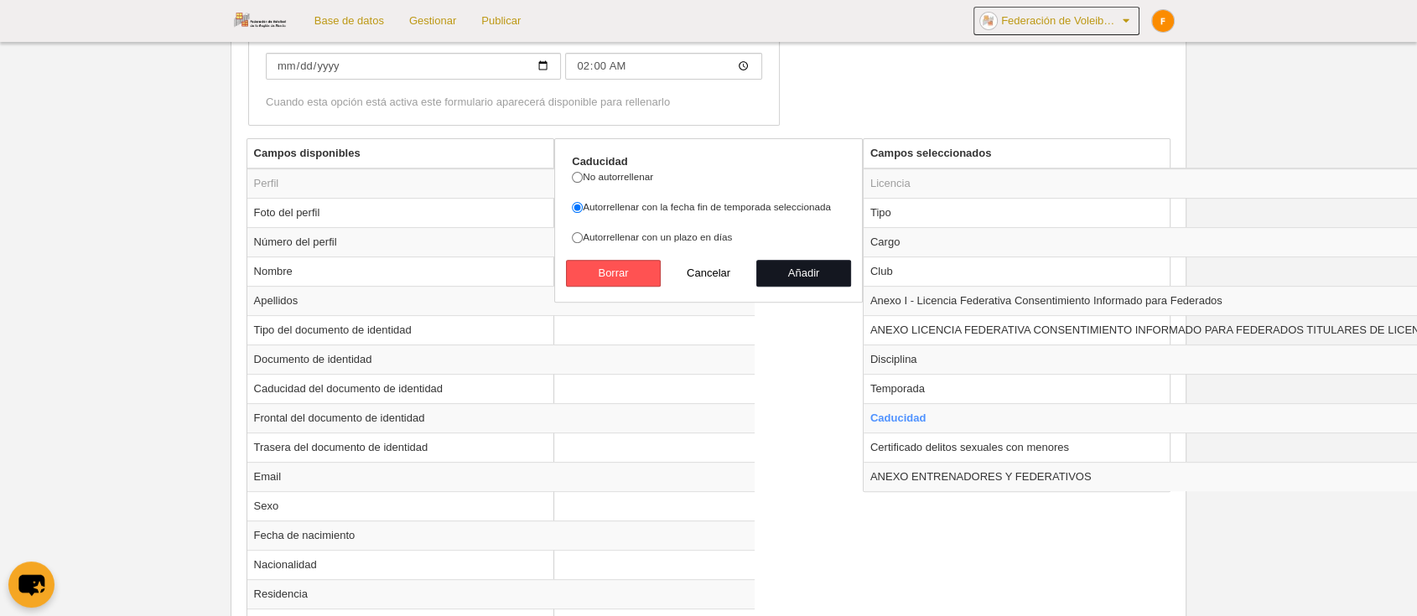
click at [769, 270] on button "Añadir" at bounding box center [804, 273] width 96 height 27
radio input "false"
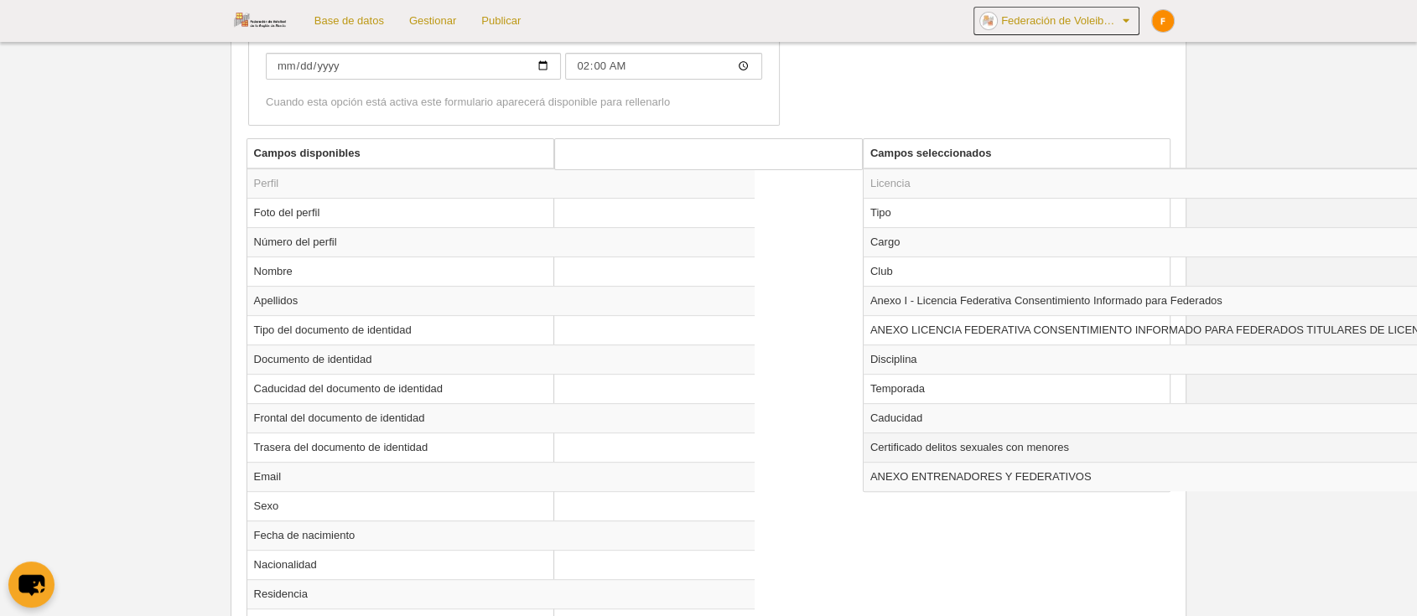
click at [910, 442] on td "Certificado delitos sexuales con menores" at bounding box center [1208, 447] width 690 height 29
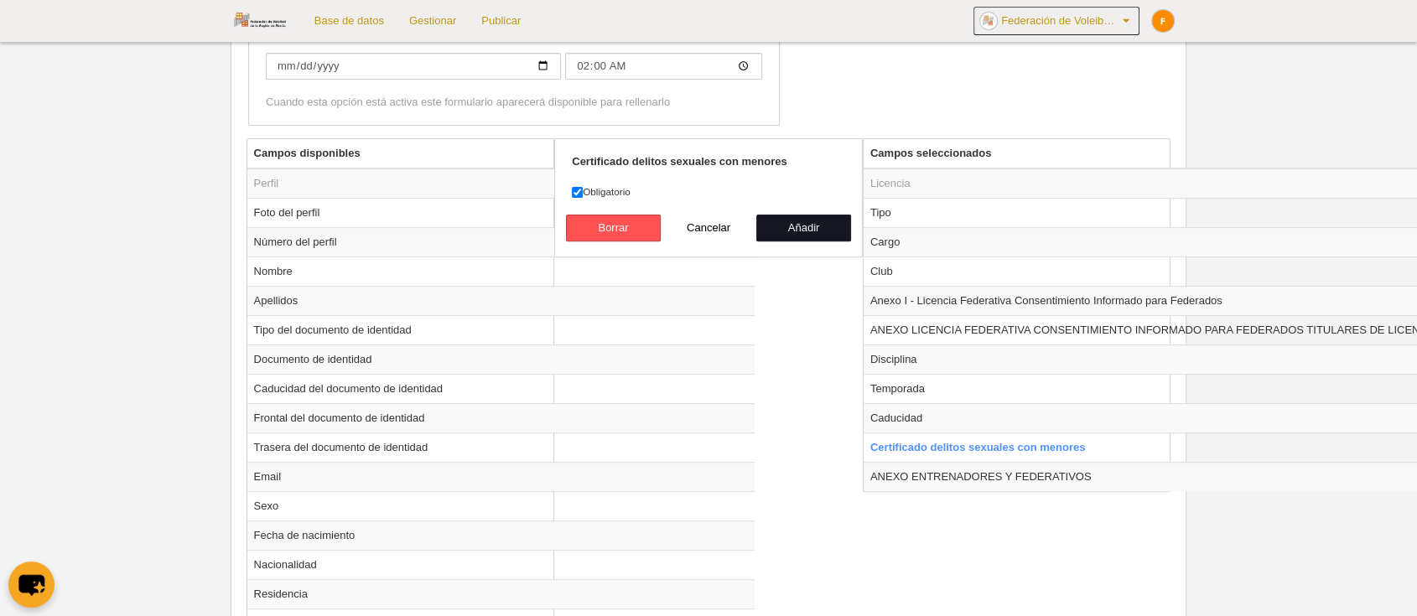
click at [810, 224] on button "Añadir" at bounding box center [804, 228] width 96 height 27
radio input "false"
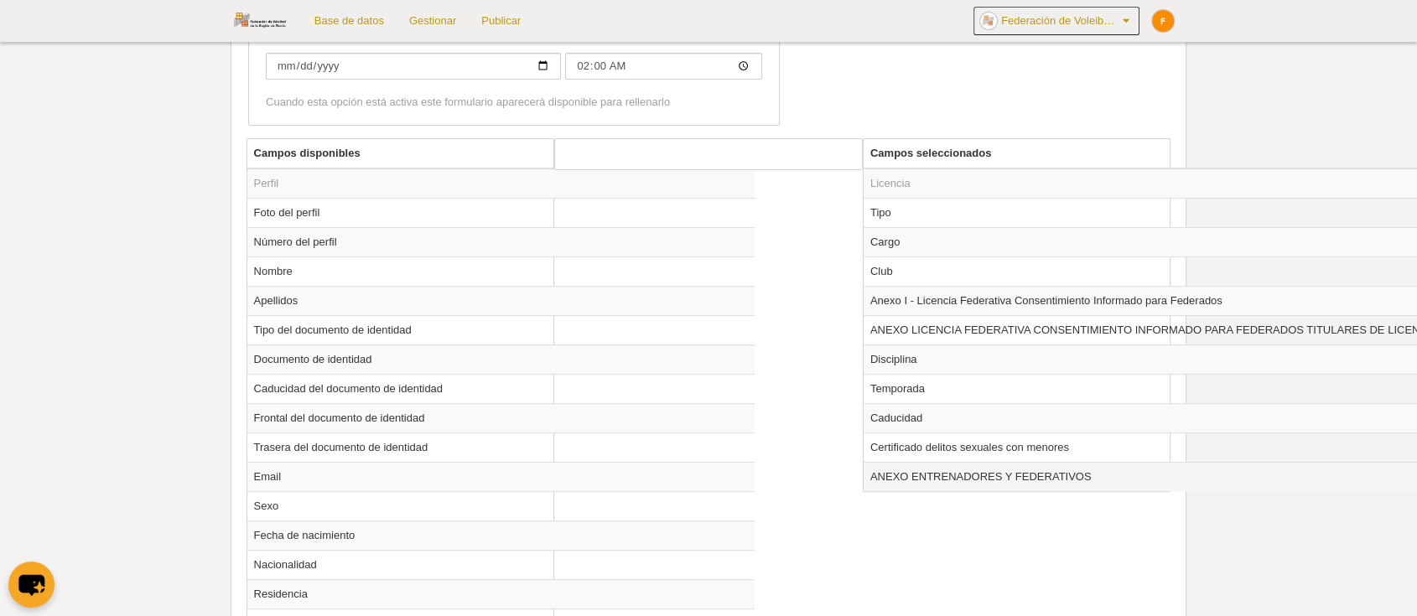
click at [931, 478] on td "ANEXO ENTRENADORES Y FEDERATIVOS" at bounding box center [1208, 476] width 690 height 29
radio input "true"
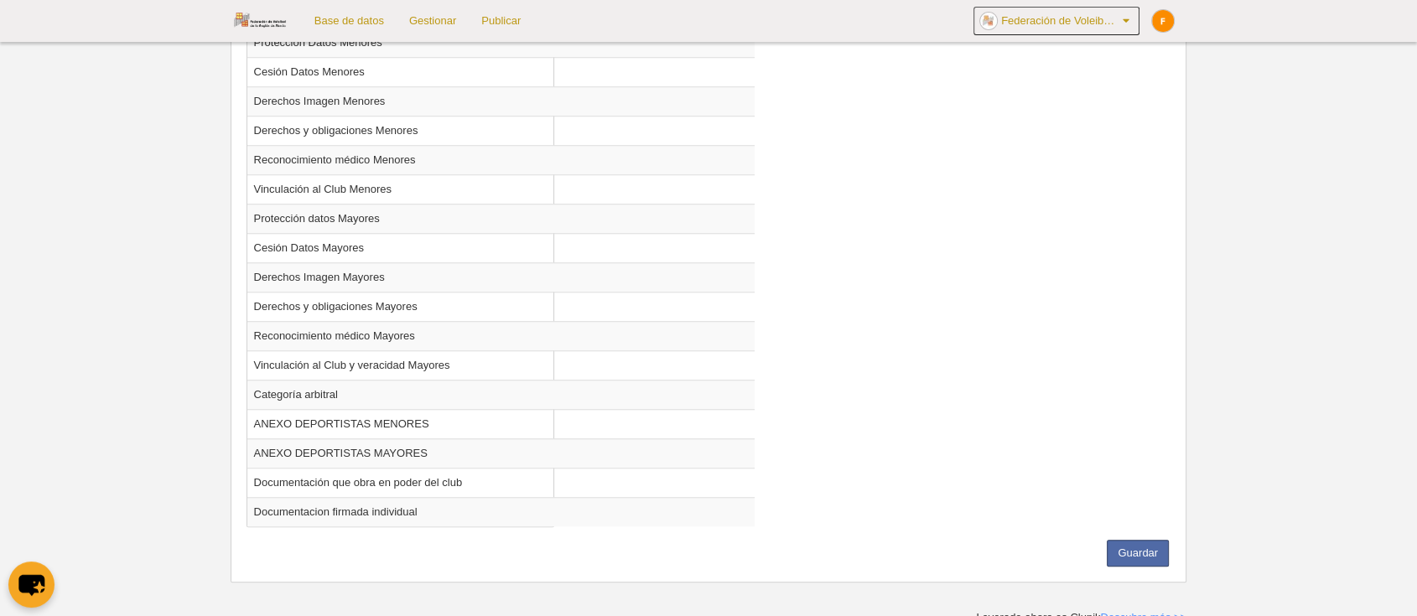
scroll to position [1407, 0]
click at [1169, 537] on div "Guardar" at bounding box center [708, 550] width 933 height 27
click at [1154, 543] on button "Guardar" at bounding box center [1138, 550] width 62 height 27
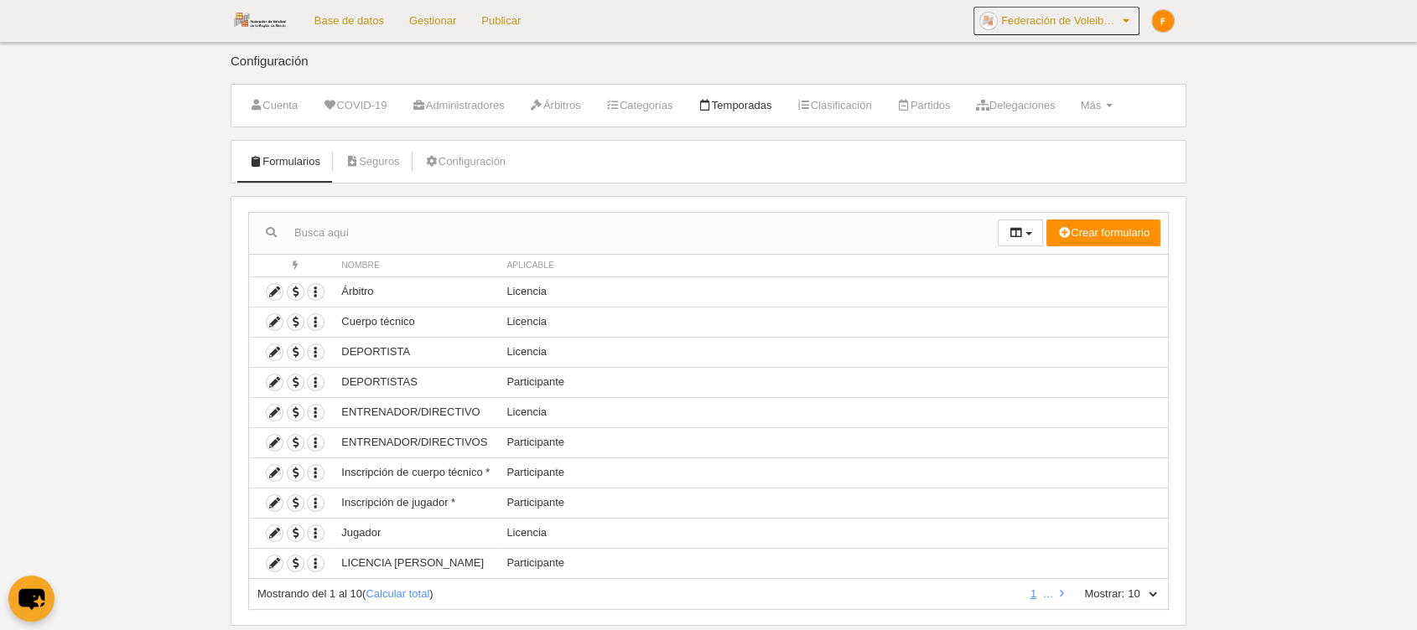
click at [761, 106] on link "Temporadas" at bounding box center [734, 105] width 92 height 25
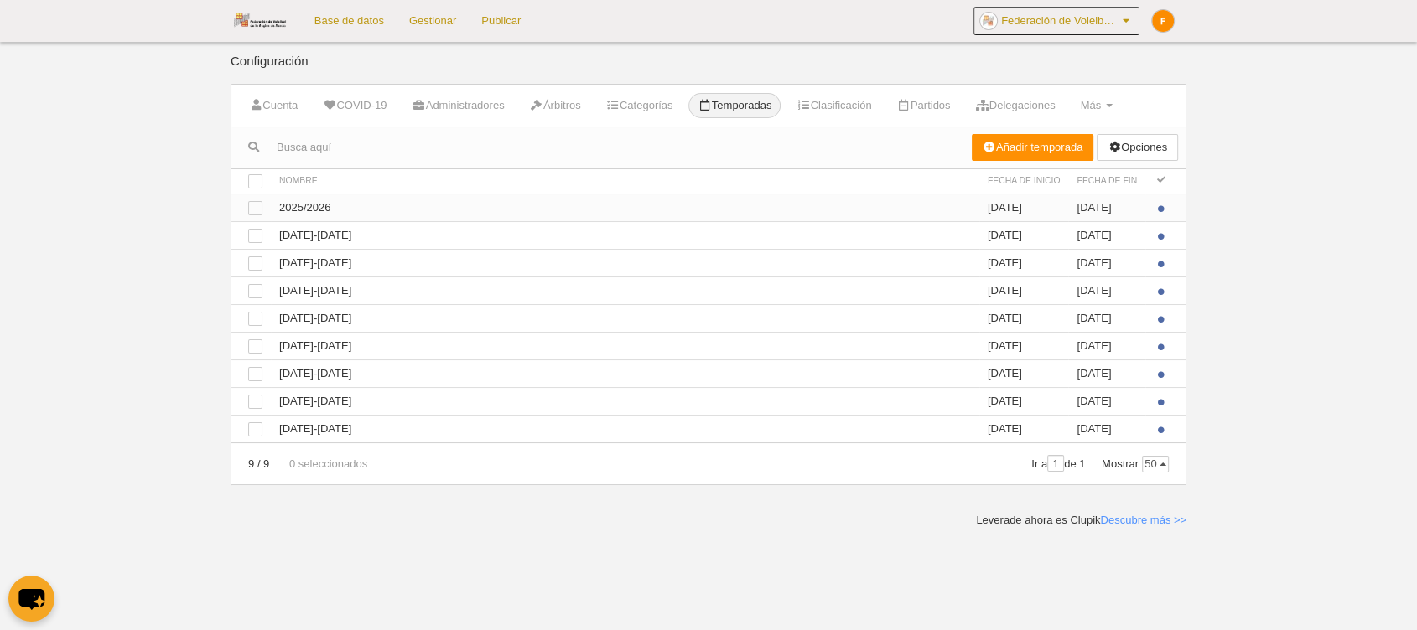
click at [376, 208] on td "Ver 2025/2026" at bounding box center [625, 208] width 708 height 28
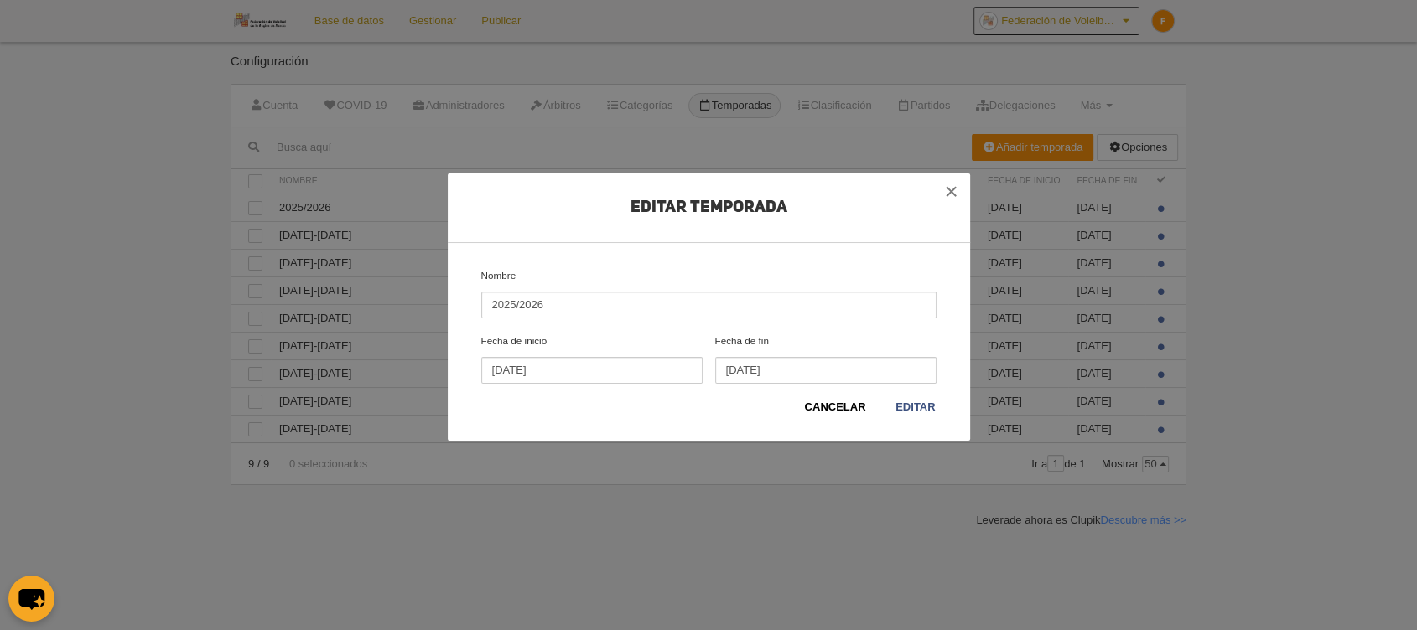
click at [520, 304] on input "2025/2026" at bounding box center [708, 305] width 455 height 27
type input "[DATE] - [DATE]"
click at [900, 404] on link "Editar" at bounding box center [914, 407] width 41 height 17
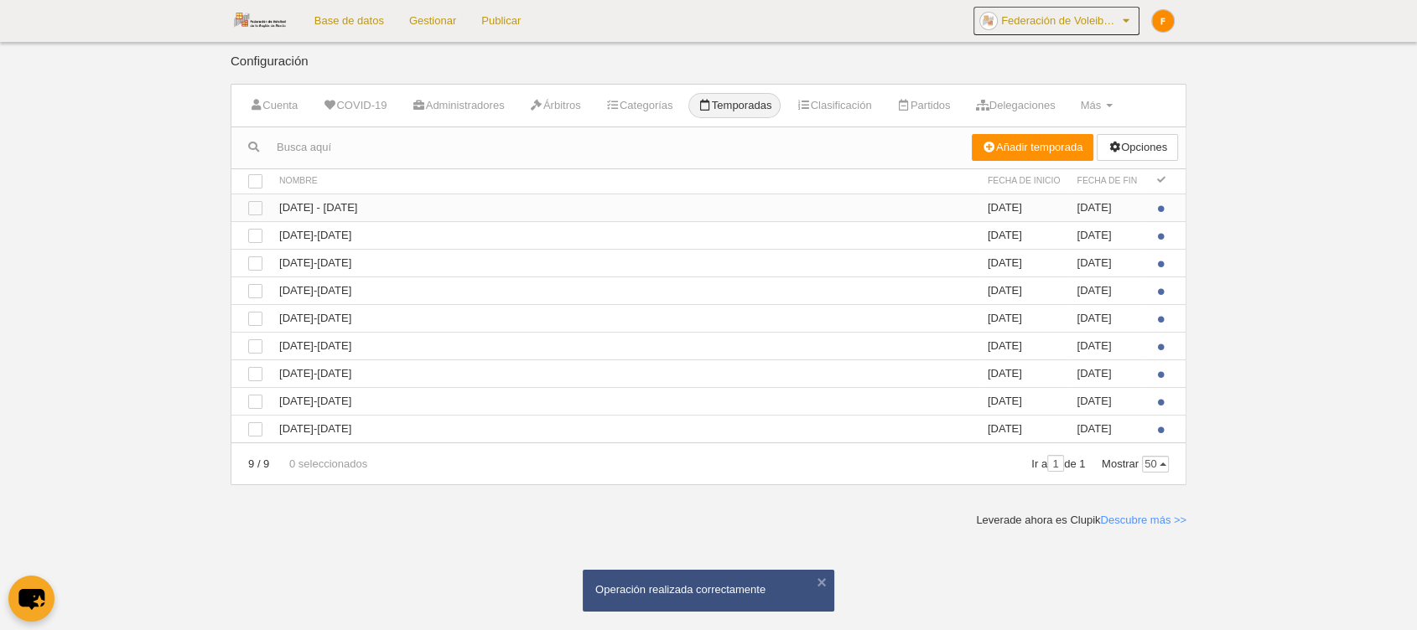
click at [332, 204] on td "Ver [DATE] - [DATE]" at bounding box center [625, 208] width 708 height 28
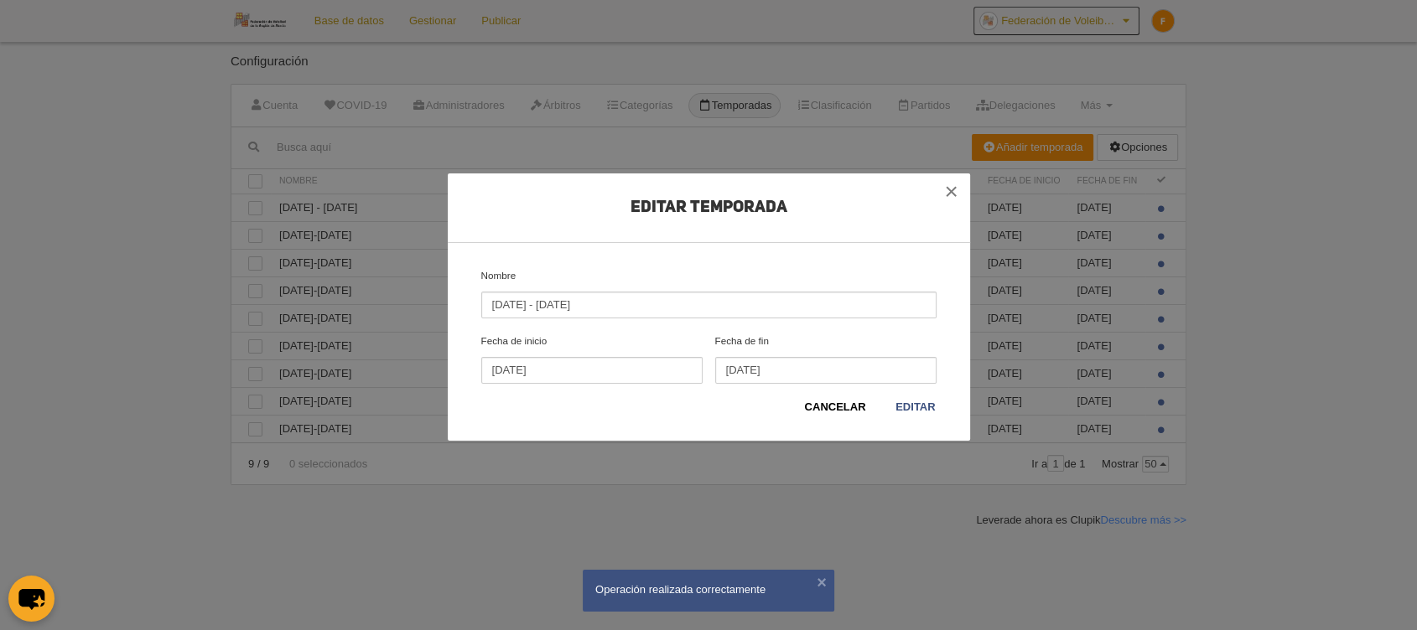
click at [525, 308] on input "[DATE] - [DATE]" at bounding box center [708, 305] width 455 height 27
type input "[DATE]-[DATE]"
click at [916, 404] on link "Editar" at bounding box center [914, 407] width 41 height 17
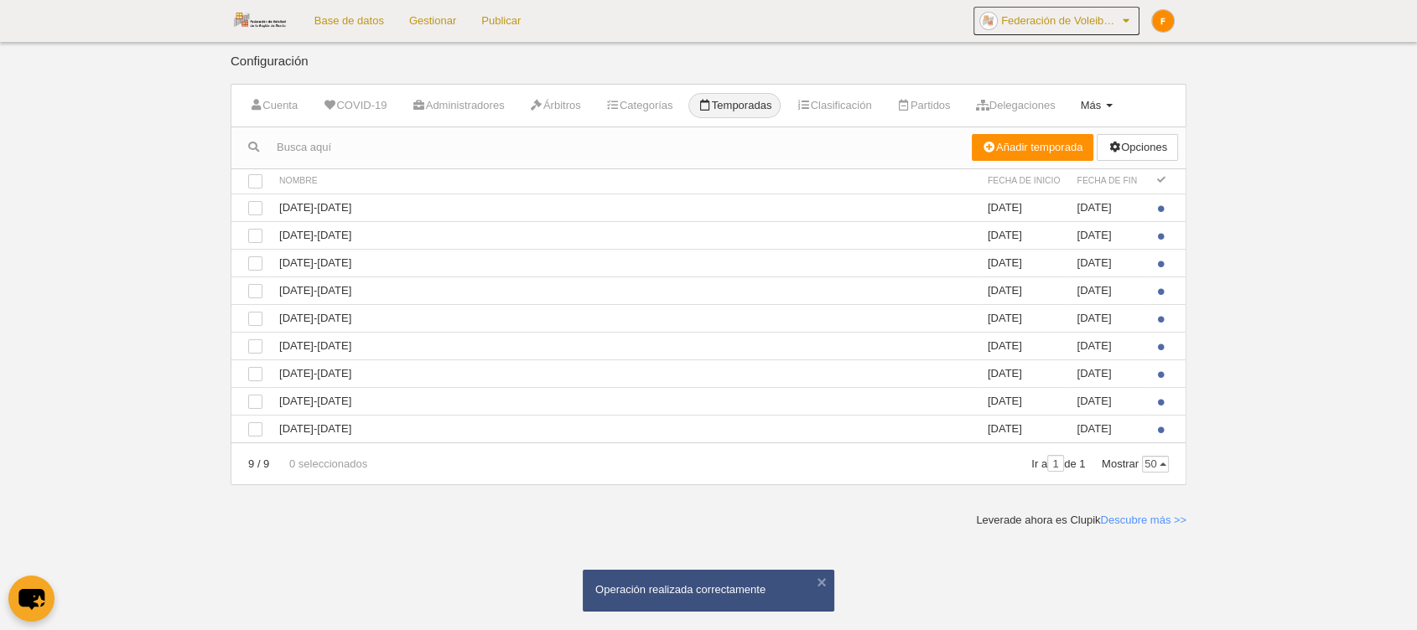
click at [1101, 106] on span "Más" at bounding box center [1090, 105] width 21 height 13
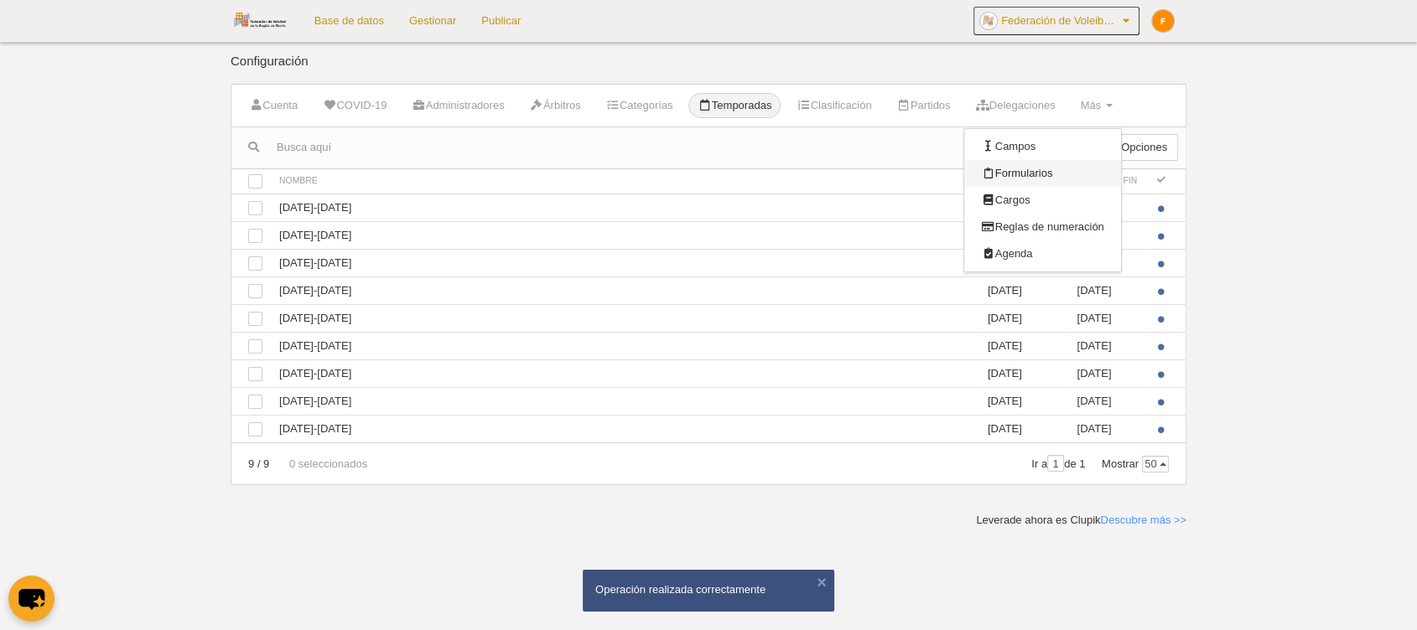
click at [1084, 178] on link "Formularios" at bounding box center [1042, 173] width 156 height 27
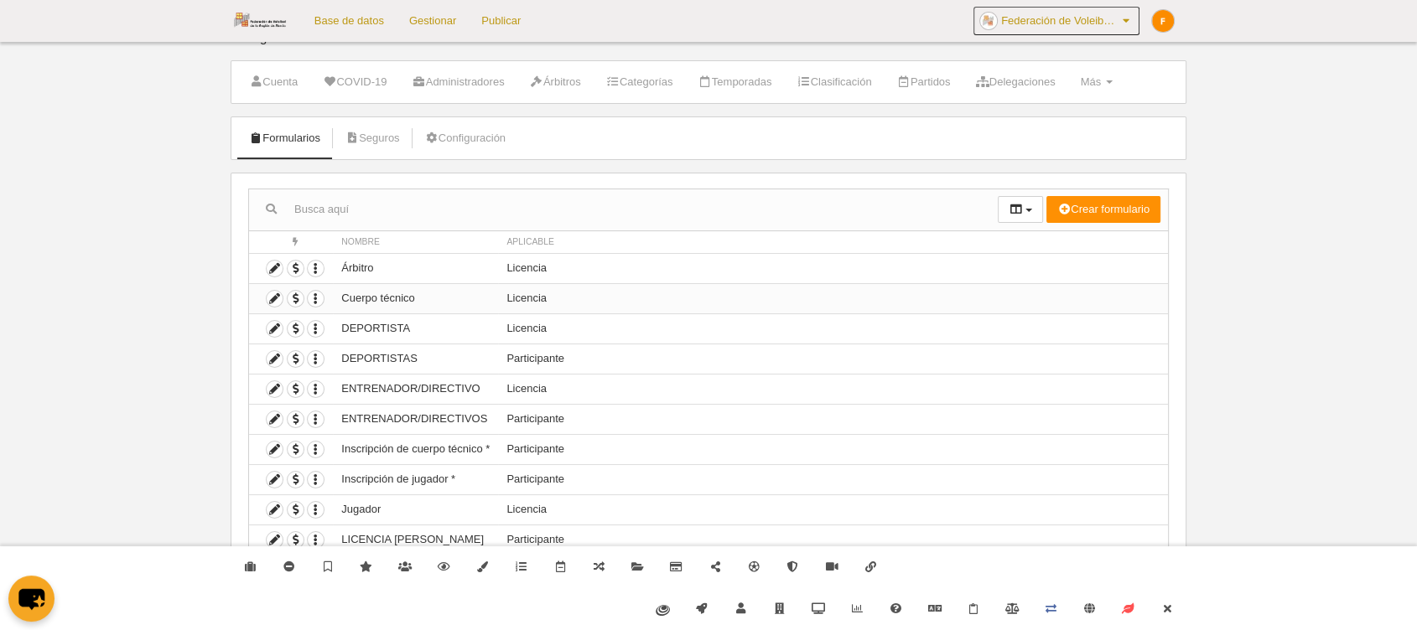
scroll to position [36, 0]
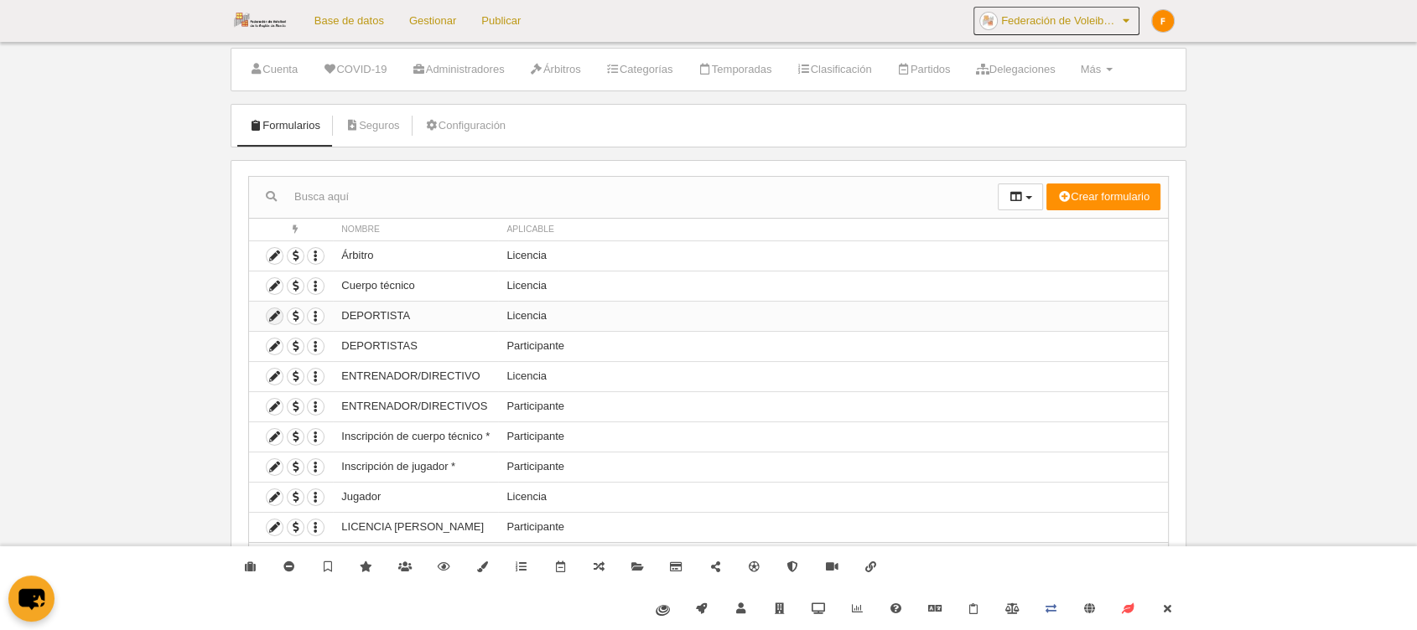
click at [278, 313] on icon at bounding box center [275, 317] width 16 height 16
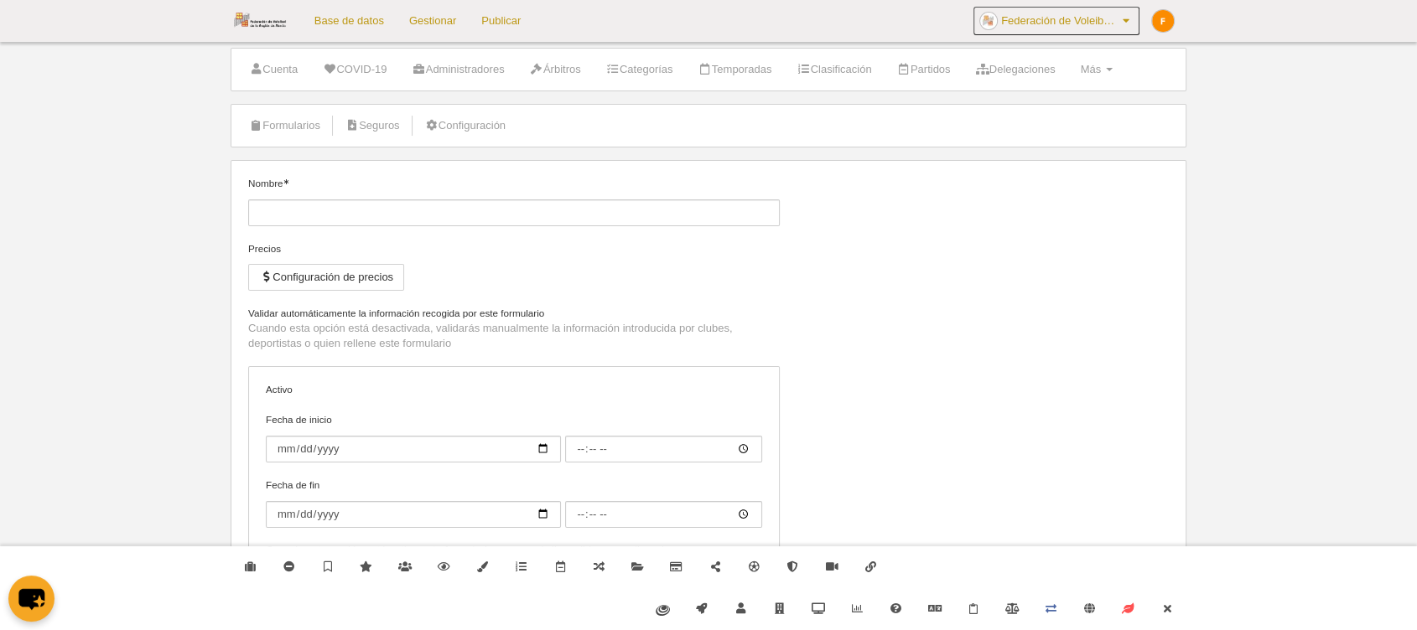
type input "DEPORTISTA"
checkbox input "true"
type input "[DATE]"
type input "00:00"
type input "[DATE]"
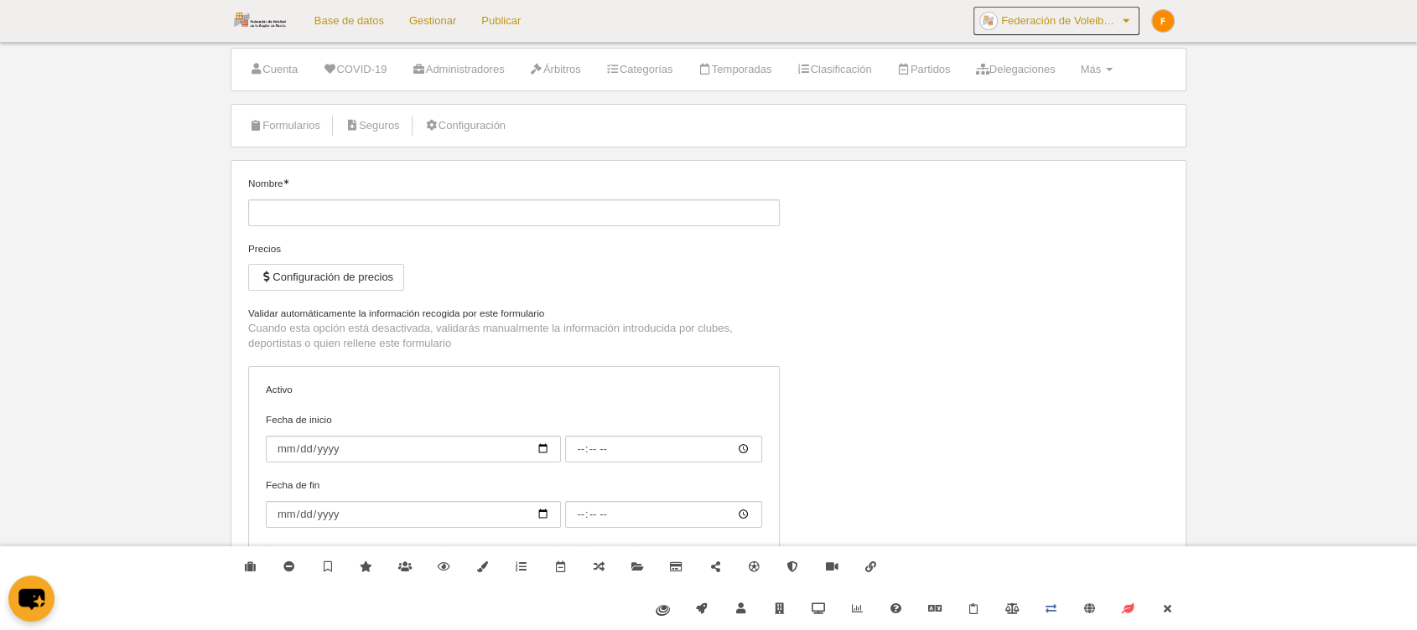
type input "02:00"
select select "selected"
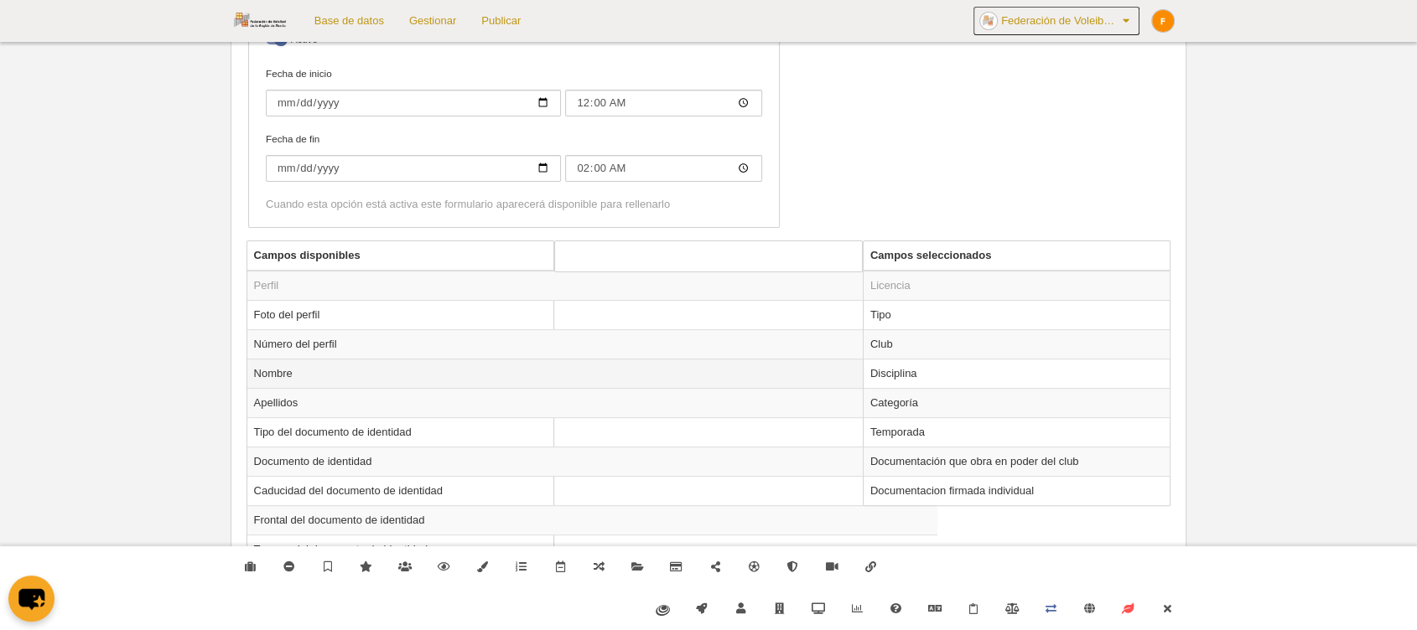
scroll to position [501, 0]
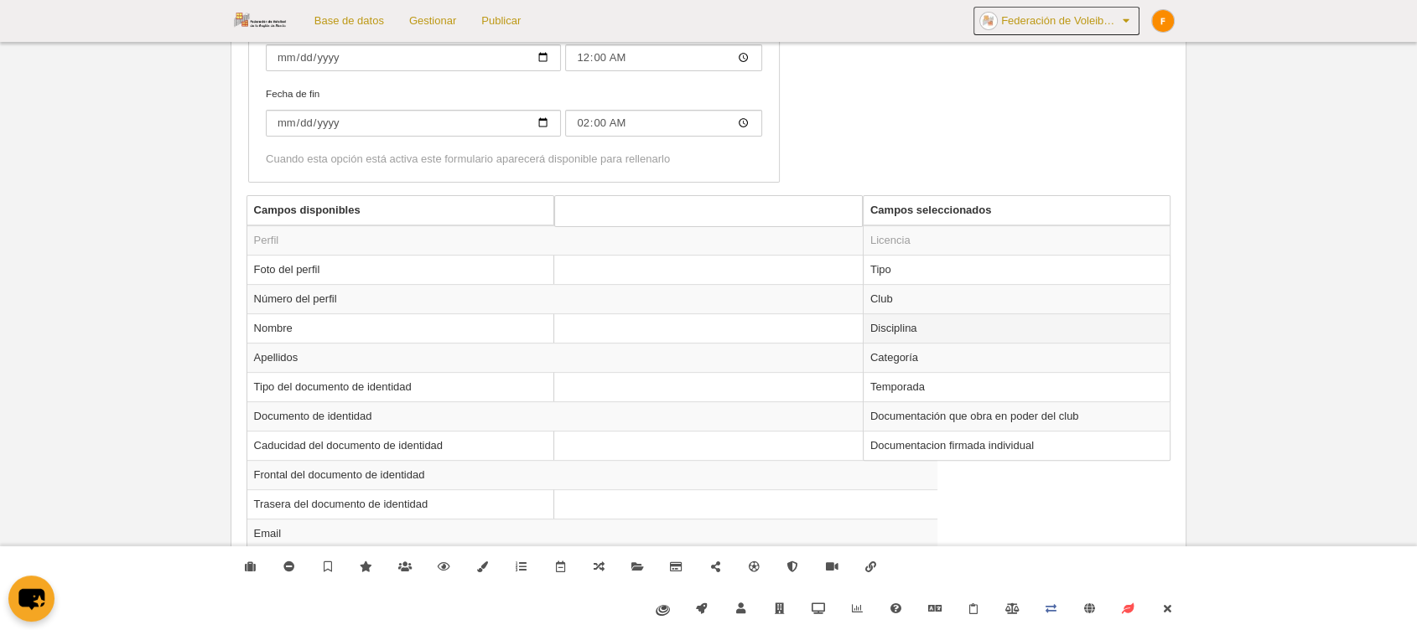
click at [973, 324] on td "Disciplina" at bounding box center [1016, 328] width 307 height 29
radio input "true"
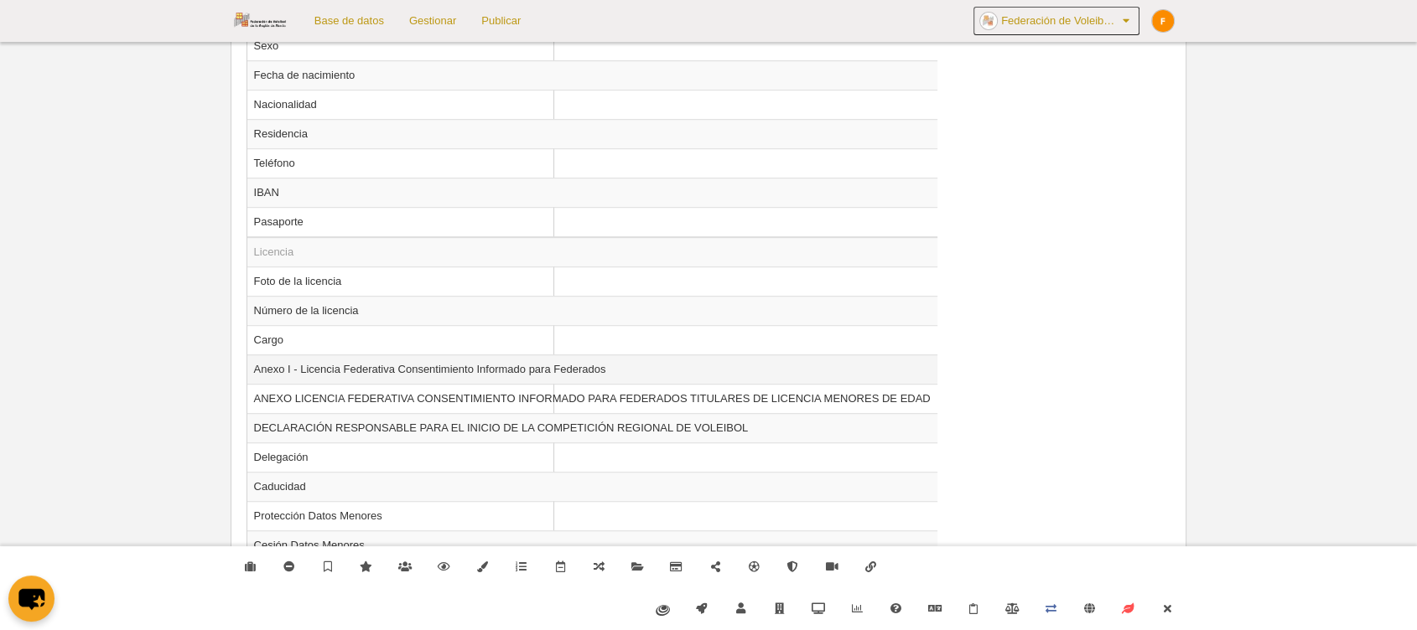
scroll to position [1014, 0]
click at [288, 490] on td "Caducidad" at bounding box center [592, 490] width 690 height 29
radio input "true"
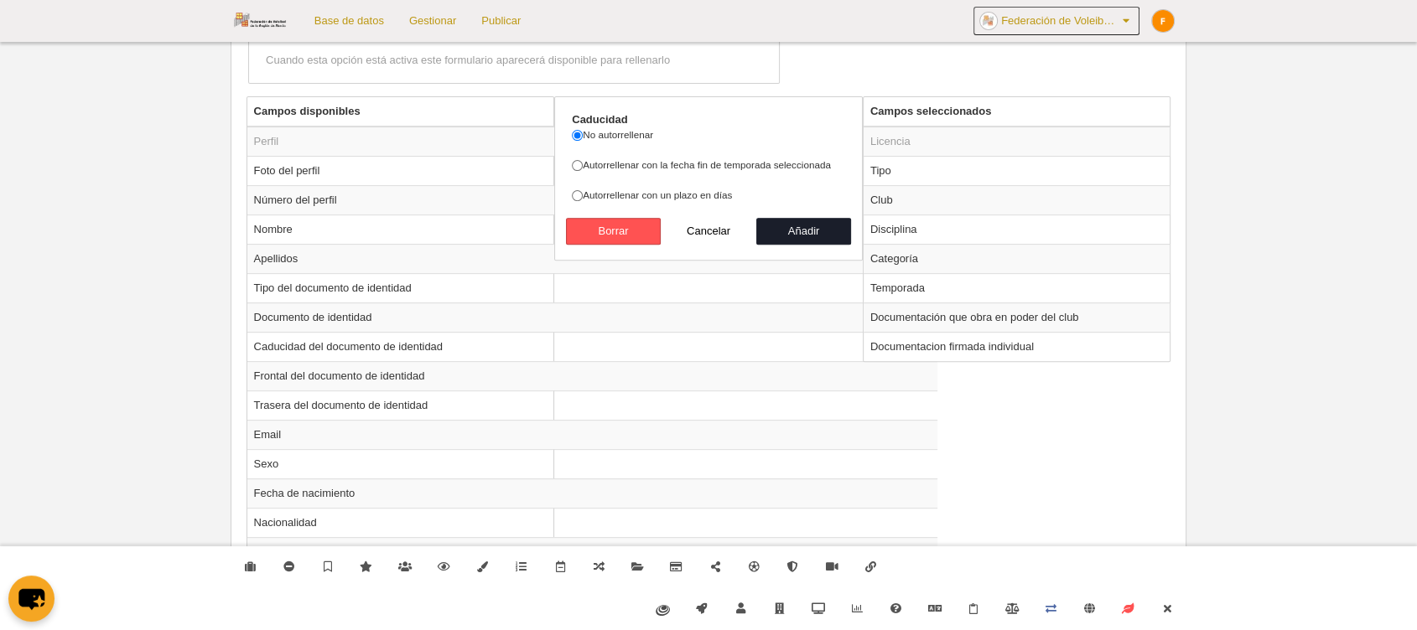
scroll to position [549, 0]
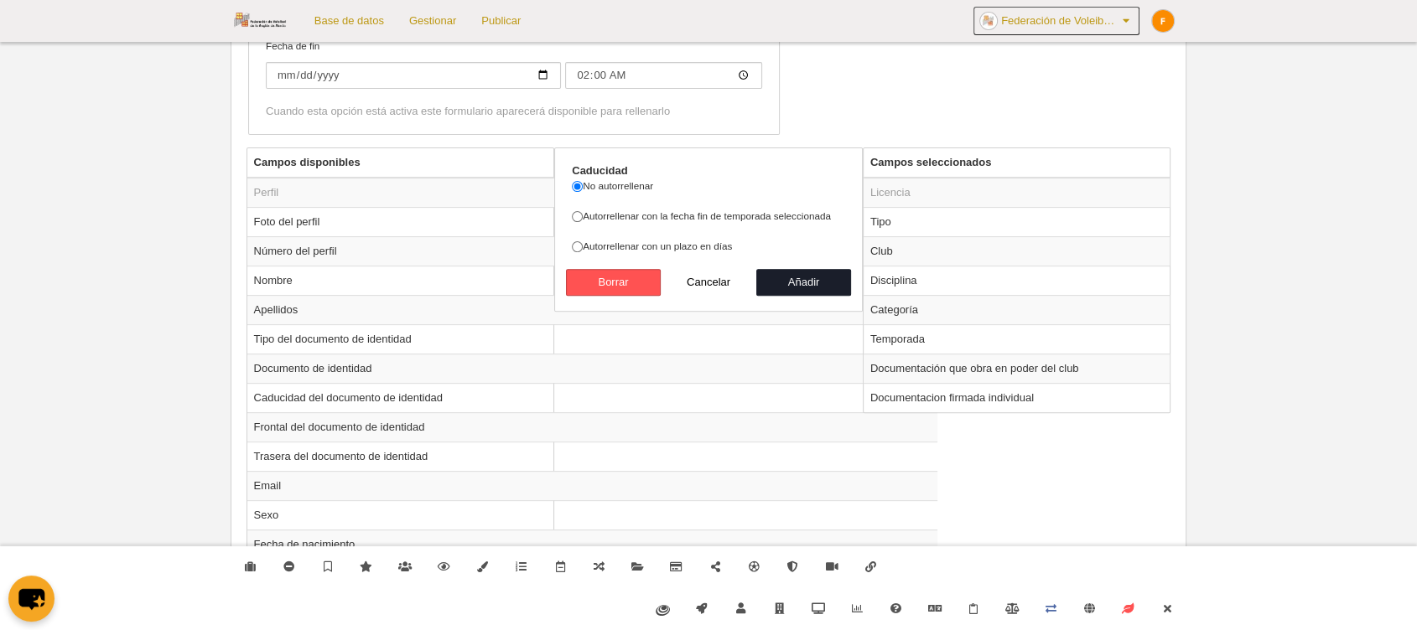
click at [645, 212] on label "Autorrellenar con la fecha fin de temporada seleccionada" at bounding box center [708, 216] width 273 height 15
click at [583, 212] on input "Autorrellenar con la fecha fin de temporada seleccionada" at bounding box center [577, 216] width 11 height 11
radio input "true"
click at [801, 291] on button "Añadir" at bounding box center [804, 282] width 96 height 27
radio input "false"
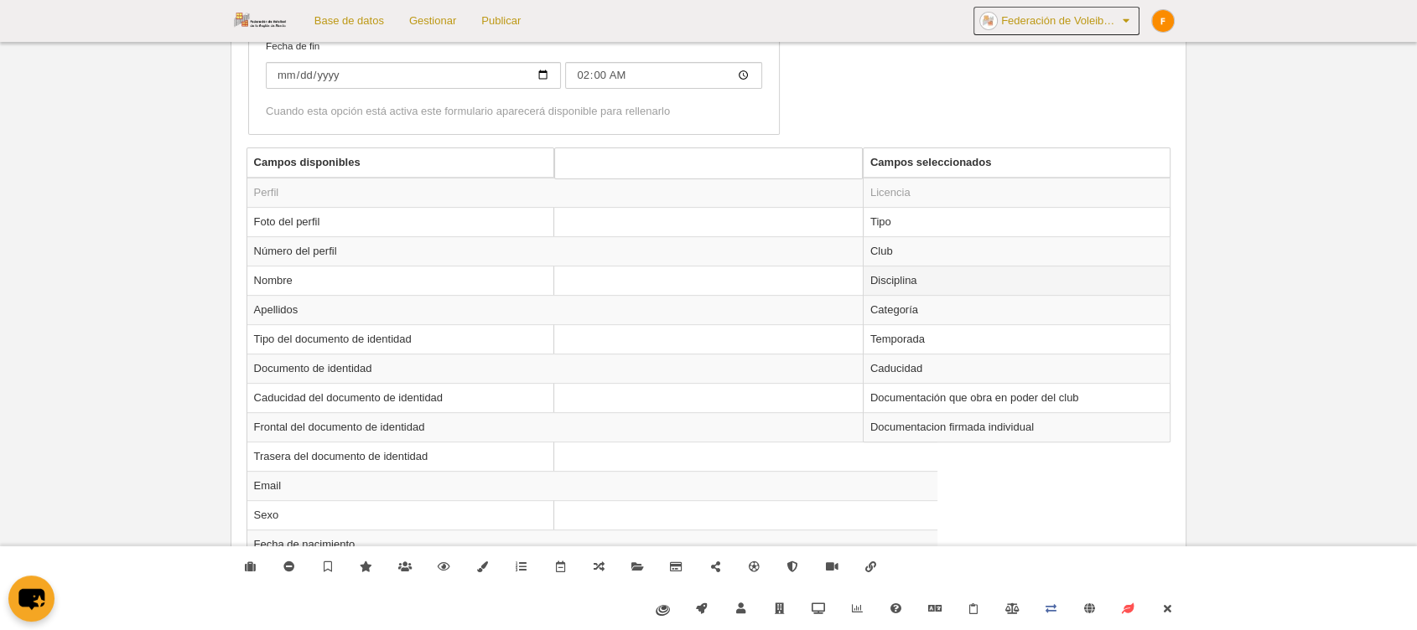
click at [945, 279] on td "Disciplina" at bounding box center [1016, 280] width 307 height 29
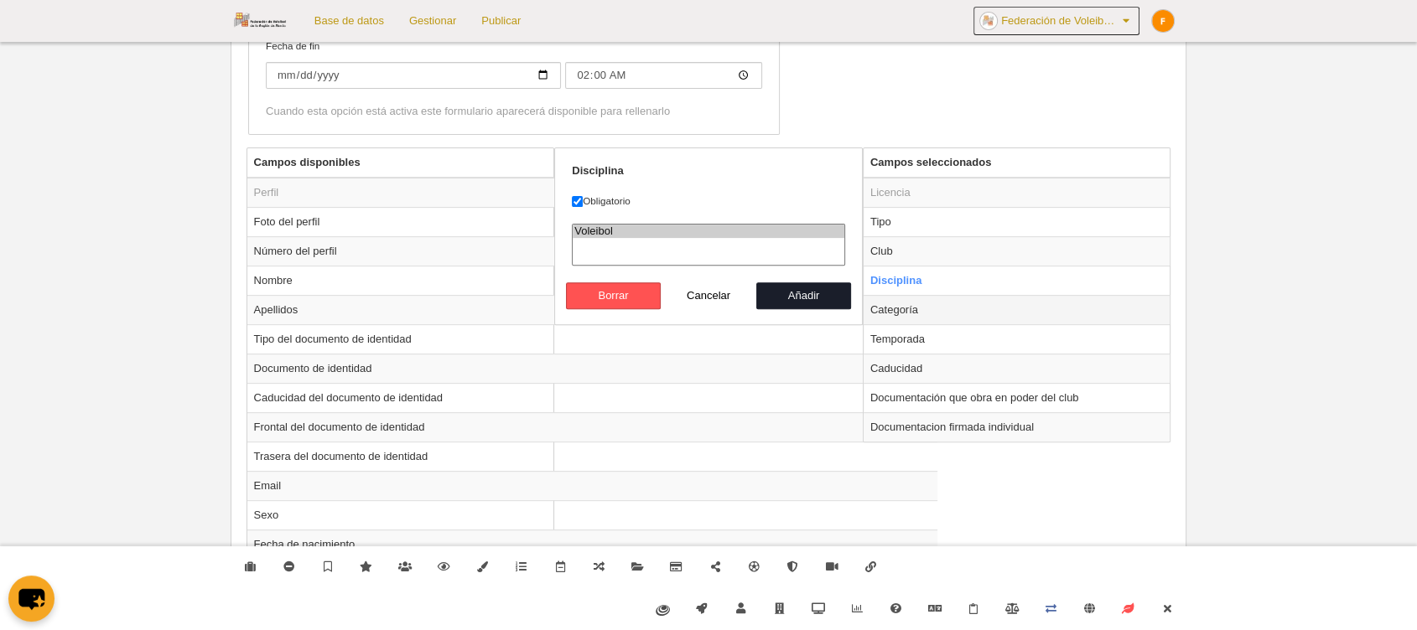
click at [948, 314] on td "Categoría" at bounding box center [1016, 309] width 307 height 29
radio input "false"
radio input "true"
select select "3712"
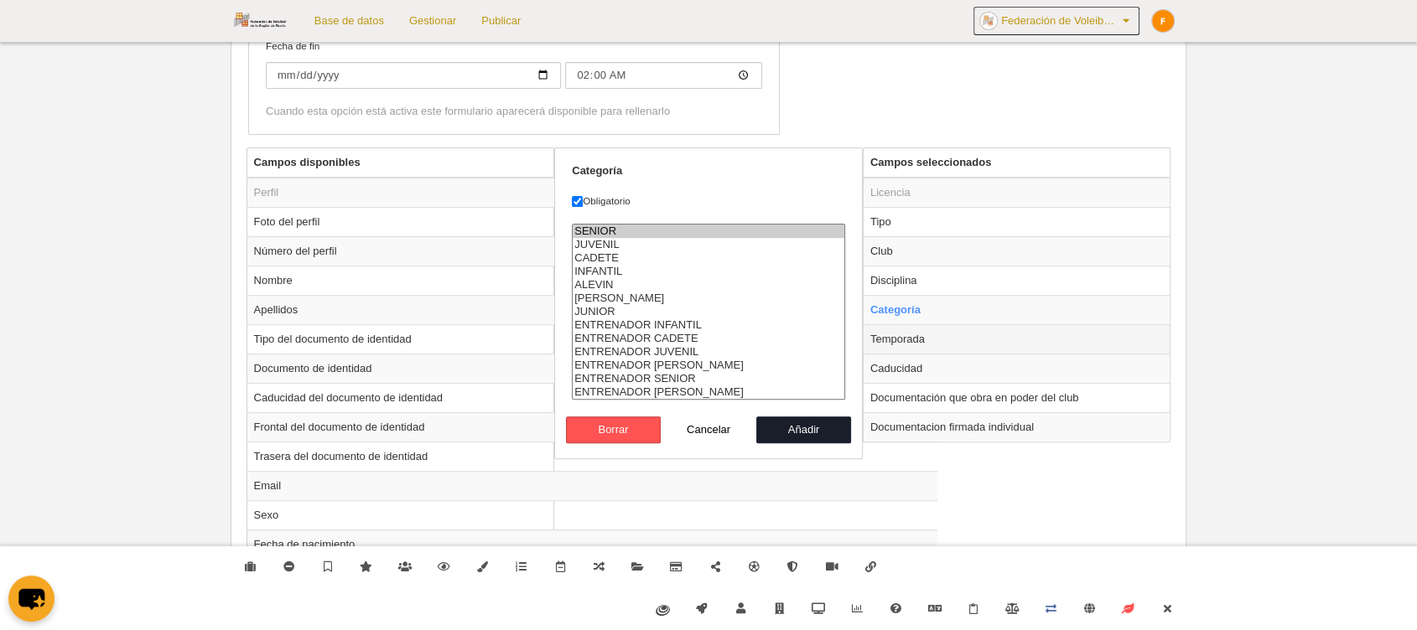
click at [951, 337] on td "Temporada" at bounding box center [1016, 338] width 307 height 29
radio input "false"
radio input "true"
select select "8581"
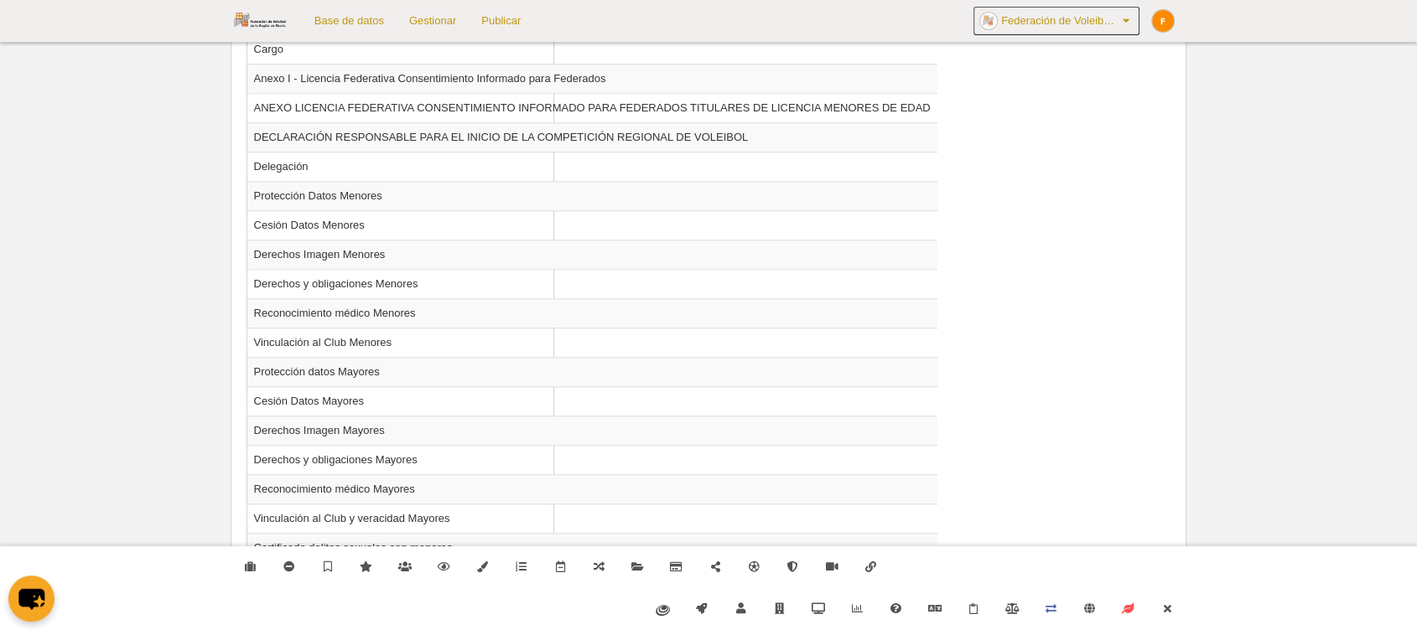
scroll to position [1451, 0]
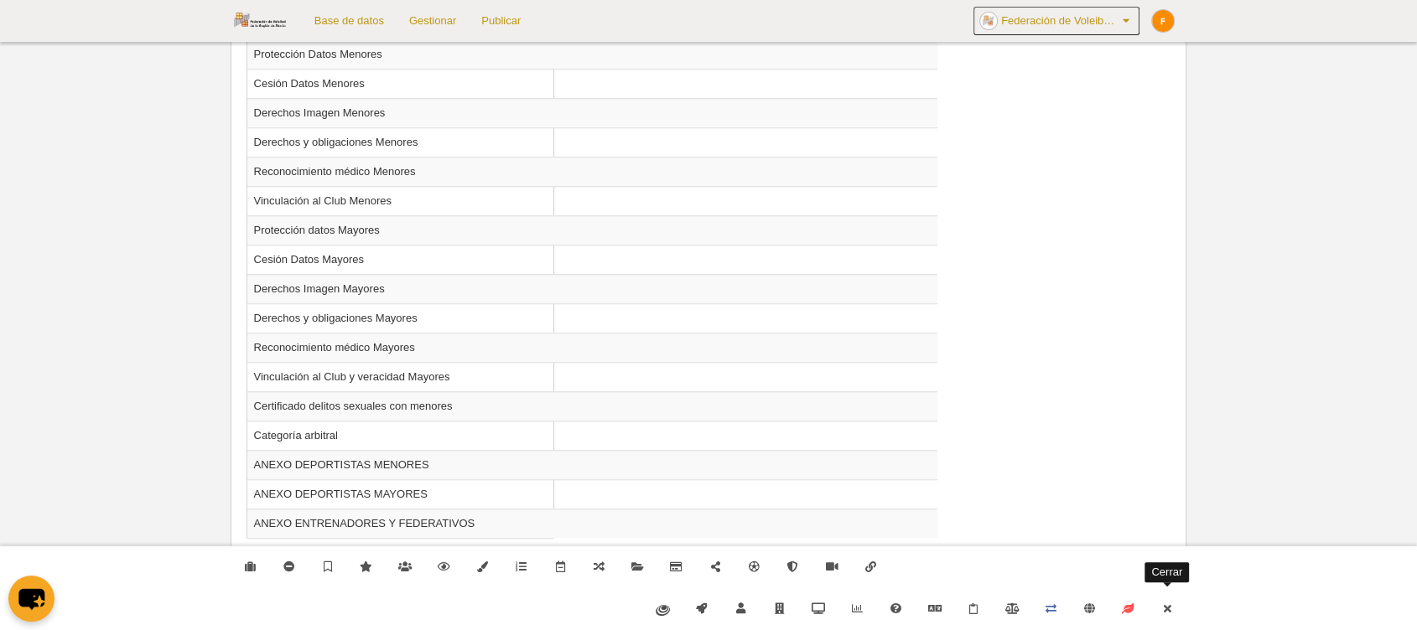
click at [1164, 608] on icon at bounding box center [1166, 609] width 13 height 11
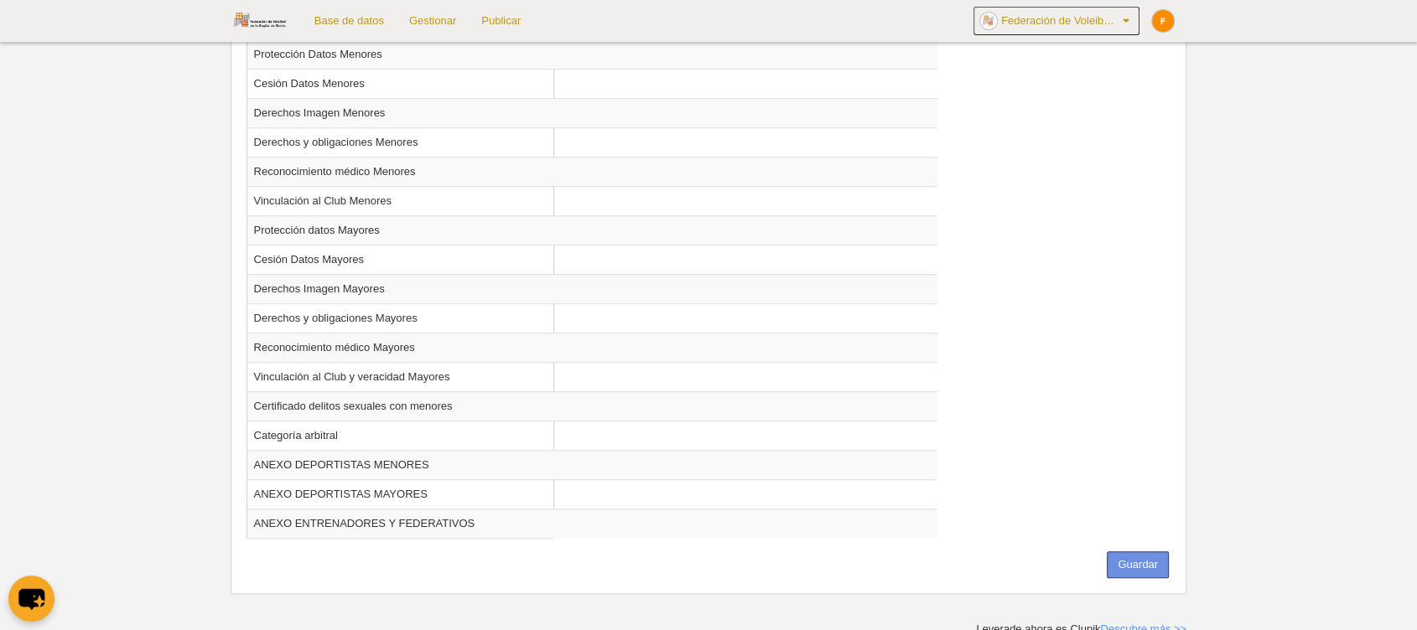
click at [1144, 561] on button "Guardar" at bounding box center [1138, 565] width 62 height 27
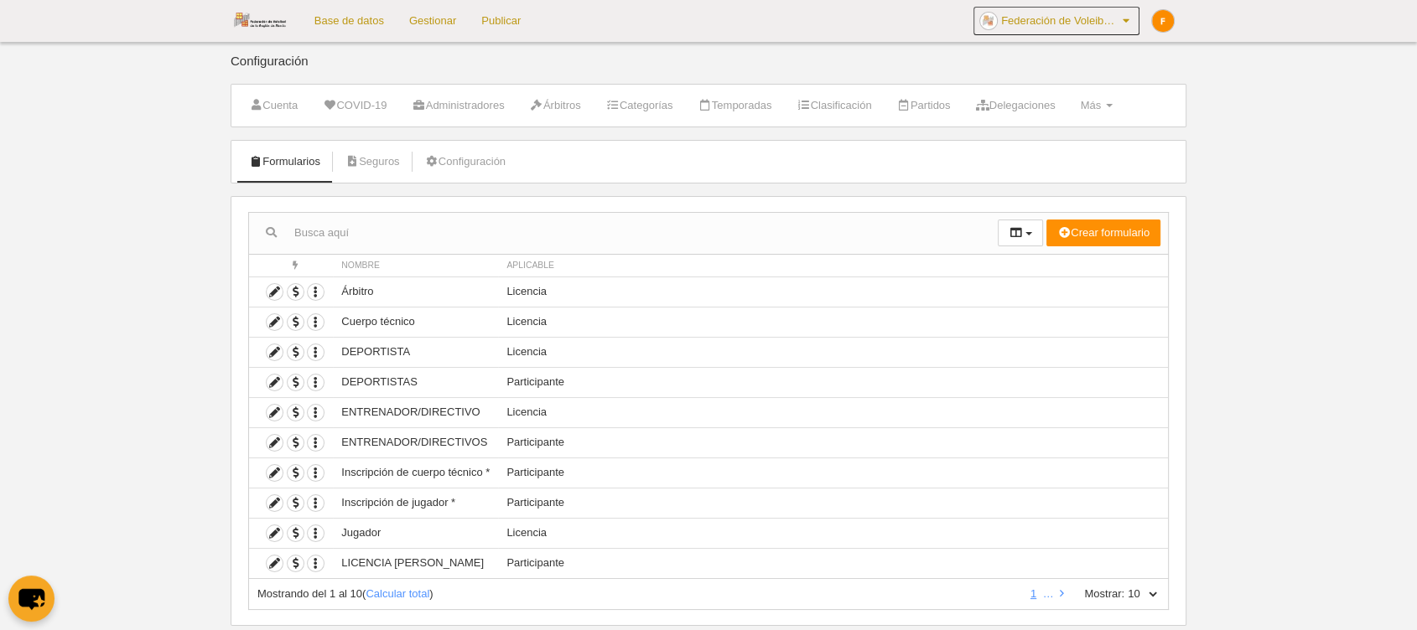
click at [341, 21] on link "Base de datos" at bounding box center [349, 21] width 95 height 42
